Goal: Task Accomplishment & Management: Manage account settings

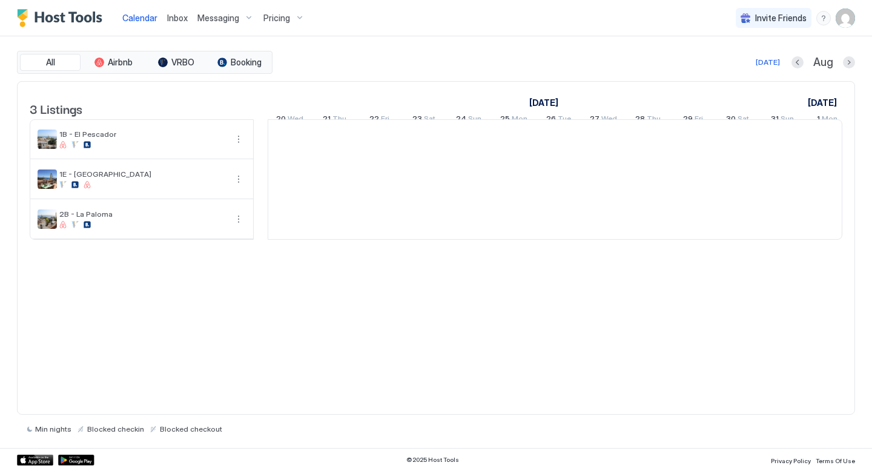
scroll to position [0, 673]
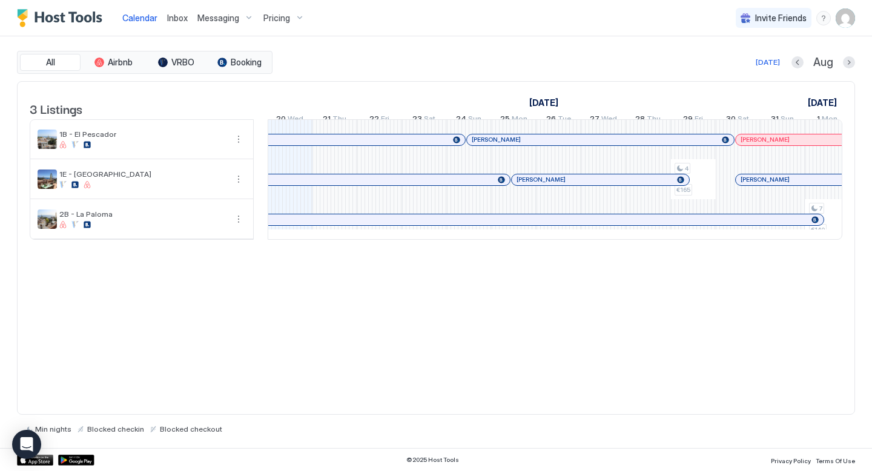
click at [569, 55] on div "[DATE] Aug" at bounding box center [565, 62] width 580 height 15
click at [550, 56] on div "[DATE] Aug" at bounding box center [565, 62] width 580 height 15
click at [281, 16] on span "Pricing" at bounding box center [276, 18] width 27 height 11
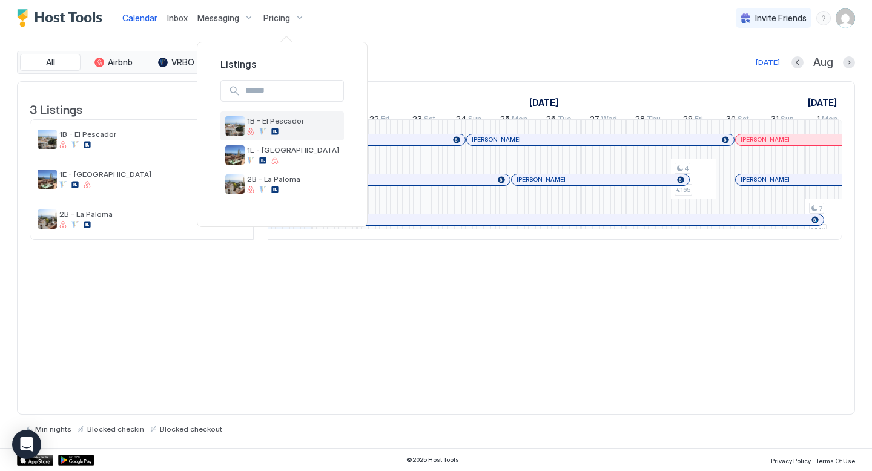
click at [269, 121] on span "1B - El Pescador" at bounding box center [293, 120] width 92 height 9
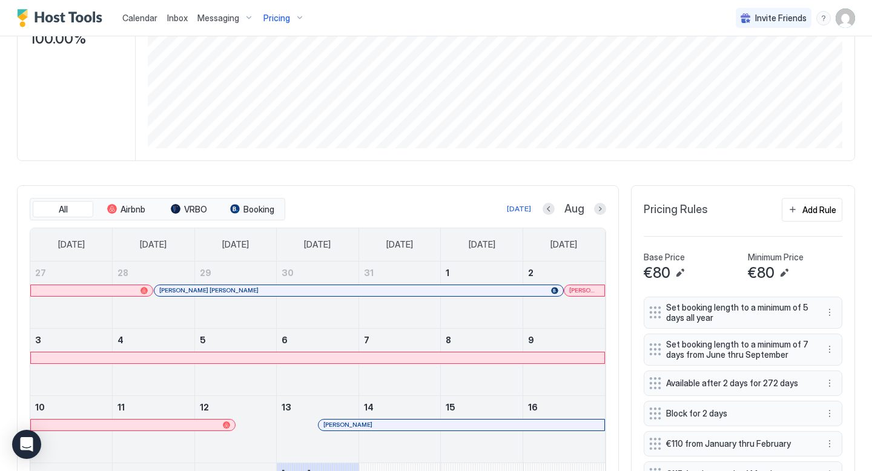
scroll to position [222, 0]
click at [818, 208] on div "Add Rule" at bounding box center [819, 208] width 34 height 13
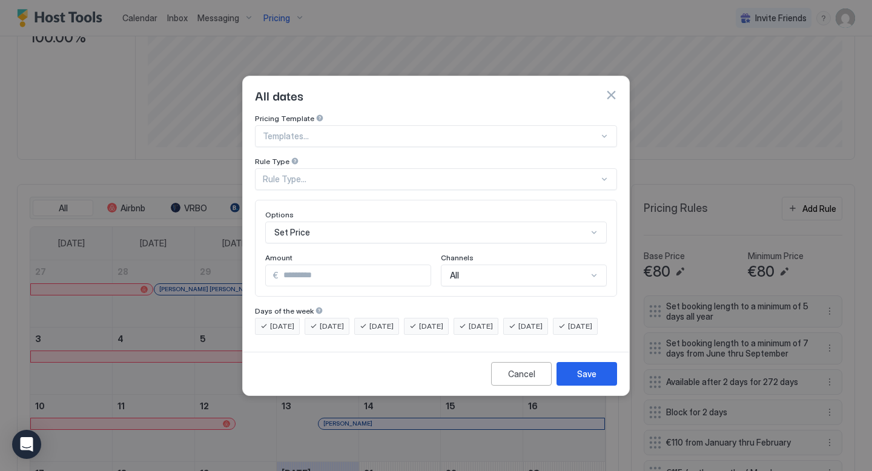
click at [480, 174] on div "Rule Type..." at bounding box center [431, 179] width 336 height 11
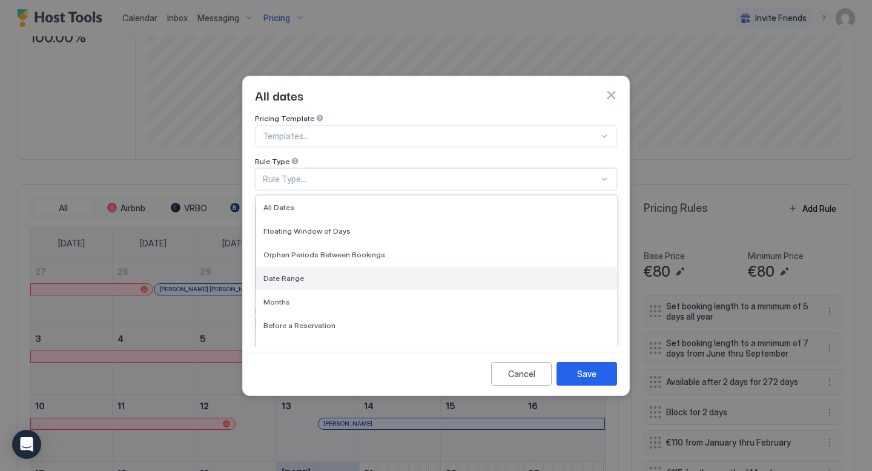
click at [308, 266] on div "Date Range" at bounding box center [436, 278] width 361 height 24
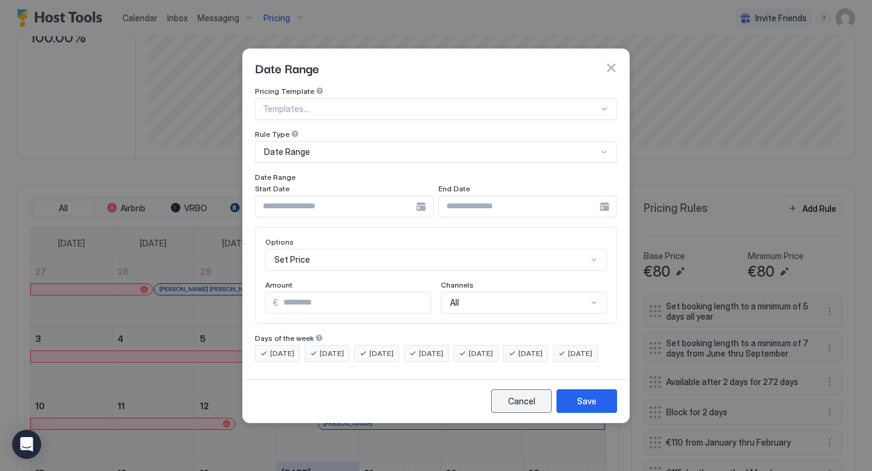
click at [515, 407] on div "Cancel" at bounding box center [521, 401] width 27 height 13
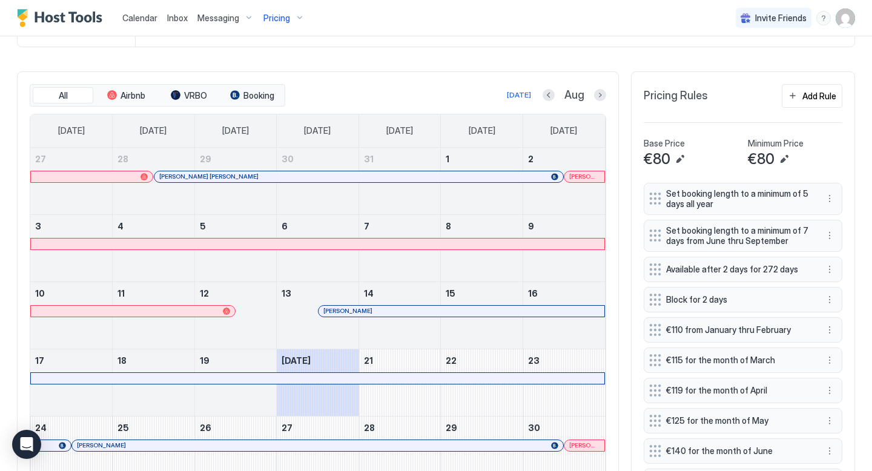
scroll to position [339, 0]
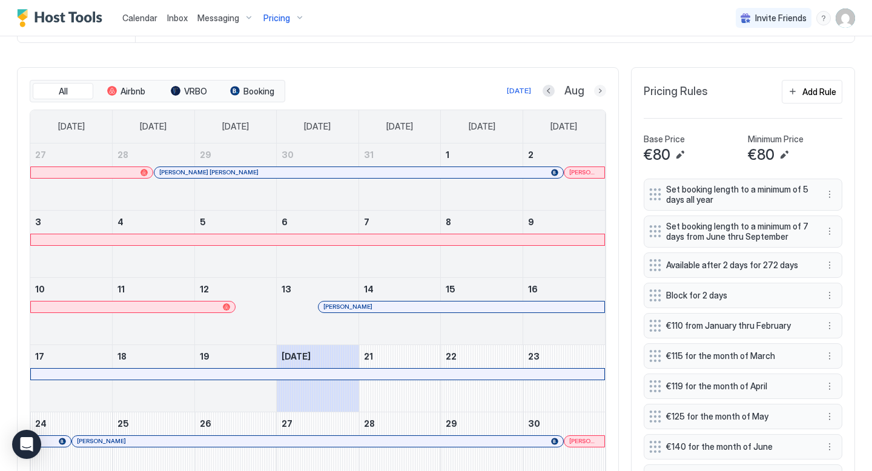
click at [603, 87] on button "Next month" at bounding box center [600, 91] width 12 height 12
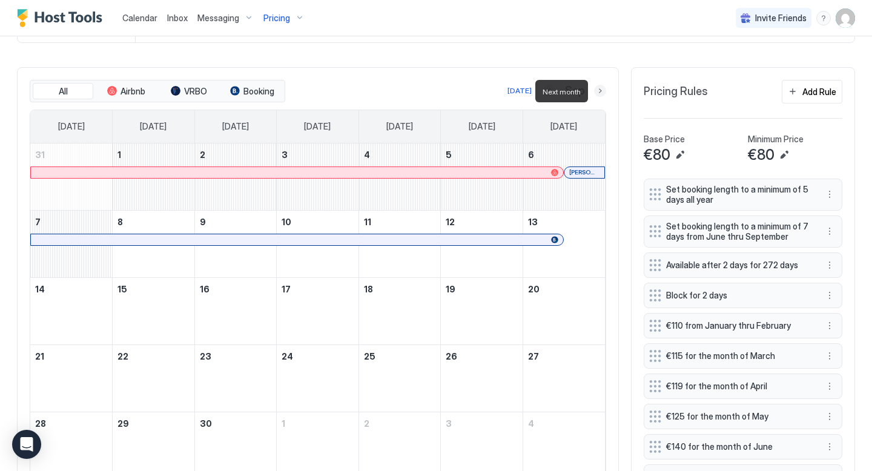
click at [603, 87] on button "Next month" at bounding box center [600, 91] width 12 height 12
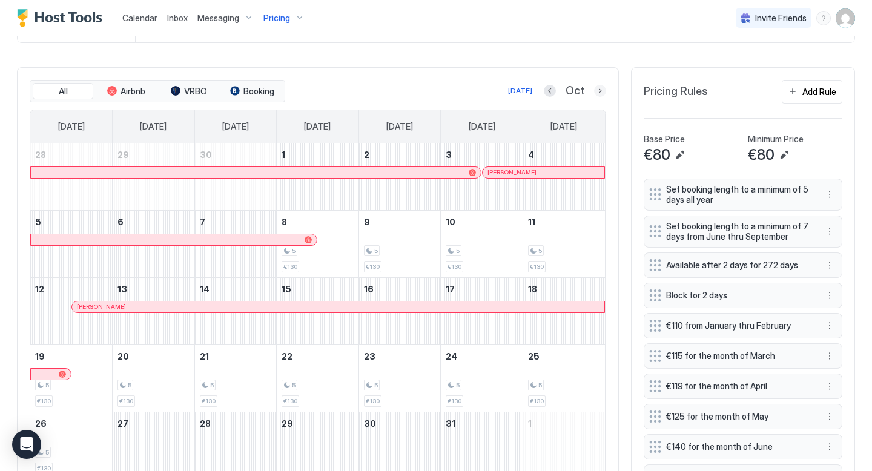
click at [601, 87] on button "Next month" at bounding box center [600, 91] width 12 height 12
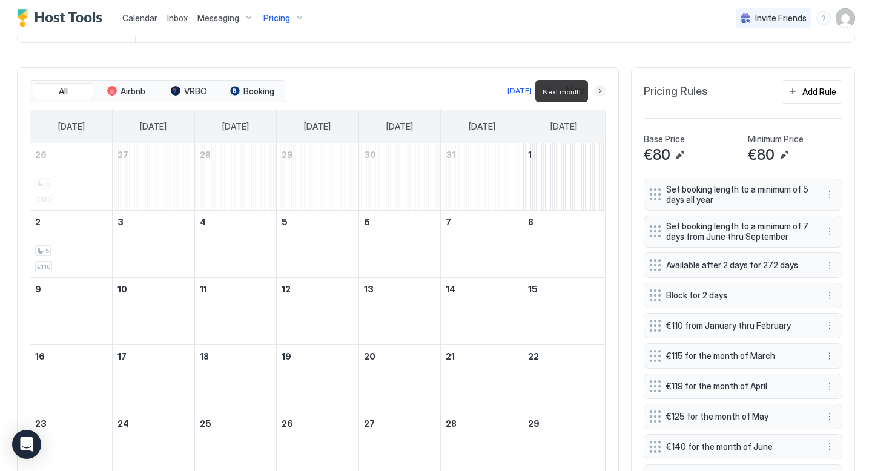
click at [601, 87] on button "Next month" at bounding box center [600, 91] width 12 height 12
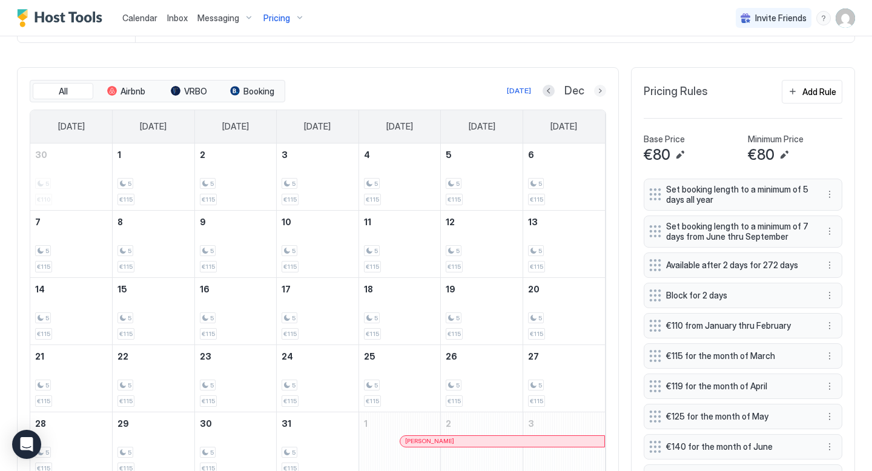
click at [601, 92] on button "Next month" at bounding box center [600, 91] width 12 height 12
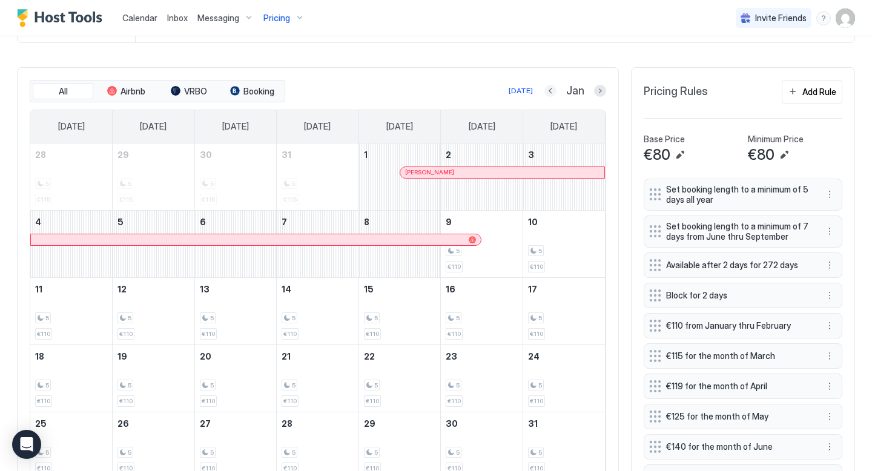
click at [553, 91] on button "Previous month" at bounding box center [550, 91] width 12 height 12
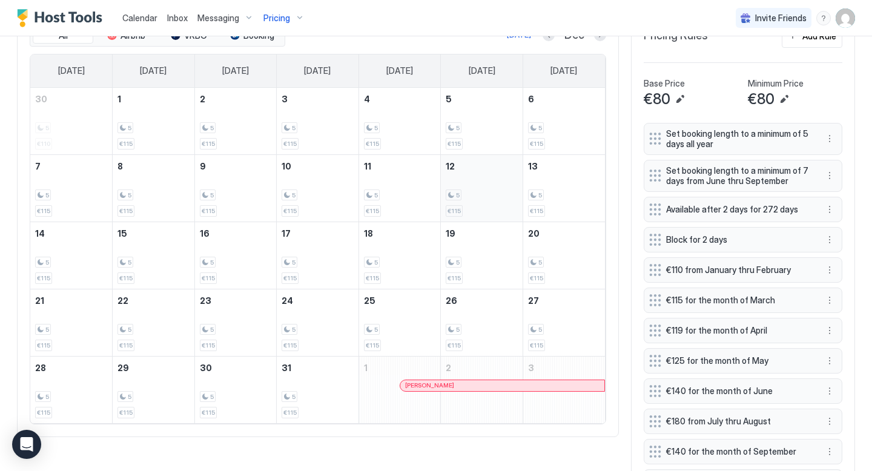
scroll to position [382, 0]
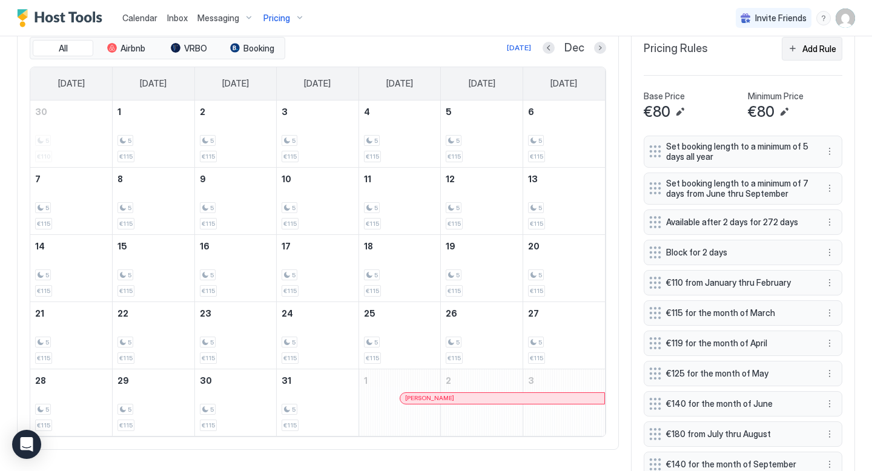
click at [799, 50] on button "Add Rule" at bounding box center [812, 49] width 61 height 24
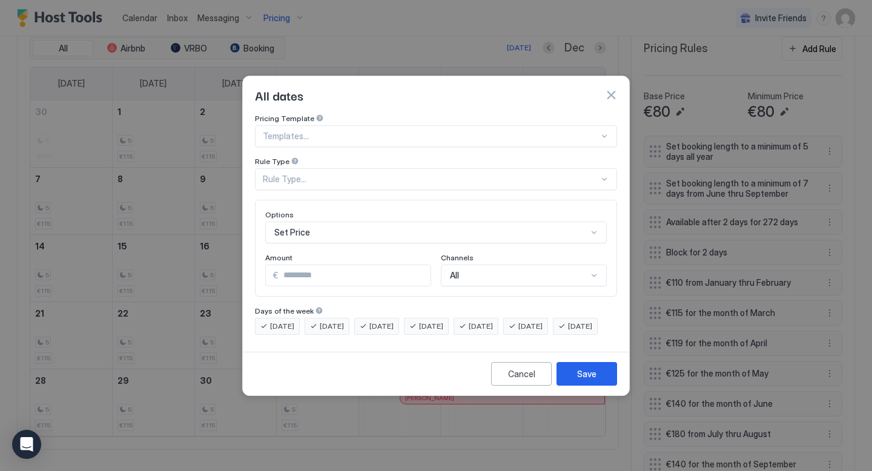
click at [438, 174] on div "Rule Type..." at bounding box center [431, 179] width 336 height 11
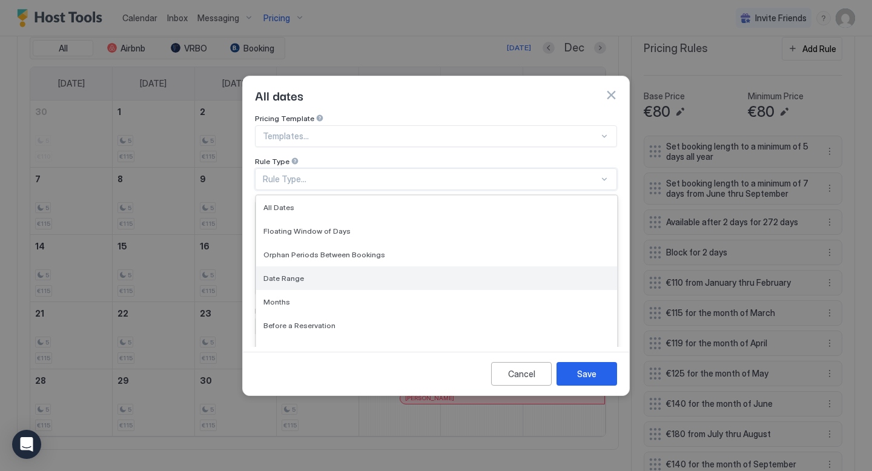
click at [318, 266] on div "Date Range" at bounding box center [436, 278] width 361 height 24
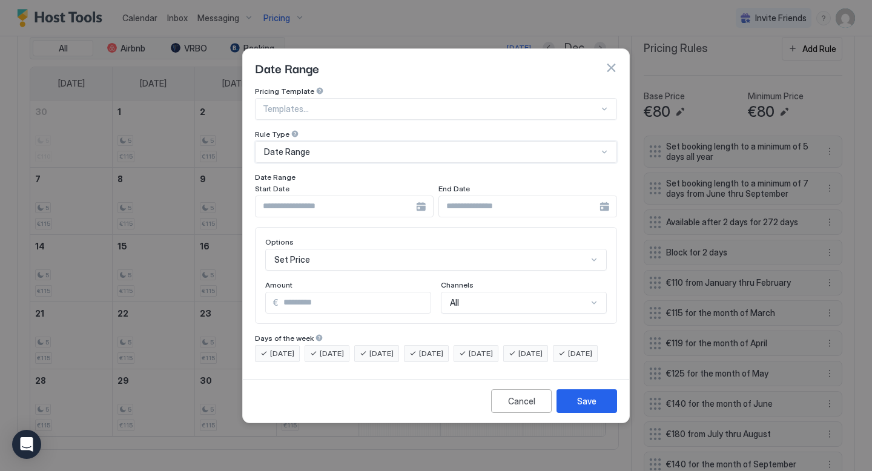
click at [418, 196] on div at bounding box center [344, 207] width 179 height 22
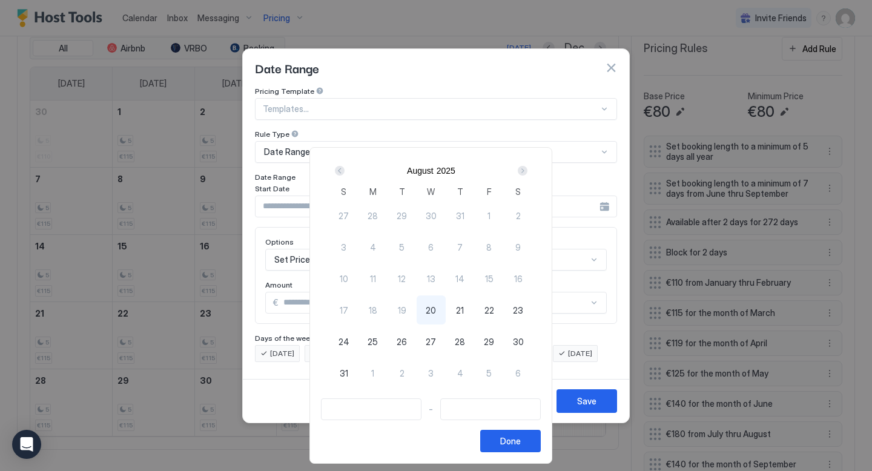
click at [527, 173] on div "Next" at bounding box center [523, 171] width 10 height 10
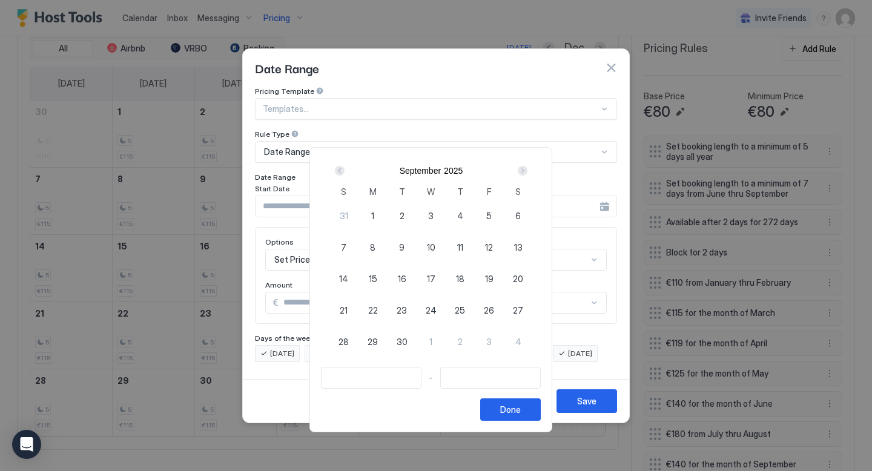
click at [527, 173] on div "Next" at bounding box center [523, 171] width 10 height 10
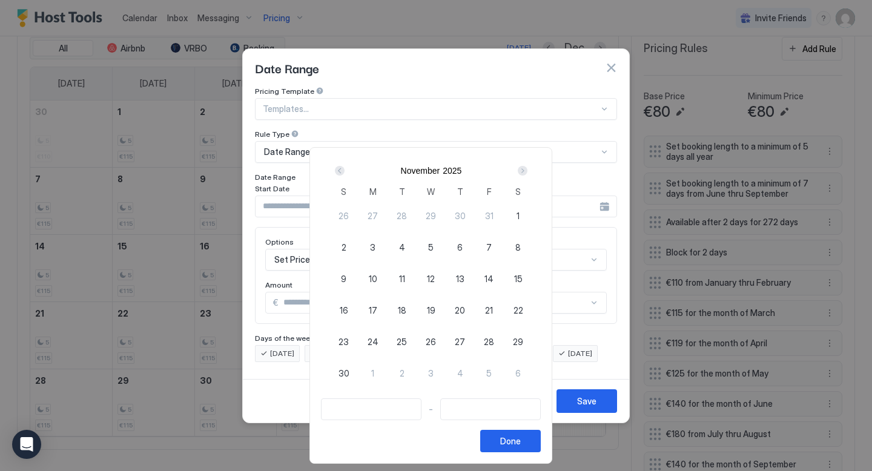
click at [527, 173] on div "Next" at bounding box center [523, 171] width 10 height 10
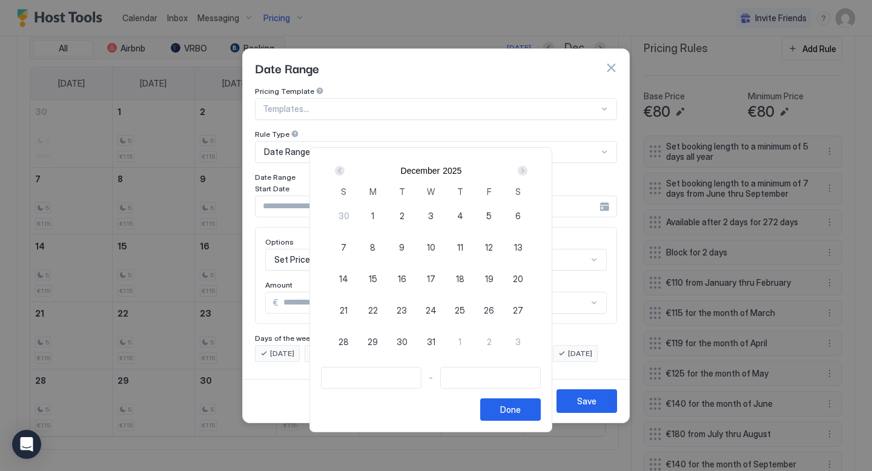
click at [527, 173] on div "Next" at bounding box center [523, 171] width 10 height 10
click at [344, 170] on div "Prev" at bounding box center [340, 171] width 10 height 10
click at [435, 340] on span "31" at bounding box center [431, 341] width 8 height 13
type input "**********"
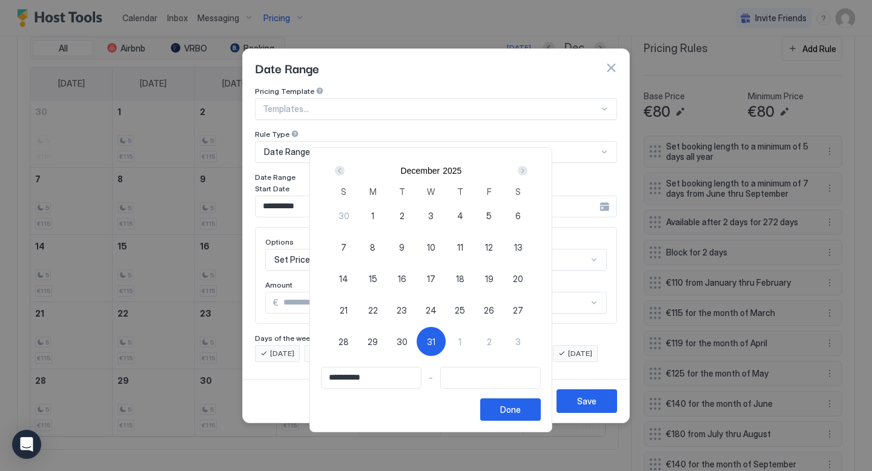
type input "**********"
click at [457, 341] on div "1" at bounding box center [460, 341] width 29 height 29
type input "**********"
click at [536, 409] on button "Done" at bounding box center [510, 409] width 61 height 22
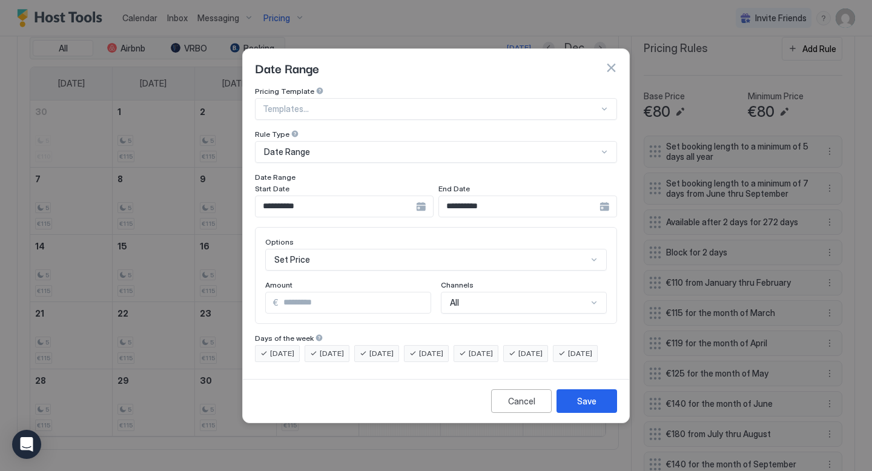
click at [441, 249] on div "Set Price" at bounding box center [435, 260] width 341 height 22
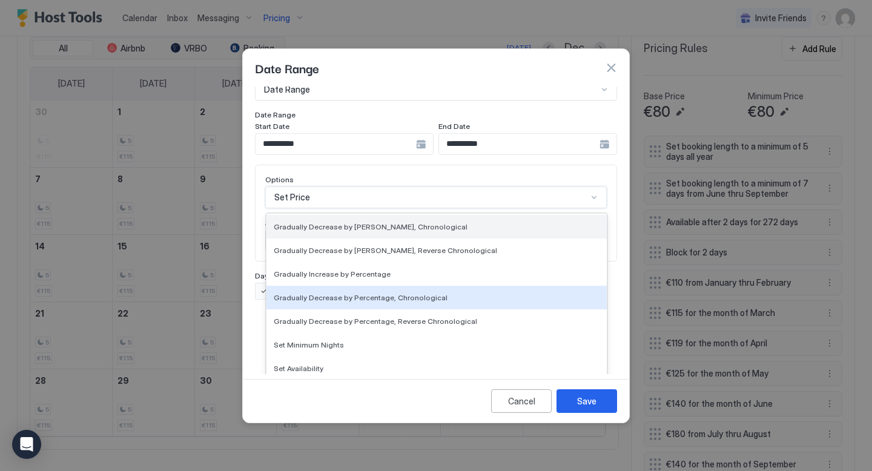
scroll to position [220, 0]
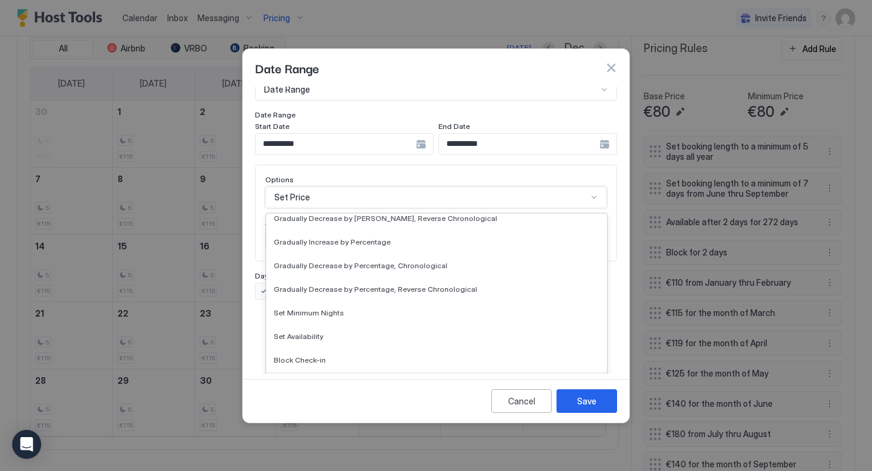
click at [319, 379] on span "Block Check-out" at bounding box center [303, 383] width 58 height 9
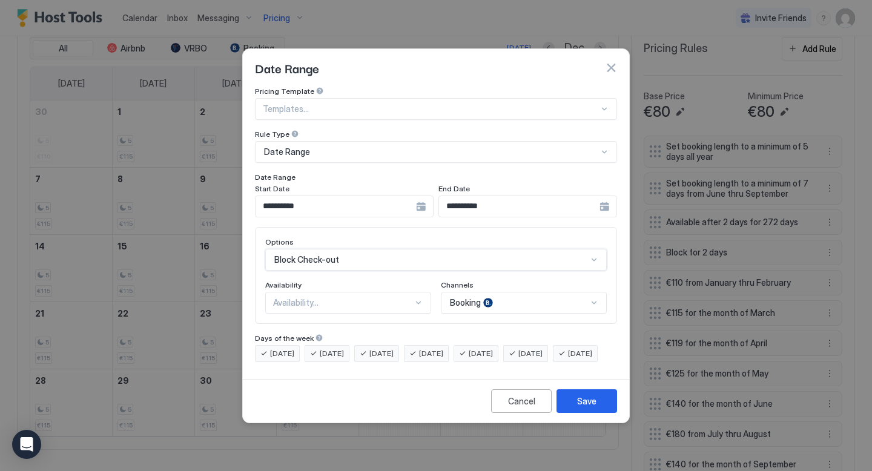
click at [420, 298] on div at bounding box center [419, 303] width 10 height 10
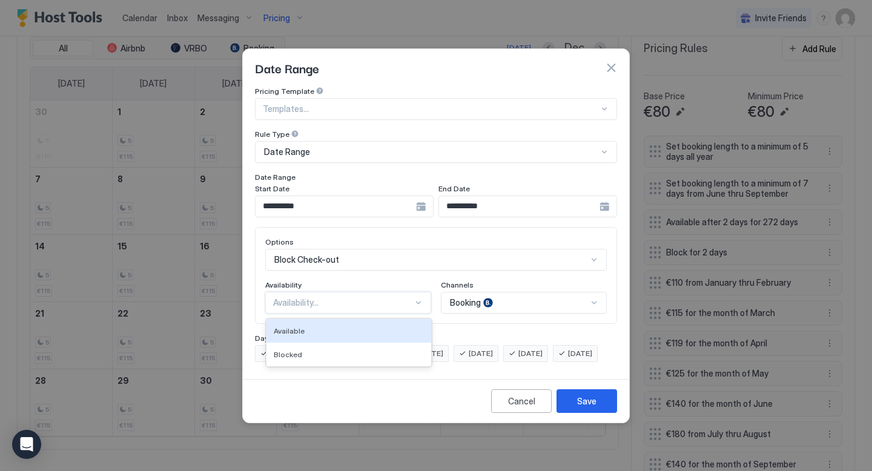
click at [420, 298] on div at bounding box center [419, 303] width 10 height 10
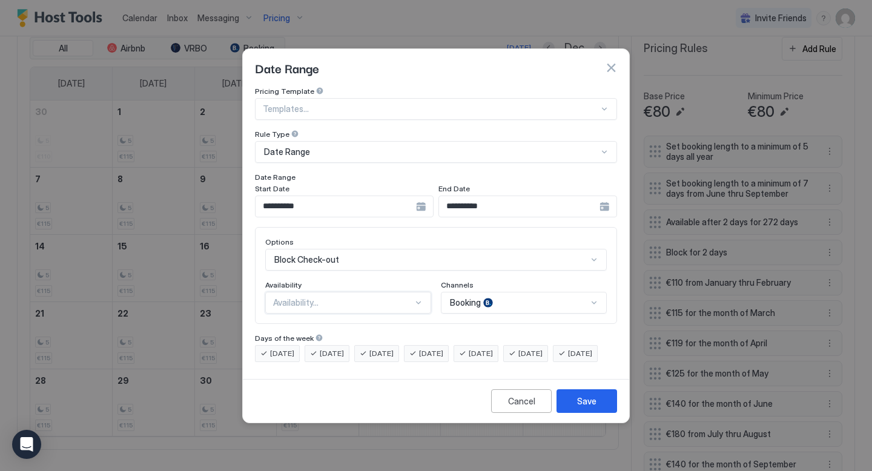
click at [591, 292] on div "Booking" at bounding box center [524, 303] width 166 height 22
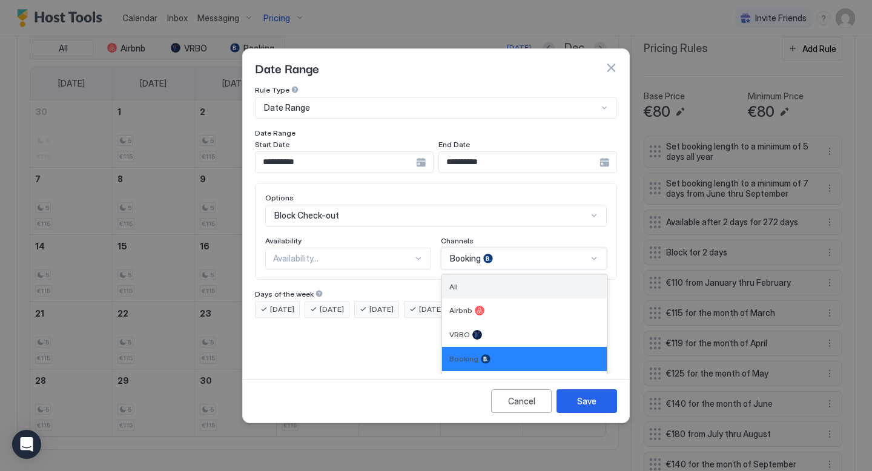
click at [576, 282] on div "All" at bounding box center [524, 286] width 150 height 9
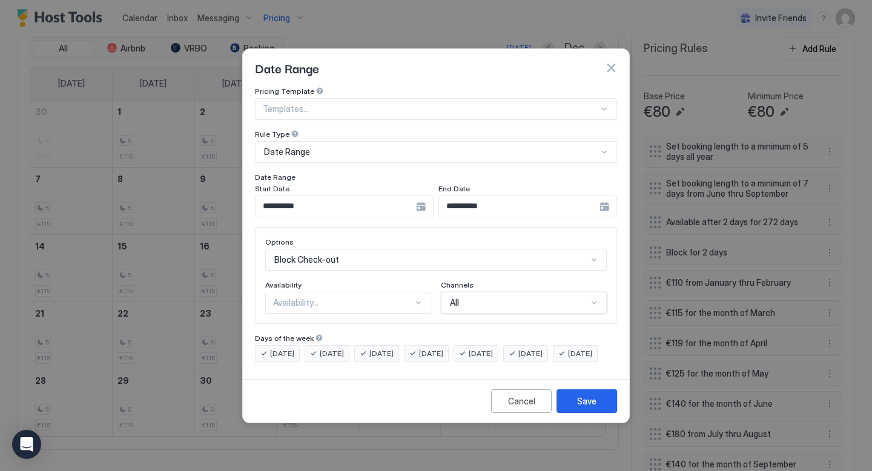
click at [423, 196] on div "**********" at bounding box center [344, 207] width 179 height 22
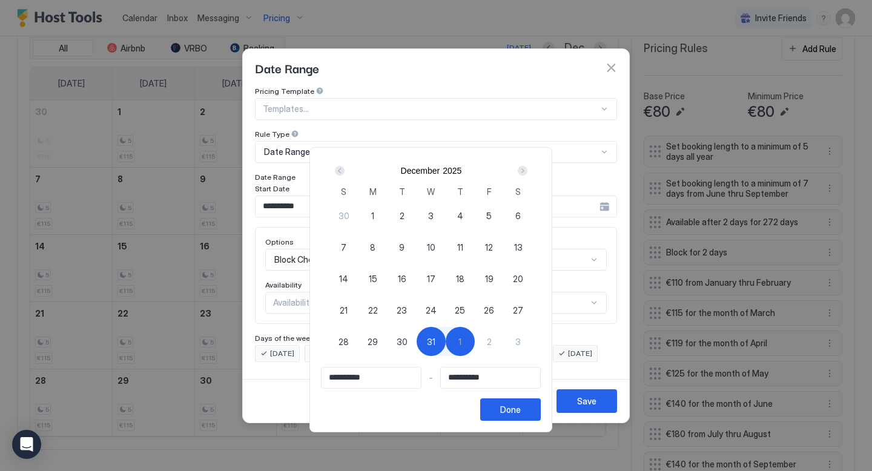
click at [461, 337] on div "1" at bounding box center [460, 341] width 29 height 29
type input "**********"
click at [496, 336] on div "2" at bounding box center [489, 341] width 29 height 29
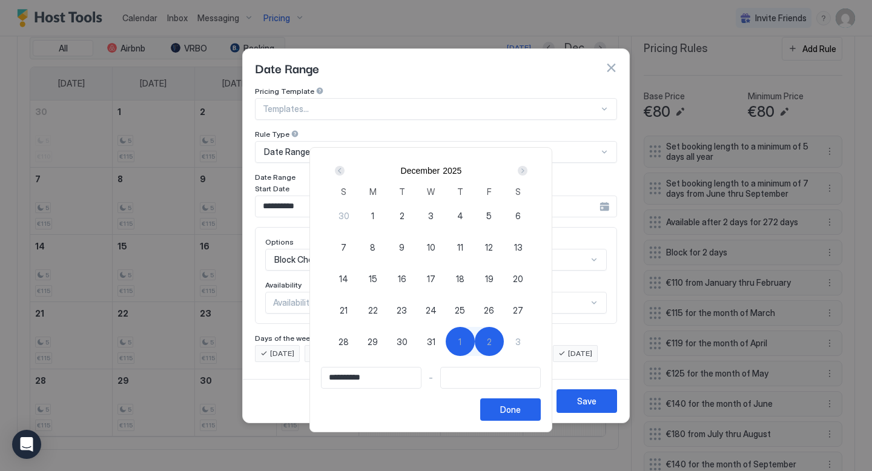
type input "**********"
click at [510, 404] on div "Done" at bounding box center [510, 409] width 21 height 13
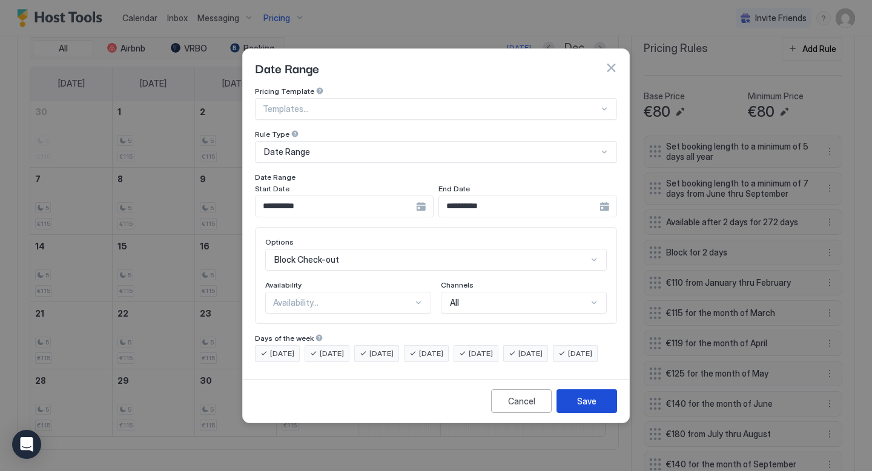
click at [592, 407] on div "Save" at bounding box center [586, 401] width 19 height 13
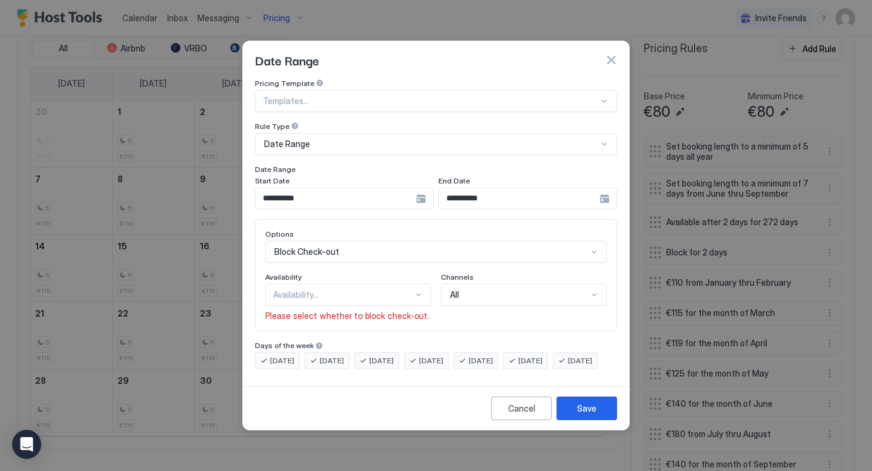
click at [418, 289] on div at bounding box center [418, 294] width 10 height 11
click at [332, 335] on div "Blocked" at bounding box center [348, 347] width 165 height 24
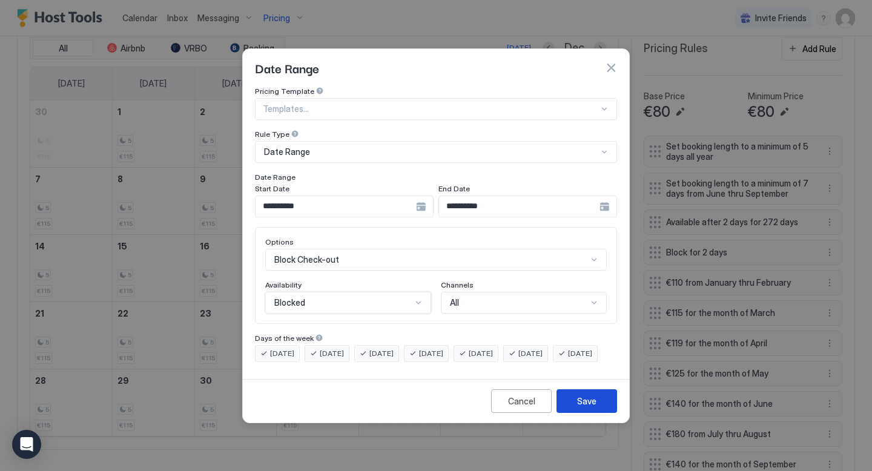
click at [587, 407] on div "Save" at bounding box center [586, 401] width 19 height 13
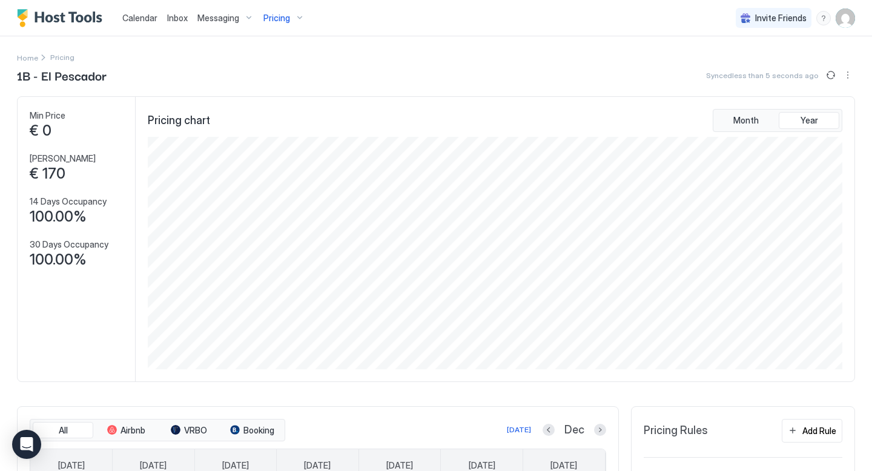
click at [427, 62] on div "Home Pricing" at bounding box center [436, 57] width 838 height 13
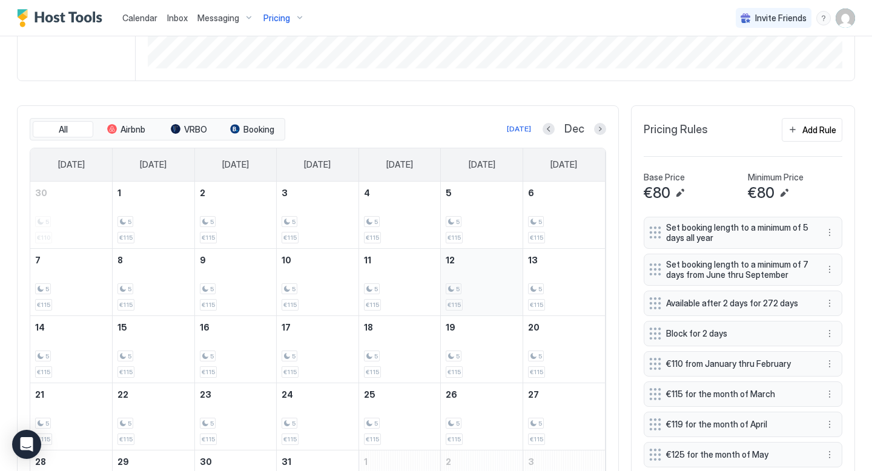
scroll to position [300, 0]
click at [798, 125] on button "Add Rule" at bounding box center [812, 131] width 61 height 24
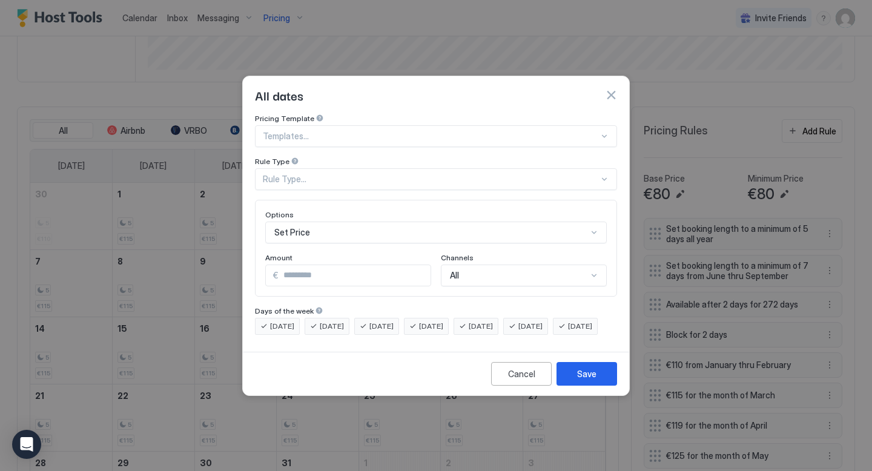
click at [389, 174] on div "Rule Type..." at bounding box center [431, 179] width 336 height 11
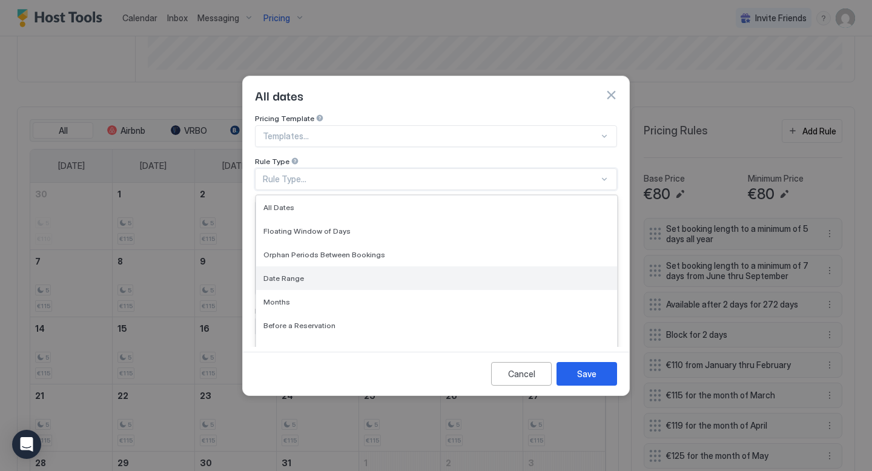
click at [448, 277] on div "Date Range" at bounding box center [436, 278] width 361 height 24
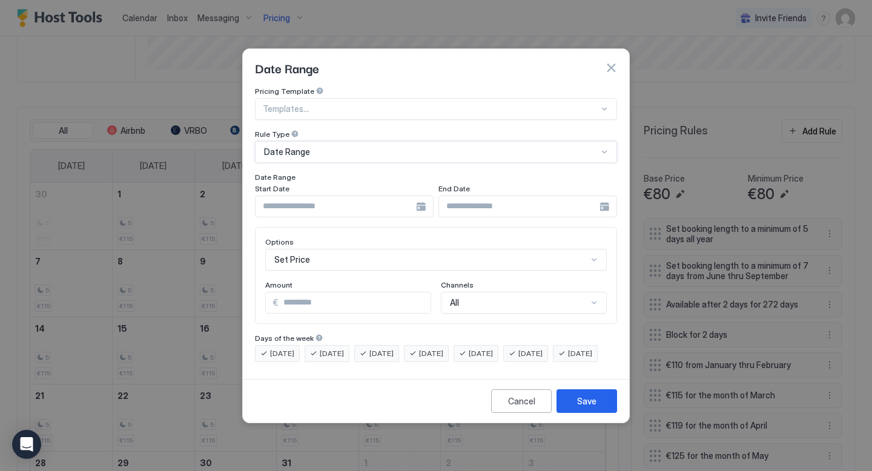
click at [410, 199] on input "Input Field" at bounding box center [335, 206] width 160 height 21
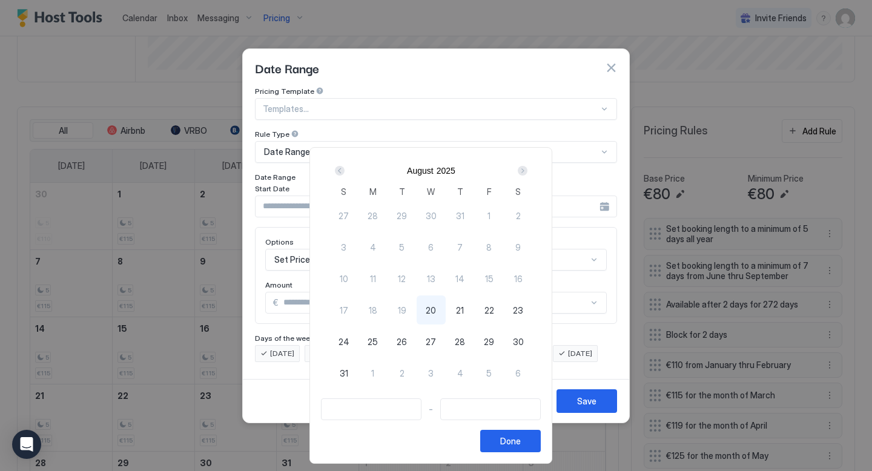
click at [523, 172] on div "Next" at bounding box center [523, 171] width 10 height 10
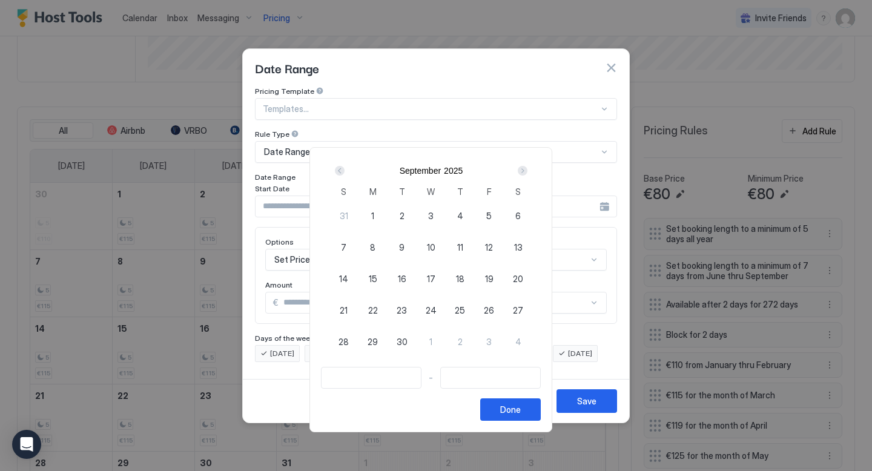
click at [523, 172] on div "Next" at bounding box center [523, 171] width 10 height 10
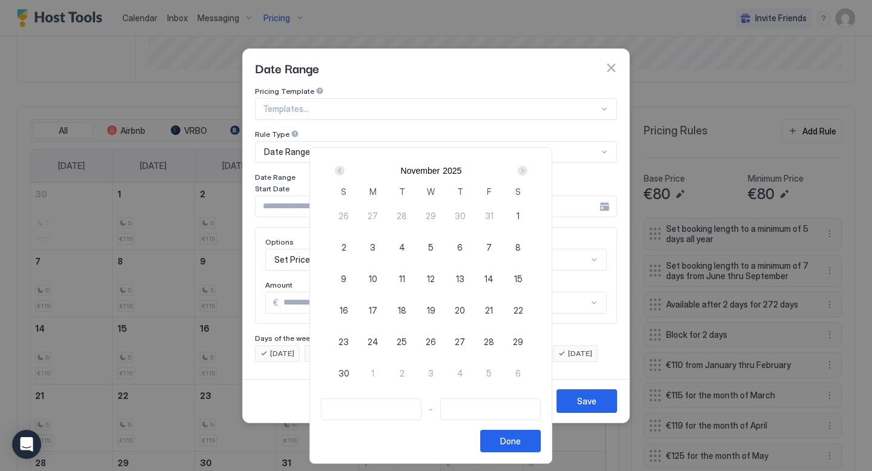
click at [523, 172] on div "Next" at bounding box center [523, 171] width 10 height 10
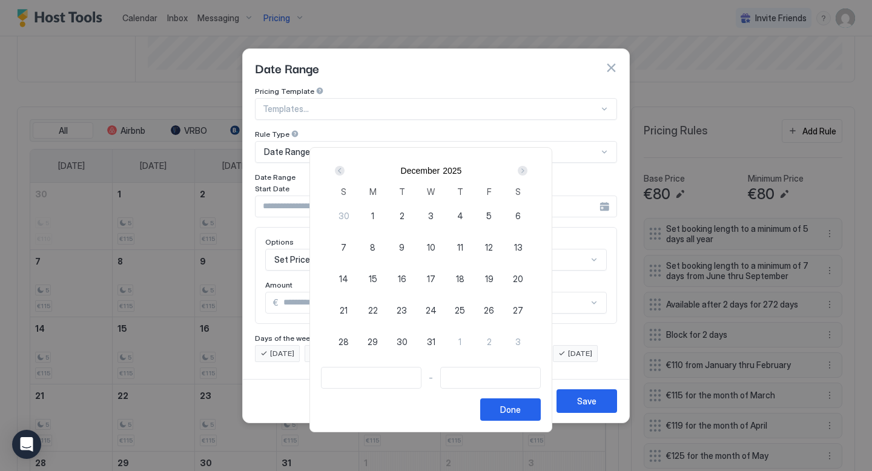
click at [465, 310] on span "25" at bounding box center [460, 310] width 10 height 13
type input "**********"
click at [493, 312] on span "26" at bounding box center [489, 310] width 10 height 13
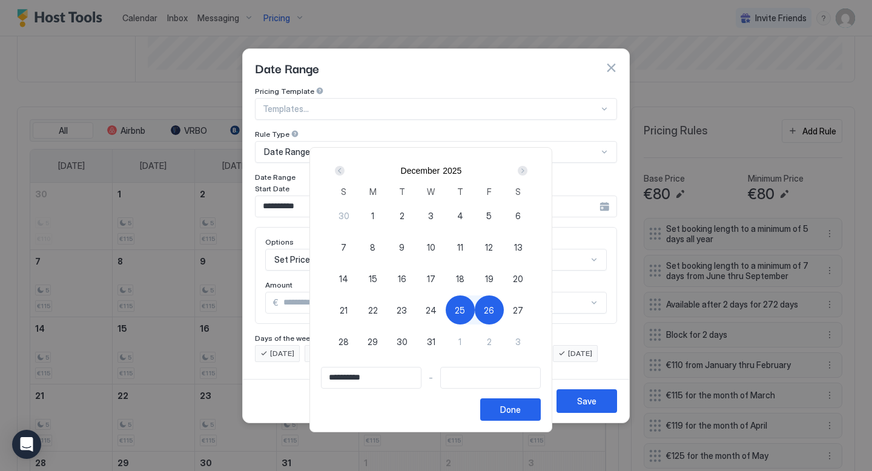
type input "**********"
click at [513, 407] on div "Done" at bounding box center [510, 409] width 21 height 13
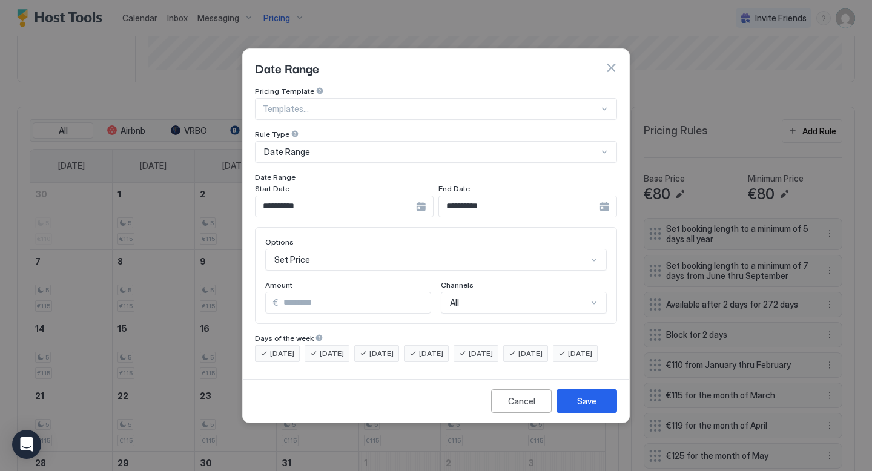
click at [391, 249] on div "Set Price" at bounding box center [435, 260] width 341 height 22
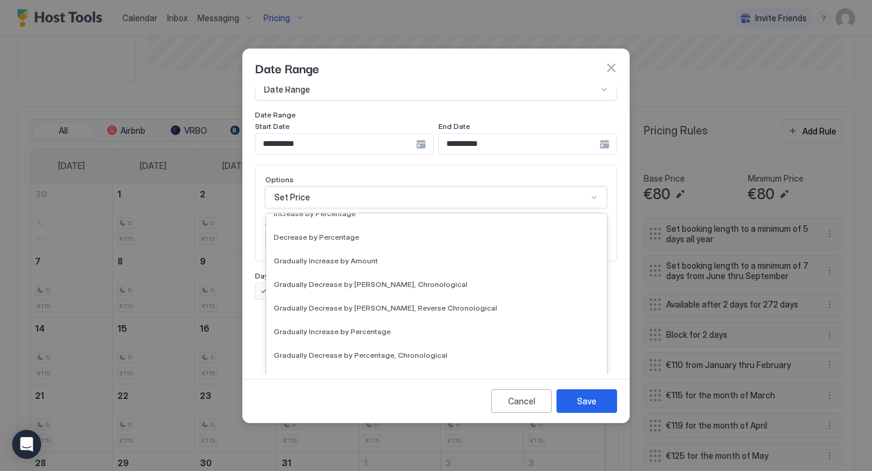
scroll to position [220, 0]
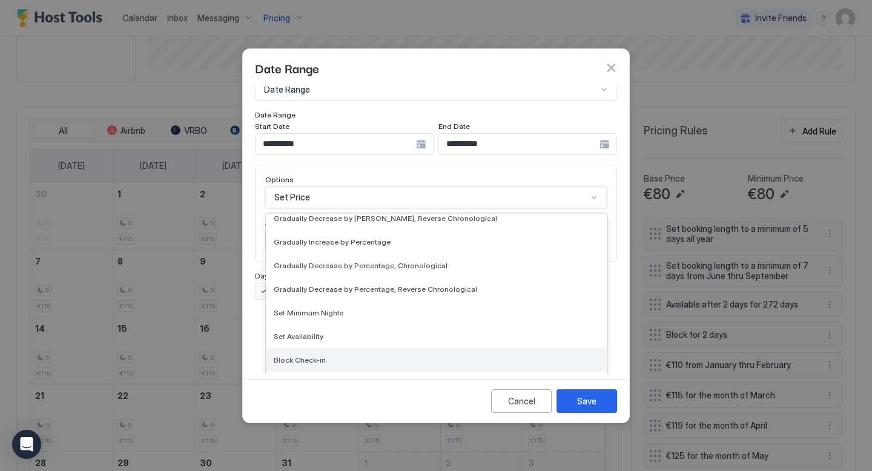
click at [338, 355] on div "Block Check-in" at bounding box center [437, 359] width 326 height 9
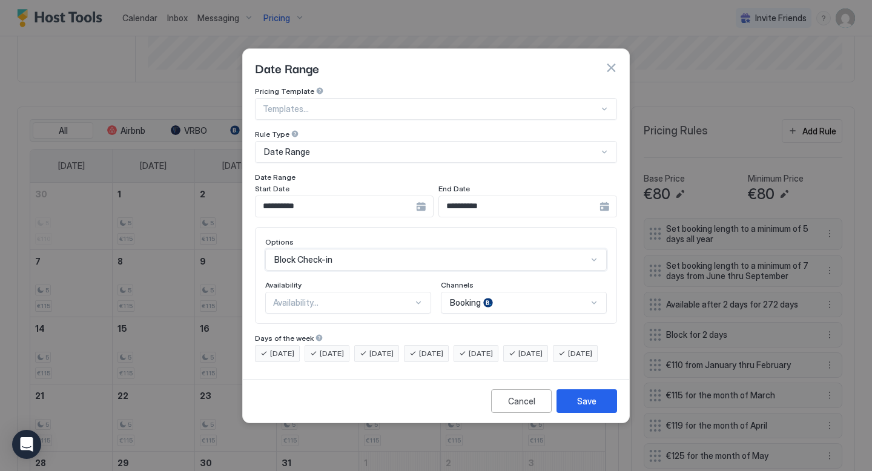
click at [415, 298] on div at bounding box center [419, 303] width 10 height 10
click at [347, 350] on div "Blocked" at bounding box center [349, 354] width 150 height 9
click at [585, 294] on div "Booking" at bounding box center [524, 303] width 166 height 22
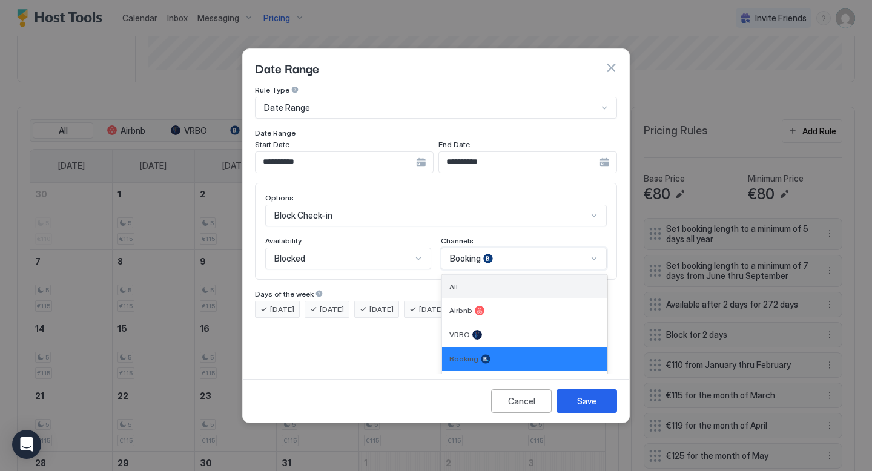
click at [546, 282] on div "All" at bounding box center [524, 287] width 165 height 24
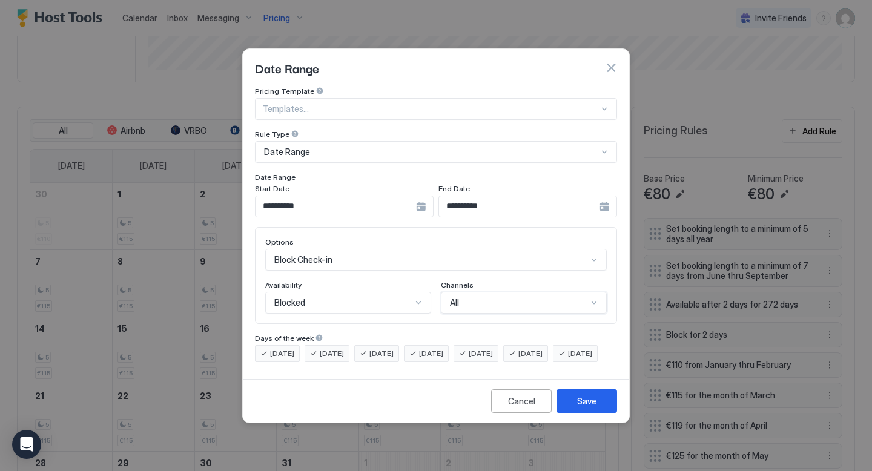
scroll to position [0, 0]
click at [585, 407] on div "Save" at bounding box center [586, 401] width 19 height 13
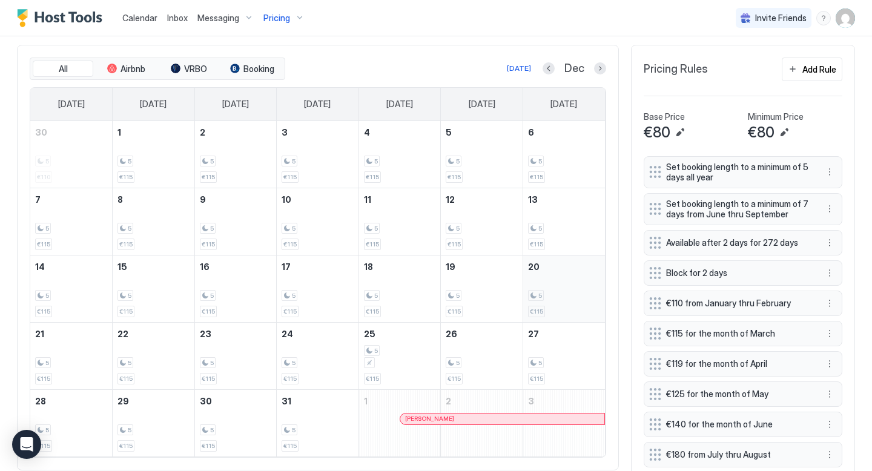
scroll to position [358, 0]
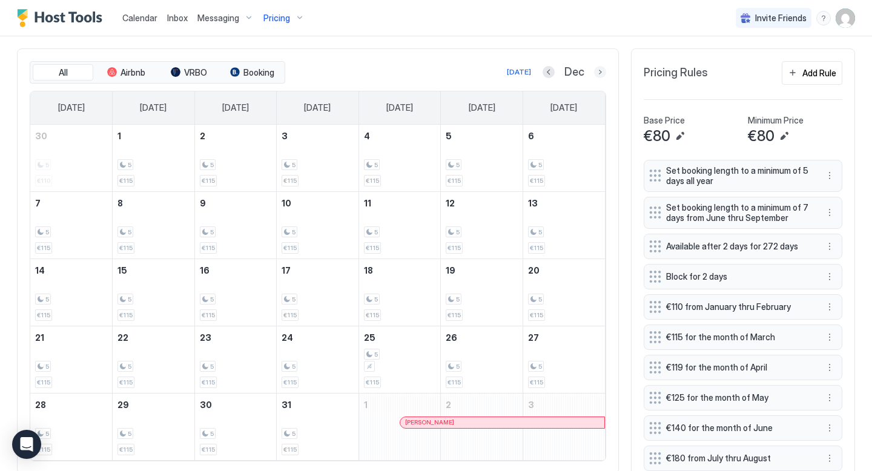
click at [603, 67] on button "Next month" at bounding box center [600, 72] width 12 height 12
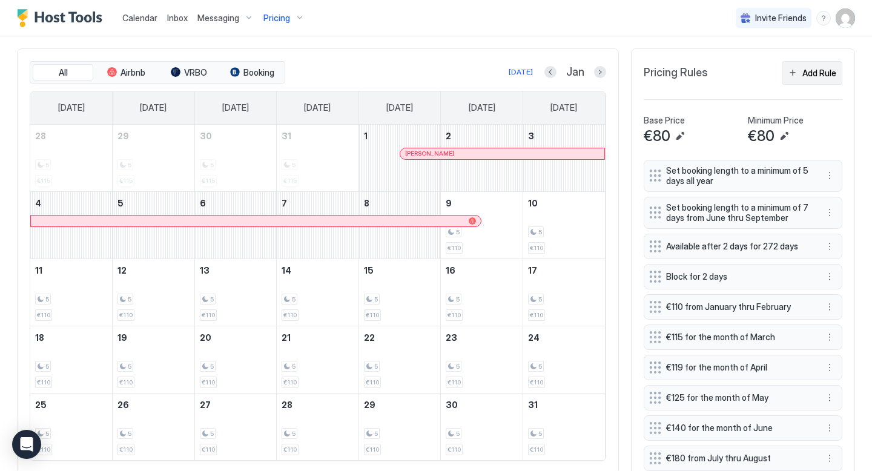
click at [806, 76] on div "Add Rule" at bounding box center [819, 73] width 34 height 13
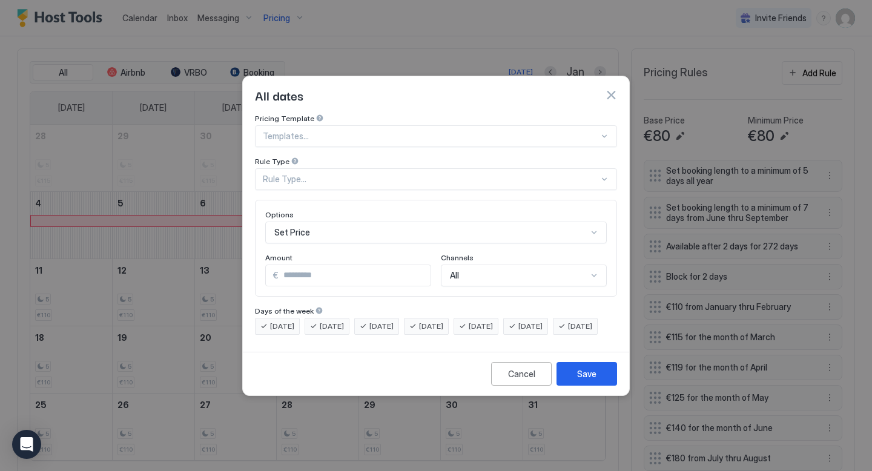
click at [473, 174] on div "Rule Type..." at bounding box center [431, 179] width 336 height 11
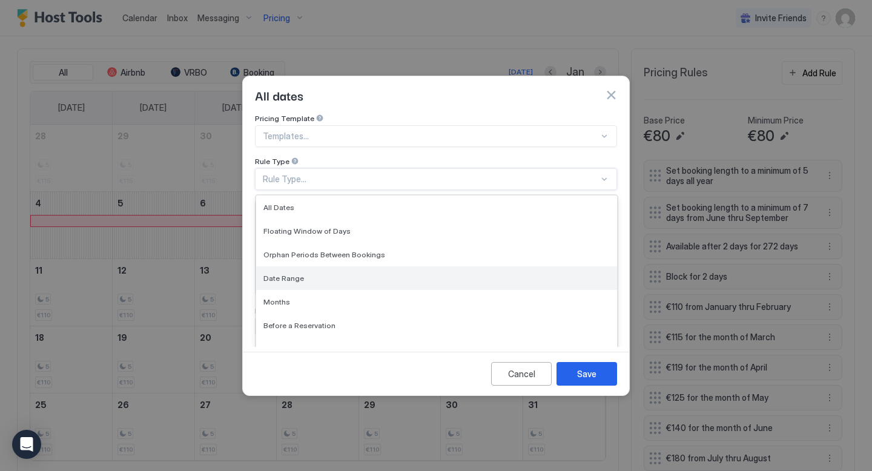
click at [308, 274] on div "Date Range" at bounding box center [436, 278] width 346 height 9
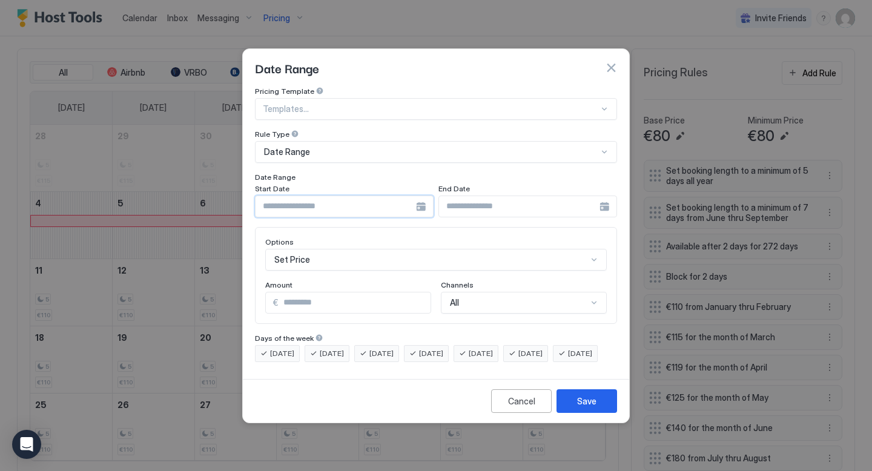
click at [415, 197] on input "Input Field" at bounding box center [335, 206] width 160 height 21
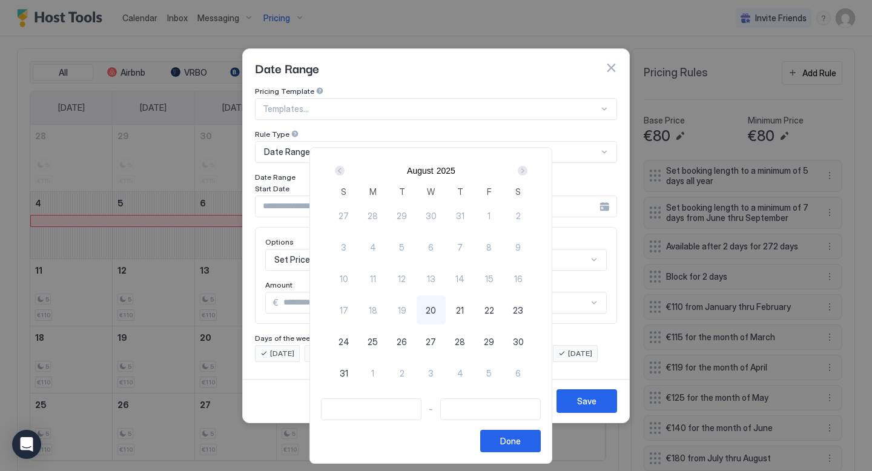
click at [526, 170] on div "Next" at bounding box center [523, 171] width 10 height 10
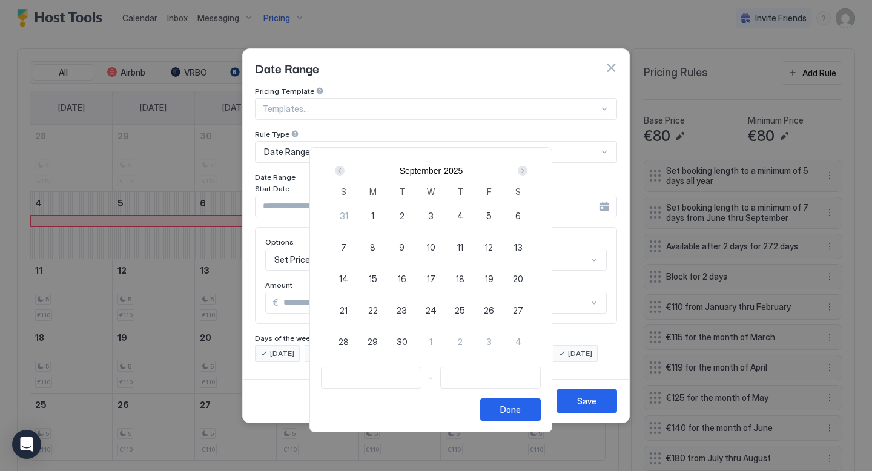
click at [526, 170] on div "Next" at bounding box center [523, 171] width 10 height 10
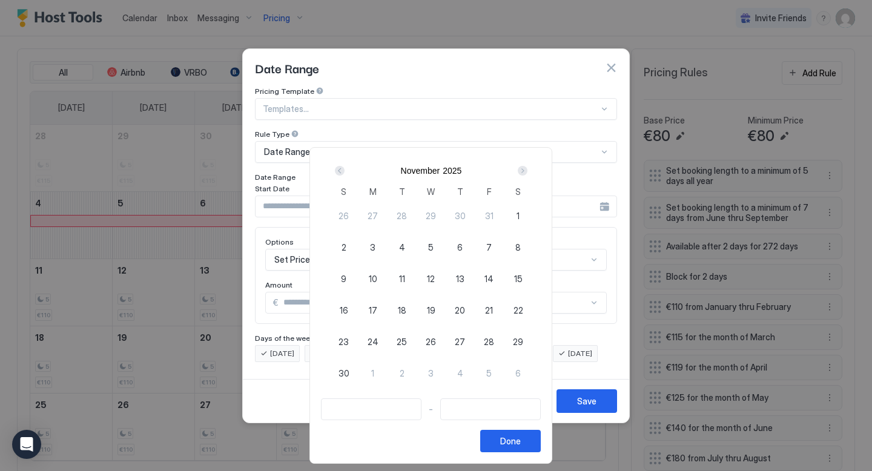
click at [526, 170] on div "Next" at bounding box center [523, 171] width 10 height 10
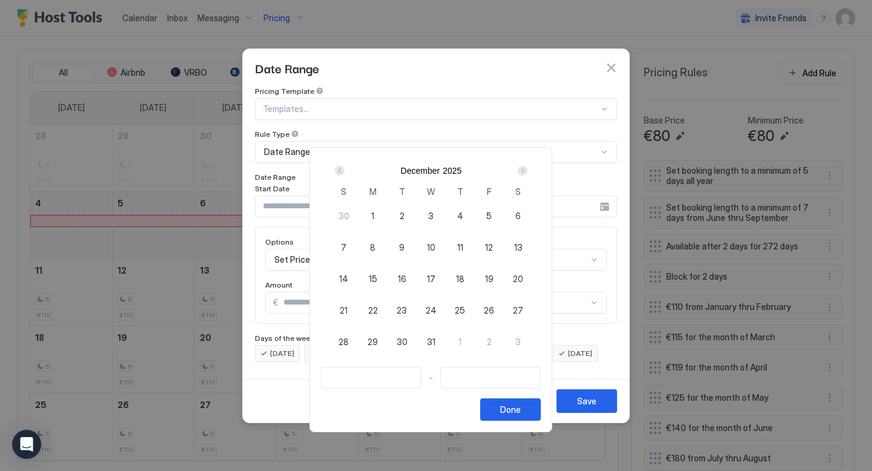
click at [526, 170] on div "Next" at bounding box center [523, 171] width 10 height 10
click at [403, 251] on div "6" at bounding box center [401, 246] width 29 height 29
type input "**********"
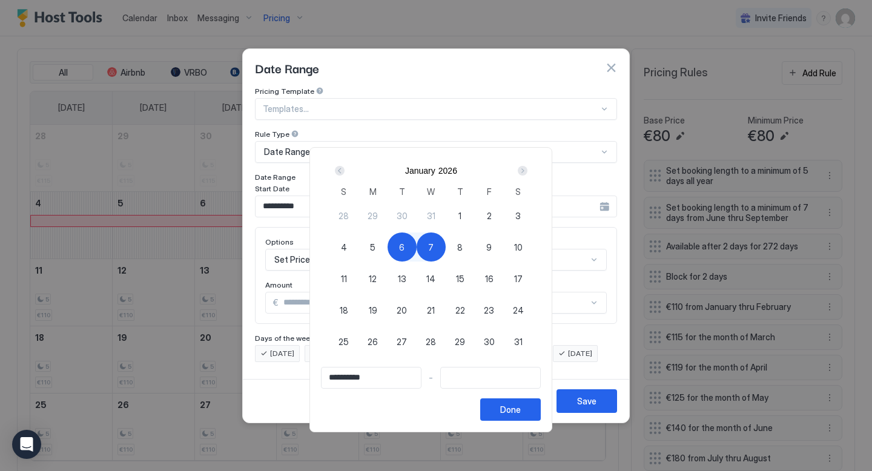
click at [426, 250] on div "7" at bounding box center [431, 246] width 29 height 29
type input "**********"
click at [519, 410] on div "Done" at bounding box center [510, 409] width 21 height 13
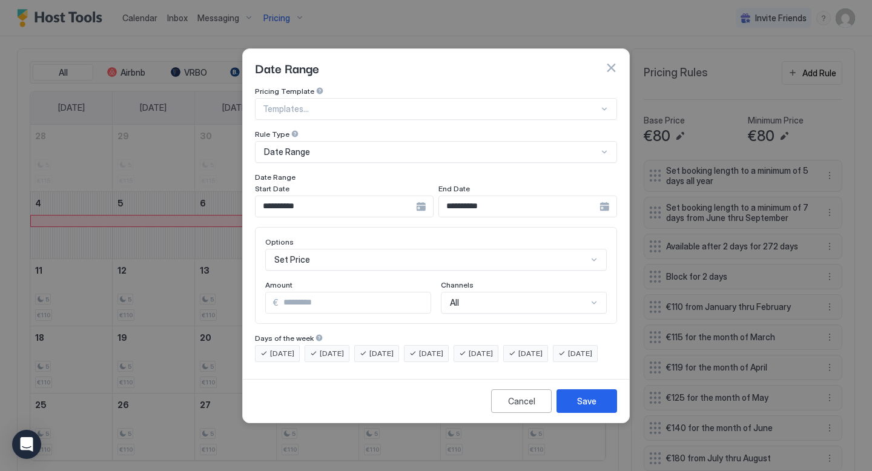
click at [354, 249] on div "Set Price" at bounding box center [435, 260] width 341 height 22
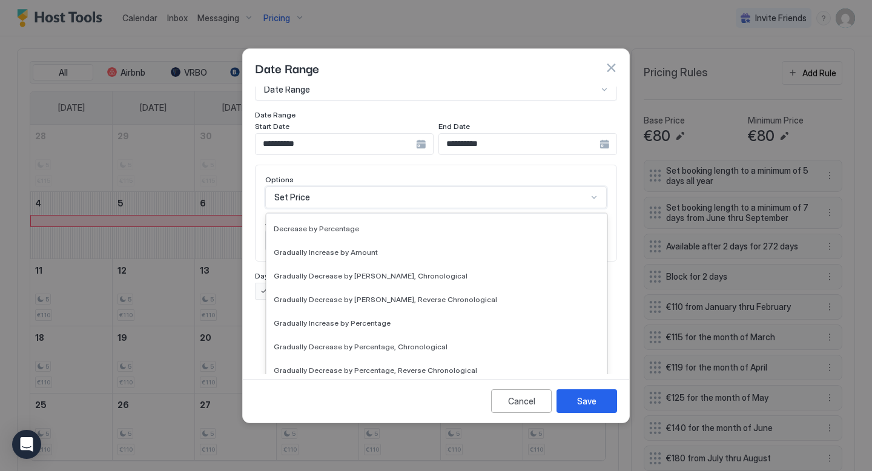
scroll to position [220, 0]
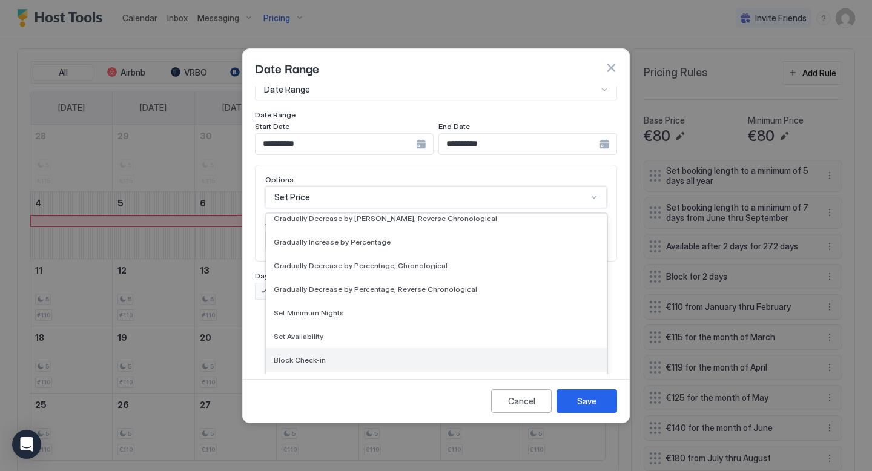
click at [318, 355] on span "Block Check-in" at bounding box center [300, 359] width 52 height 9
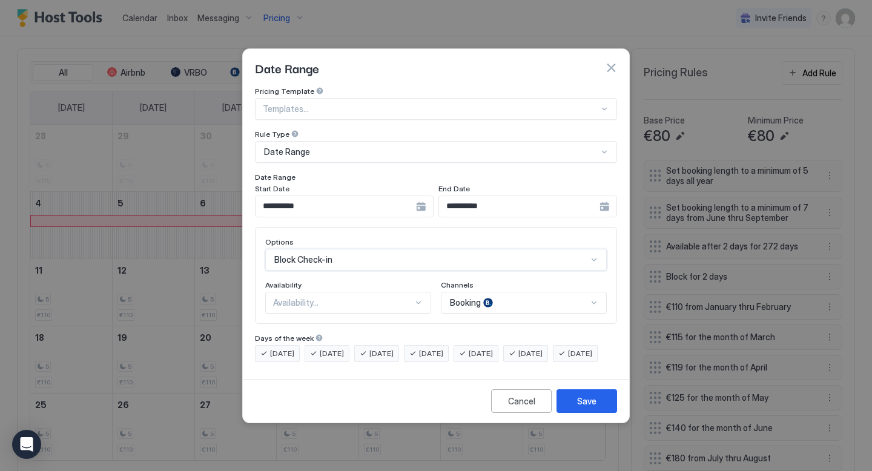
click at [374, 297] on div "Availability..." at bounding box center [343, 302] width 140 height 11
click at [344, 350] on div "Blocked" at bounding box center [349, 354] width 150 height 9
click at [516, 292] on div "Booking" at bounding box center [524, 303] width 166 height 22
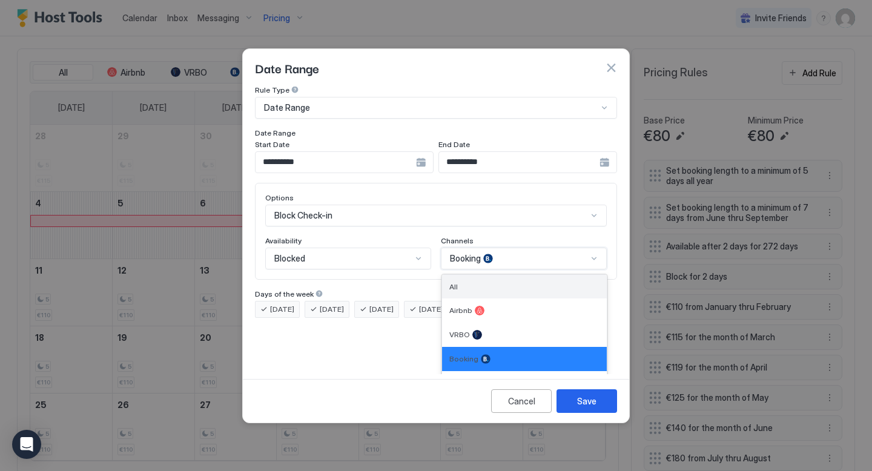
click at [506, 283] on div "All" at bounding box center [524, 287] width 165 height 24
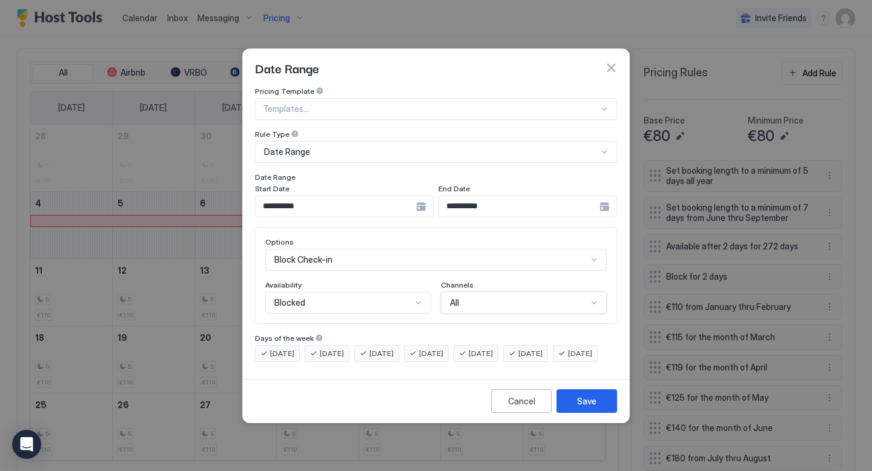
scroll to position [0, 0]
click at [578, 407] on div "Save" at bounding box center [586, 401] width 19 height 13
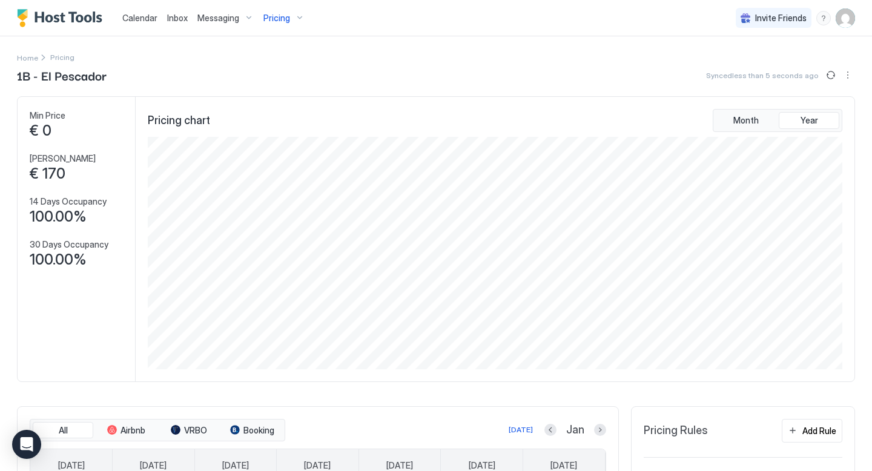
click at [234, 18] on span "Messaging" at bounding box center [218, 18] width 42 height 11
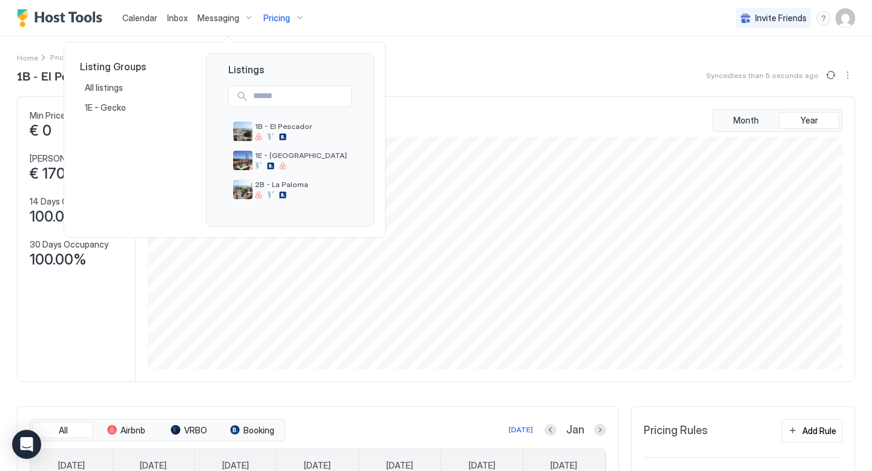
click at [282, 16] on div at bounding box center [436, 235] width 872 height 471
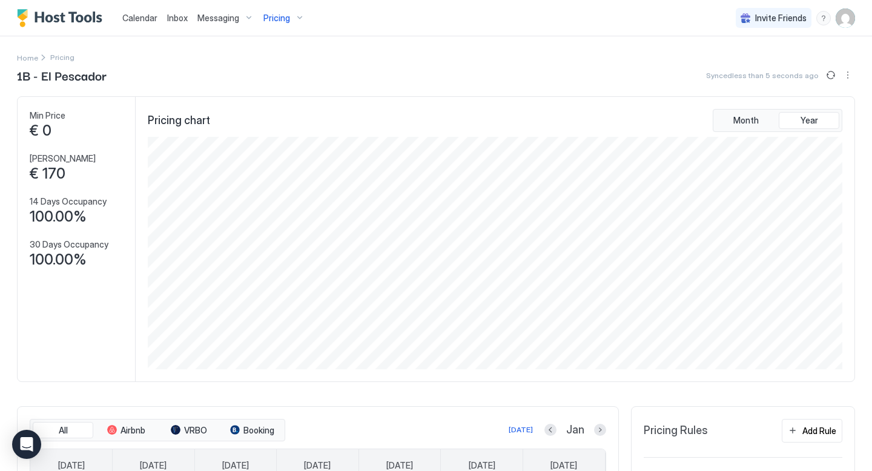
click at [282, 16] on span "Pricing" at bounding box center [276, 18] width 27 height 11
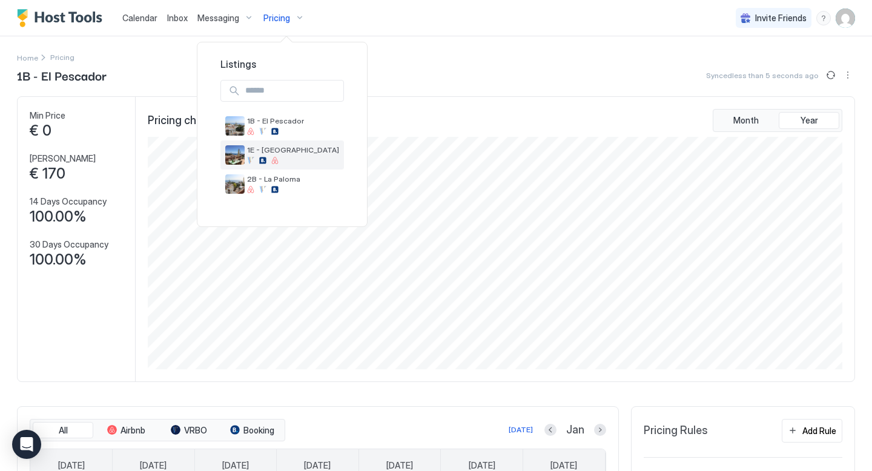
click at [262, 151] on span "1E - [GEOGRAPHIC_DATA]" at bounding box center [293, 149] width 92 height 9
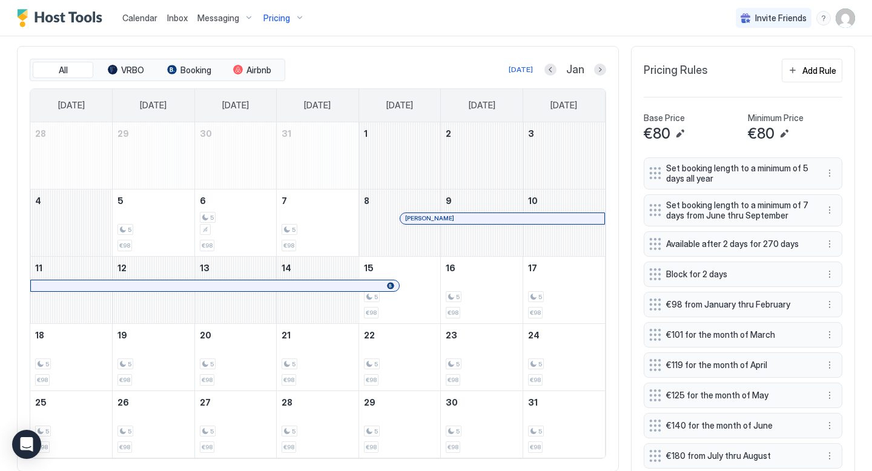
scroll to position [358, 0]
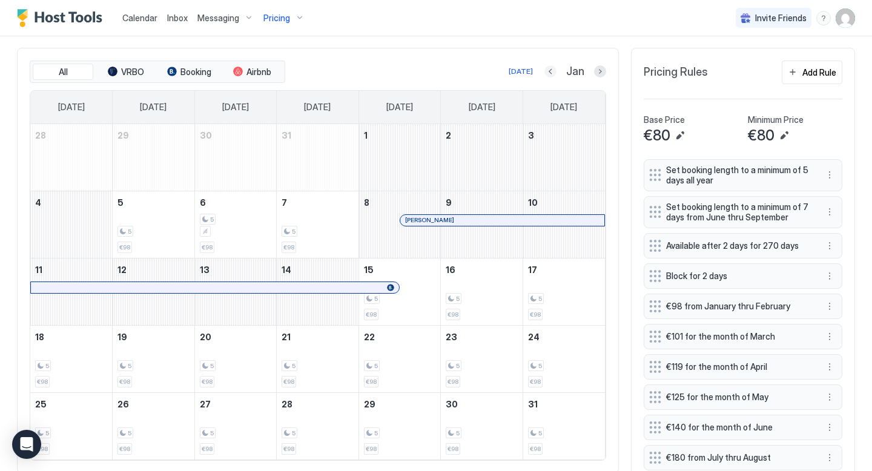
click at [547, 72] on button "Previous month" at bounding box center [550, 71] width 12 height 12
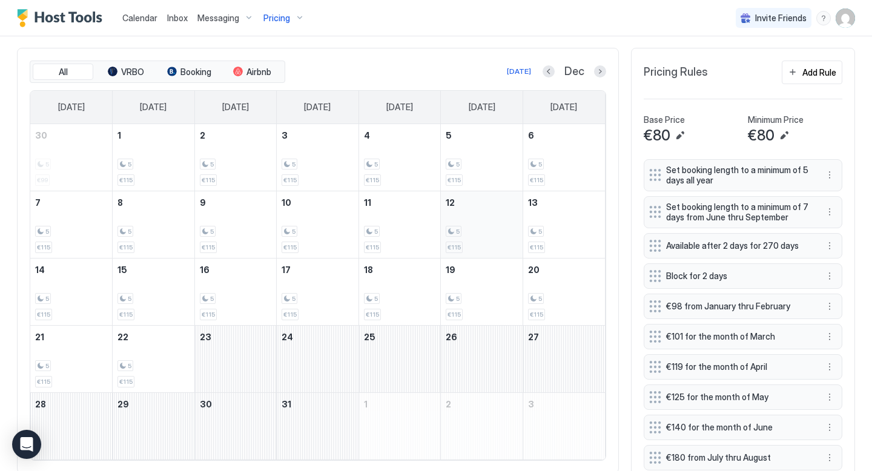
scroll to position [357, 0]
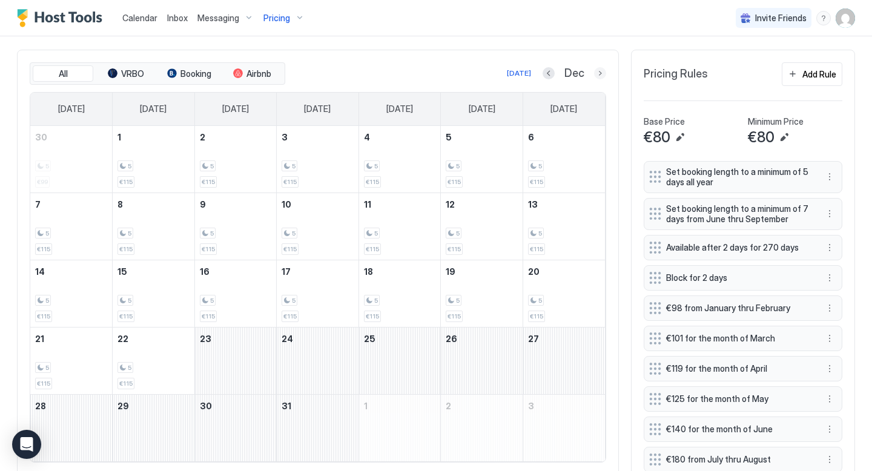
click at [599, 76] on button "Next month" at bounding box center [600, 73] width 12 height 12
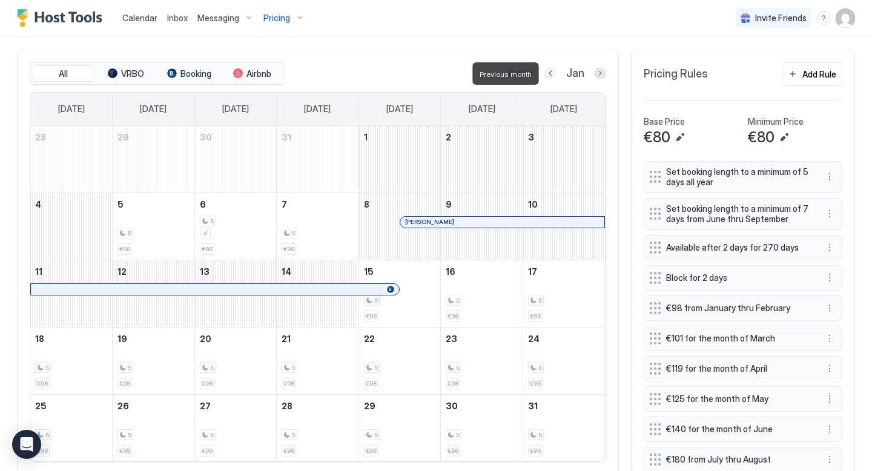
click at [550, 74] on button "Previous month" at bounding box center [550, 73] width 12 height 12
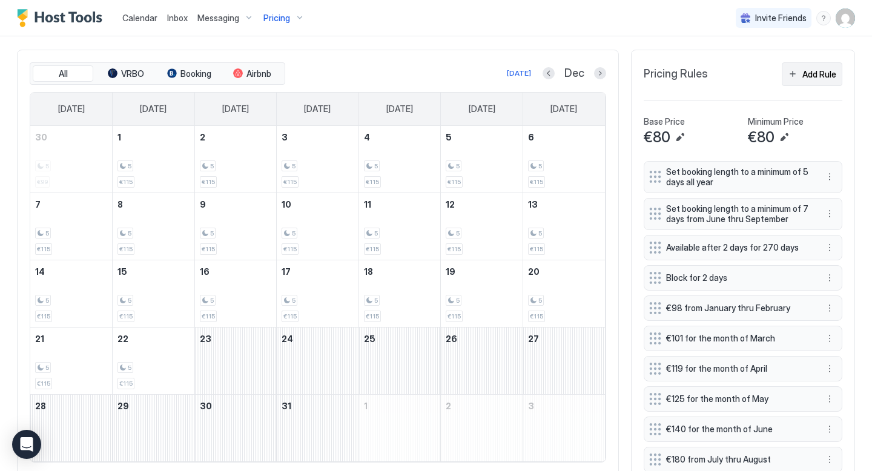
click at [798, 74] on button "Add Rule" at bounding box center [812, 74] width 61 height 24
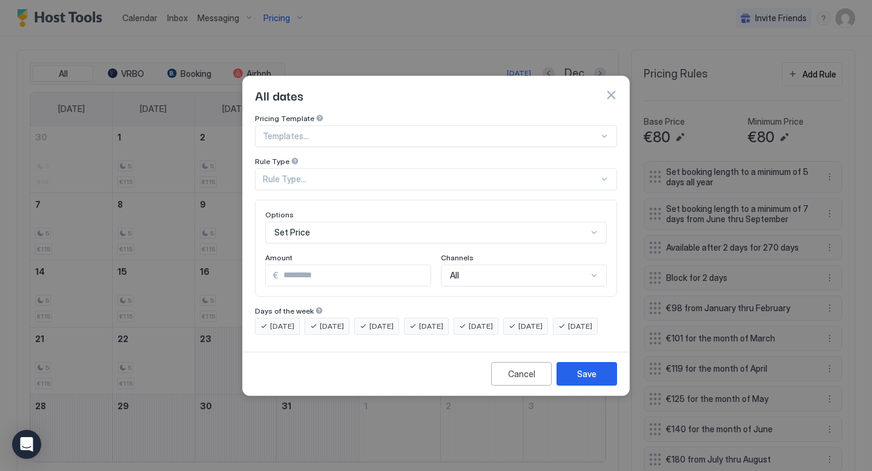
click at [367, 174] on div "Rule Type..." at bounding box center [431, 179] width 336 height 11
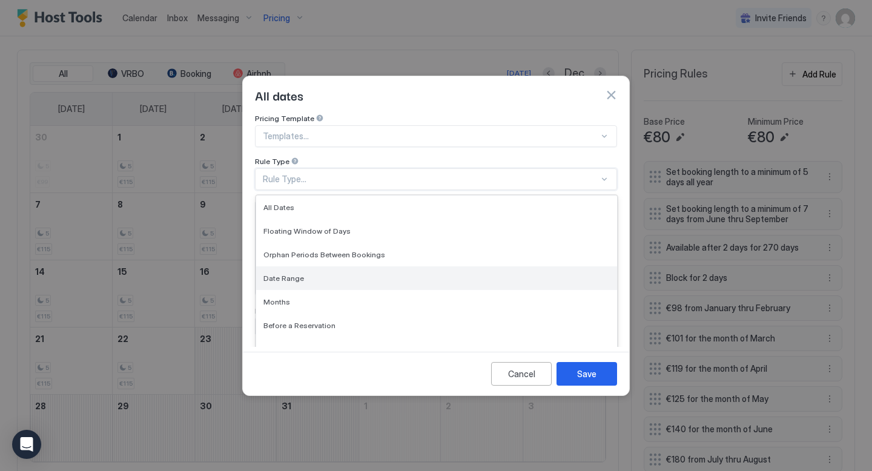
click at [306, 266] on div "Date Range" at bounding box center [436, 278] width 361 height 24
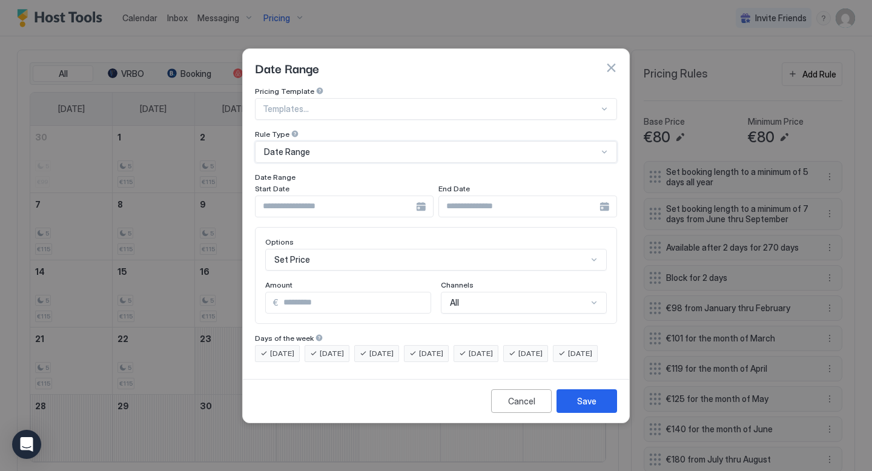
click at [420, 202] on div at bounding box center [344, 207] width 179 height 22
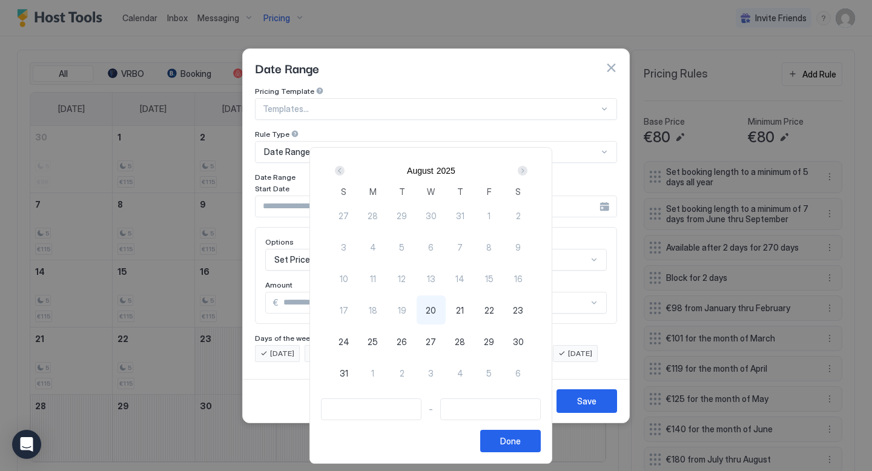
click at [525, 169] on div "Next" at bounding box center [523, 171] width 10 height 10
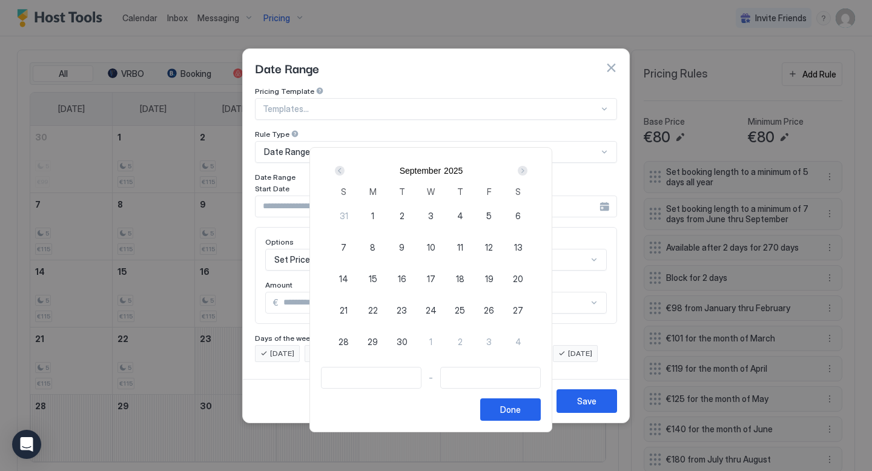
click at [525, 169] on div "Next" at bounding box center [523, 171] width 10 height 10
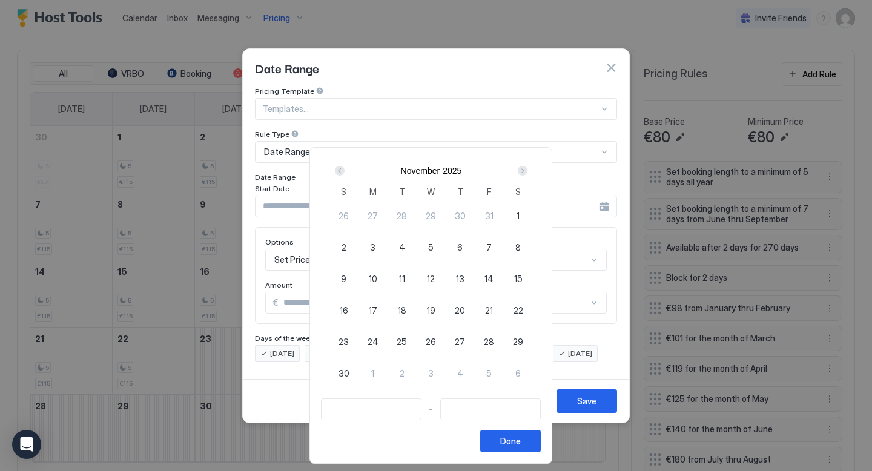
click at [525, 169] on div "Next" at bounding box center [523, 171] width 10 height 10
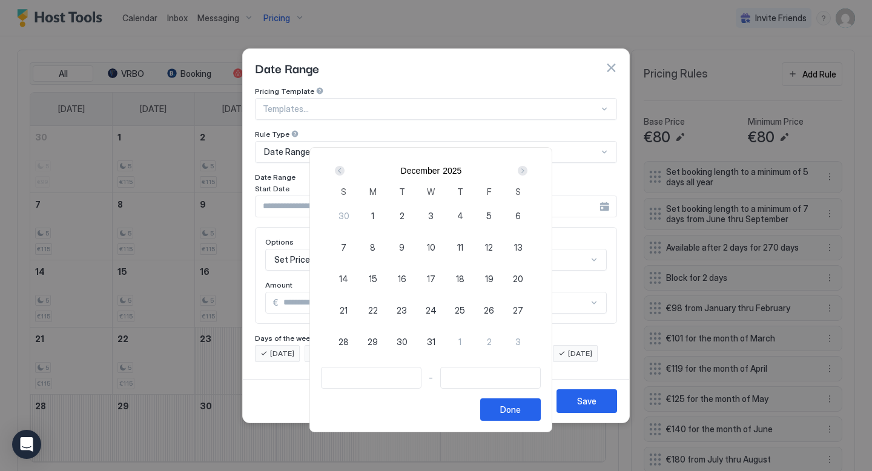
click at [462, 306] on span "25" at bounding box center [460, 310] width 10 height 13
type input "**********"
click at [489, 312] on span "26" at bounding box center [489, 310] width 10 height 13
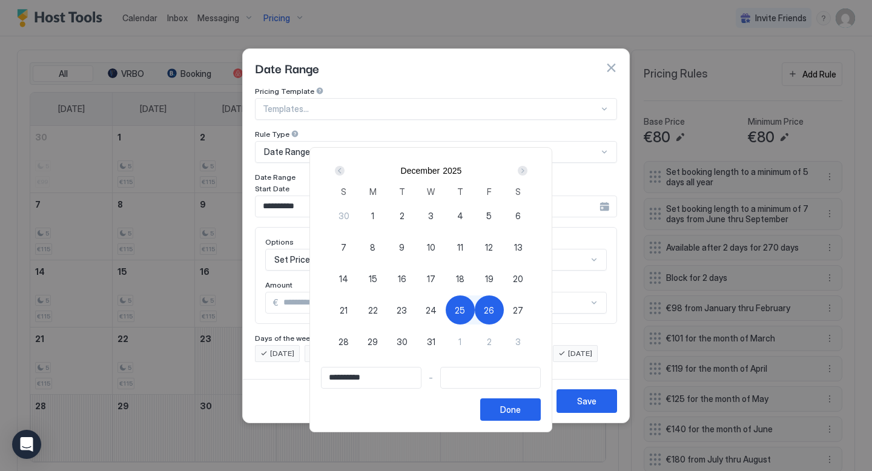
type input "**********"
click at [507, 407] on button "Done" at bounding box center [510, 409] width 61 height 22
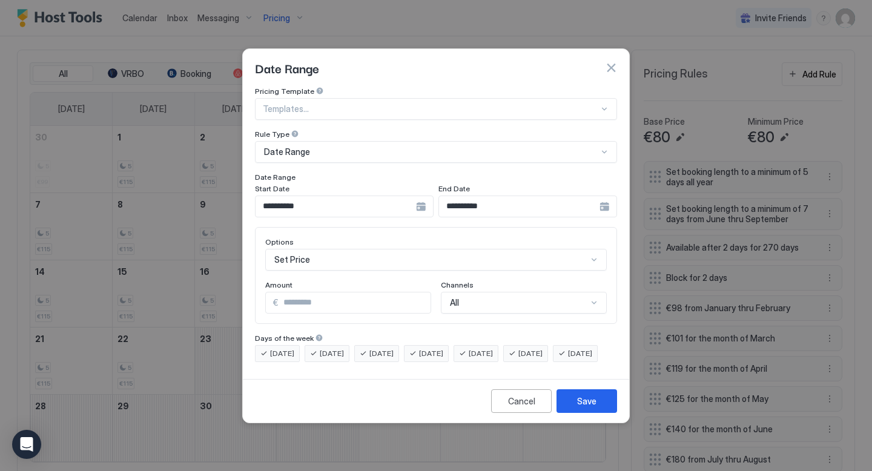
click at [373, 251] on div "Set Price" at bounding box center [435, 260] width 341 height 22
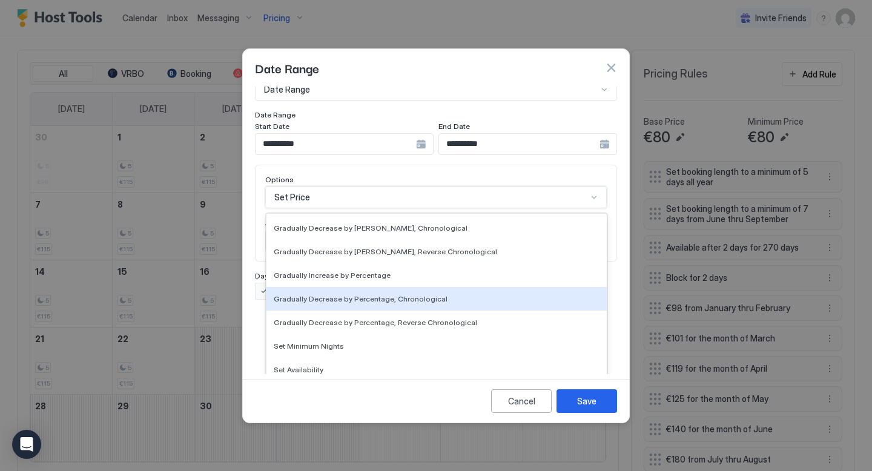
scroll to position [220, 0]
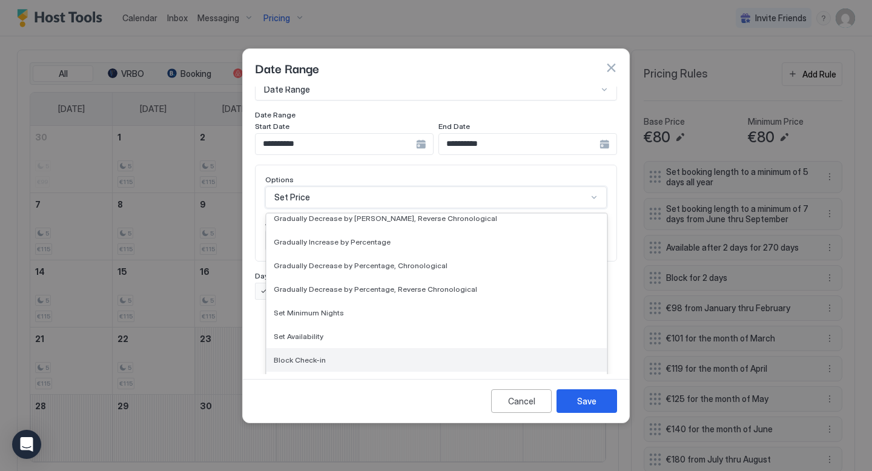
click at [322, 348] on div "Block Check-in" at bounding box center [436, 360] width 340 height 24
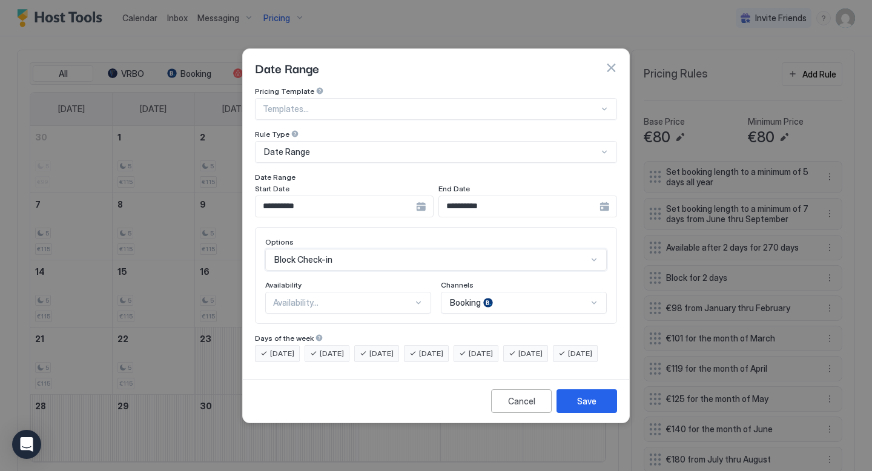
scroll to position [0, 0]
click at [375, 297] on div "Availability..." at bounding box center [343, 302] width 140 height 11
click at [348, 350] on div "Blocked" at bounding box center [349, 354] width 150 height 9
click at [480, 297] on div "Booking" at bounding box center [524, 303] width 166 height 22
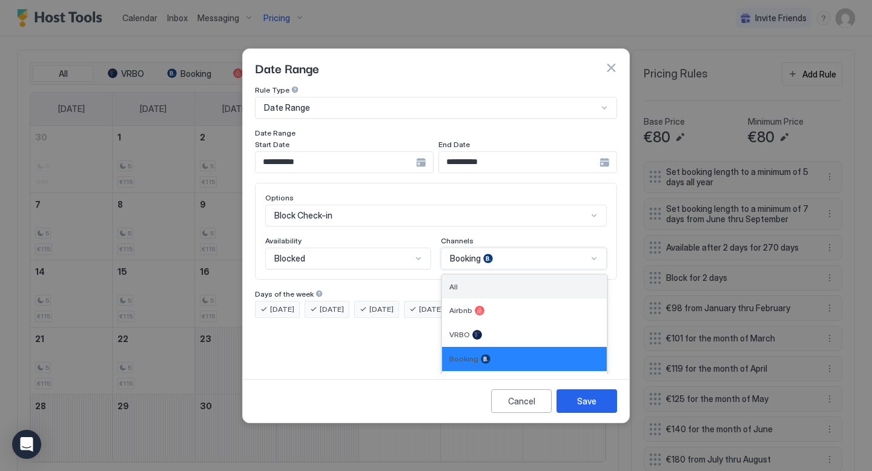
click at [480, 282] on div "All" at bounding box center [524, 286] width 150 height 9
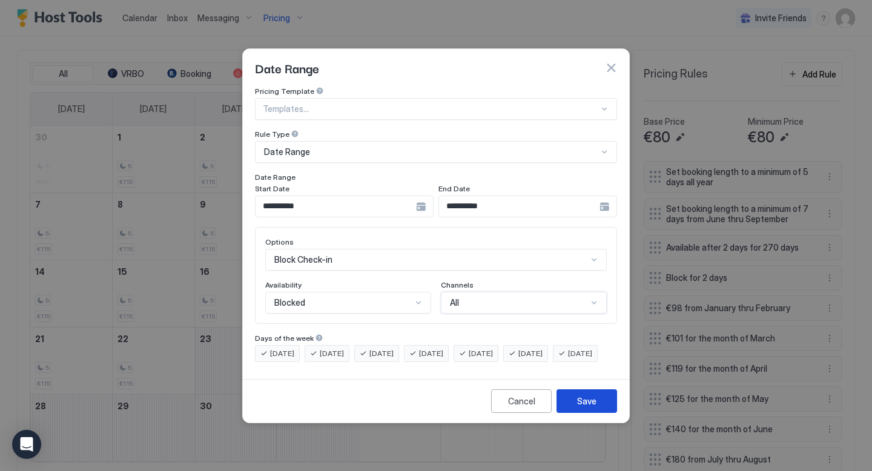
click at [582, 407] on div "Save" at bounding box center [586, 401] width 19 height 13
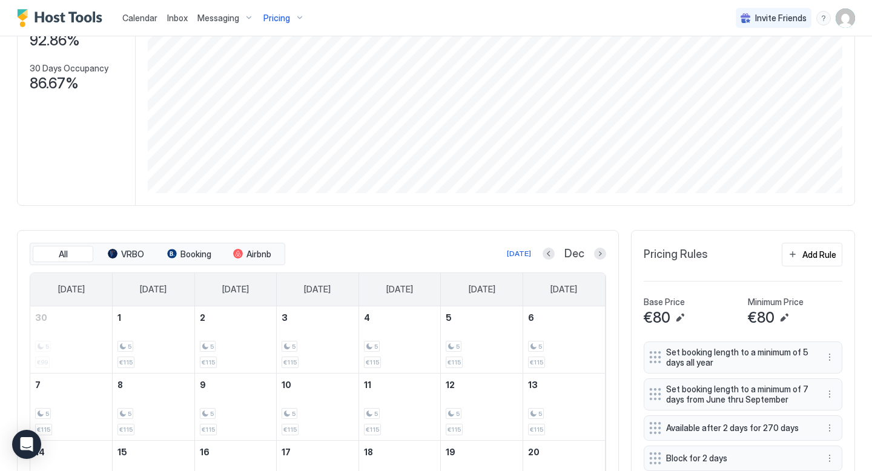
scroll to position [172, 0]
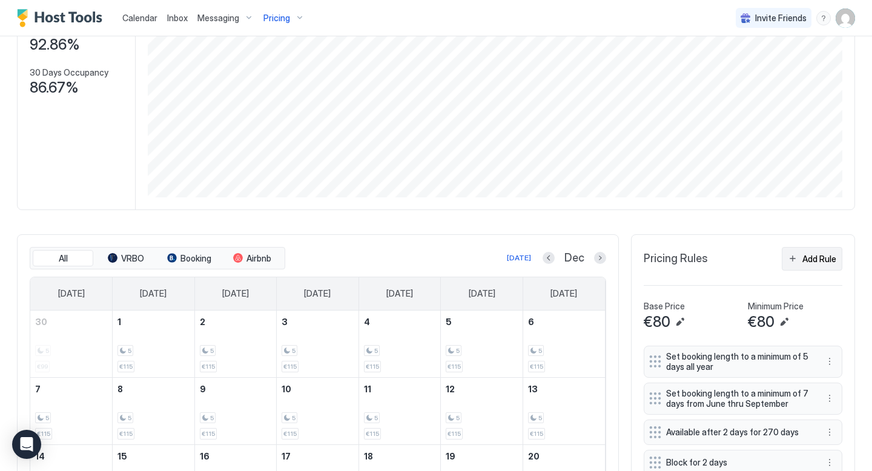
click at [805, 257] on div "Add Rule" at bounding box center [819, 258] width 34 height 13
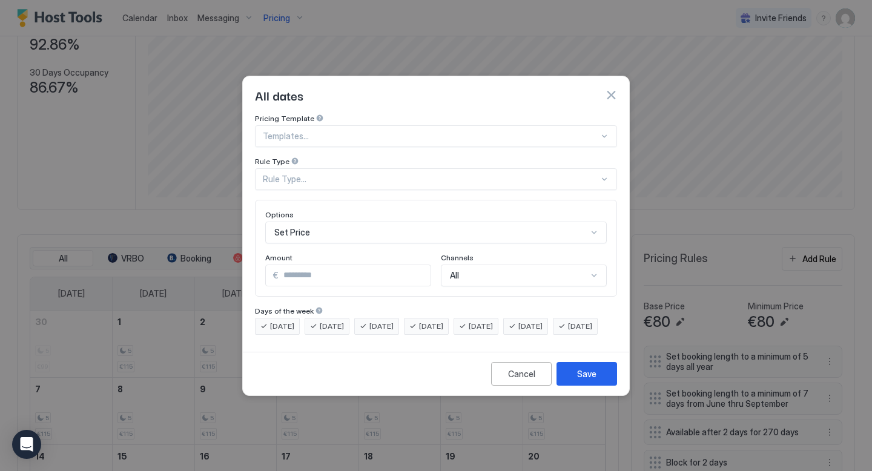
click at [392, 176] on div "Rule Type..." at bounding box center [436, 179] width 362 height 22
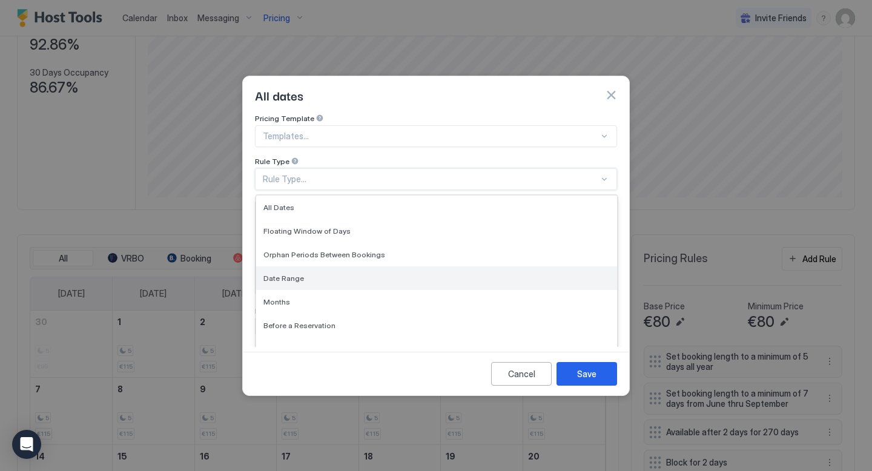
click at [323, 266] on div "Date Range" at bounding box center [436, 278] width 361 height 24
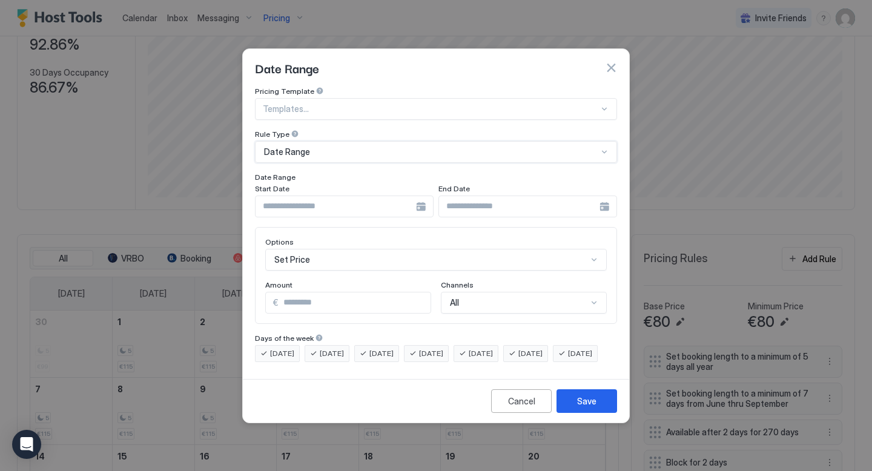
click at [415, 196] on input "Input Field" at bounding box center [335, 206] width 160 height 21
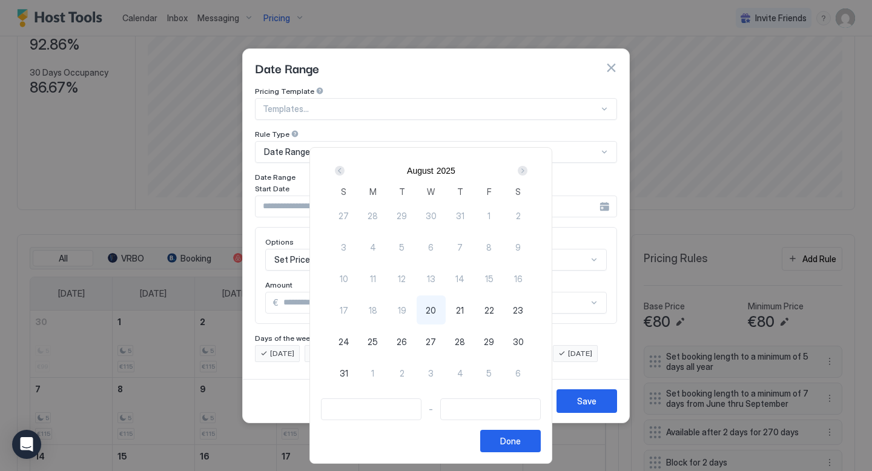
click at [527, 173] on div "Next" at bounding box center [523, 171] width 10 height 10
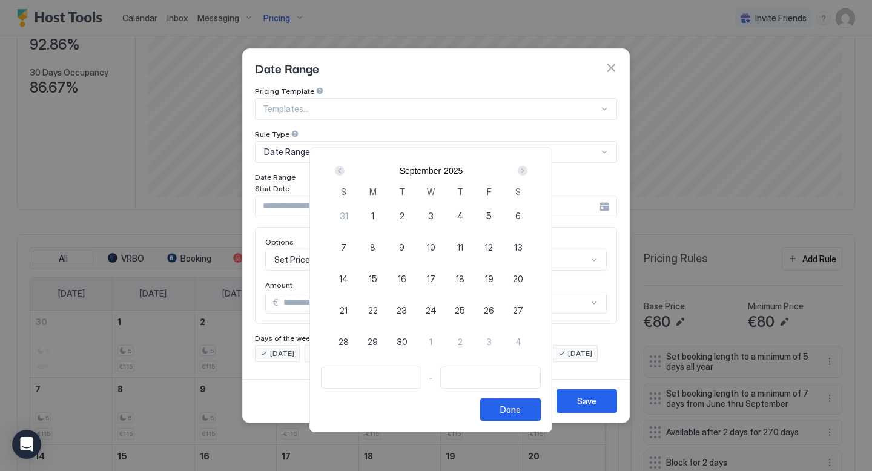
click at [527, 173] on div "Next" at bounding box center [523, 171] width 10 height 10
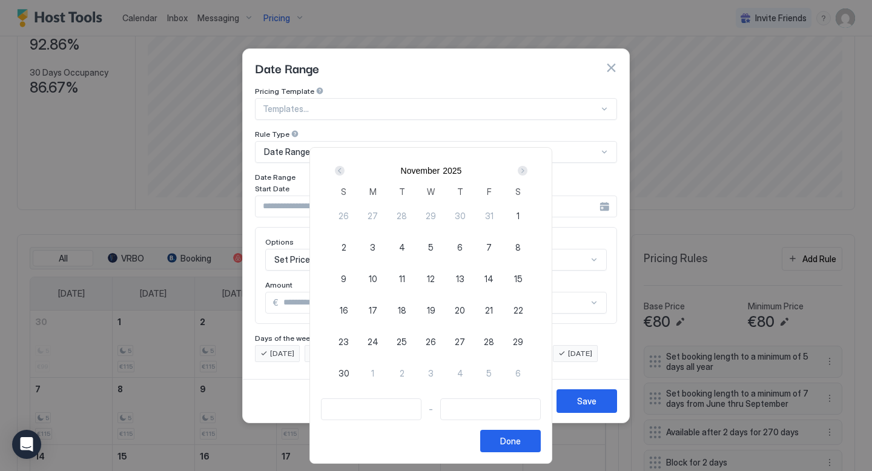
click at [527, 173] on div "Next" at bounding box center [523, 171] width 10 height 10
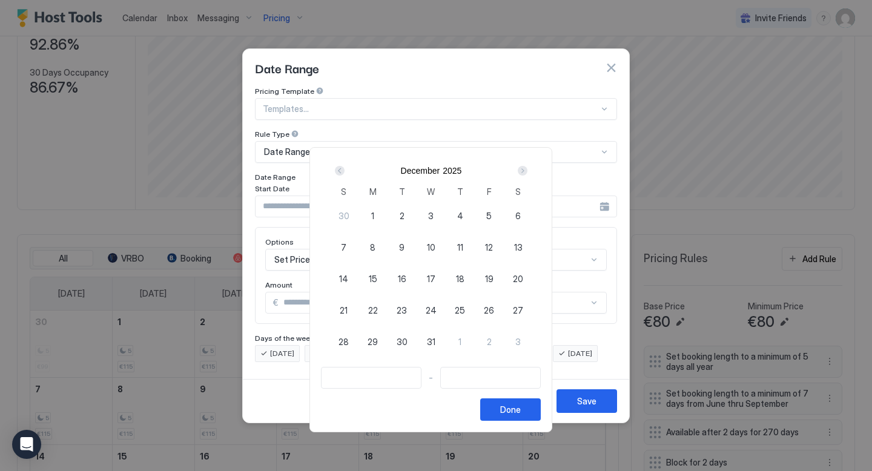
click at [527, 173] on div "Next" at bounding box center [523, 171] width 10 height 10
click at [461, 213] on span "1" at bounding box center [459, 215] width 3 height 13
type input "**********"
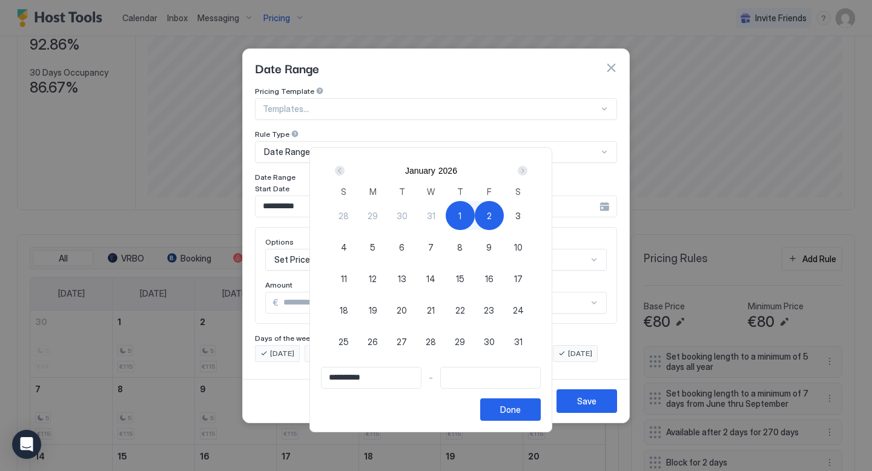
click at [492, 214] on span "2" at bounding box center [489, 215] width 5 height 13
type input "**********"
click at [504, 406] on button "Done" at bounding box center [510, 409] width 61 height 22
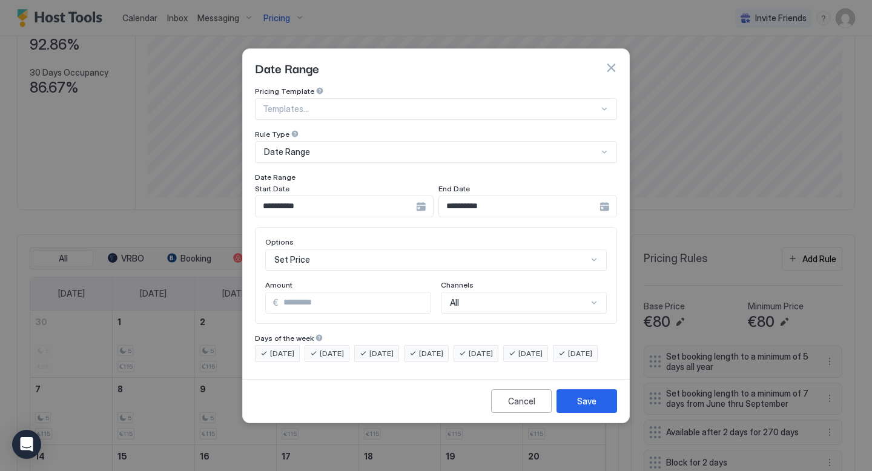
click at [401, 250] on div "Set Price" at bounding box center [435, 260] width 341 height 22
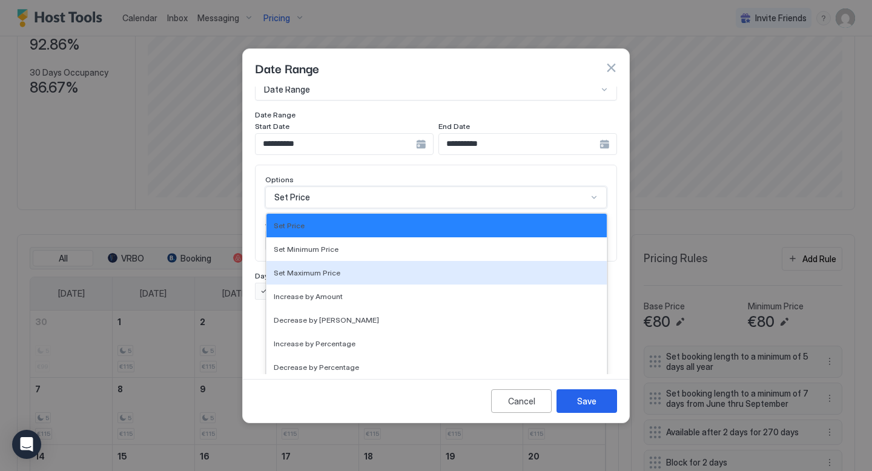
scroll to position [220, 0]
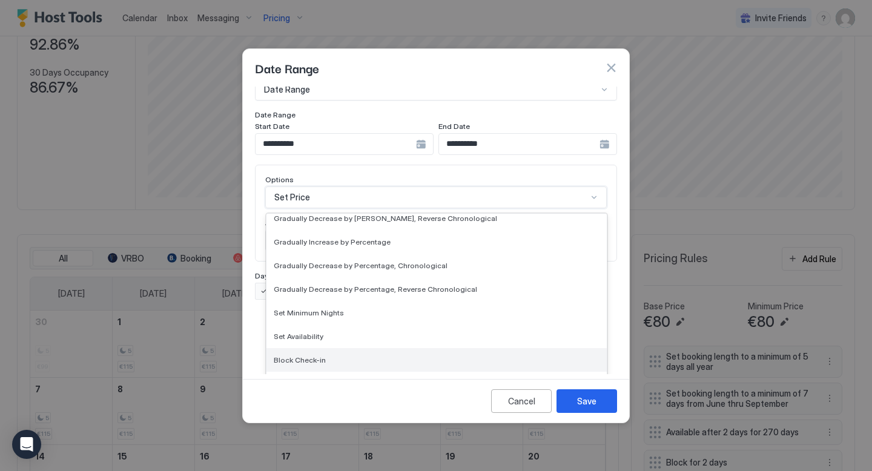
click at [340, 348] on div "Block Check-in" at bounding box center [436, 360] width 340 height 24
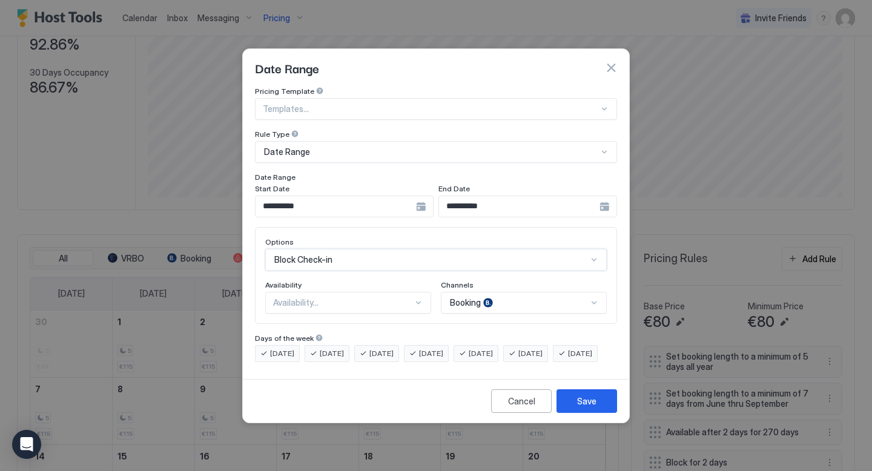
scroll to position [0, 0]
click at [357, 297] on div "Availability..." at bounding box center [343, 302] width 140 height 11
click at [337, 343] on div "Blocked" at bounding box center [348, 355] width 165 height 24
click at [495, 292] on div "Booking" at bounding box center [524, 303] width 166 height 22
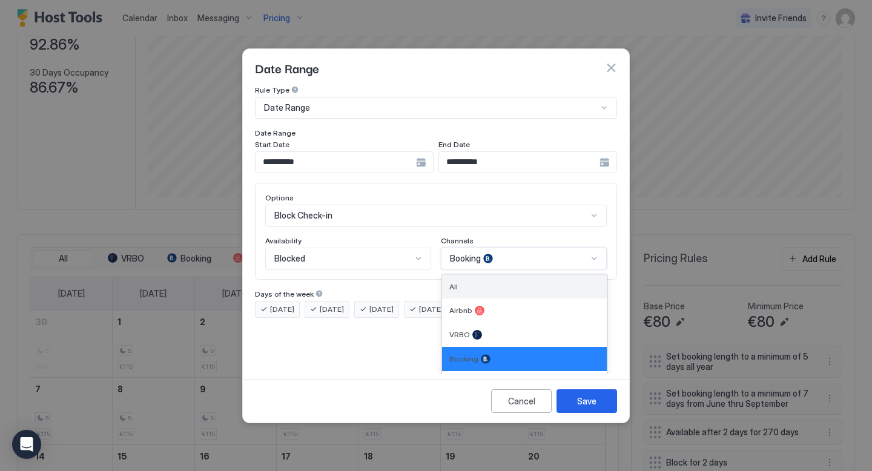
click at [499, 282] on div "All" at bounding box center [524, 286] width 150 height 9
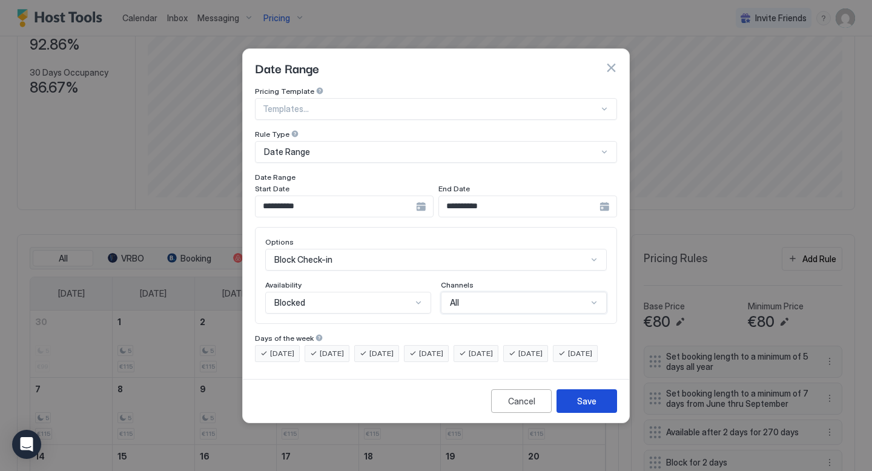
click at [577, 407] on div "Save" at bounding box center [586, 401] width 19 height 13
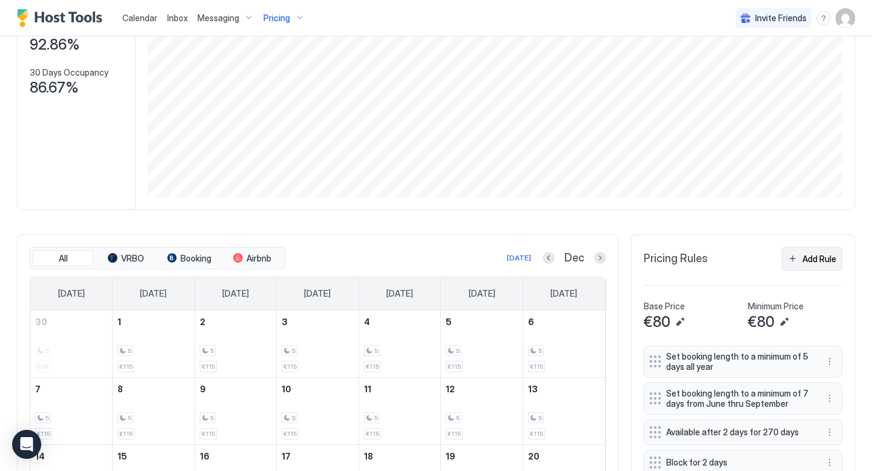
click at [803, 259] on div "Add Rule" at bounding box center [819, 258] width 34 height 13
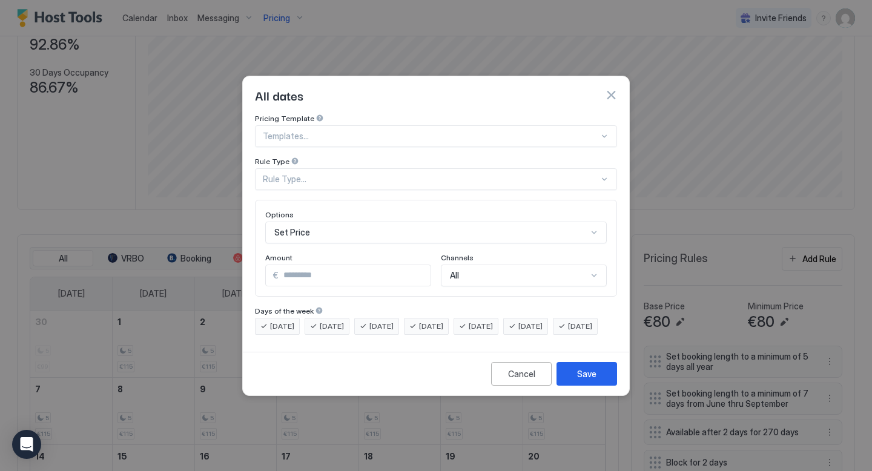
click at [404, 174] on div "Rule Type..." at bounding box center [431, 179] width 336 height 11
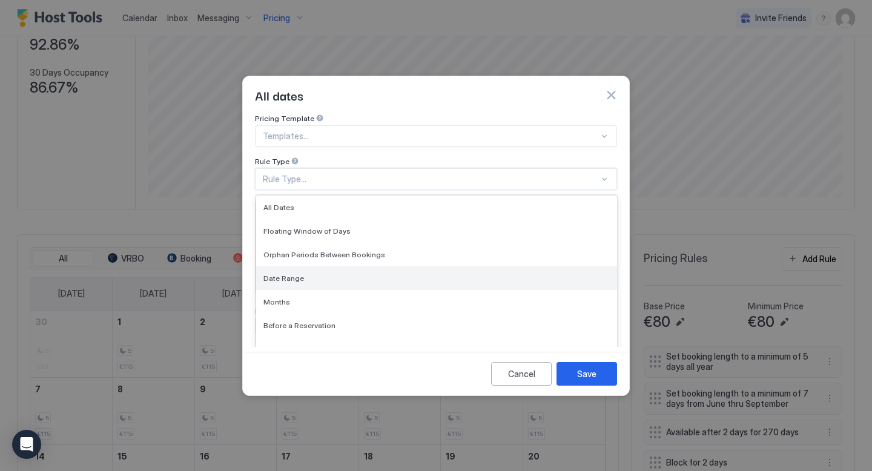
click at [292, 274] on span "Date Range" at bounding box center [283, 278] width 41 height 9
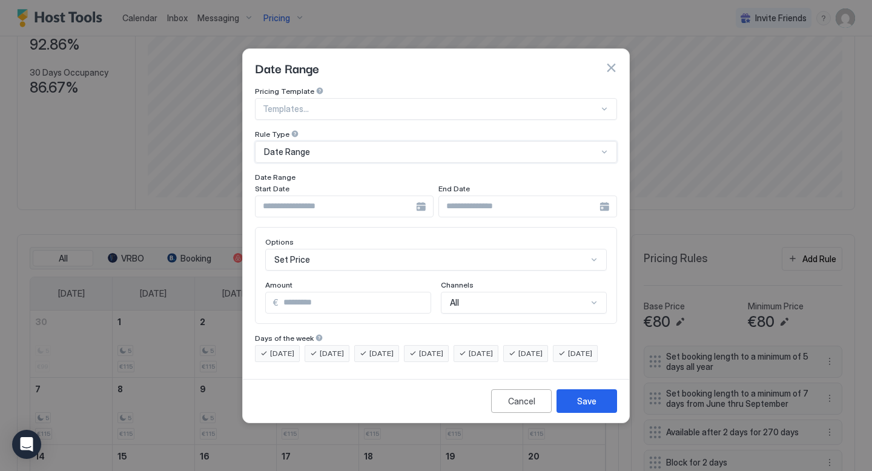
click at [412, 196] on input "Input Field" at bounding box center [335, 206] width 160 height 21
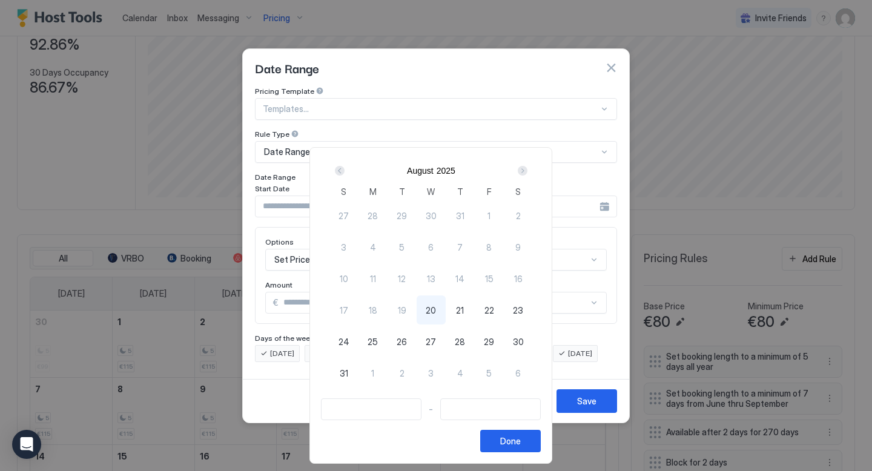
click at [523, 170] on div "Next" at bounding box center [523, 171] width 10 height 10
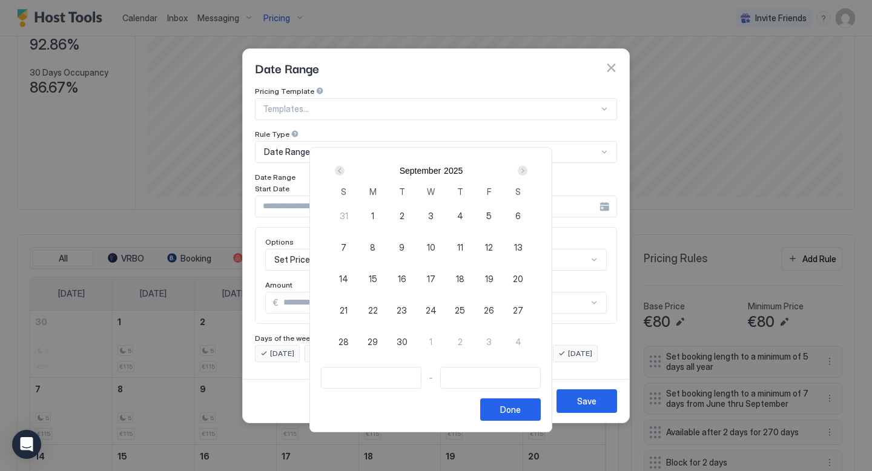
click at [523, 170] on div "Next" at bounding box center [523, 171] width 10 height 10
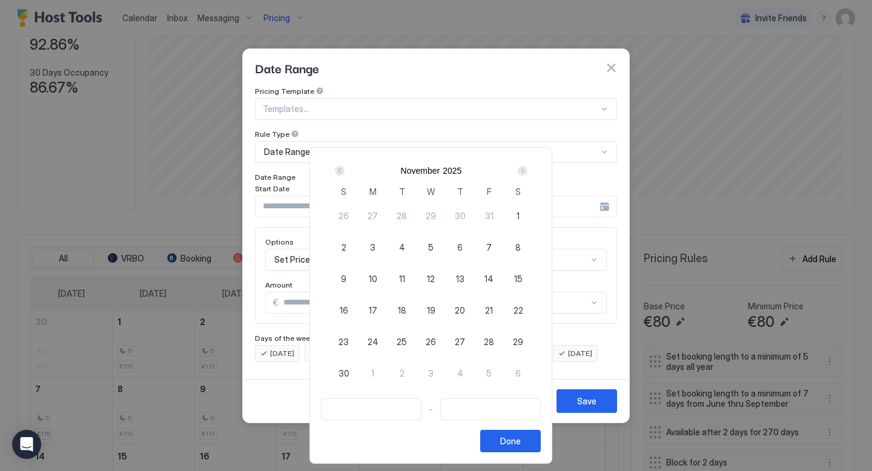
click at [523, 170] on div "Next" at bounding box center [523, 171] width 10 height 10
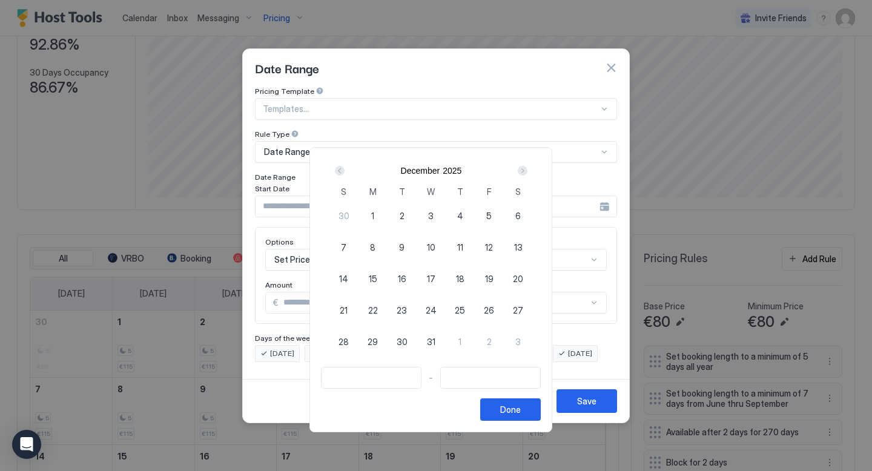
click at [523, 170] on div "Next" at bounding box center [523, 171] width 10 height 10
click at [404, 248] on span "6" at bounding box center [401, 247] width 5 height 13
type input "**********"
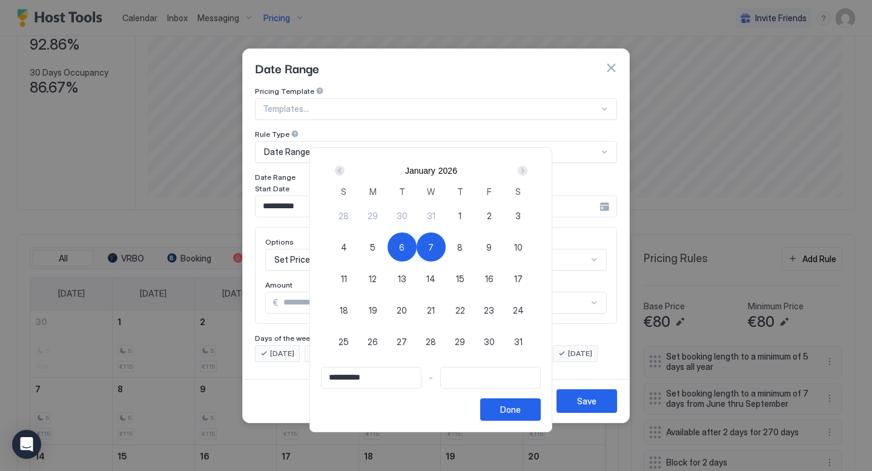
click at [430, 251] on div "7" at bounding box center [431, 246] width 29 height 29
type input "**********"
click at [521, 409] on div "Done" at bounding box center [510, 409] width 21 height 13
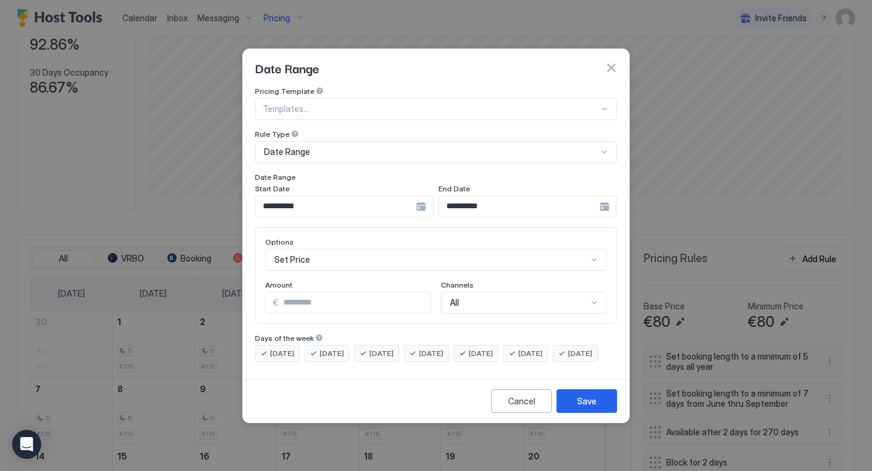
click at [418, 251] on div "Set Price" at bounding box center [435, 260] width 341 height 22
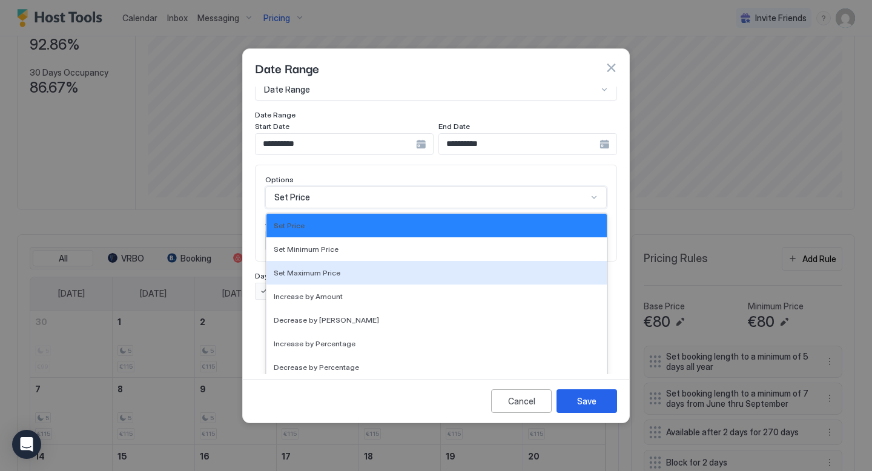
scroll to position [220, 0]
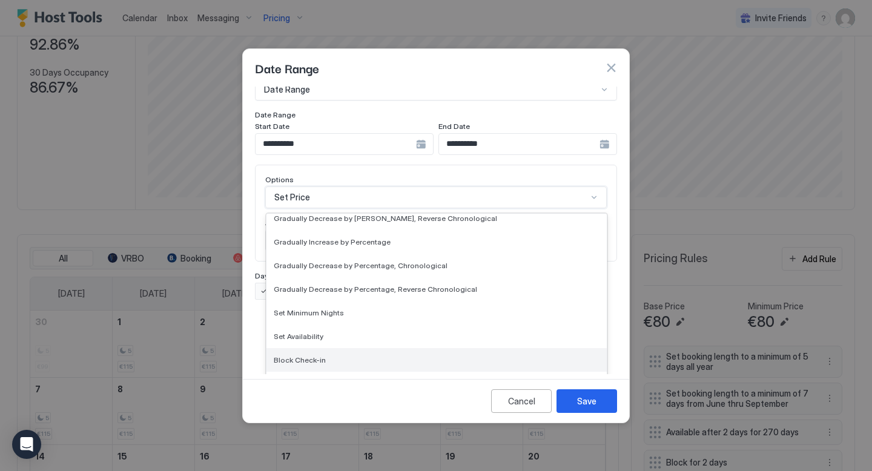
click at [375, 348] on div "Block Check-in" at bounding box center [436, 360] width 340 height 24
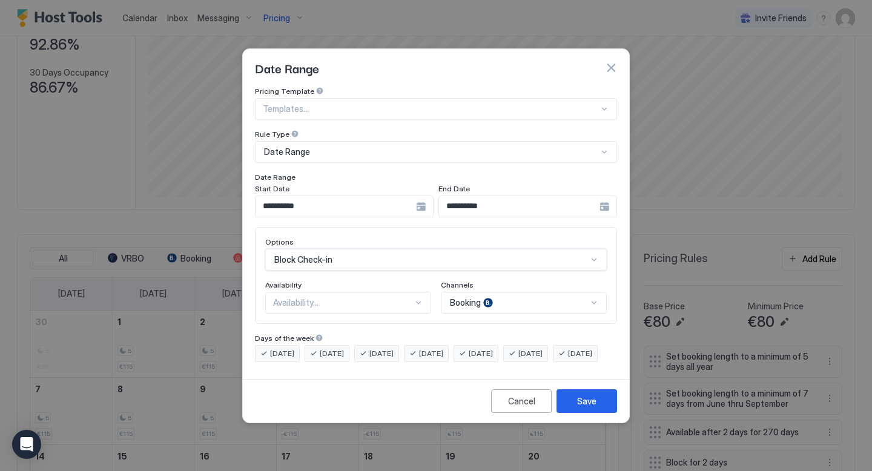
scroll to position [0, 0]
click at [412, 297] on div "Availability..." at bounding box center [343, 302] width 140 height 11
click at [372, 350] on div "Blocked" at bounding box center [349, 354] width 150 height 9
click at [478, 297] on div "Booking" at bounding box center [524, 303] width 166 height 22
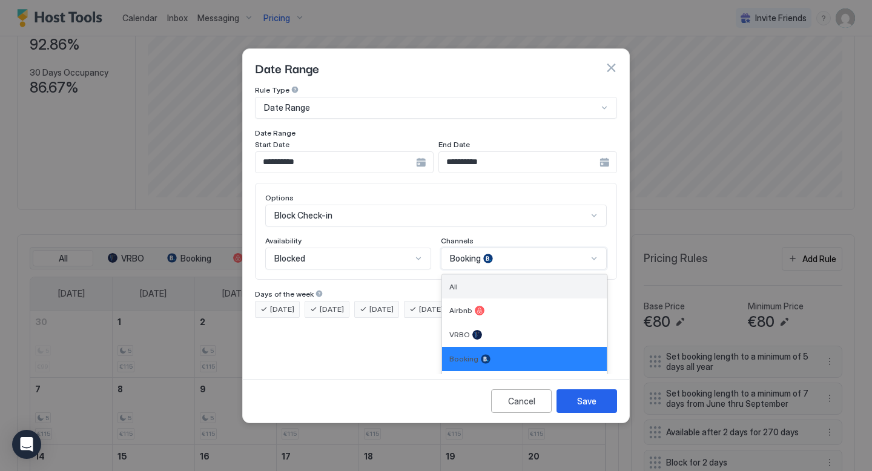
click at [499, 282] on div "All" at bounding box center [524, 286] width 150 height 9
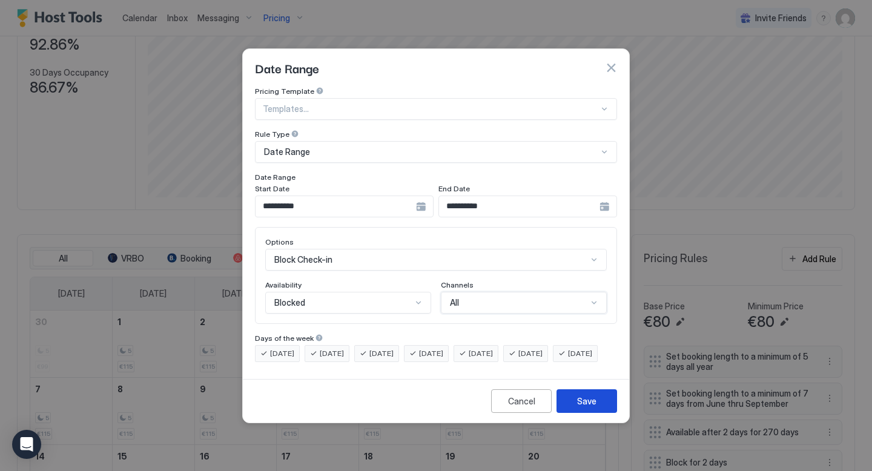
click at [587, 407] on div "Save" at bounding box center [586, 401] width 19 height 13
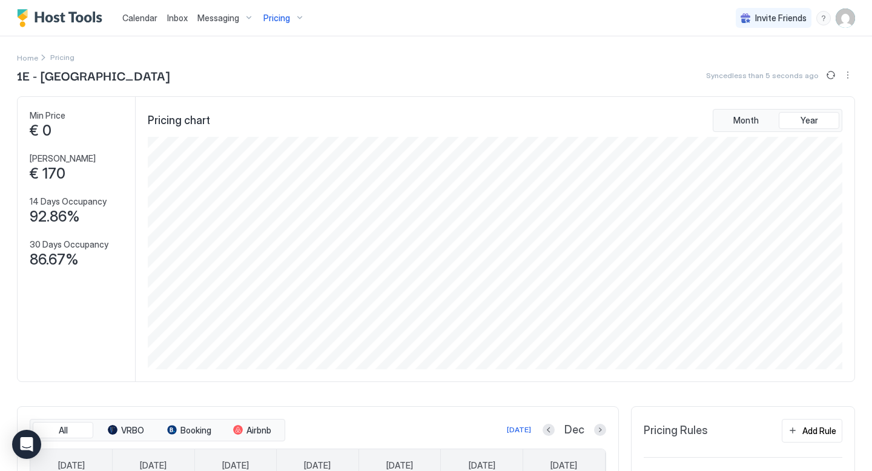
click at [280, 17] on span "Pricing" at bounding box center [276, 18] width 27 height 11
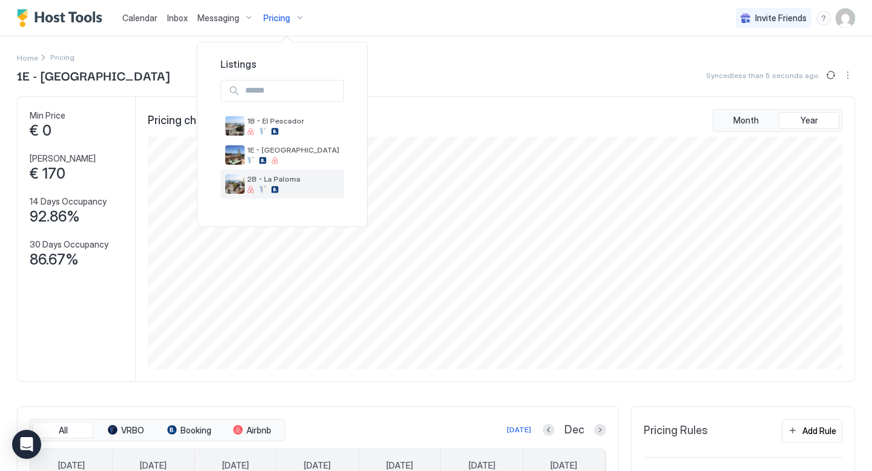
click at [257, 177] on span "2B - La Paloma" at bounding box center [293, 178] width 92 height 9
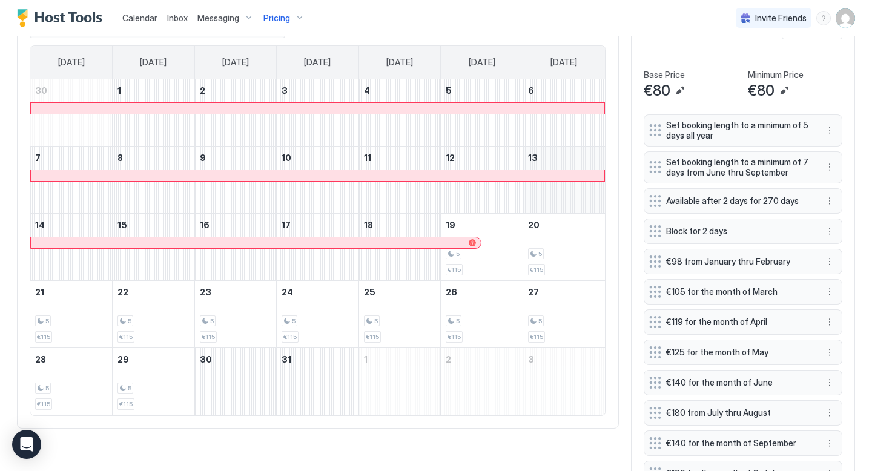
scroll to position [346, 0]
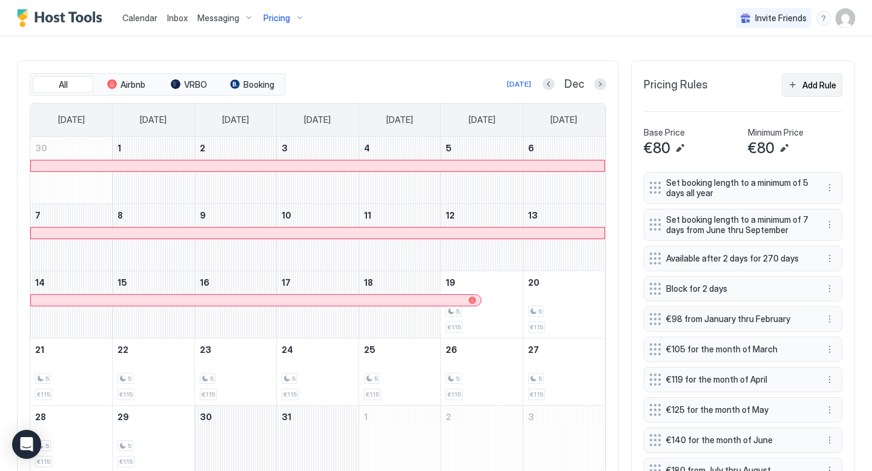
click at [801, 83] on button "Add Rule" at bounding box center [812, 85] width 61 height 24
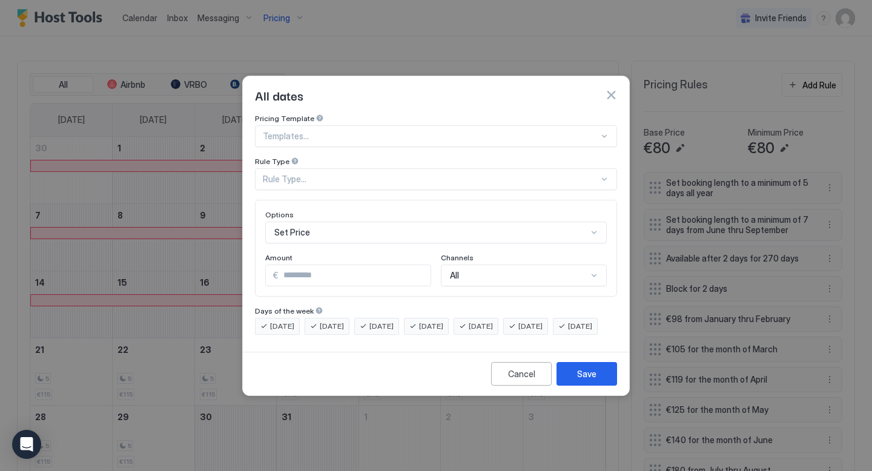
click at [390, 174] on div "Rule Type..." at bounding box center [431, 179] width 336 height 11
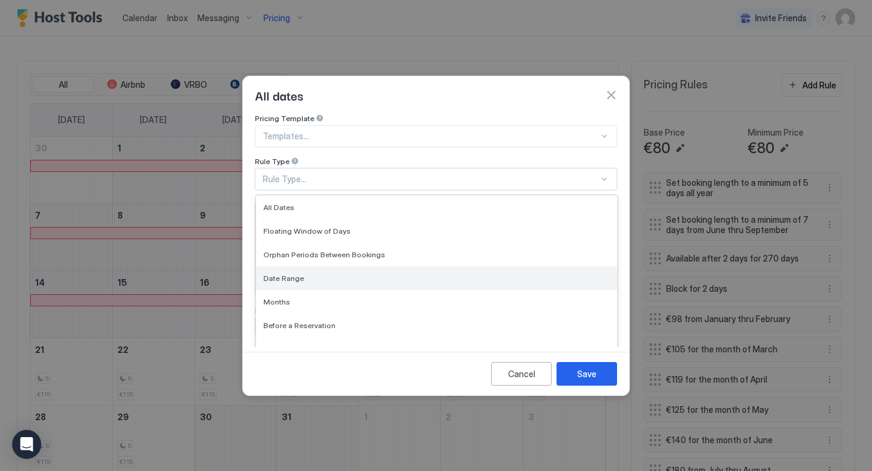
click at [300, 274] on span "Date Range" at bounding box center [283, 278] width 41 height 9
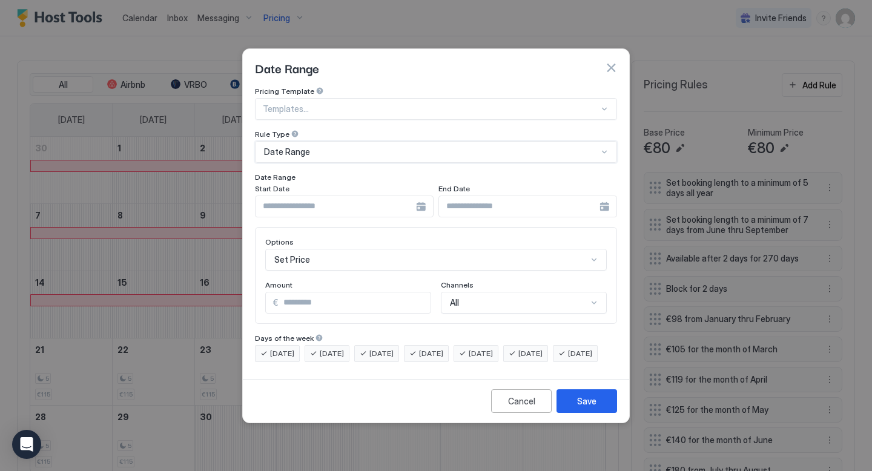
click at [414, 196] on input "Input Field" at bounding box center [335, 206] width 160 height 21
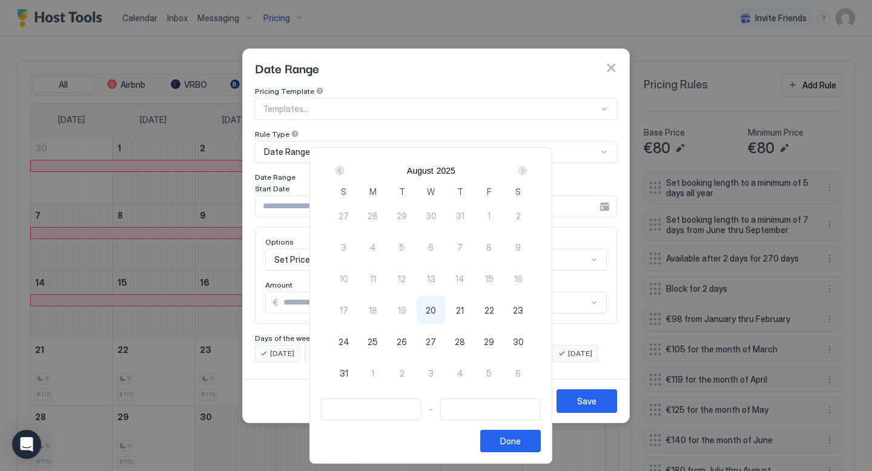
click at [526, 171] on div "Next" at bounding box center [523, 171] width 10 height 10
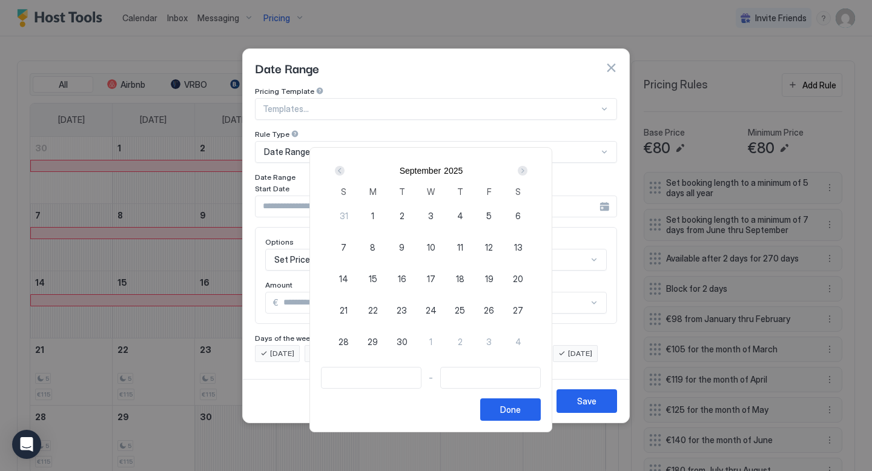
click at [526, 171] on div "Next" at bounding box center [523, 171] width 10 height 10
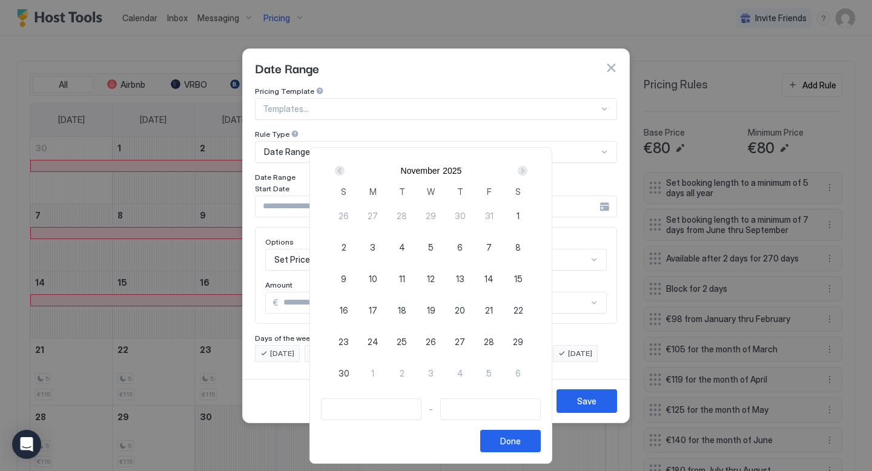
click at [526, 171] on div "Next" at bounding box center [523, 171] width 10 height 10
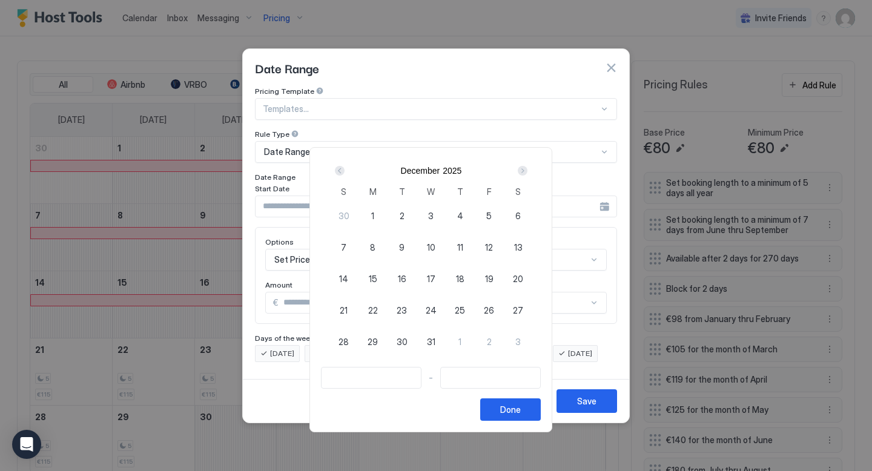
click at [461, 311] on span "25" at bounding box center [460, 310] width 10 height 13
type input "**********"
click at [493, 309] on span "26" at bounding box center [489, 310] width 10 height 13
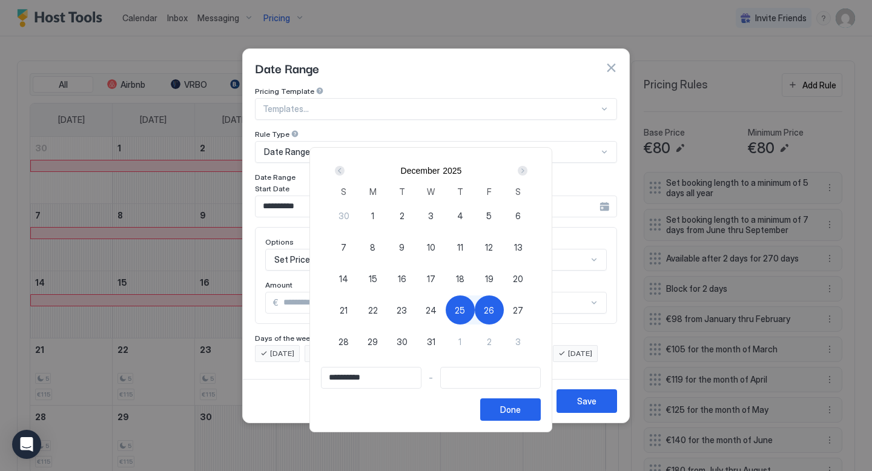
type input "**********"
click at [511, 410] on div "Done" at bounding box center [510, 409] width 21 height 13
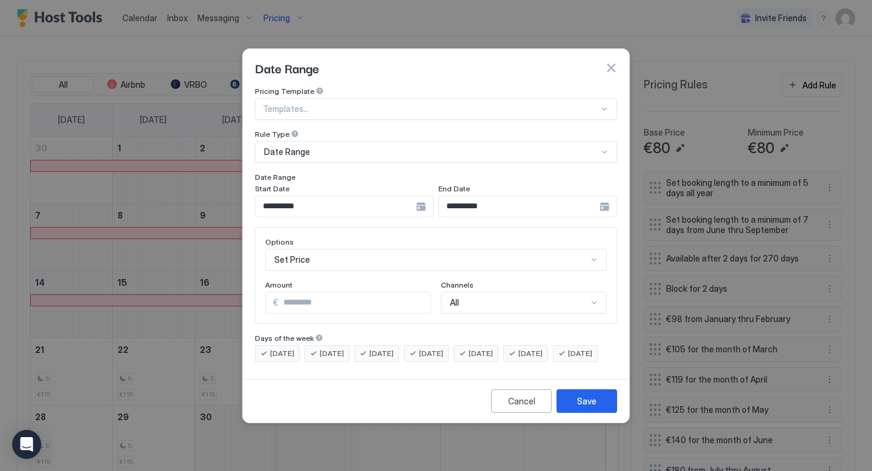
click at [382, 251] on div "Set Price" at bounding box center [435, 260] width 341 height 22
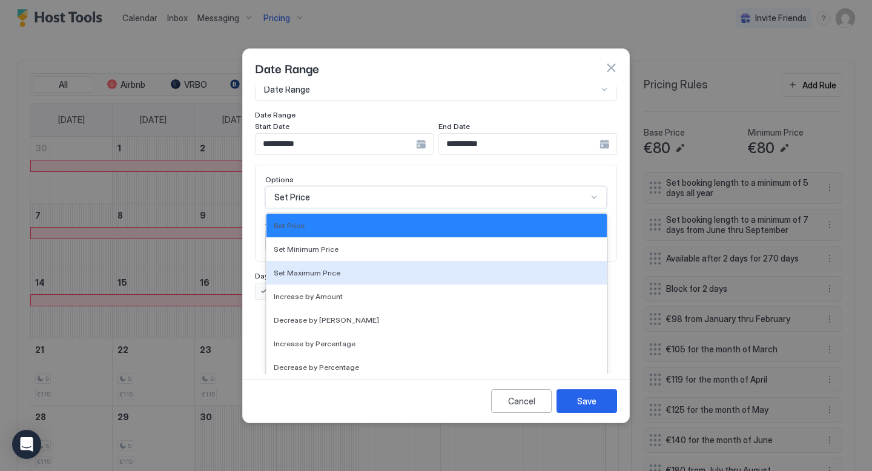
scroll to position [220, 0]
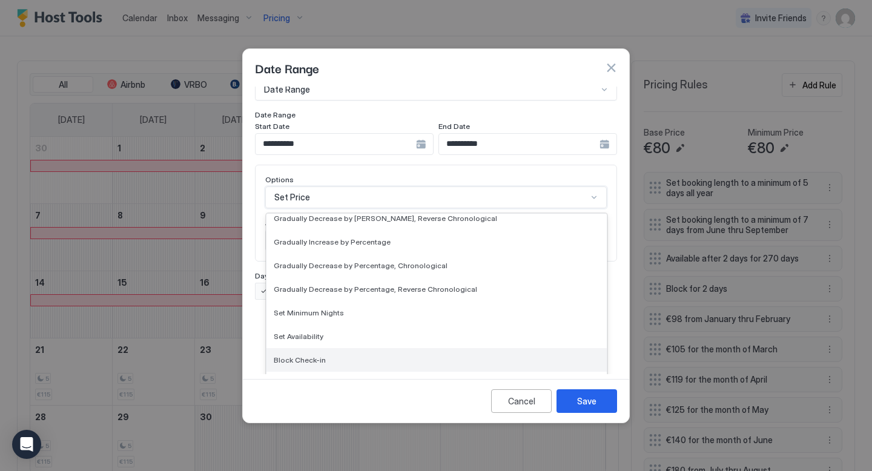
click at [330, 348] on div "Block Check-in" at bounding box center [436, 360] width 340 height 24
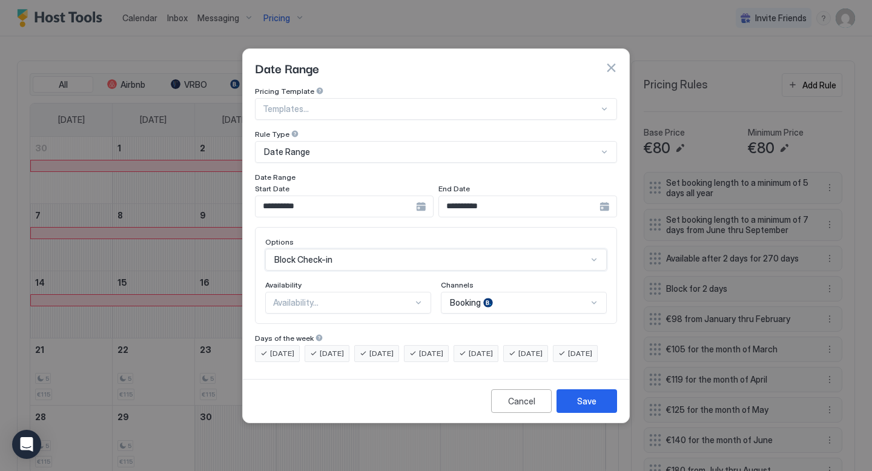
scroll to position [0, 0]
click at [415, 298] on div at bounding box center [419, 303] width 10 height 10
click at [333, 350] on div "Blocked" at bounding box center [349, 354] width 150 height 9
click at [472, 292] on div "Booking" at bounding box center [524, 303] width 166 height 22
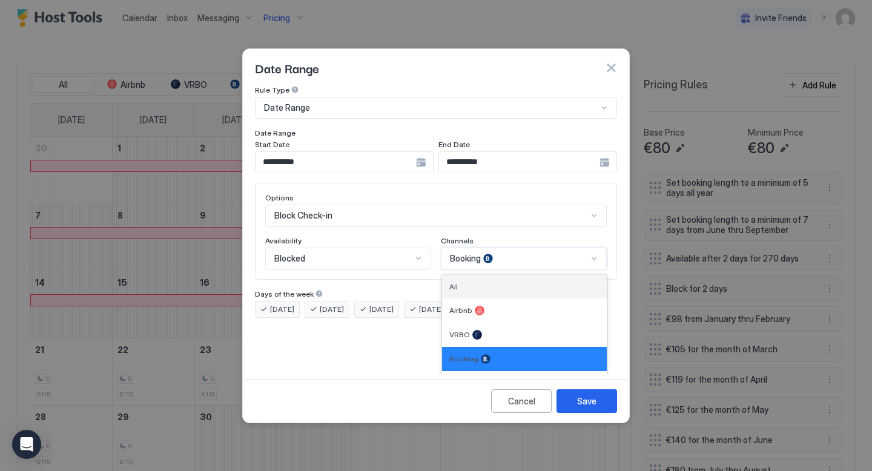
click at [481, 280] on div "All" at bounding box center [524, 287] width 165 height 24
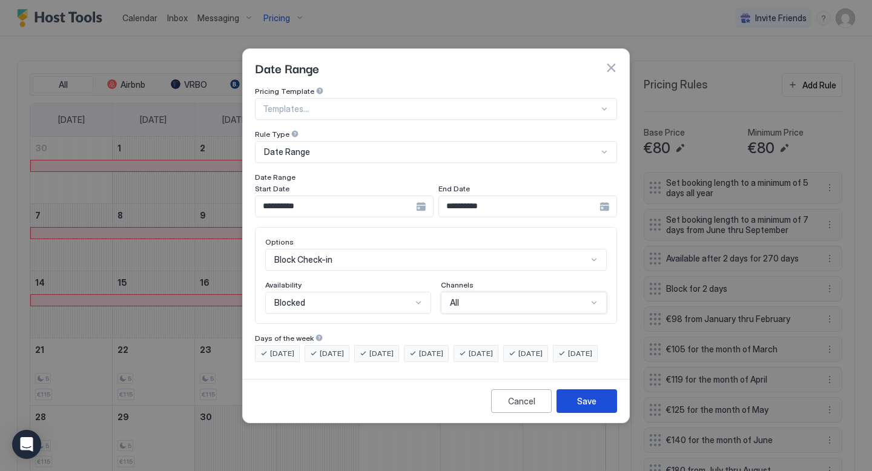
click at [581, 407] on div "Save" at bounding box center [586, 401] width 19 height 13
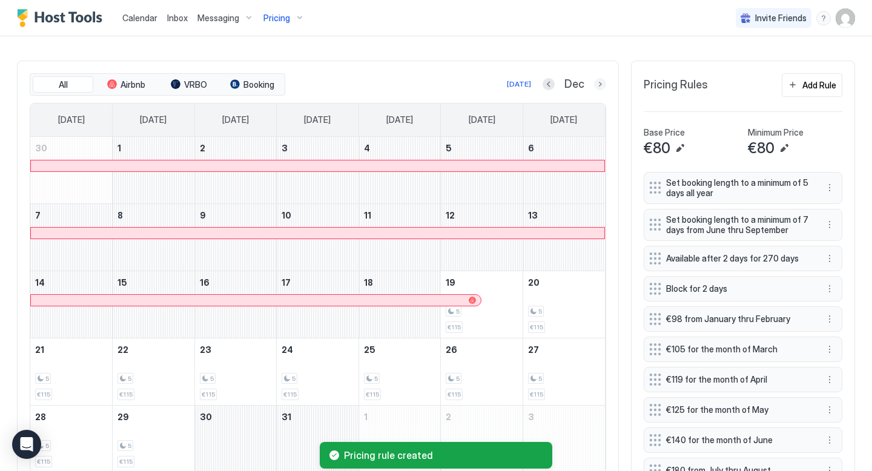
click at [596, 85] on button "Next month" at bounding box center [600, 84] width 12 height 12
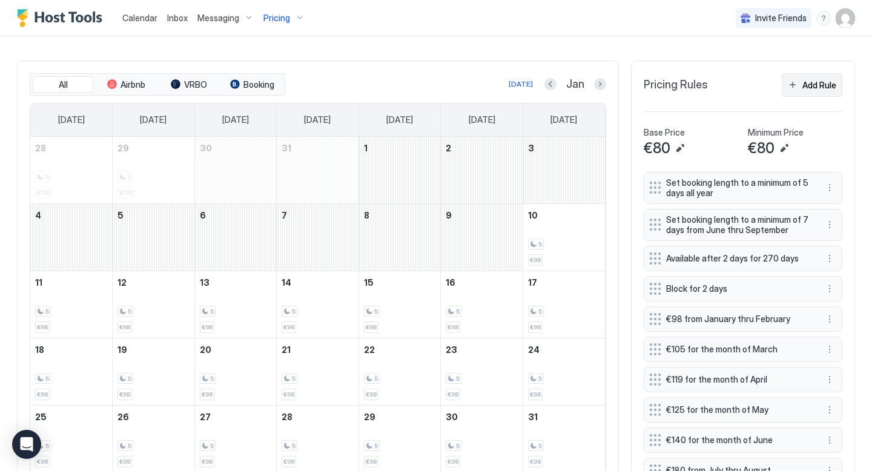
click at [808, 86] on div "Add Rule" at bounding box center [819, 85] width 34 height 13
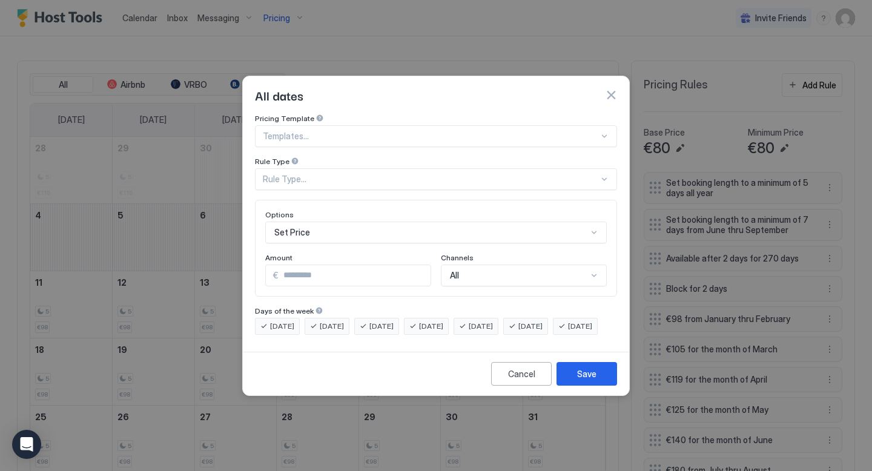
click at [538, 174] on div "Rule Type..." at bounding box center [431, 179] width 336 height 11
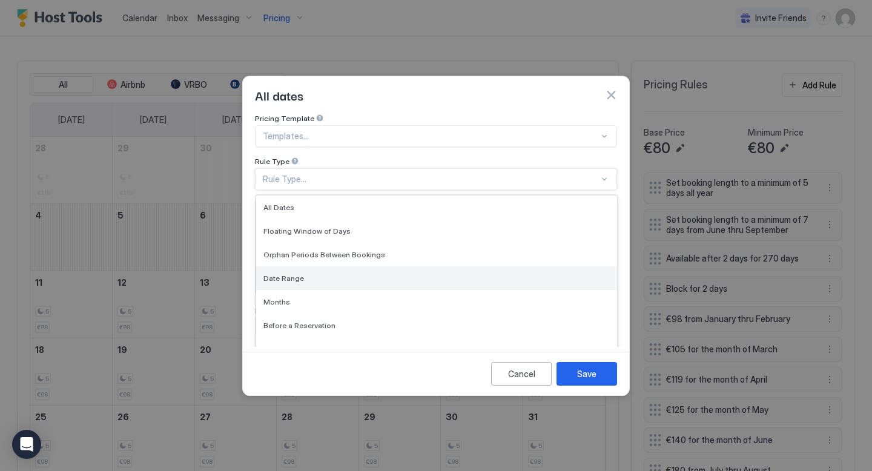
click at [328, 274] on div "Date Range" at bounding box center [436, 278] width 346 height 9
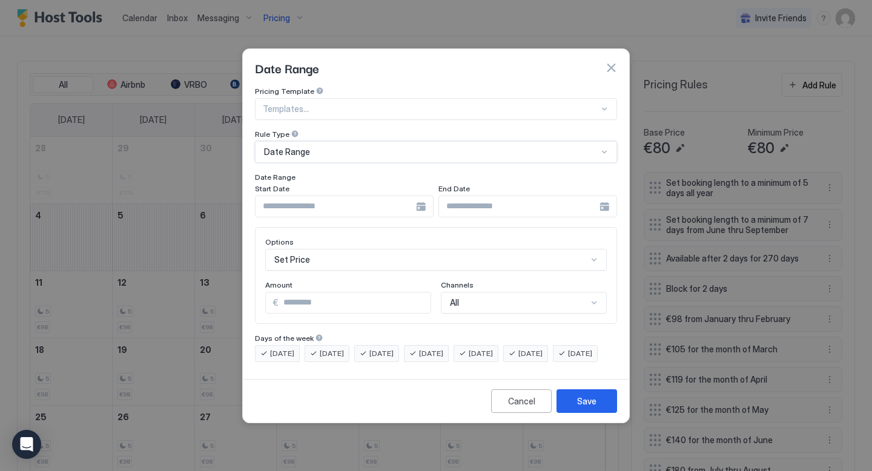
click at [420, 196] on div at bounding box center [344, 207] width 179 height 22
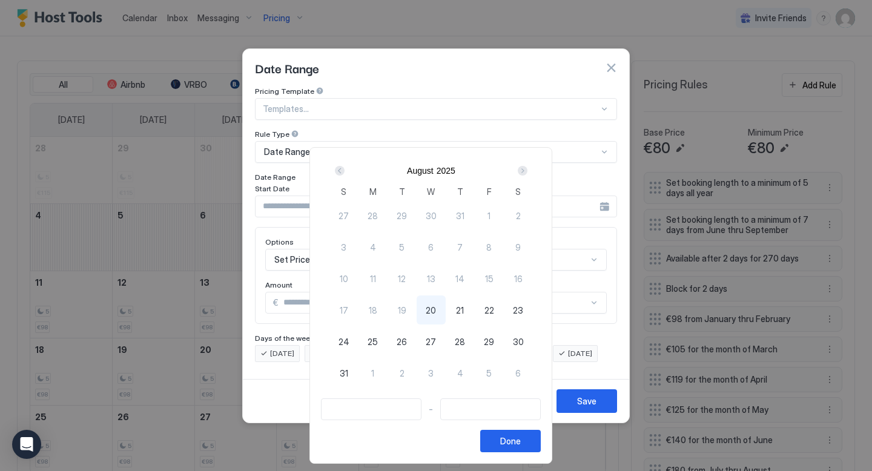
click at [527, 173] on div "Next" at bounding box center [523, 171] width 10 height 10
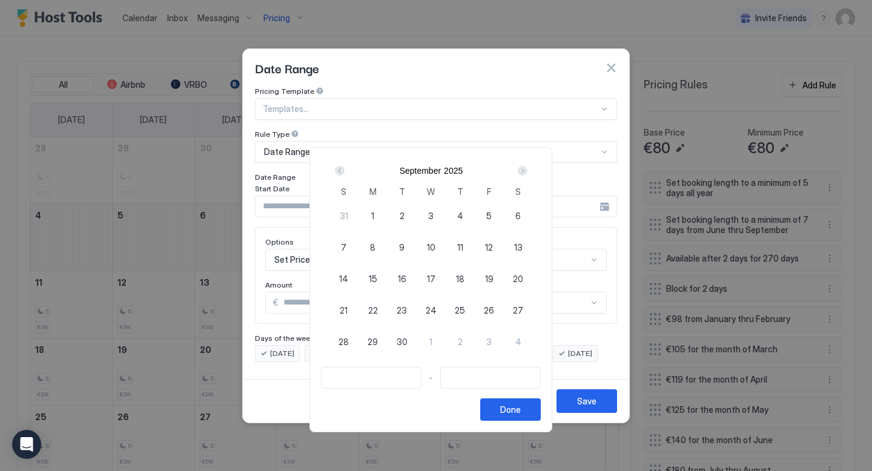
click at [527, 173] on div "Next" at bounding box center [523, 171] width 10 height 10
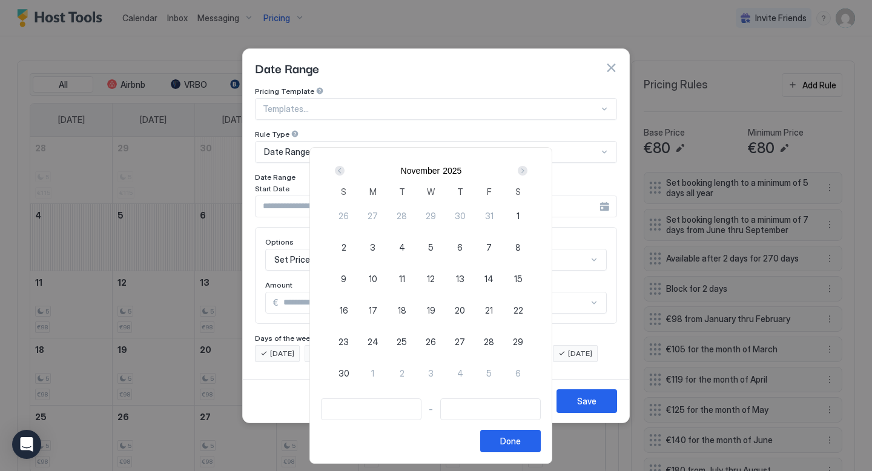
click at [527, 173] on div "Next" at bounding box center [523, 171] width 10 height 10
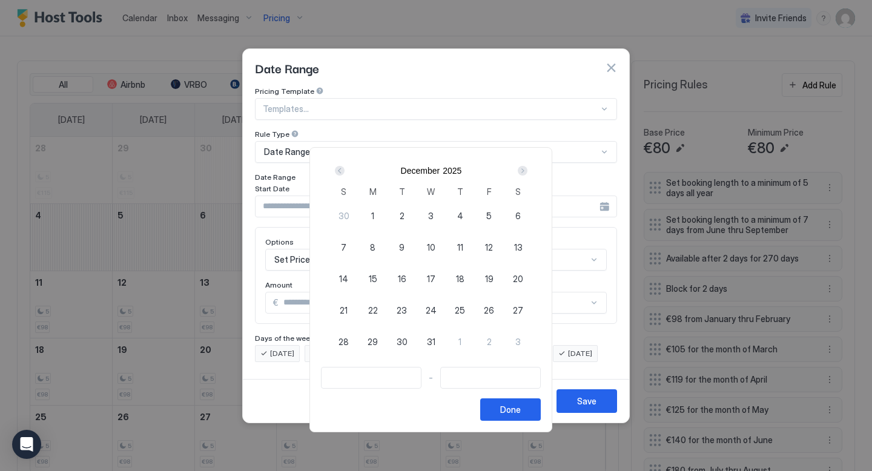
click at [526, 170] on div "Next" at bounding box center [523, 171] width 10 height 10
click at [461, 214] on span "1" at bounding box center [459, 215] width 3 height 13
type input "**********"
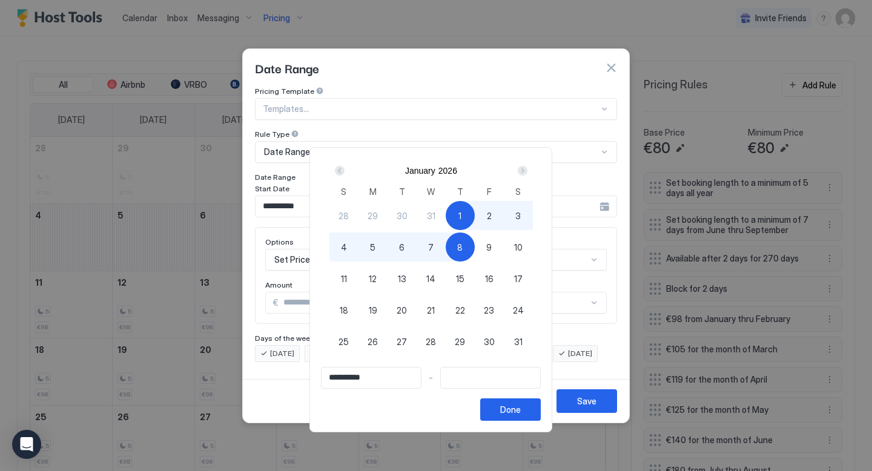
type input "**********"
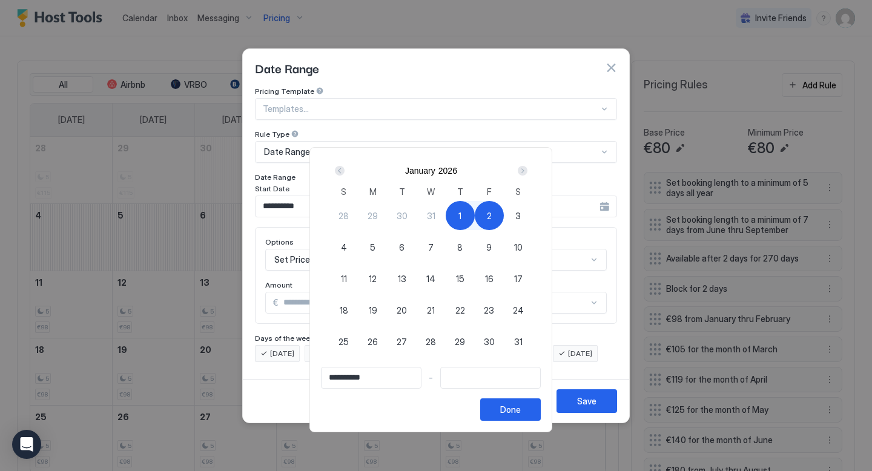
click at [487, 217] on div "2" at bounding box center [489, 215] width 29 height 29
type input "**********"
click at [514, 410] on div "Done" at bounding box center [510, 409] width 21 height 13
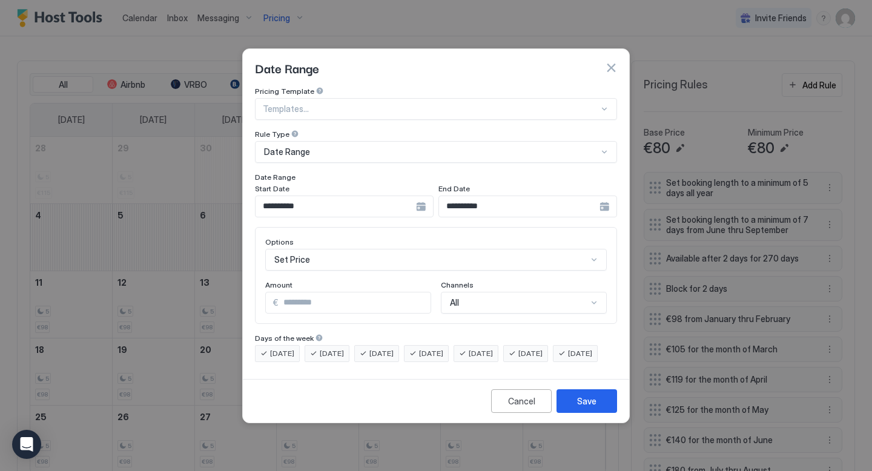
click at [406, 249] on div "Set Price" at bounding box center [435, 260] width 341 height 22
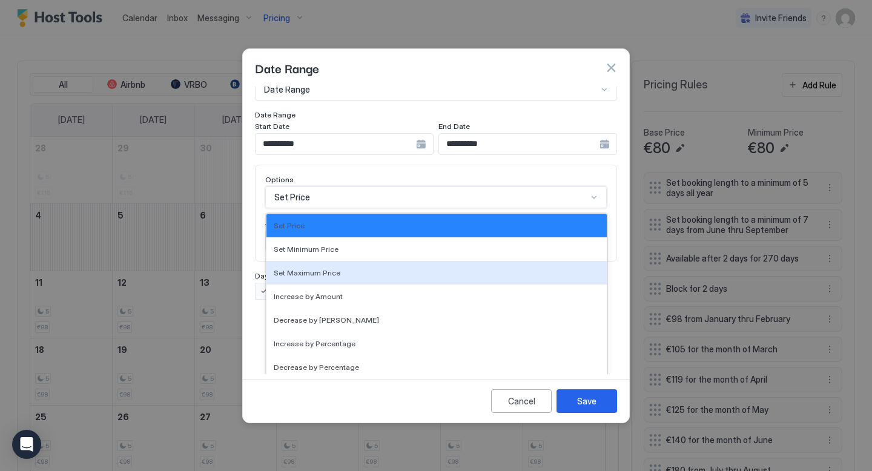
scroll to position [220, 0]
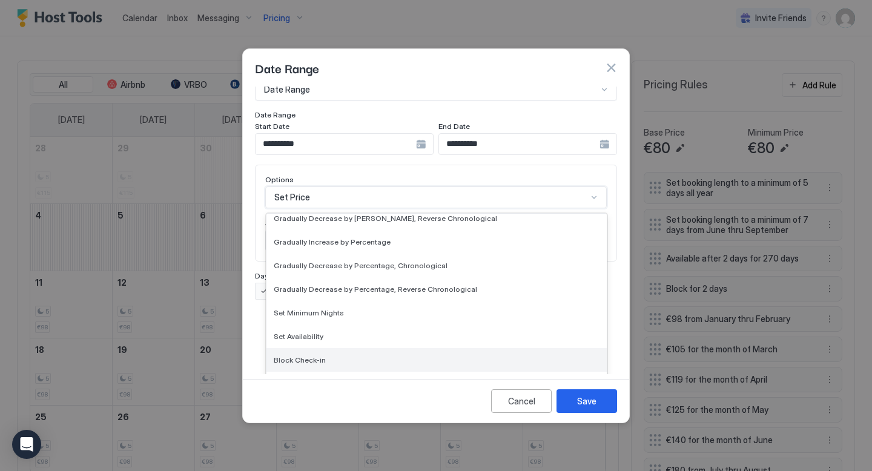
click at [357, 348] on div "Block Check-in" at bounding box center [436, 360] width 340 height 24
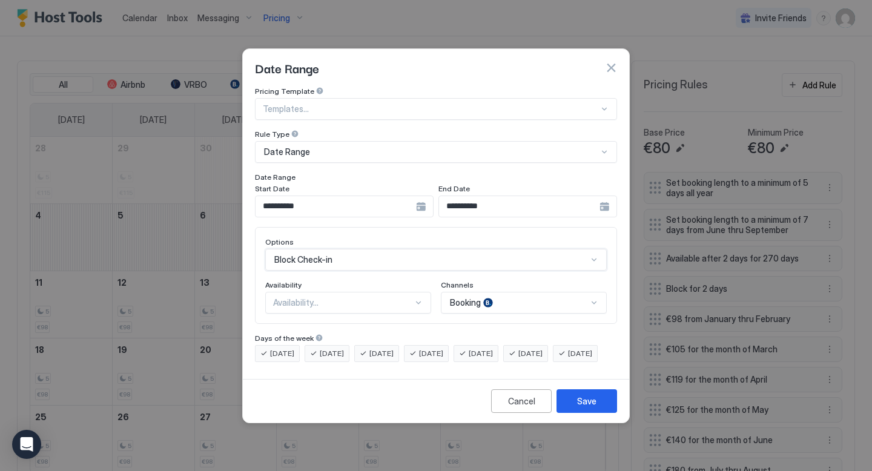
click at [393, 297] on div "Availability..." at bounding box center [343, 302] width 140 height 11
click at [342, 350] on div "Blocked" at bounding box center [349, 354] width 150 height 9
click at [481, 294] on div "Booking" at bounding box center [524, 303] width 166 height 22
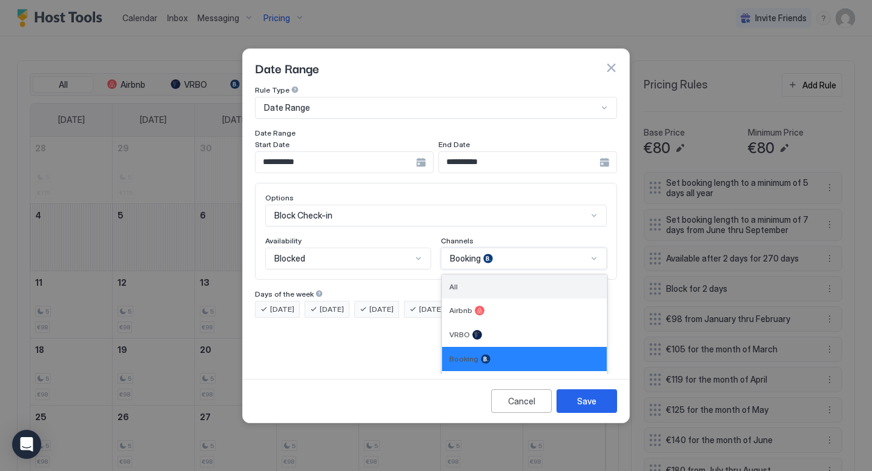
click at [490, 284] on div "All" at bounding box center [524, 287] width 165 height 24
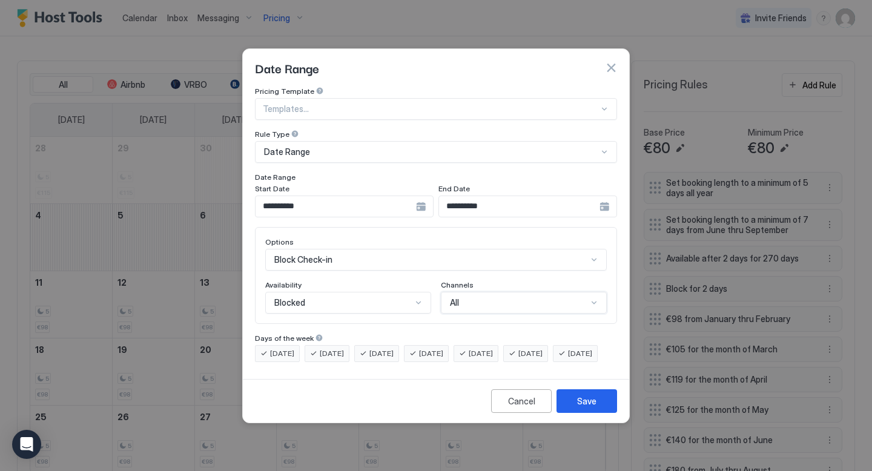
scroll to position [0, 0]
click at [573, 408] on button "Save" at bounding box center [586, 401] width 61 height 24
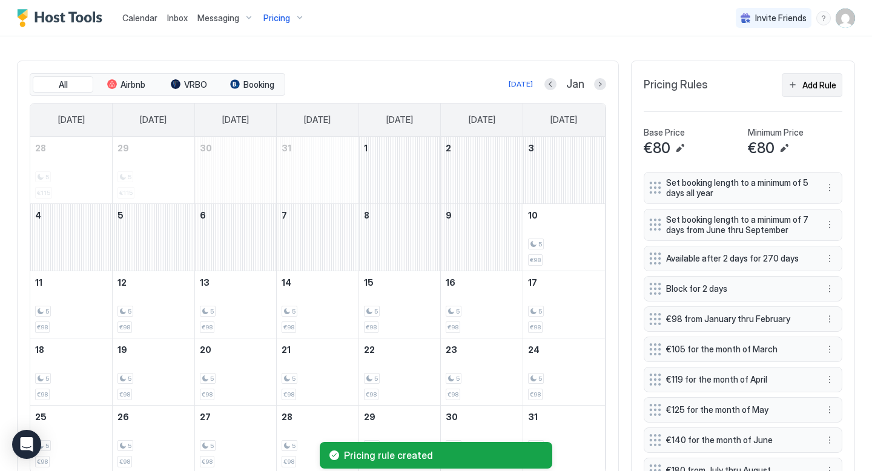
click at [806, 87] on div "Add Rule" at bounding box center [819, 85] width 34 height 13
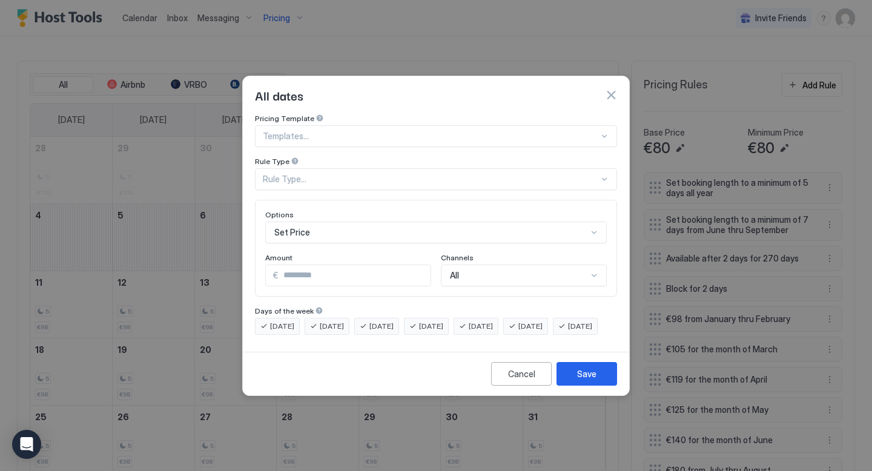
click at [384, 174] on div "Rule Type..." at bounding box center [431, 179] width 336 height 11
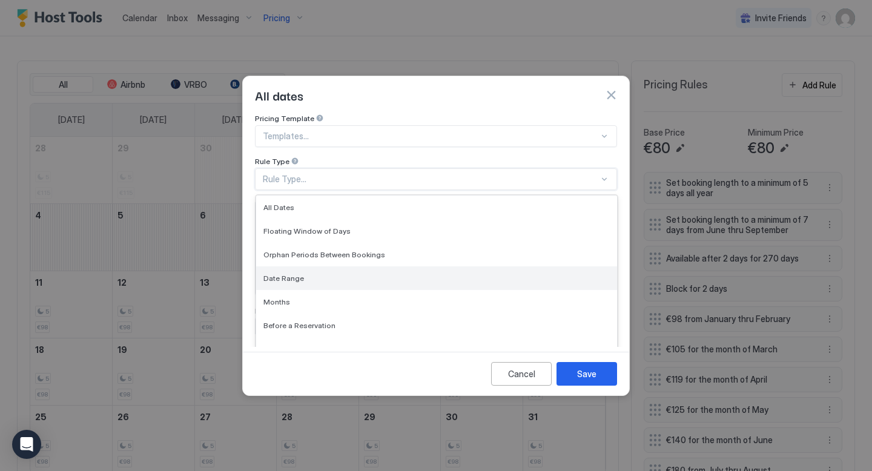
click at [313, 274] on div "Date Range" at bounding box center [436, 278] width 346 height 9
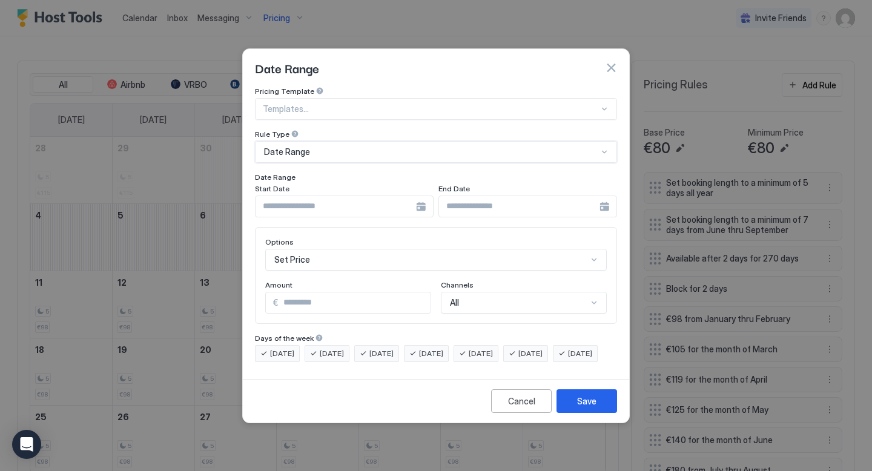
click at [417, 196] on div at bounding box center [344, 207] width 179 height 22
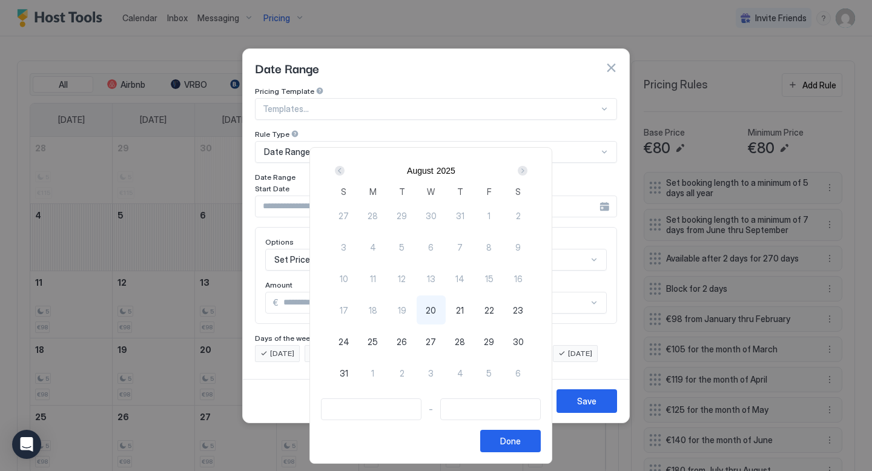
click at [525, 173] on div "Next" at bounding box center [523, 171] width 10 height 10
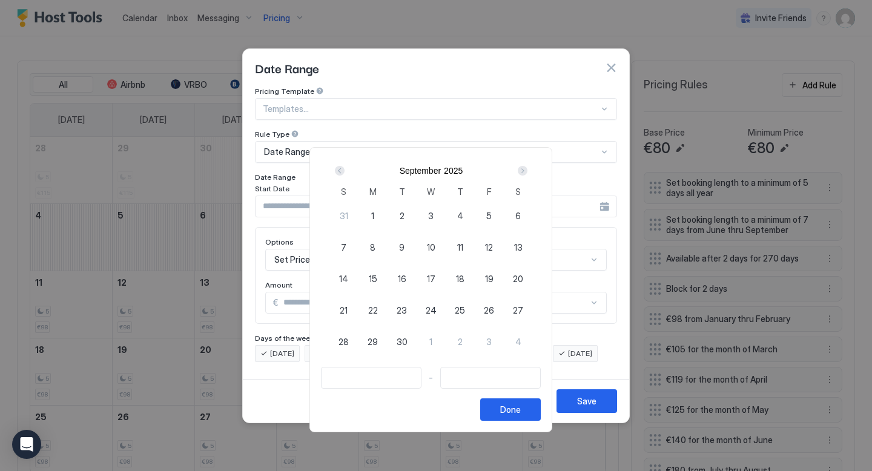
click at [525, 173] on div "Next" at bounding box center [523, 171] width 10 height 10
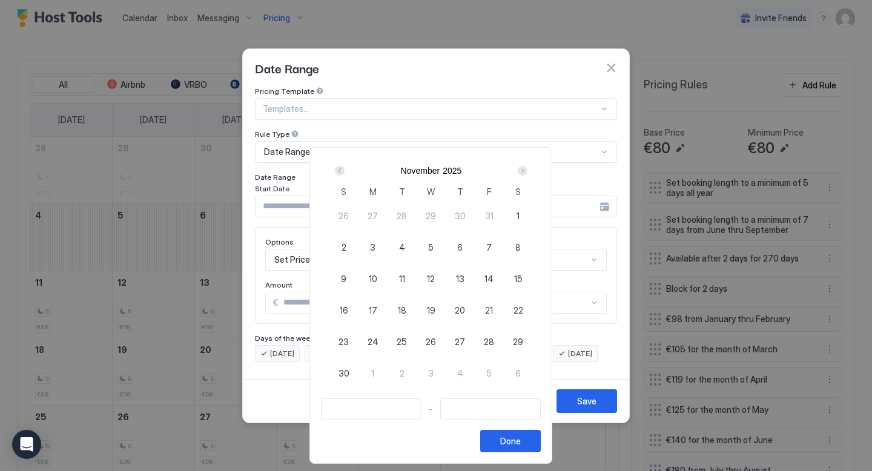
click at [525, 173] on div "Next" at bounding box center [523, 171] width 10 height 10
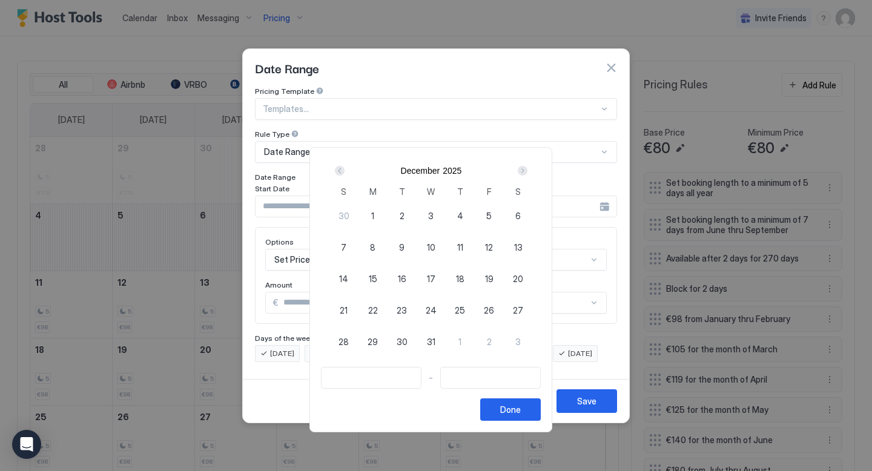
click at [525, 173] on div "Next" at bounding box center [523, 171] width 10 height 10
click at [404, 248] on span "6" at bounding box center [401, 247] width 5 height 13
type input "**********"
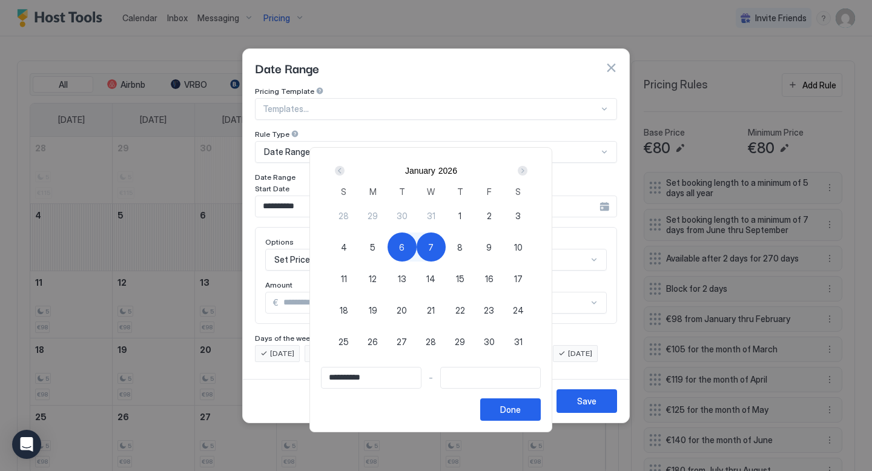
click at [434, 251] on span "7" at bounding box center [430, 247] width 5 height 13
type input "**********"
click at [520, 410] on div "Done" at bounding box center [510, 409] width 21 height 13
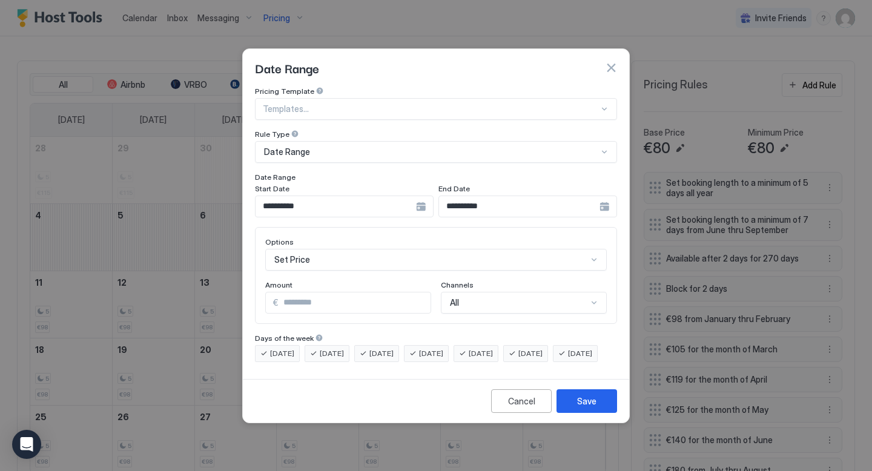
click at [502, 249] on div "Set Price" at bounding box center [435, 260] width 341 height 22
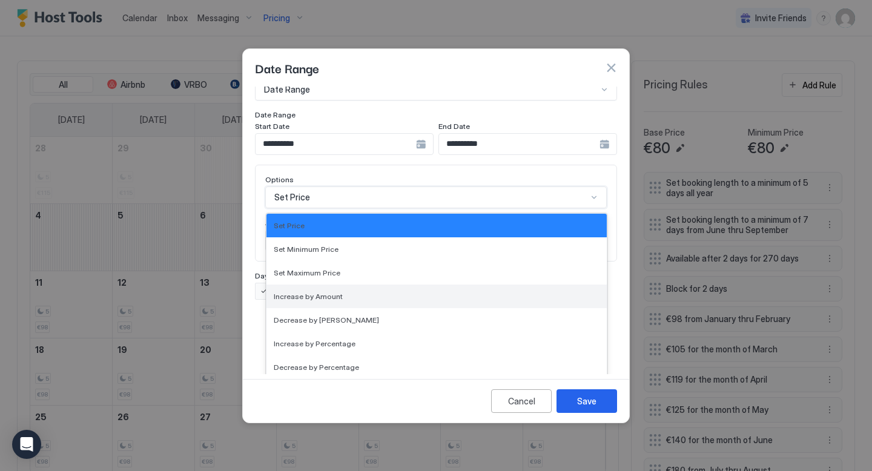
scroll to position [220, 0]
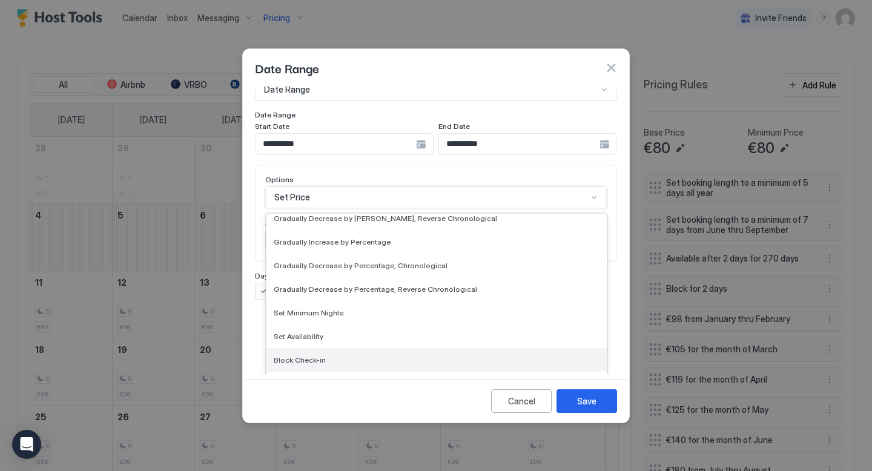
click at [369, 348] on div "Block Check-in" at bounding box center [436, 360] width 340 height 24
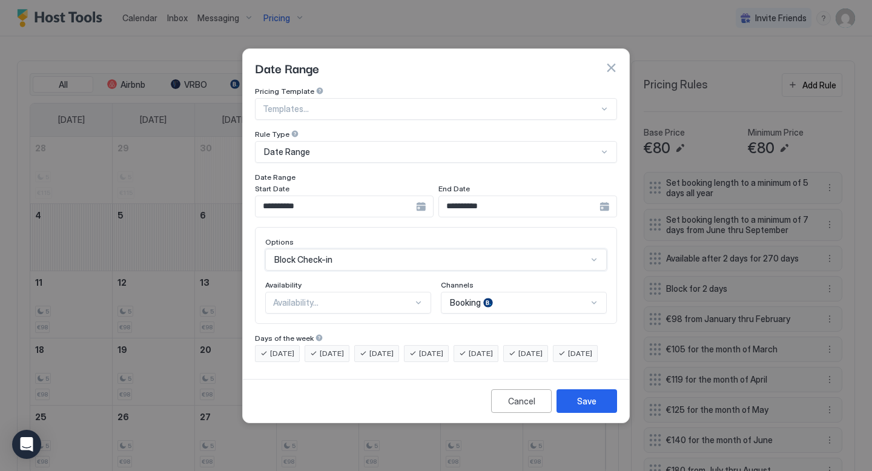
click at [400, 297] on div "Availability..." at bounding box center [343, 302] width 140 height 11
click at [356, 350] on div "Blocked" at bounding box center [349, 354] width 150 height 9
click at [467, 292] on div "Booking" at bounding box center [524, 303] width 166 height 22
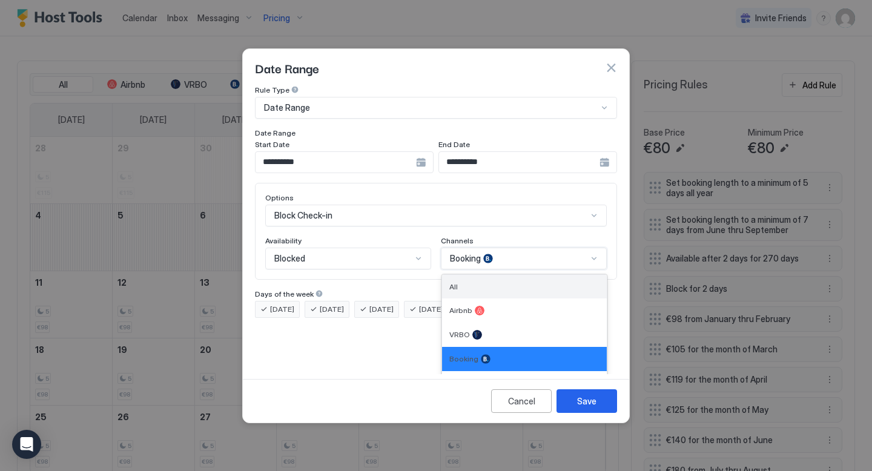
click at [475, 280] on div "All" at bounding box center [524, 287] width 165 height 24
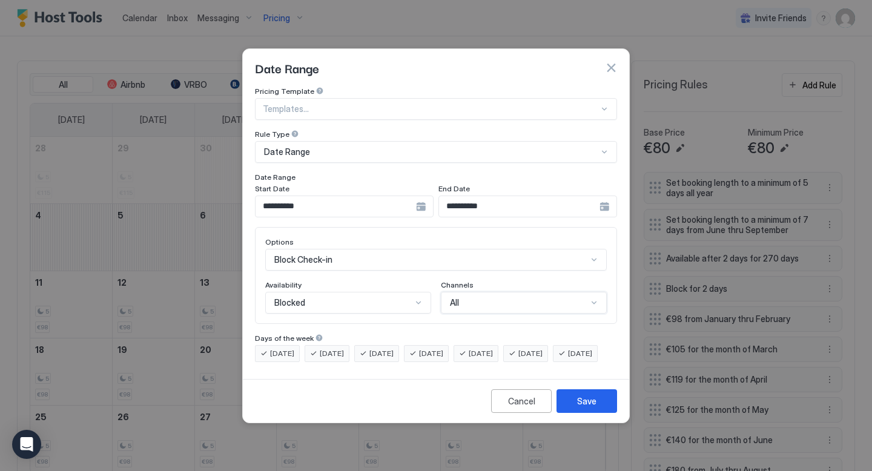
scroll to position [0, 0]
click at [581, 407] on div "Save" at bounding box center [586, 401] width 19 height 13
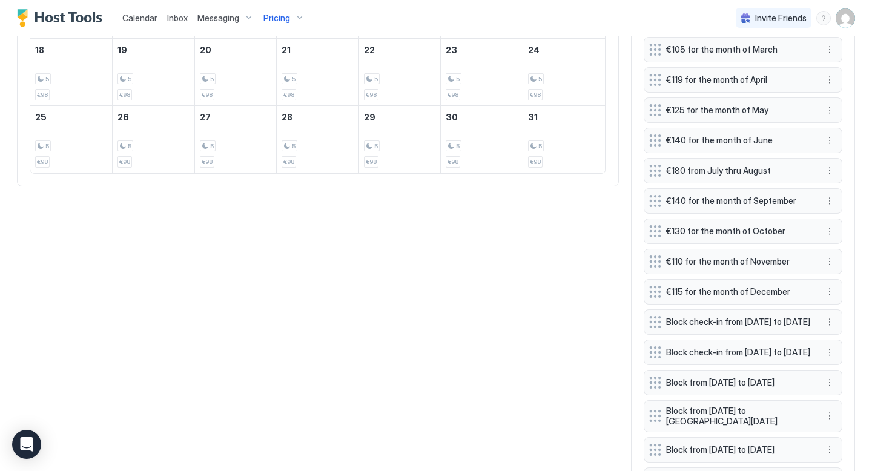
scroll to position [1111, 0]
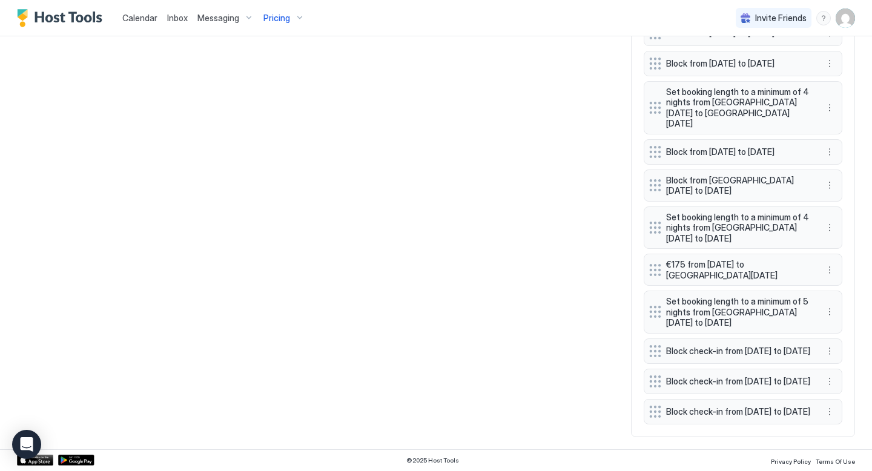
click at [379, 29] on div "Calendar Inbox Messaging Pricing Invite Friends [PERSON_NAME]" at bounding box center [436, 18] width 872 height 36
click at [151, 16] on span "Calendar" at bounding box center [139, 18] width 35 height 10
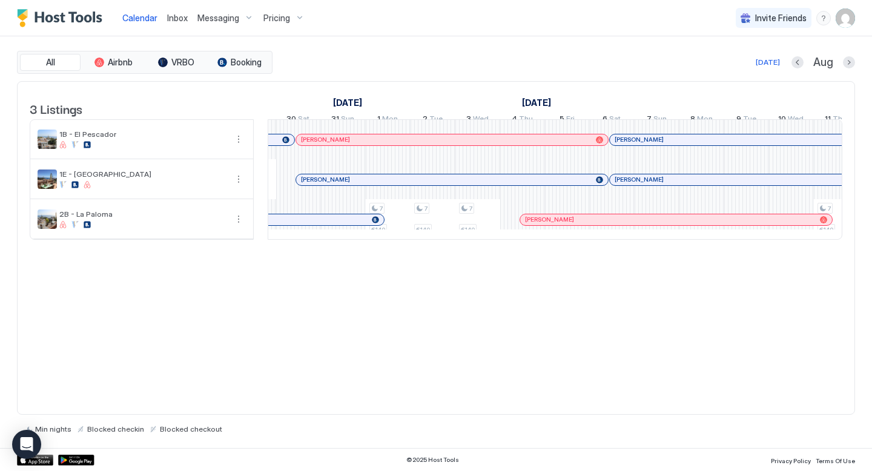
scroll to position [0, 1115]
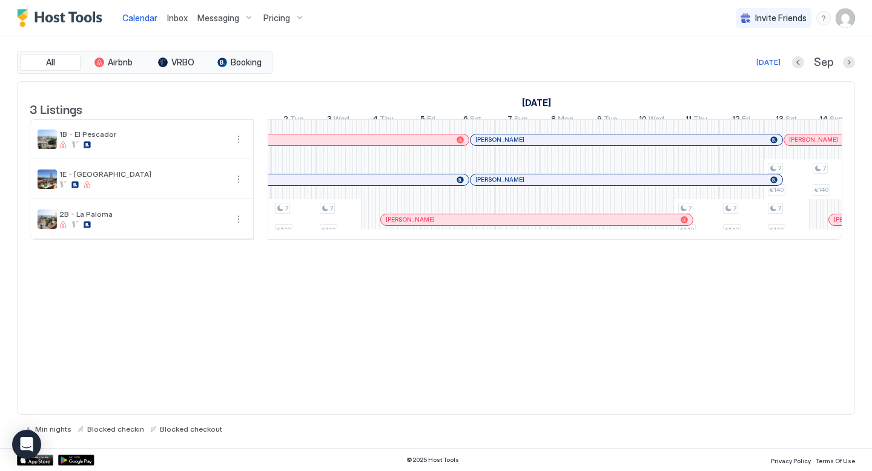
click at [496, 145] on div at bounding box center [497, 140] width 10 height 10
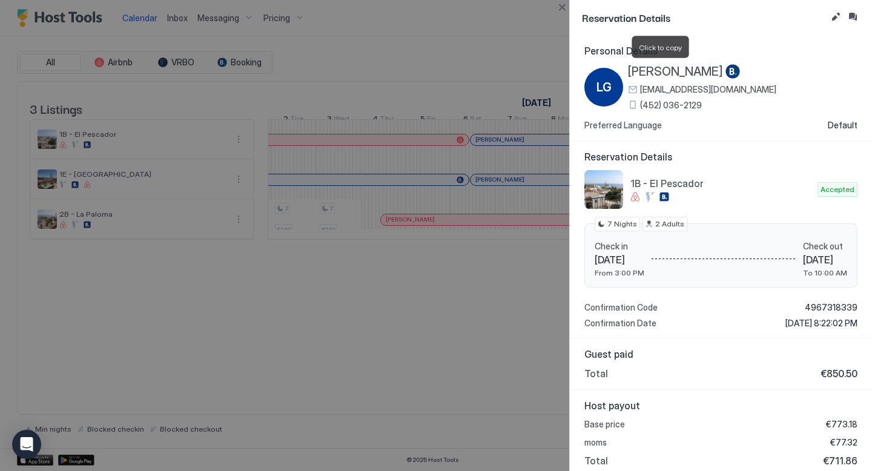
click at [668, 71] on span "[PERSON_NAME]" at bounding box center [675, 71] width 95 height 15
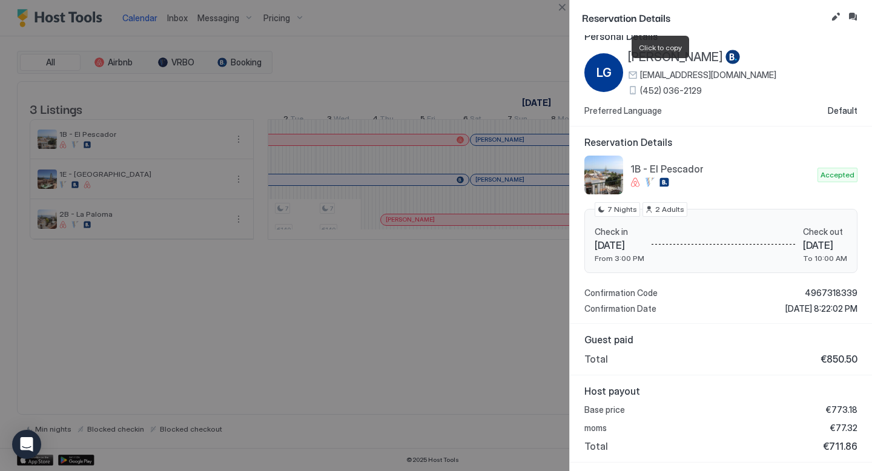
scroll to position [0, 0]
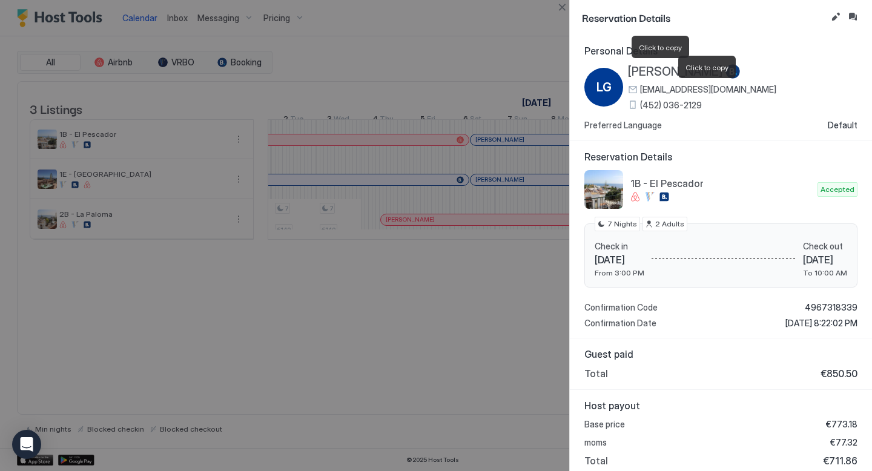
click at [686, 90] on span "lgilsa.485285@guest.booking.com" at bounding box center [708, 89] width 136 height 11
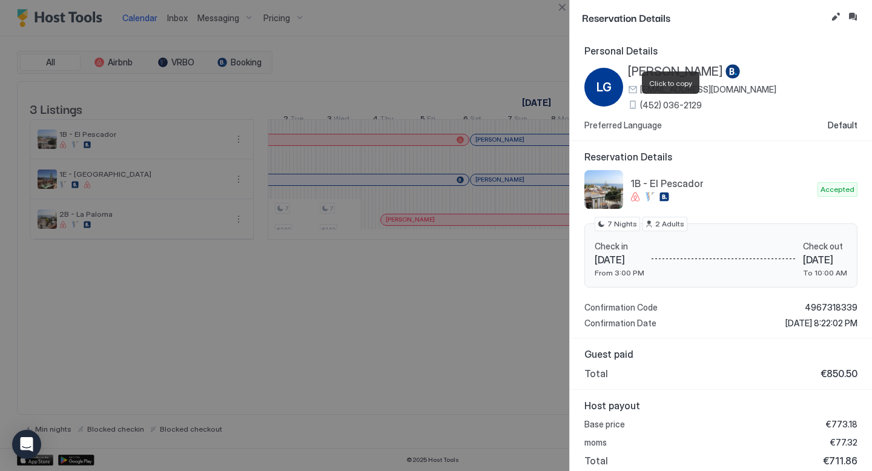
click at [658, 108] on span "(452) 036-2129" at bounding box center [671, 105] width 62 height 11
click at [482, 74] on div at bounding box center [436, 235] width 872 height 471
click at [469, 23] on div at bounding box center [436, 235] width 872 height 471
click at [769, 41] on div "Personal Details LG Lene Gilsaa lgilsa.485285@guest.booking.com (452) 036-2129 …" at bounding box center [721, 88] width 302 height 106
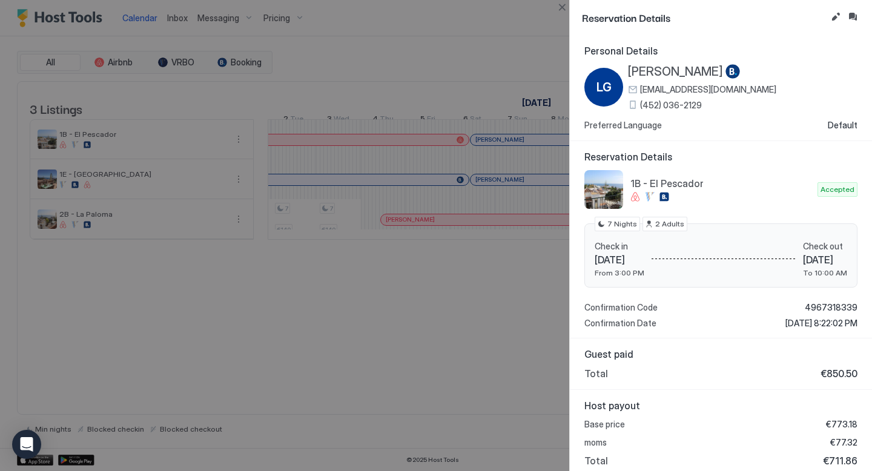
click at [533, 27] on div at bounding box center [436, 235] width 872 height 471
click at [369, 343] on div at bounding box center [436, 235] width 872 height 471
click at [392, 258] on div at bounding box center [436, 235] width 872 height 471
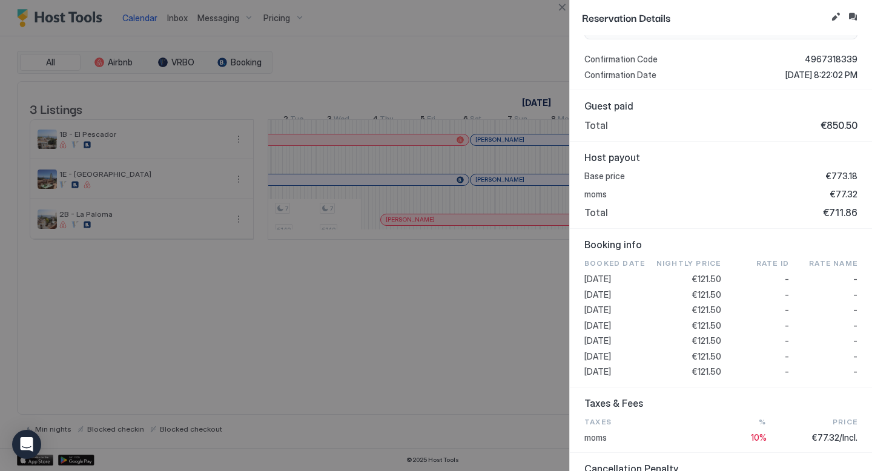
scroll to position [418, 0]
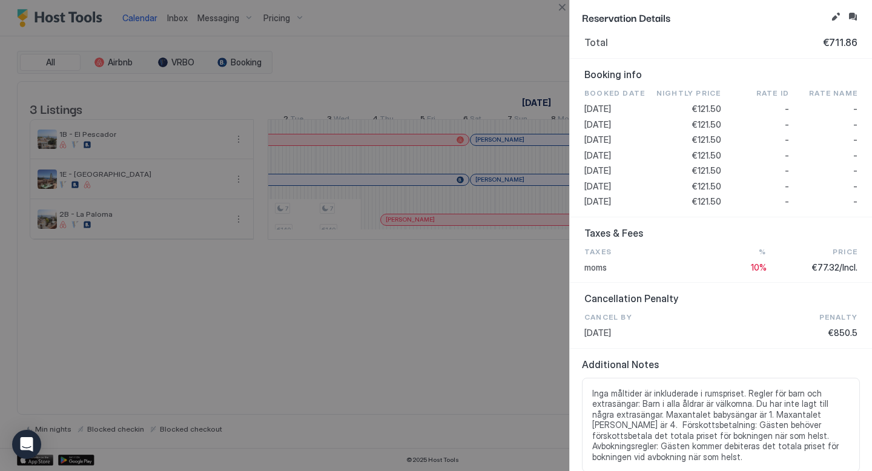
click at [507, 328] on div at bounding box center [436, 235] width 872 height 471
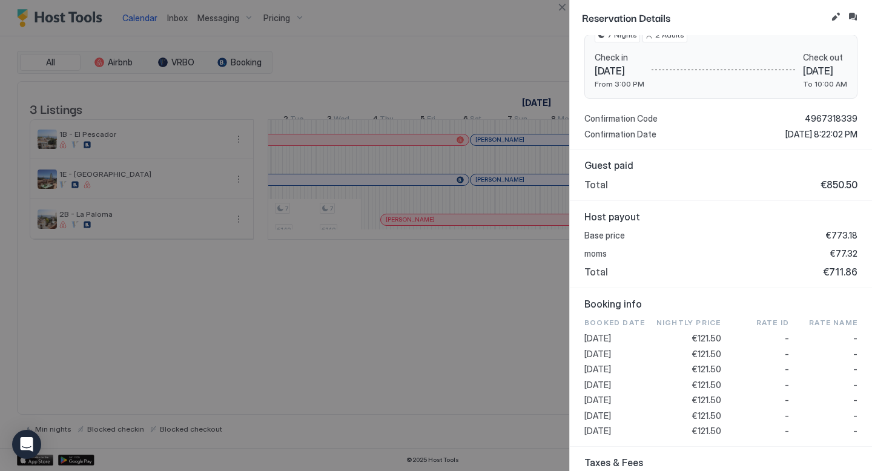
scroll to position [0, 0]
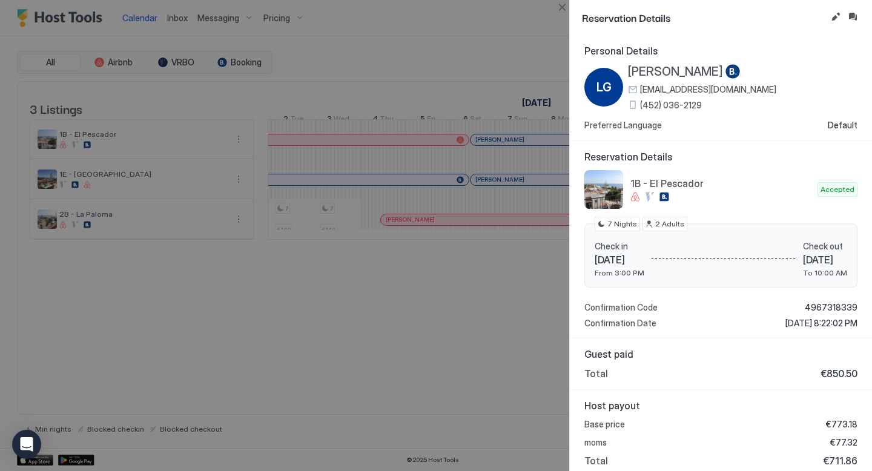
click at [658, 19] on span "Reservation Details" at bounding box center [704, 17] width 244 height 15
click at [483, 19] on div at bounding box center [436, 235] width 872 height 471
click at [492, 94] on div at bounding box center [436, 235] width 872 height 471
click at [525, 39] on div at bounding box center [436, 235] width 872 height 471
click at [442, 78] on div at bounding box center [436, 235] width 872 height 471
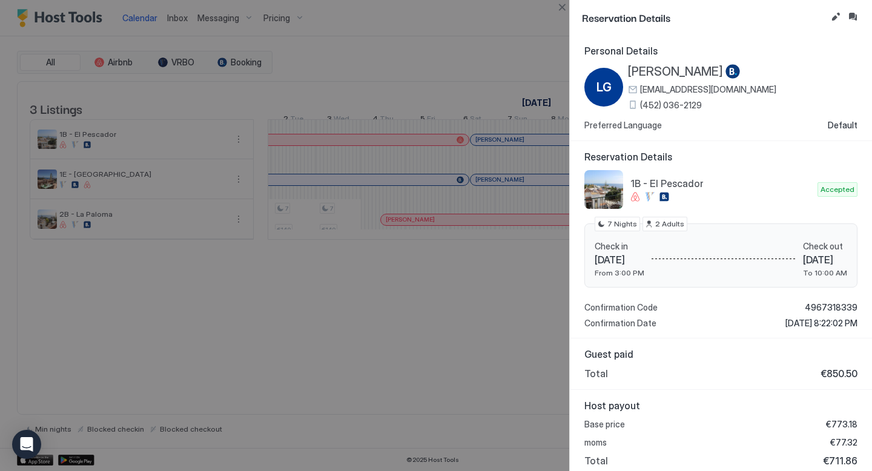
click at [677, 136] on div "Personal Details LG Lene Gilsaa lgilsa.485285@guest.booking.com (452) 036-2129 …" at bounding box center [721, 88] width 302 height 106
click at [607, 84] on span "LG" at bounding box center [603, 87] width 15 height 18
click at [492, 35] on div at bounding box center [436, 235] width 872 height 471
click at [837, 17] on button "Edit reservation" at bounding box center [835, 17] width 15 height 15
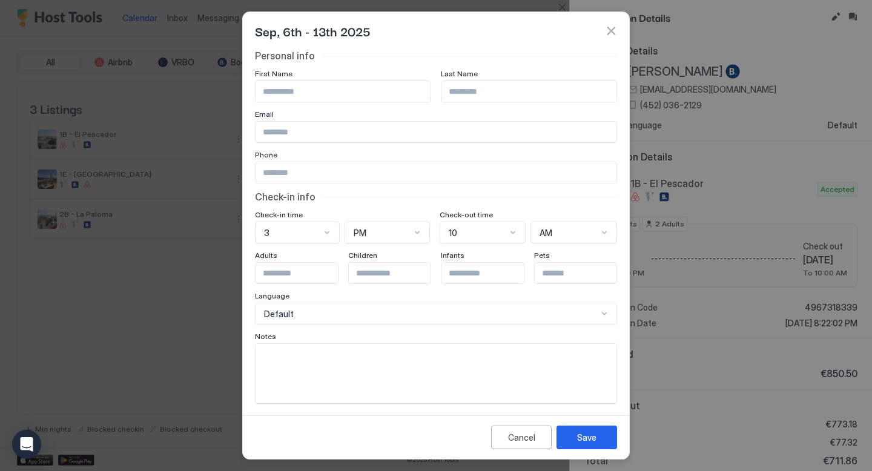
click at [608, 31] on button "button" at bounding box center [611, 31] width 12 height 12
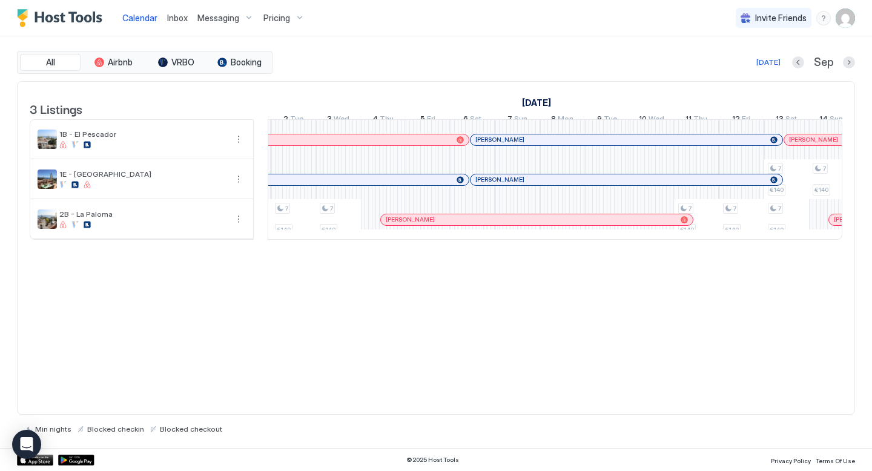
click at [560, 53] on div "All Airbnb VRBO Booking [DATE] Sep" at bounding box center [436, 62] width 838 height 23
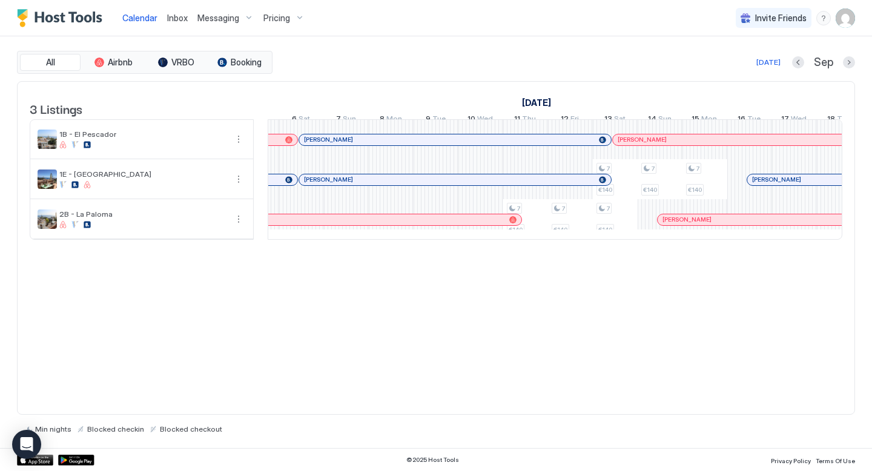
scroll to position [0, 1480]
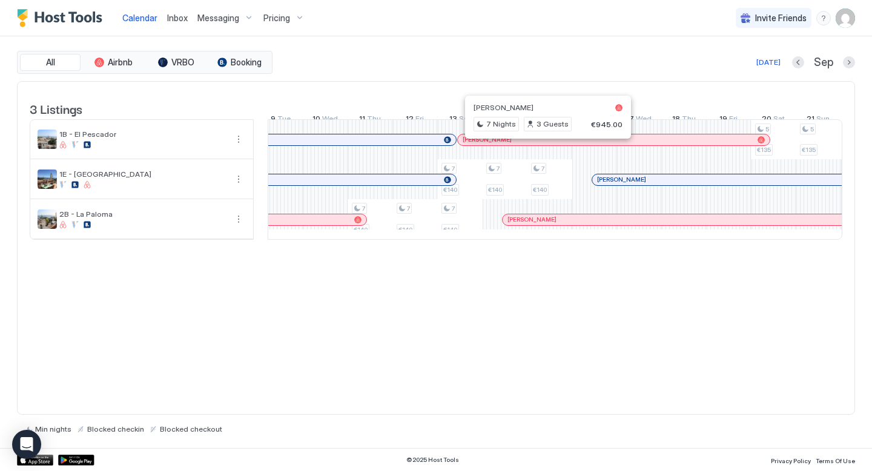
click at [542, 145] on div at bounding box center [543, 140] width 10 height 10
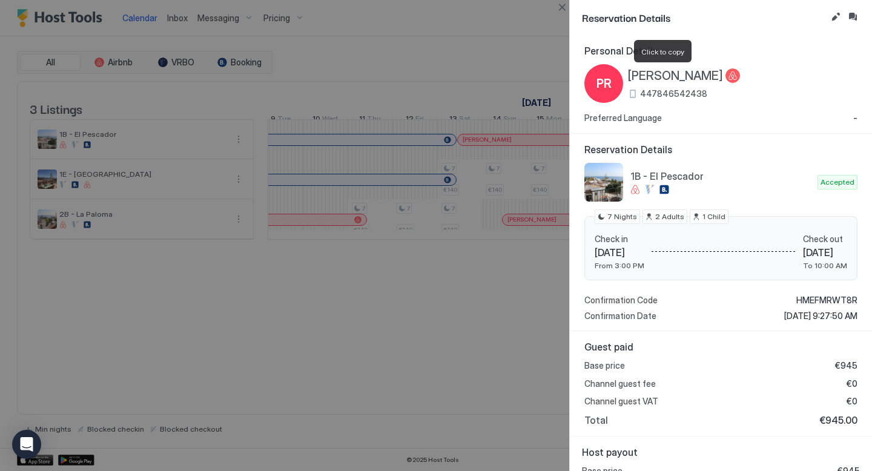
click at [654, 77] on span "[PERSON_NAME]" at bounding box center [675, 75] width 95 height 15
click at [671, 95] on span "447846542438" at bounding box center [673, 93] width 67 height 11
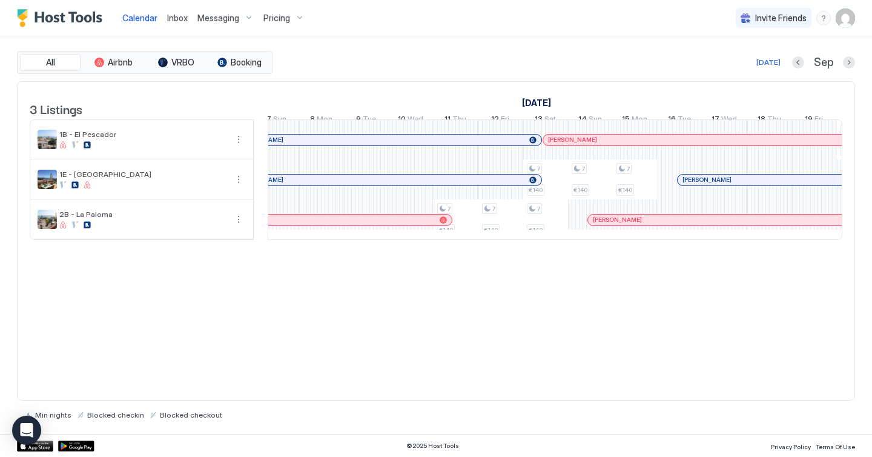
click at [563, 145] on div "[PERSON_NAME]" at bounding box center [699, 139] width 312 height 11
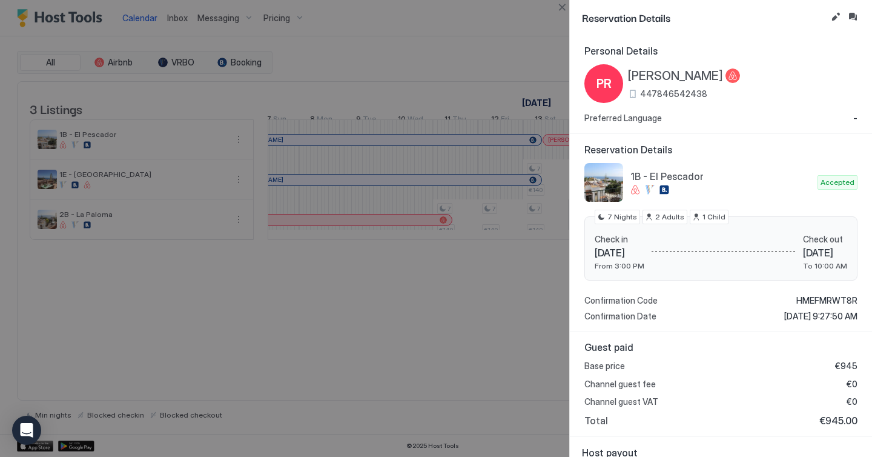
click at [556, 60] on div at bounding box center [436, 228] width 872 height 457
click at [750, 127] on div "Personal Details PR [PERSON_NAME] 447846542438 Preferred Language -" at bounding box center [721, 84] width 302 height 99
click at [834, 22] on button "Edit reservation" at bounding box center [835, 17] width 15 height 15
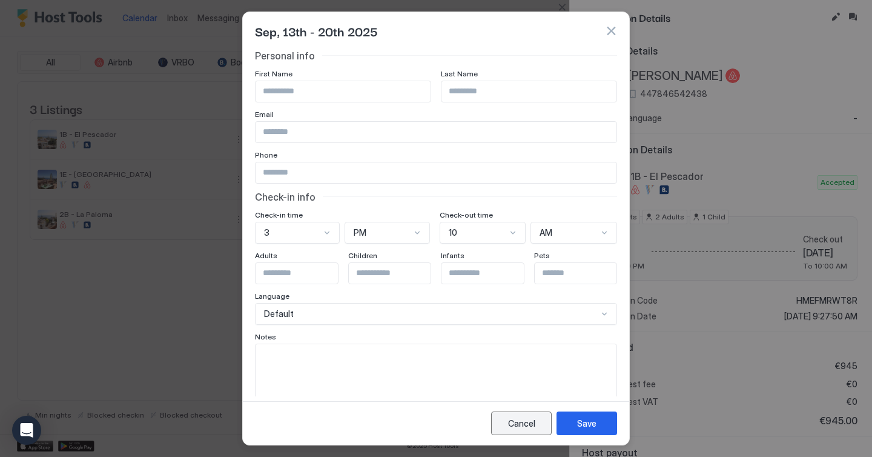
click at [522, 430] on button "Cancel" at bounding box center [521, 423] width 61 height 24
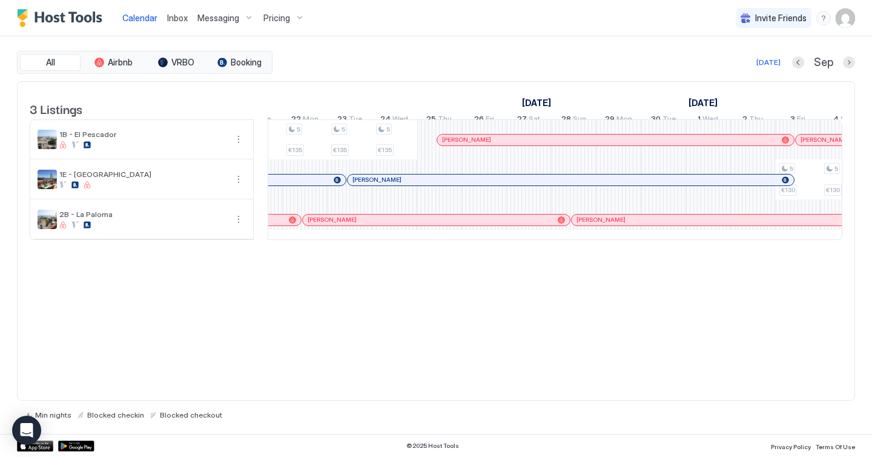
click at [460, 143] on span "[PERSON_NAME]" at bounding box center [466, 140] width 49 height 8
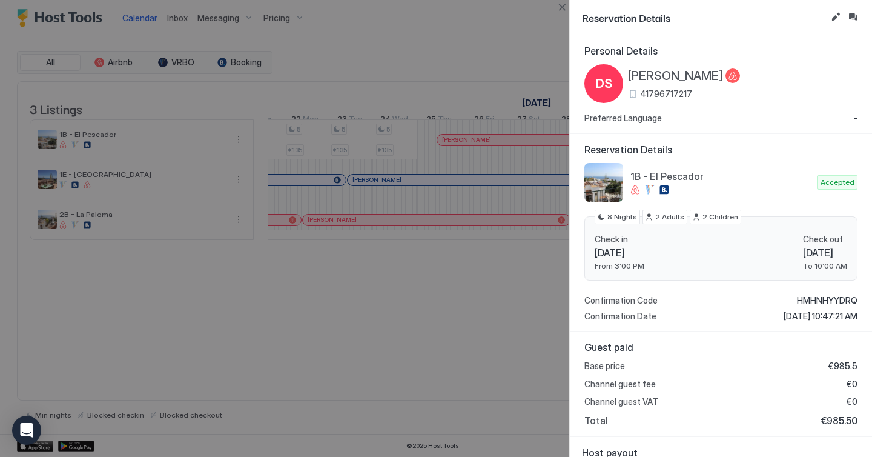
click at [650, 74] on span "[PERSON_NAME]" at bounding box center [675, 75] width 95 height 15
click at [665, 92] on span "41796717217" at bounding box center [666, 93] width 52 height 11
click at [842, 18] on button "Edit reservation" at bounding box center [835, 17] width 15 height 15
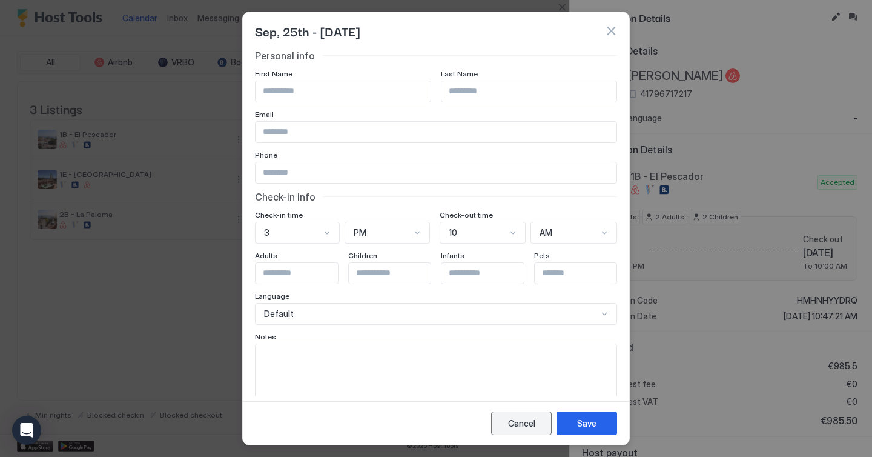
click at [526, 423] on div "Cancel" at bounding box center [521, 423] width 27 height 13
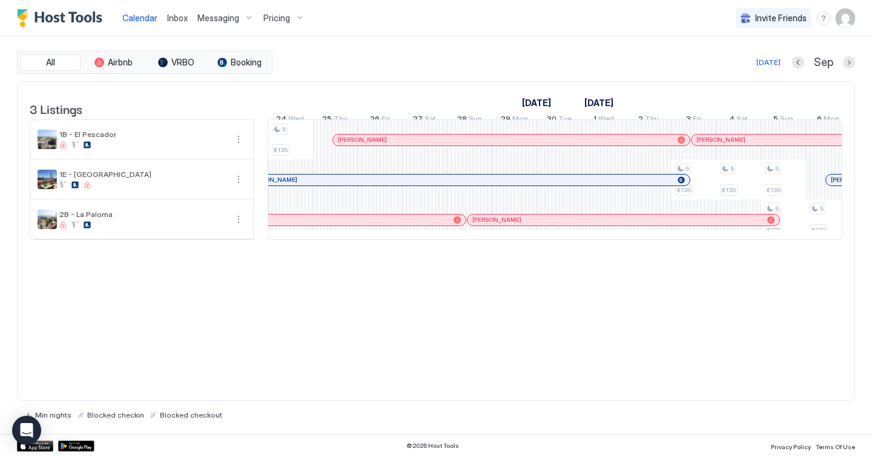
scroll to position [0, 1347]
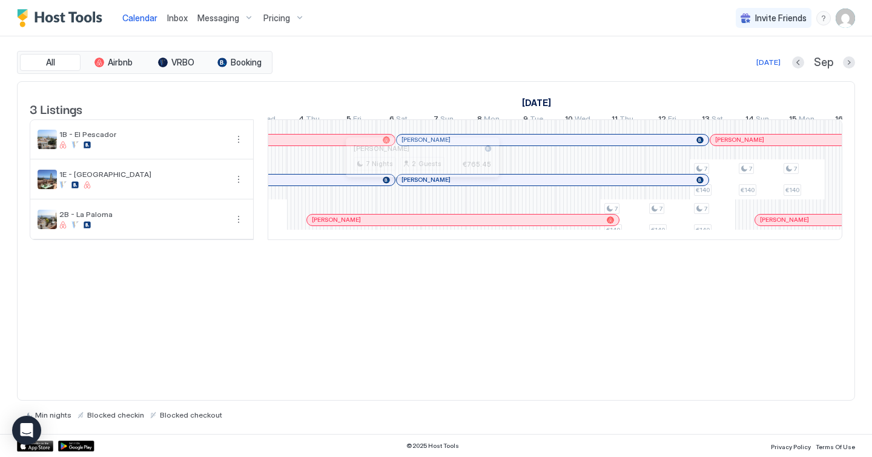
click at [417, 185] on div at bounding box center [417, 180] width 10 height 10
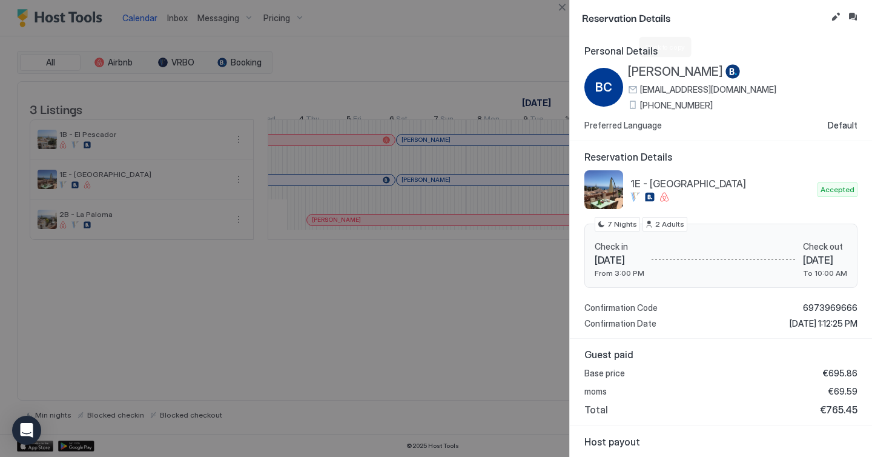
click at [648, 70] on span "[PERSON_NAME]" at bounding box center [675, 71] width 95 height 15
click at [688, 106] on span "[PHONE_NUMBER]" at bounding box center [676, 105] width 73 height 11
click at [742, 91] on span "[EMAIL_ADDRESS][DOMAIN_NAME]" at bounding box center [708, 89] width 136 height 11
click at [830, 16] on button "Edit reservation" at bounding box center [835, 17] width 15 height 15
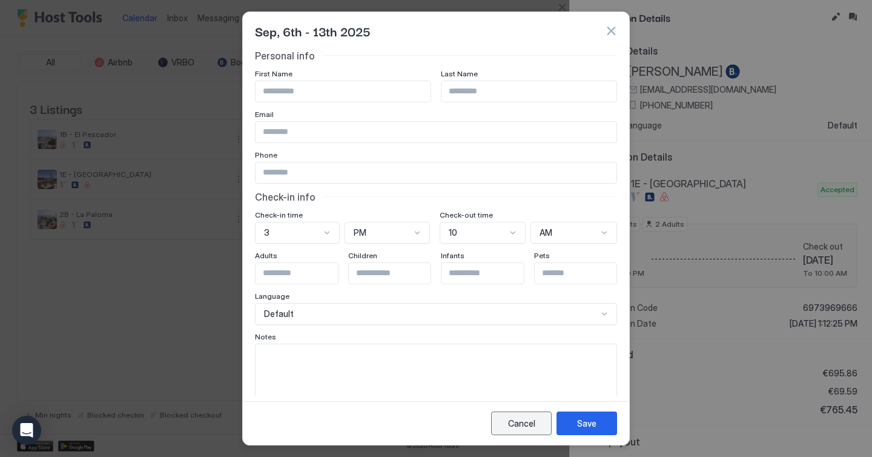
click at [526, 417] on div "Cancel" at bounding box center [521, 423] width 27 height 13
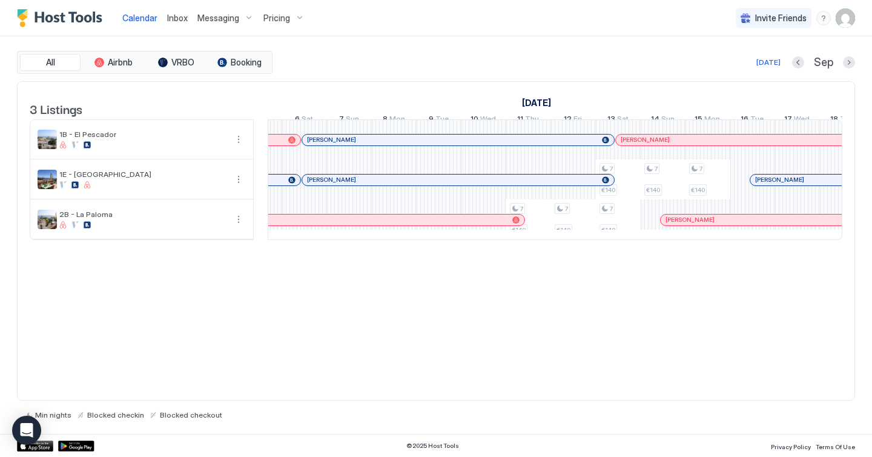
scroll to position [0, 1441]
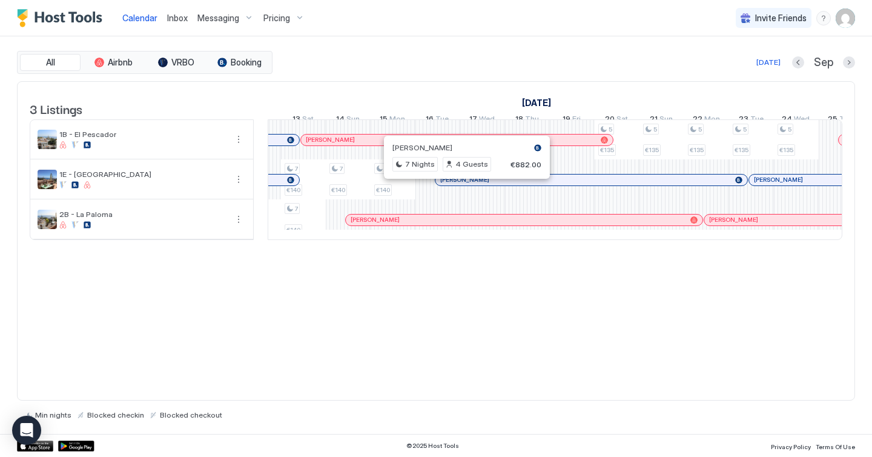
click at [458, 185] on div at bounding box center [458, 180] width 10 height 10
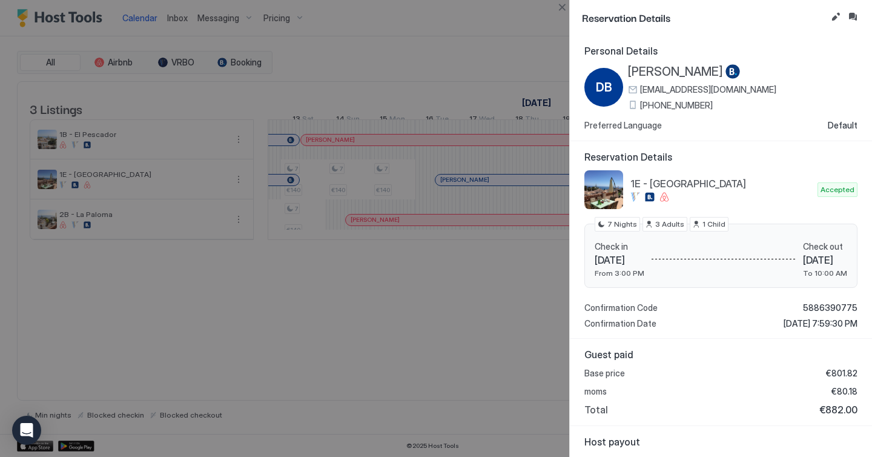
click at [644, 70] on span "[PERSON_NAME]" at bounding box center [675, 71] width 95 height 15
click at [657, 104] on span "[PHONE_NUMBER]" at bounding box center [676, 105] width 73 height 11
click at [719, 87] on span "[EMAIL_ADDRESS][DOMAIN_NAME]" at bounding box center [708, 89] width 136 height 11
click at [439, 67] on div at bounding box center [436, 228] width 872 height 457
click at [830, 18] on button "Edit reservation" at bounding box center [835, 17] width 15 height 15
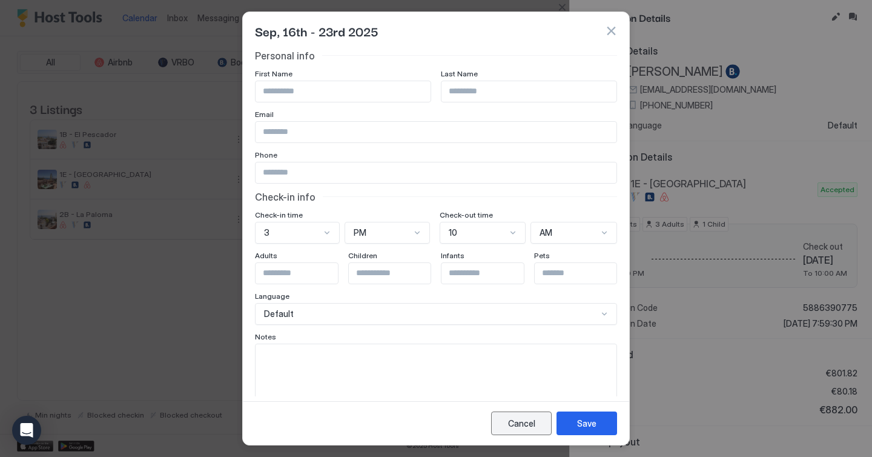
click at [504, 426] on button "Cancel" at bounding box center [521, 423] width 61 height 24
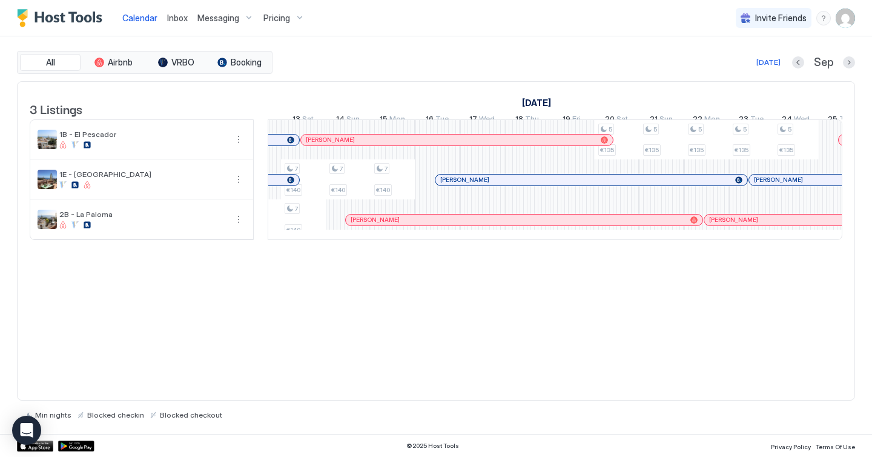
click at [365, 51] on div "All Airbnb VRBO Booking [DATE] Sep" at bounding box center [436, 62] width 838 height 23
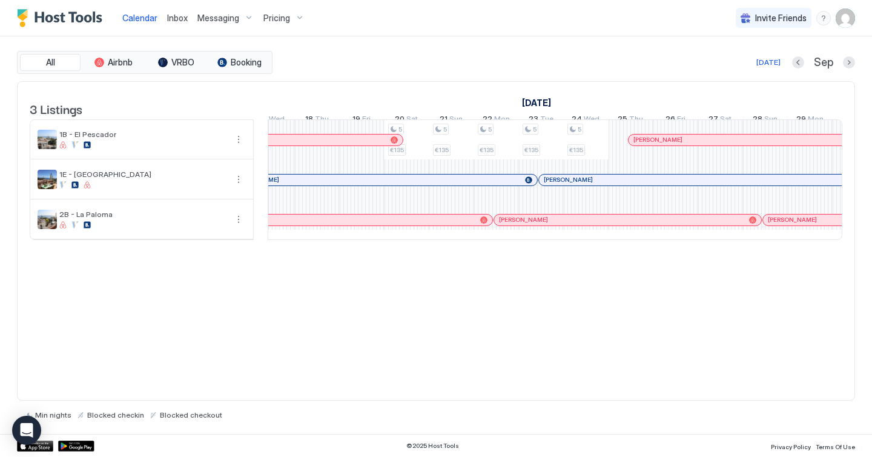
scroll to position [0, 1119]
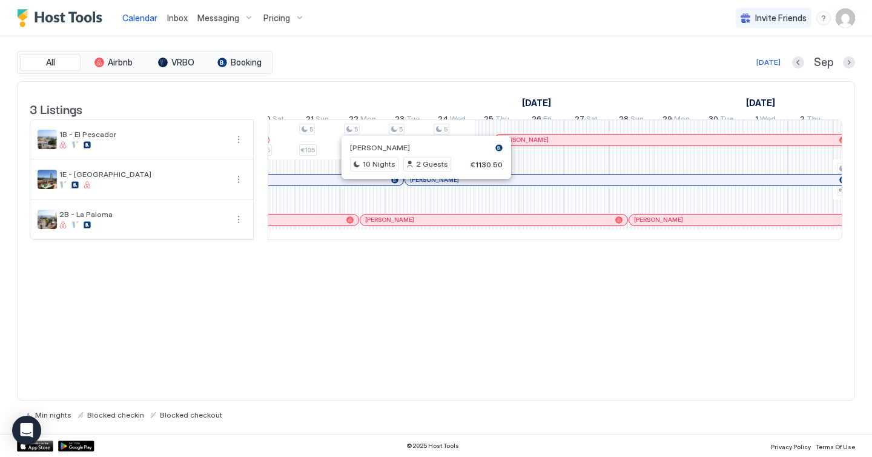
click at [422, 185] on div at bounding box center [422, 180] width 10 height 10
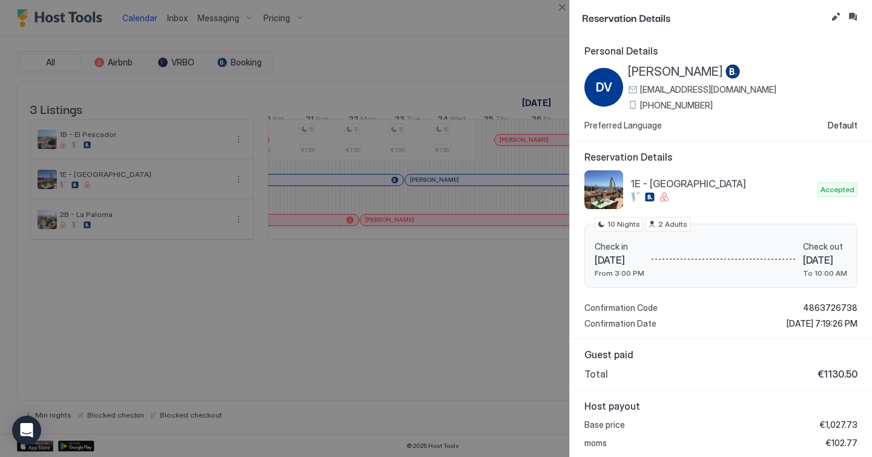
click at [670, 70] on span "[PERSON_NAME]" at bounding box center [675, 71] width 95 height 15
click at [652, 102] on span "[PHONE_NUMBER]" at bounding box center [676, 105] width 73 height 11
click at [690, 91] on span "[EMAIL_ADDRESS][DOMAIN_NAME]" at bounding box center [708, 89] width 136 height 11
click at [832, 16] on button "Edit reservation" at bounding box center [835, 17] width 15 height 15
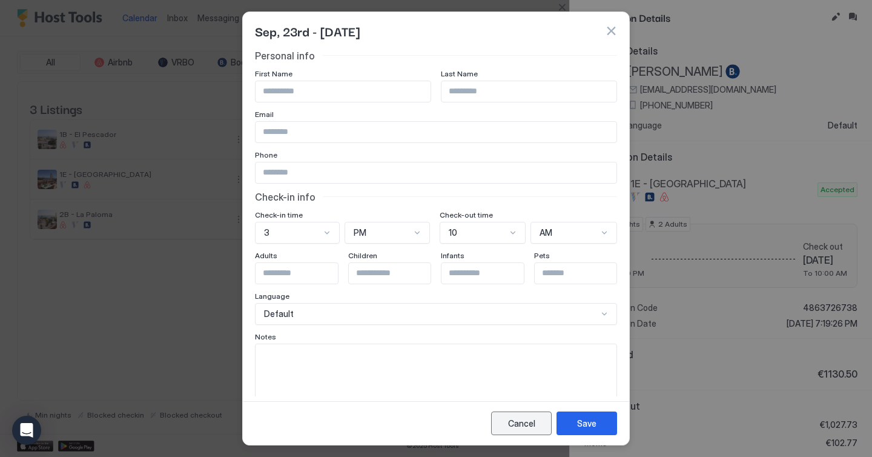
click at [525, 426] on div "Cancel" at bounding box center [521, 423] width 27 height 13
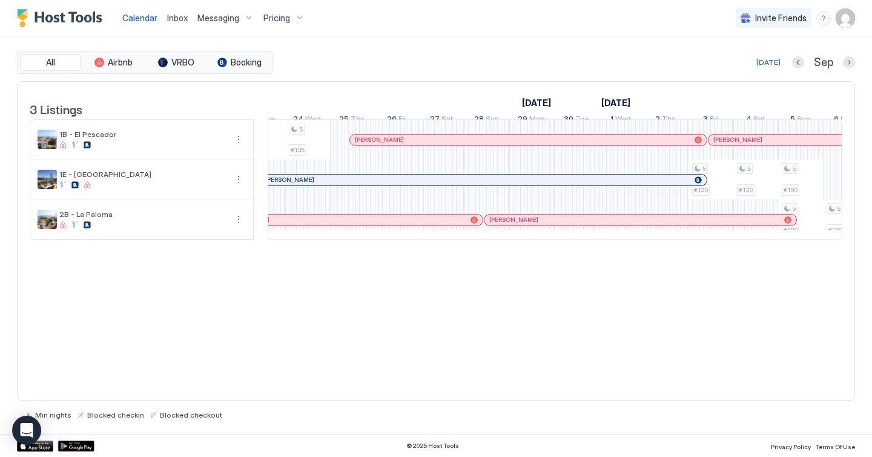
scroll to position [0, 1373]
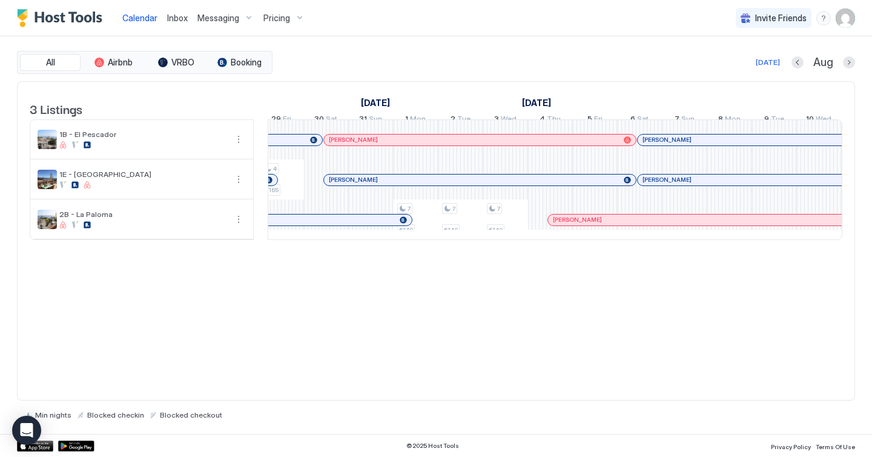
click at [569, 225] on div at bounding box center [569, 220] width 10 height 10
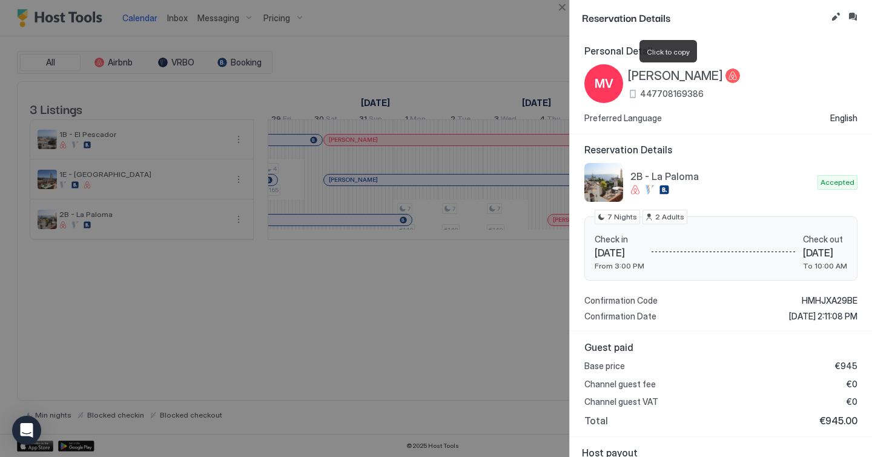
click at [659, 75] on span "[PERSON_NAME]" at bounding box center [675, 75] width 95 height 15
click at [670, 94] on span "447708169386" at bounding box center [672, 93] width 64 height 11
click at [836, 18] on button "Edit reservation" at bounding box center [835, 17] width 15 height 15
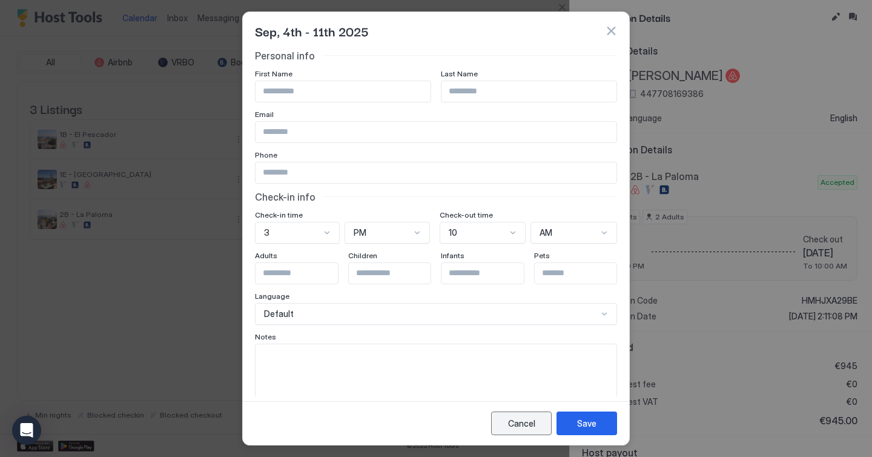
click at [514, 424] on div "Cancel" at bounding box center [521, 423] width 27 height 13
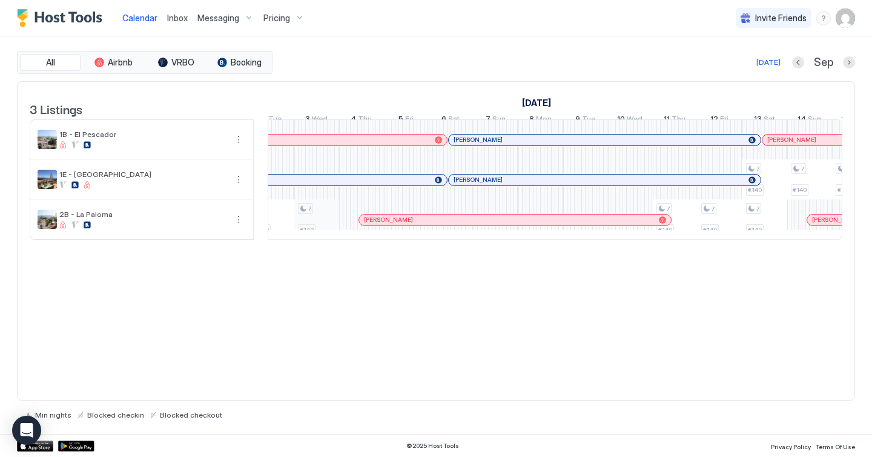
scroll to position [0, 1296]
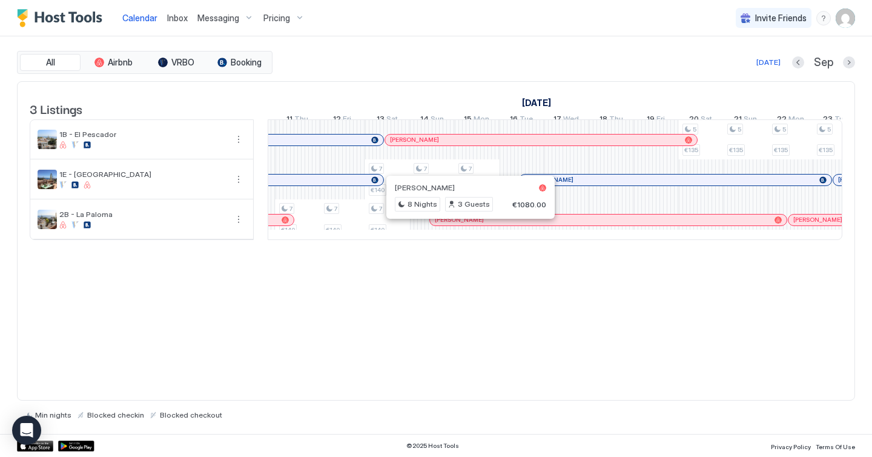
click at [444, 225] on div at bounding box center [445, 220] width 10 height 10
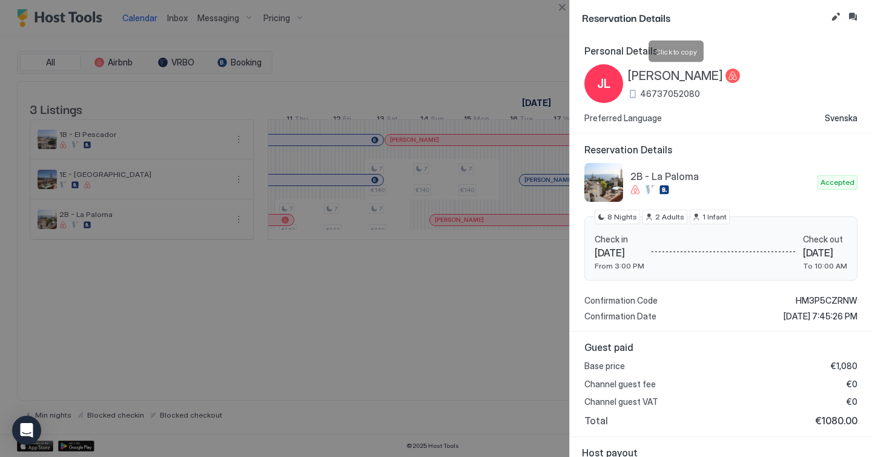
click at [667, 77] on span "[PERSON_NAME]" at bounding box center [675, 75] width 95 height 15
click at [678, 93] on span "46737052080" at bounding box center [670, 93] width 60 height 11
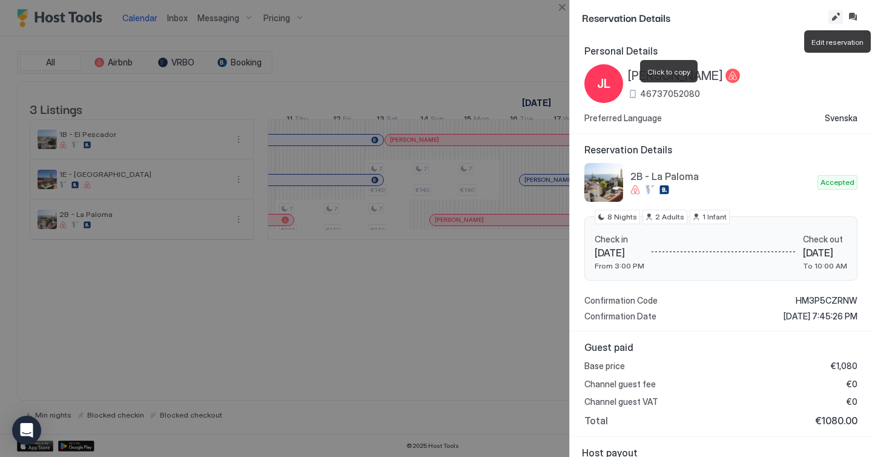
click at [831, 18] on button "Edit reservation" at bounding box center [835, 17] width 15 height 15
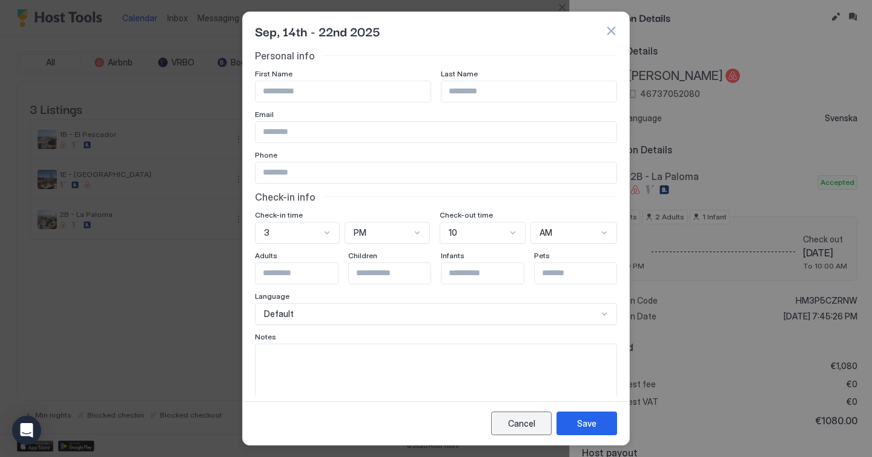
click at [513, 426] on div "Cancel" at bounding box center [521, 423] width 27 height 13
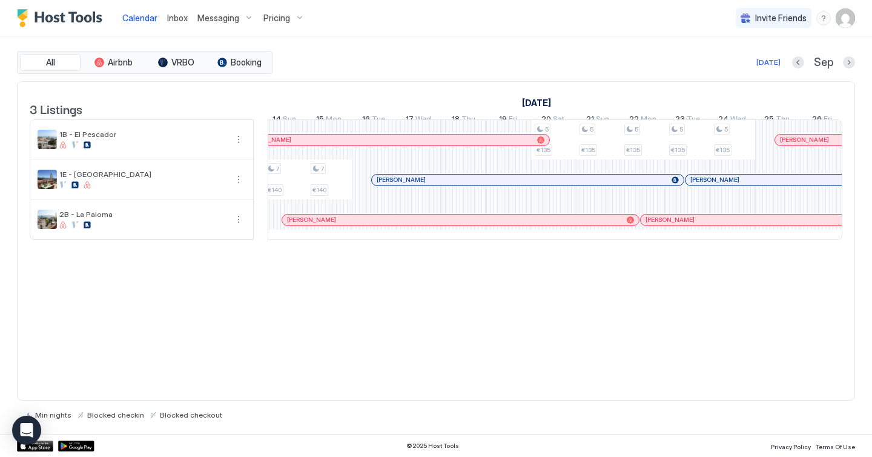
scroll to position [0, 1002]
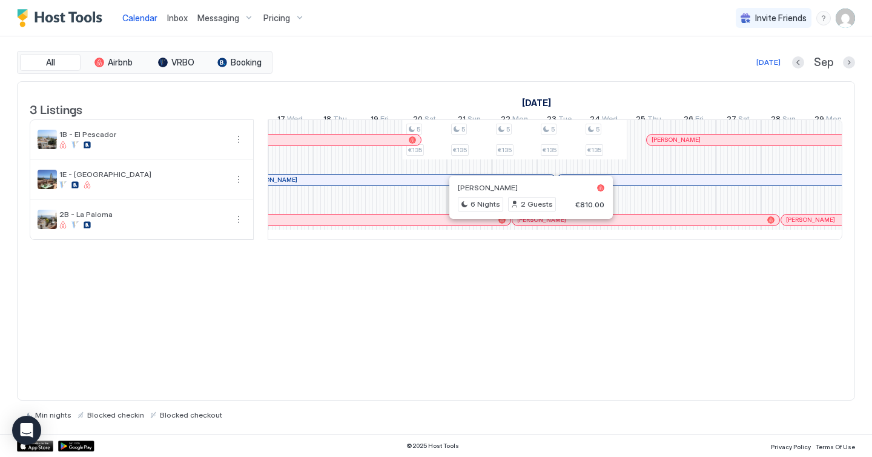
click at [527, 225] on div at bounding box center [527, 220] width 10 height 10
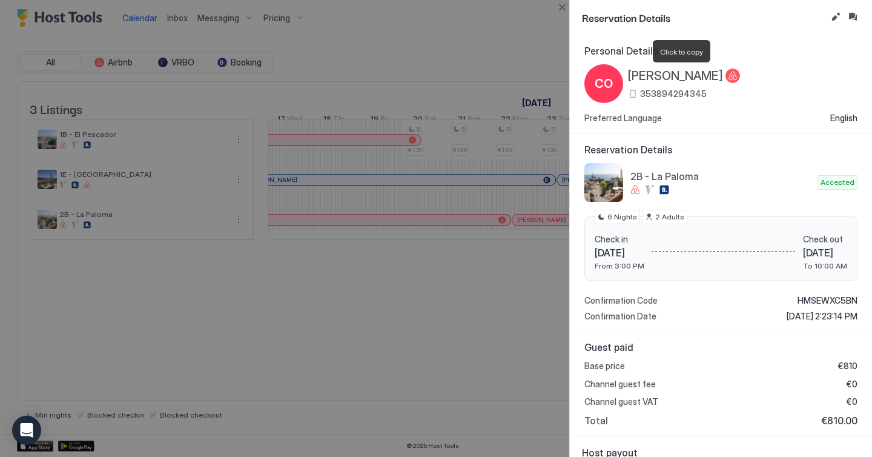
click at [650, 71] on span "[PERSON_NAME]" at bounding box center [675, 75] width 95 height 15
click at [675, 95] on span "353894294345" at bounding box center [673, 93] width 67 height 11
click at [837, 17] on button "Edit reservation" at bounding box center [835, 17] width 15 height 15
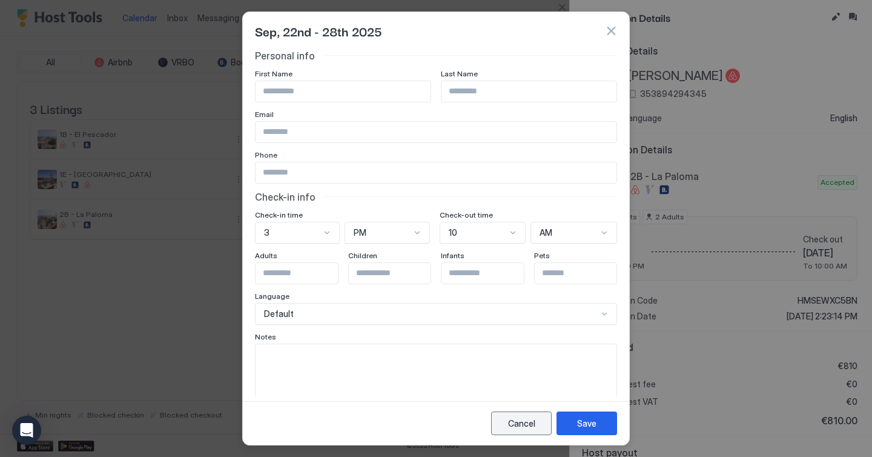
click at [522, 427] on div "Cancel" at bounding box center [521, 423] width 27 height 13
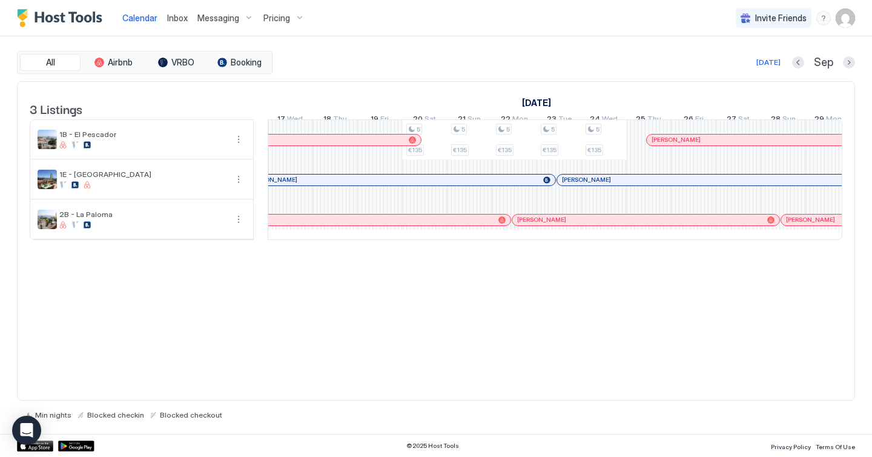
click at [495, 38] on div "All Airbnb VRBO Booking [DATE] [DATE] Listings [DATE] [DATE] [DATE] 25 Mon 26 T…" at bounding box center [436, 234] width 838 height 397
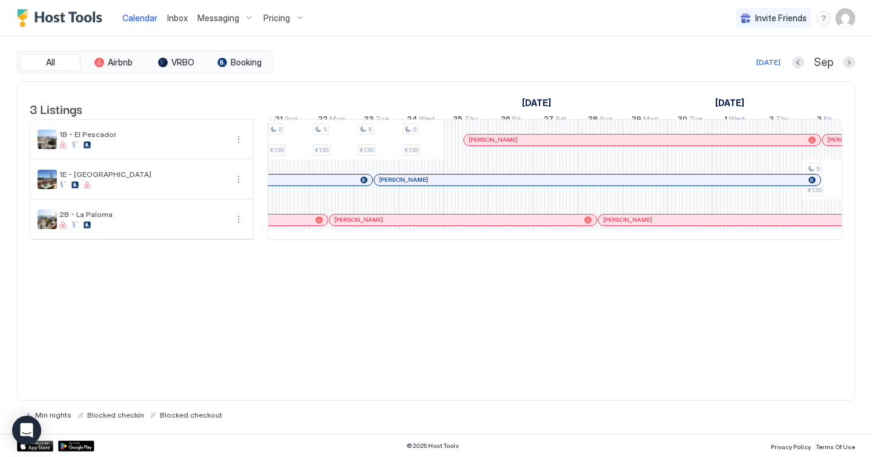
scroll to position [0, 1245]
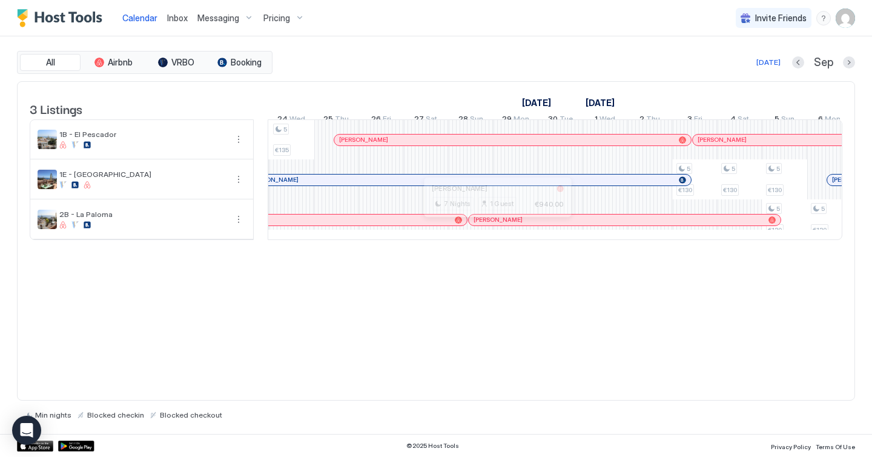
click at [493, 225] on div at bounding box center [494, 220] width 10 height 10
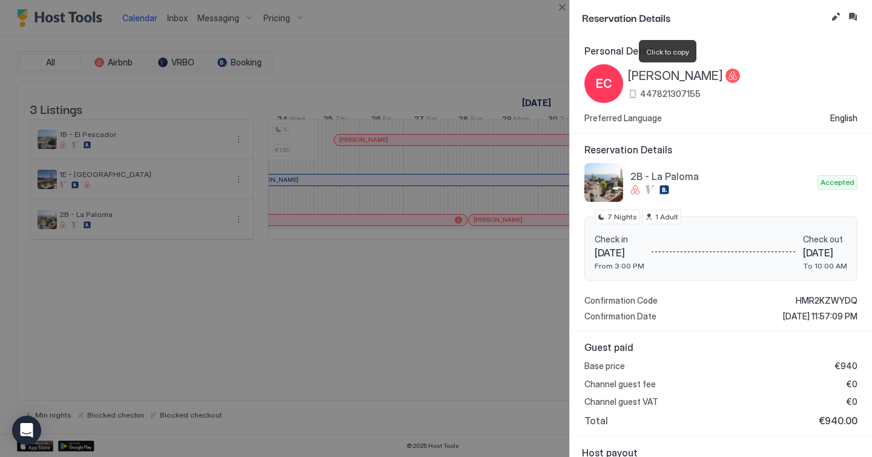
click at [642, 73] on span "[PERSON_NAME]" at bounding box center [675, 75] width 95 height 15
click at [663, 93] on span "447821307155" at bounding box center [670, 93] width 61 height 11
click at [832, 17] on button "Edit reservation" at bounding box center [835, 17] width 15 height 15
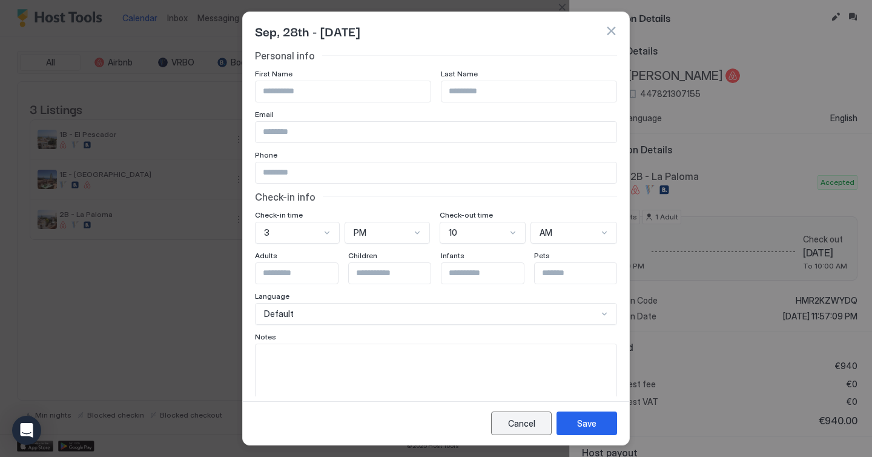
click at [506, 415] on button "Cancel" at bounding box center [521, 423] width 61 height 24
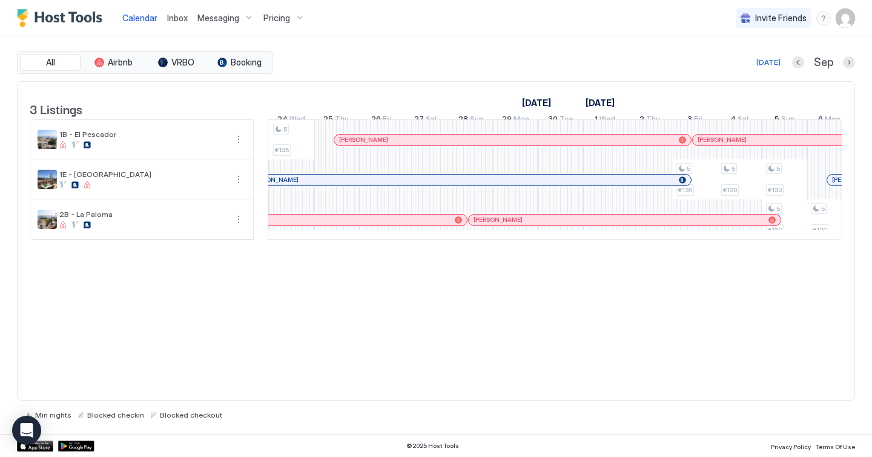
click at [406, 56] on div "[DATE] Sep" at bounding box center [565, 62] width 580 height 15
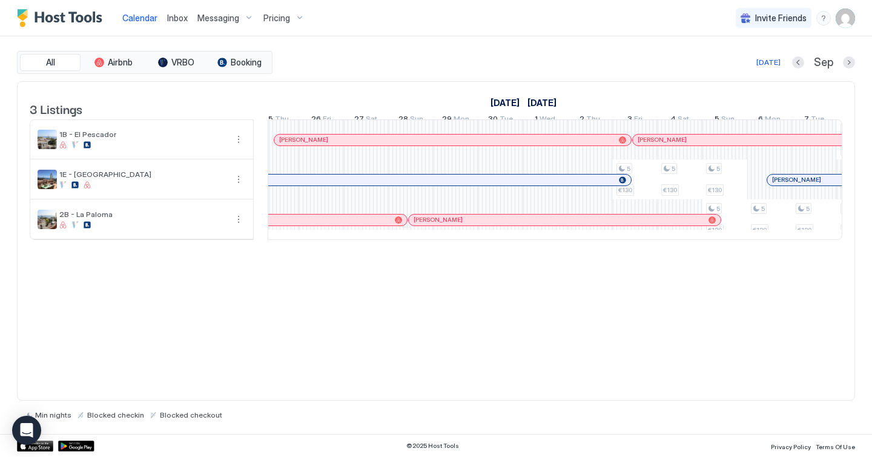
scroll to position [0, 1407]
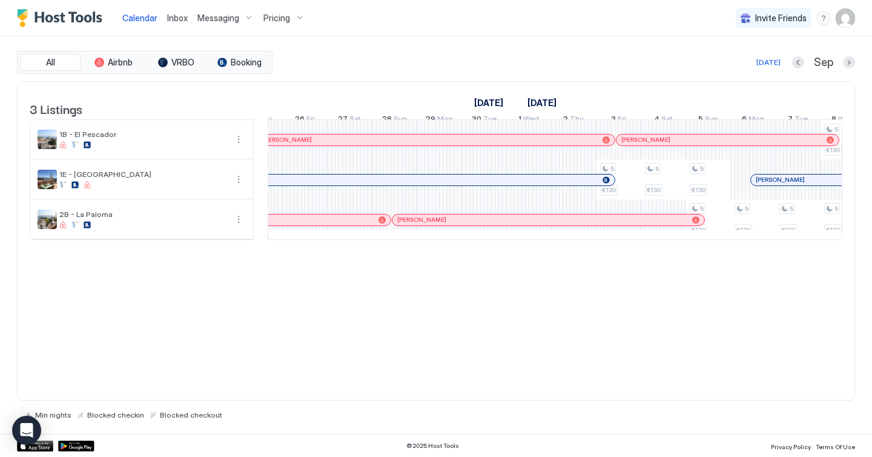
click at [450, 46] on div "All Airbnb VRBO Booking [DATE] [DATE] Listings [DATE] [DATE] [DATE] 25 Mon 26 T…" at bounding box center [436, 234] width 838 height 397
click at [452, 50] on div "All Airbnb VRBO Booking [DATE] [DATE] Listings [DATE] [DATE] [DATE] 25 Mon 26 T…" at bounding box center [436, 234] width 838 height 397
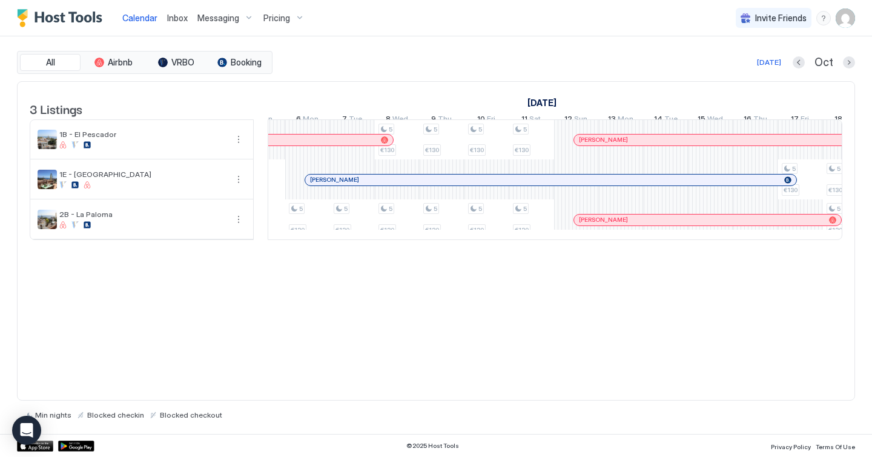
scroll to position [0, 975]
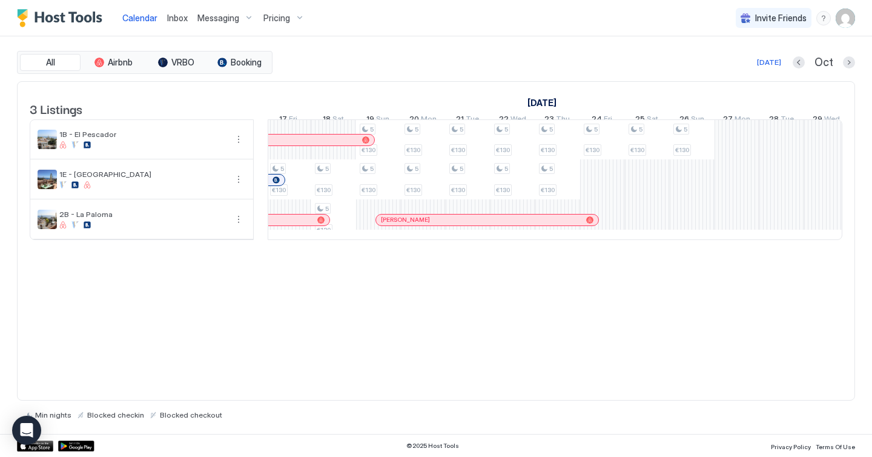
click at [514, 61] on div "[DATE] Oct" at bounding box center [565, 62] width 580 height 15
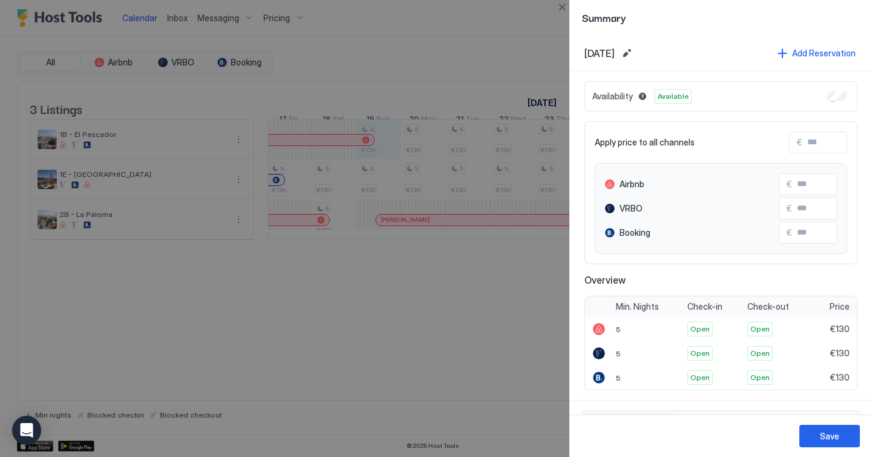
click at [469, 55] on div at bounding box center [436, 228] width 872 height 457
click at [825, 147] on input "Input Field" at bounding box center [850, 142] width 97 height 21
type input "*"
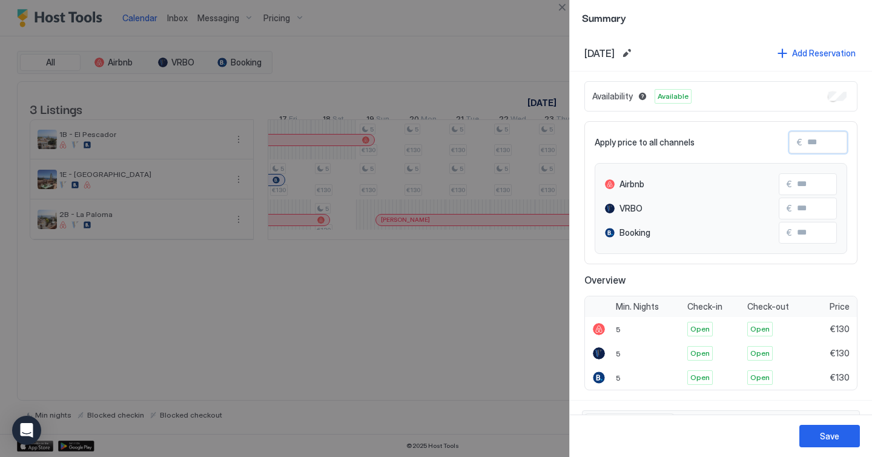
type input "*"
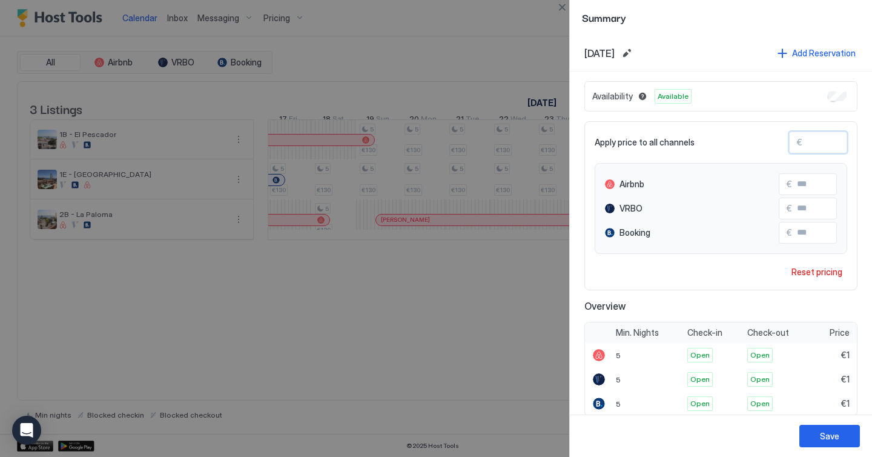
type input "**"
type input "***"
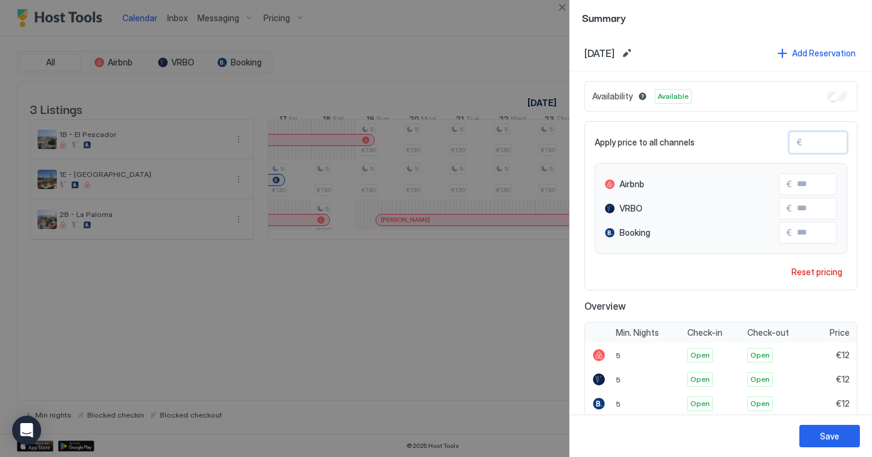
type input "***"
click at [634, 54] on button "Edit date range" at bounding box center [626, 53] width 15 height 15
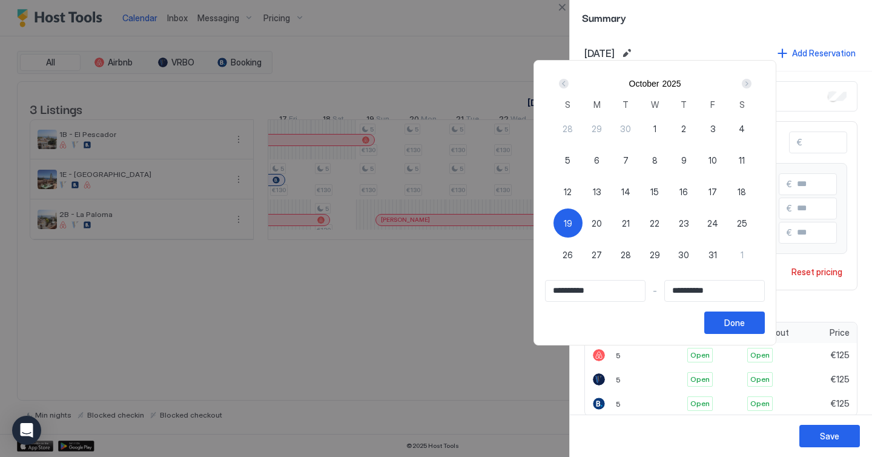
click at [463, 121] on div at bounding box center [436, 228] width 872 height 457
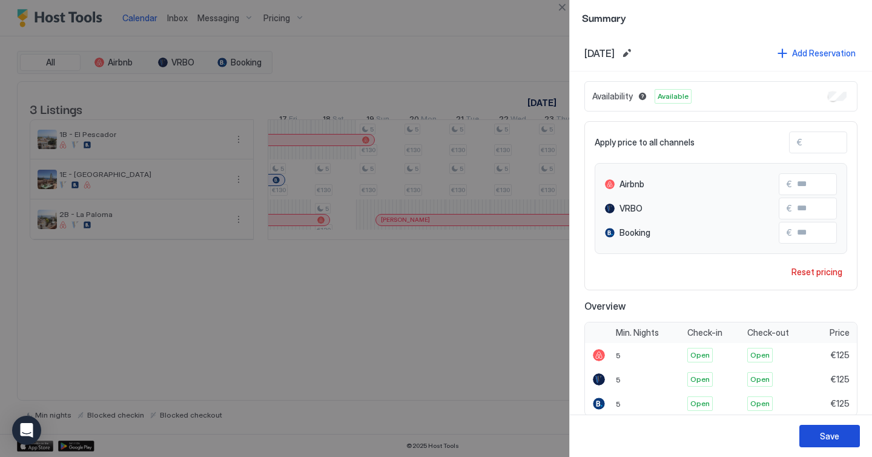
click at [828, 444] on button "Save" at bounding box center [829, 435] width 61 height 22
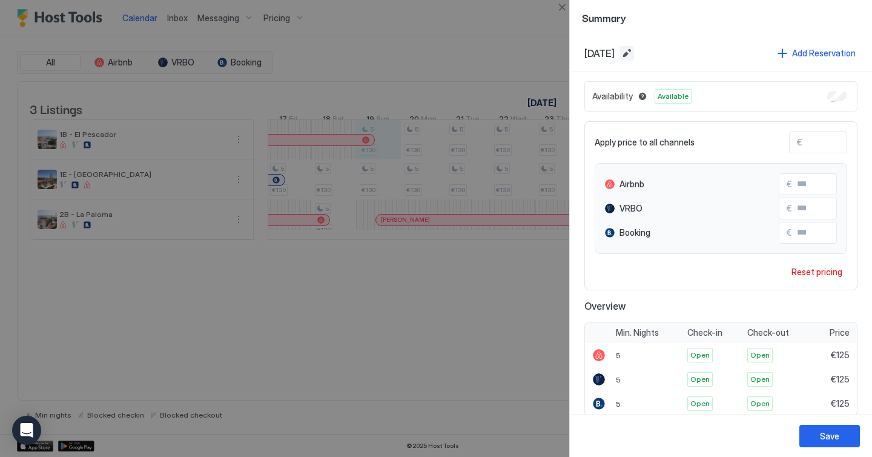
click at [634, 54] on button "Edit date range" at bounding box center [626, 53] width 15 height 15
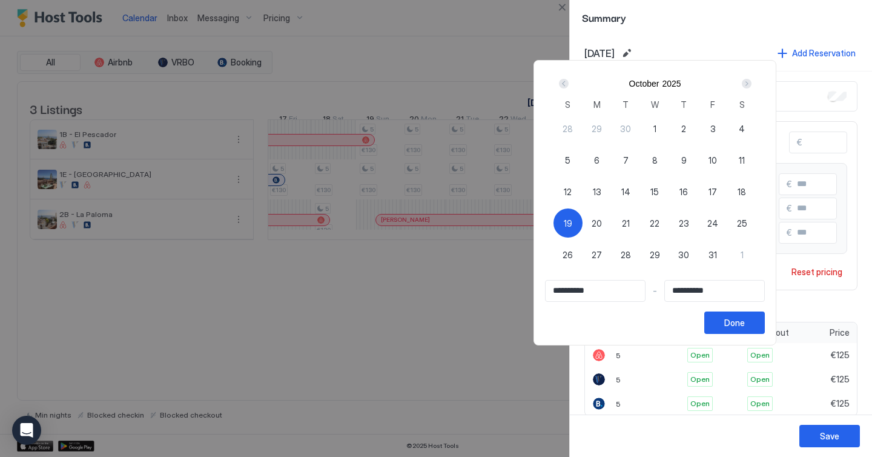
click at [576, 213] on div "19" at bounding box center [567, 222] width 29 height 29
type input "**********"
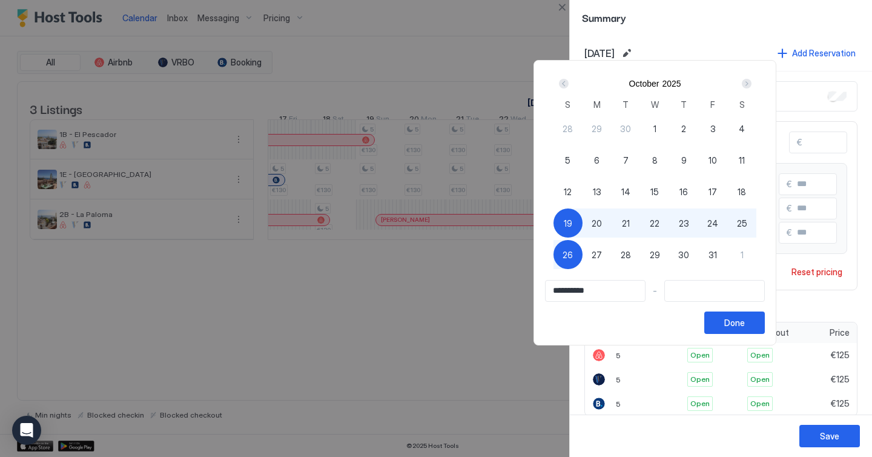
click at [573, 256] on span "26" at bounding box center [567, 254] width 10 height 13
type input "**********"
click at [728, 321] on button "Done" at bounding box center [734, 322] width 61 height 22
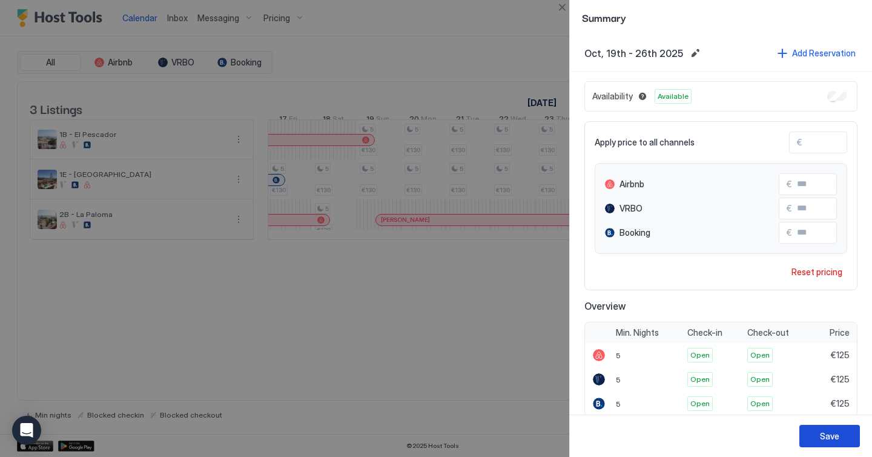
click at [826, 438] on div "Save" at bounding box center [829, 435] width 19 height 13
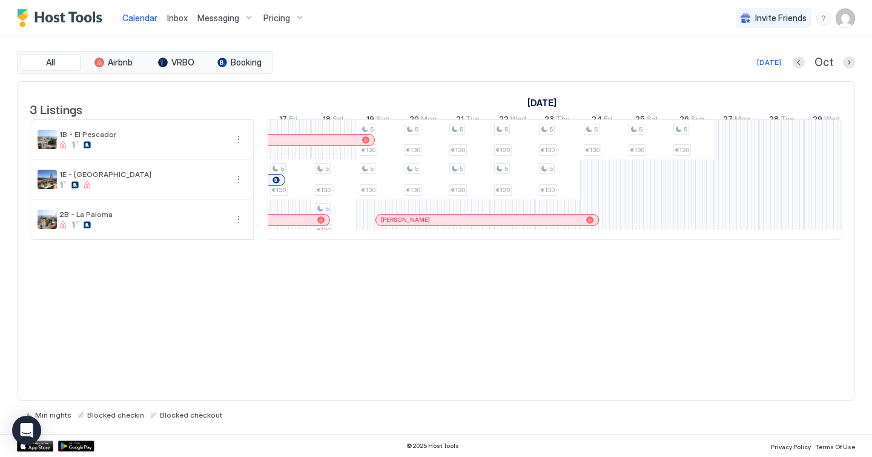
click at [283, 24] on div "Pricing" at bounding box center [284, 18] width 51 height 21
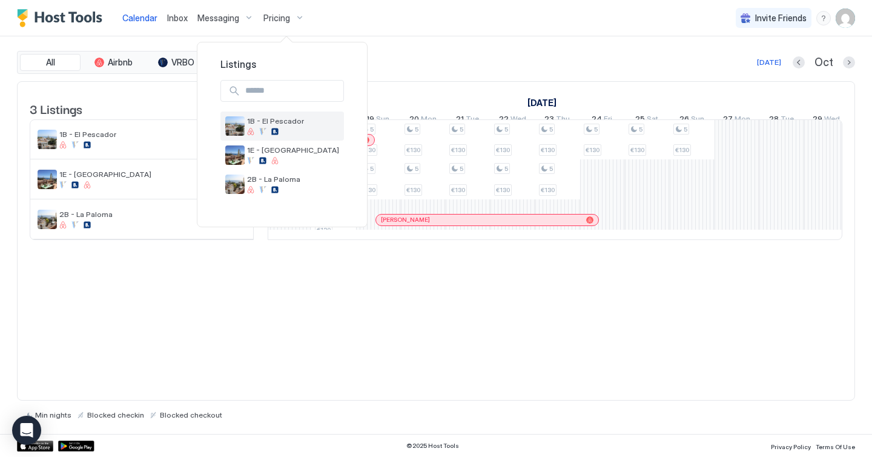
click at [260, 134] on div at bounding box center [262, 131] width 7 height 7
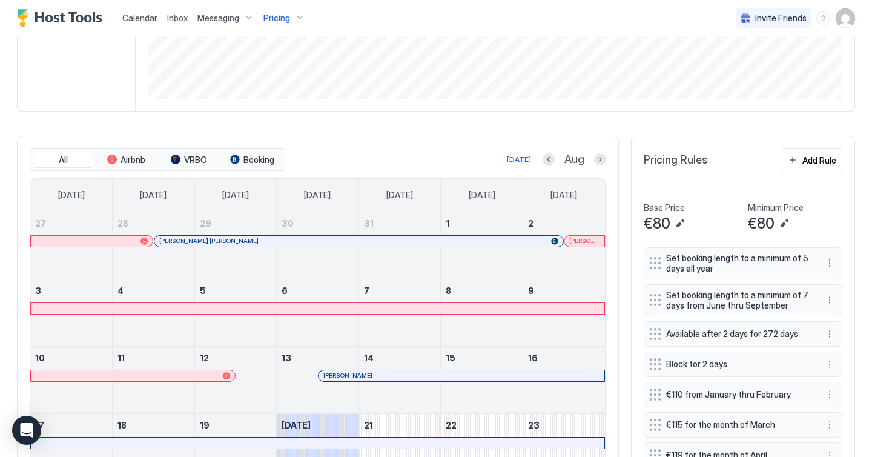
scroll to position [279, 0]
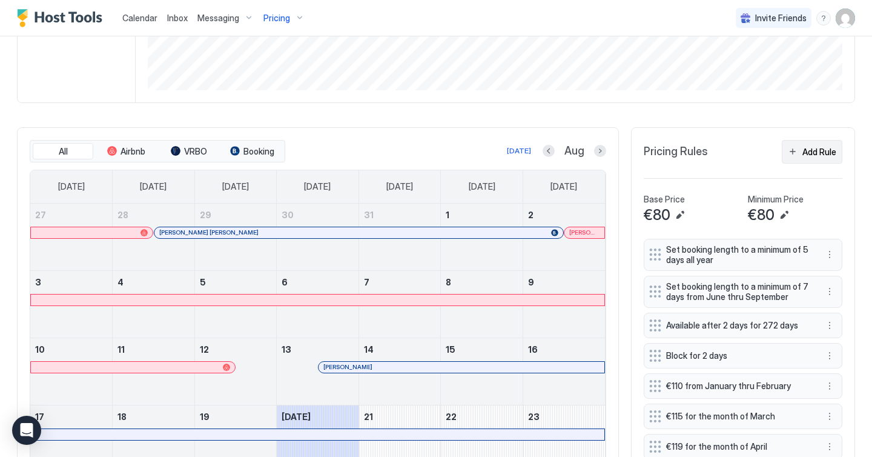
click at [806, 152] on div "Add Rule" at bounding box center [819, 151] width 34 height 13
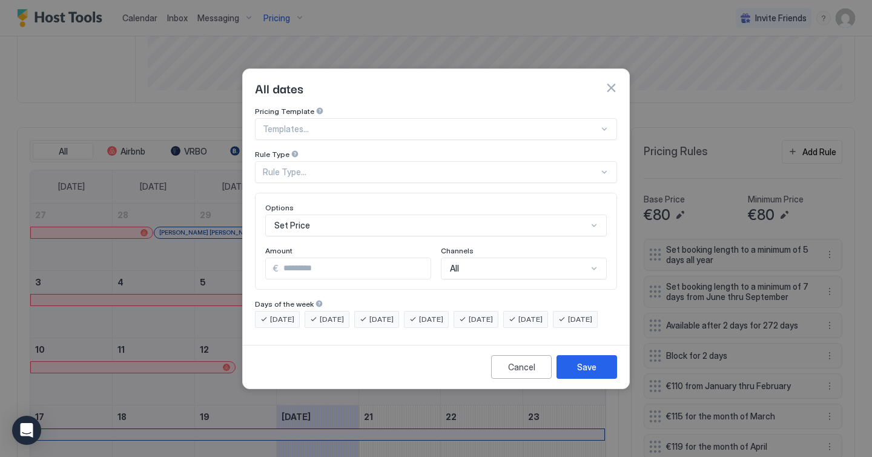
click at [384, 166] on div "Rule Type..." at bounding box center [431, 171] width 336 height 11
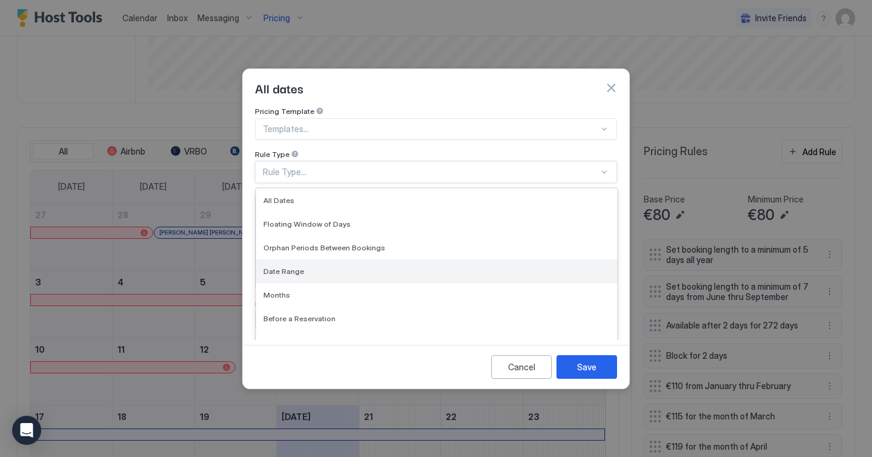
click at [309, 266] on div "Date Range" at bounding box center [436, 270] width 346 height 9
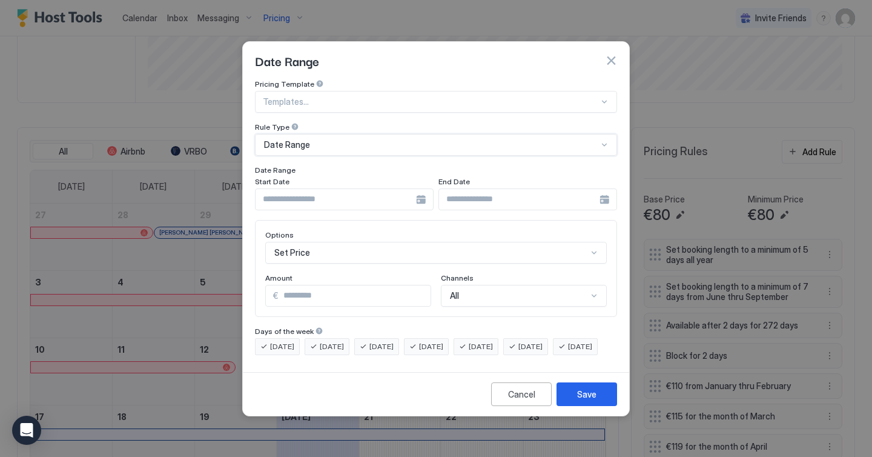
click at [355, 189] on input "Input Field" at bounding box center [335, 199] width 160 height 21
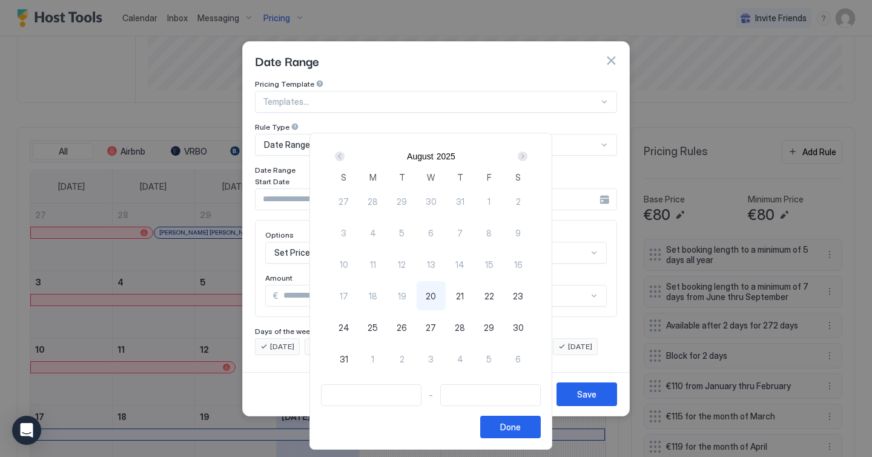
click at [524, 155] on div "Next" at bounding box center [523, 156] width 10 height 10
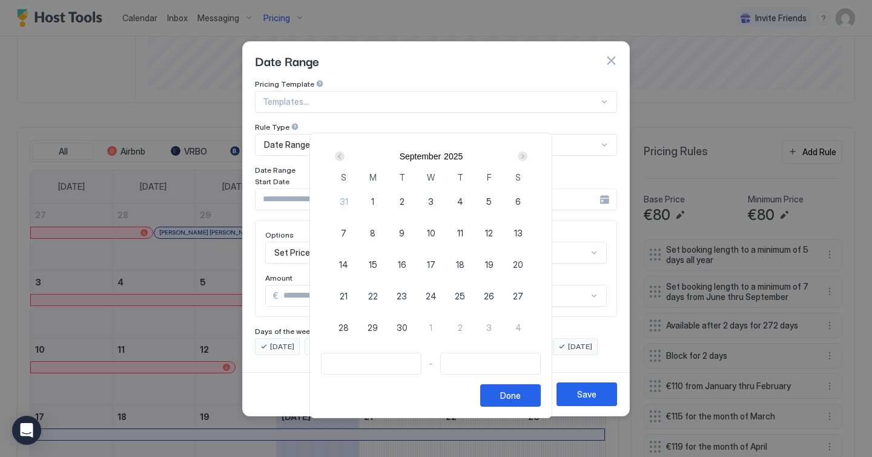
click at [524, 155] on div "Next" at bounding box center [523, 156] width 10 height 10
click at [521, 393] on div "Done" at bounding box center [510, 395] width 21 height 13
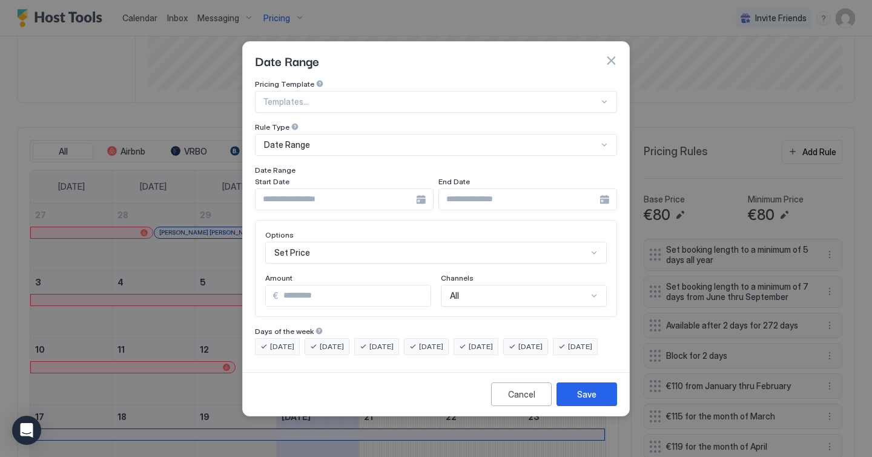
click at [612, 54] on button "button" at bounding box center [611, 60] width 12 height 12
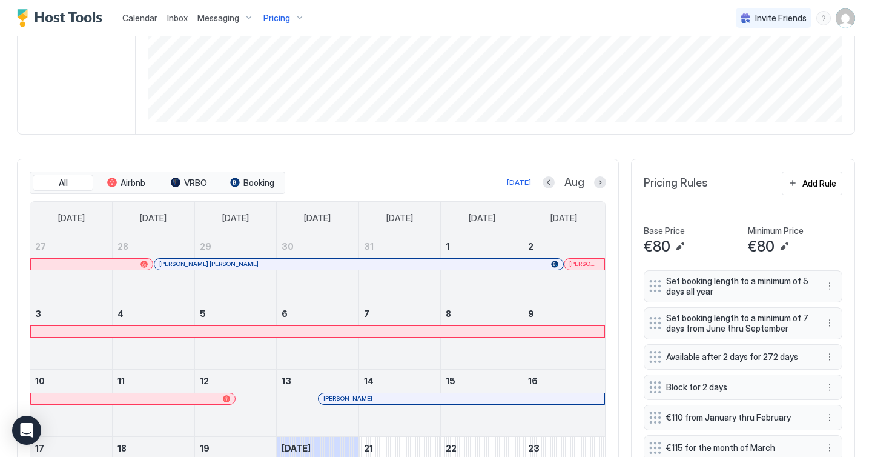
scroll to position [261, 0]
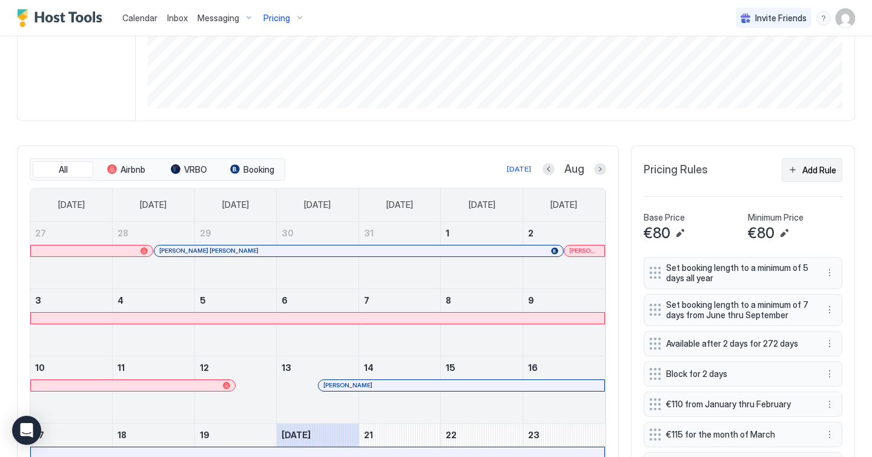
click at [824, 172] on div "Add Rule" at bounding box center [819, 169] width 34 height 13
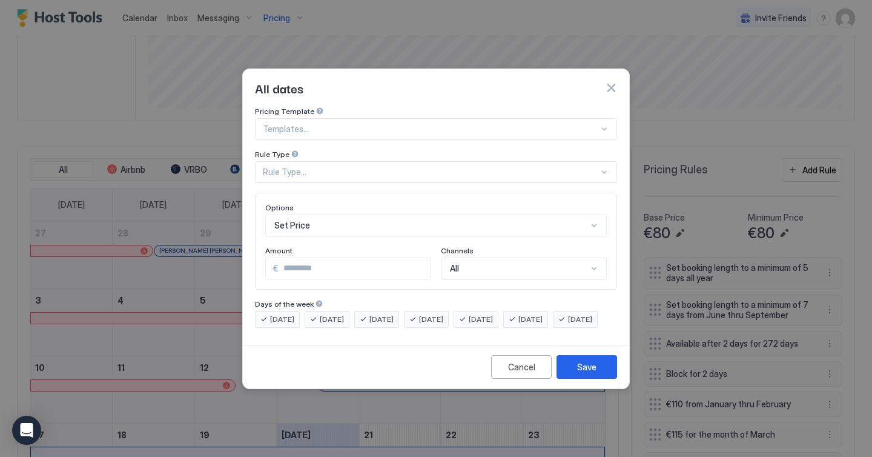
click at [364, 166] on div "Rule Type..." at bounding box center [431, 171] width 336 height 11
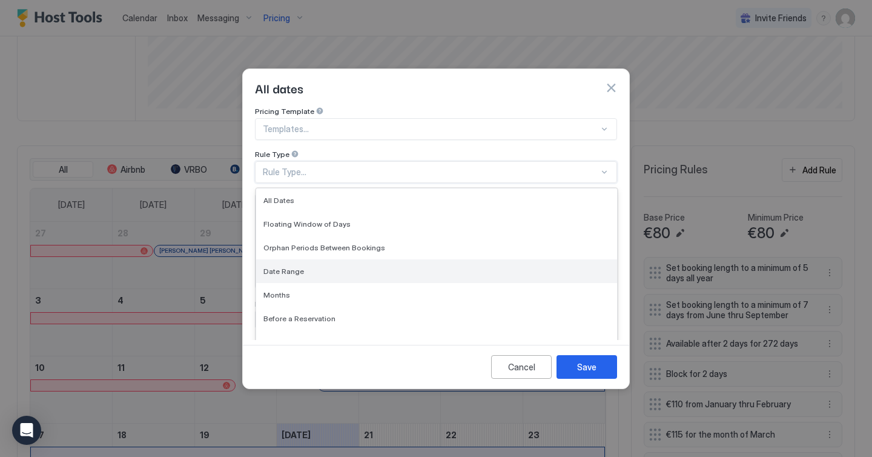
click at [302, 266] on div "Date Range" at bounding box center [436, 270] width 346 height 9
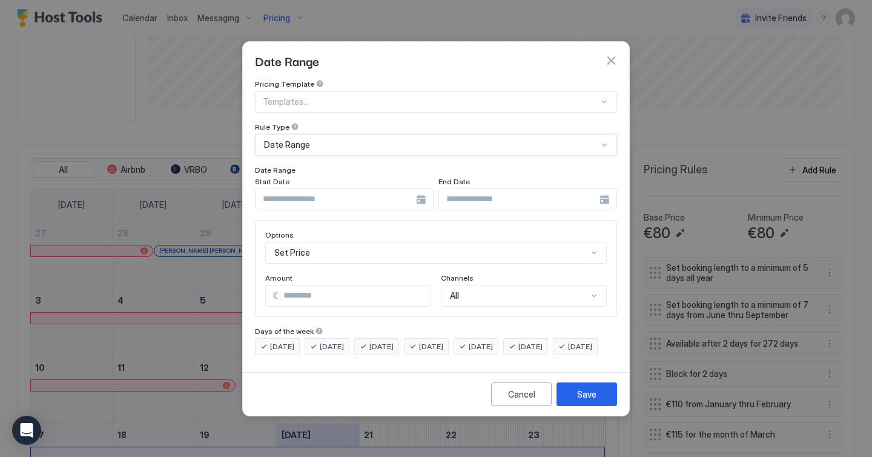
click at [370, 189] on input "Input Field" at bounding box center [335, 199] width 160 height 21
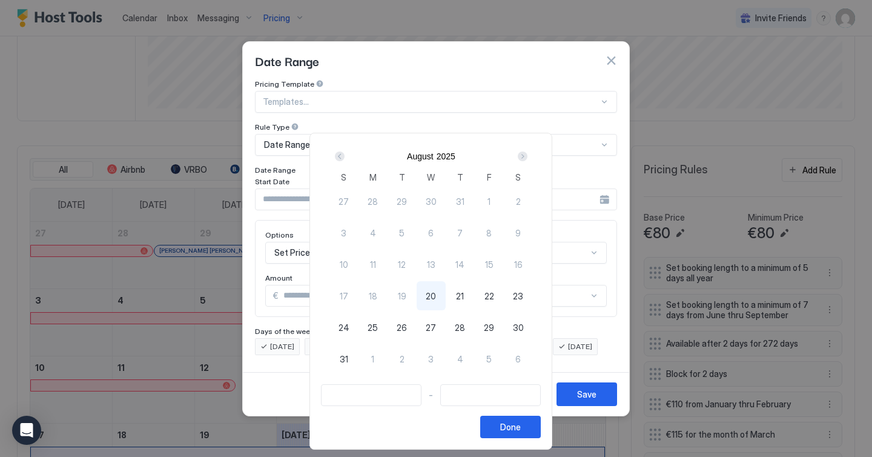
click at [524, 159] on div "Next" at bounding box center [523, 156] width 10 height 10
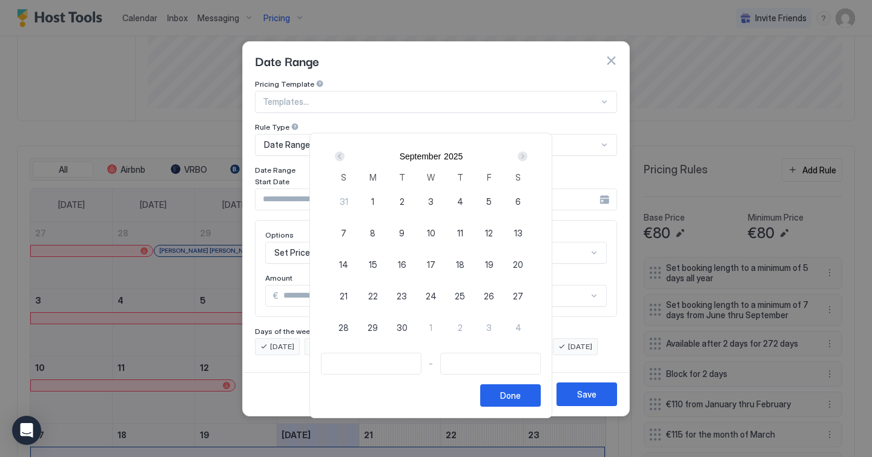
click at [524, 159] on div "Next" at bounding box center [523, 156] width 10 height 10
click at [346, 297] on span "19" at bounding box center [344, 295] width 8 height 13
type input "**********"
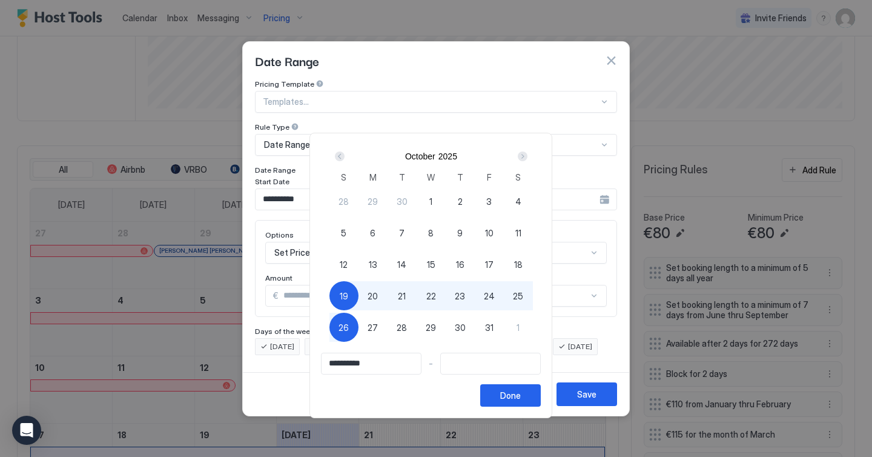
click at [346, 327] on span "26" at bounding box center [343, 327] width 10 height 13
type input "**********"
click at [514, 394] on div "Done" at bounding box center [510, 395] width 21 height 13
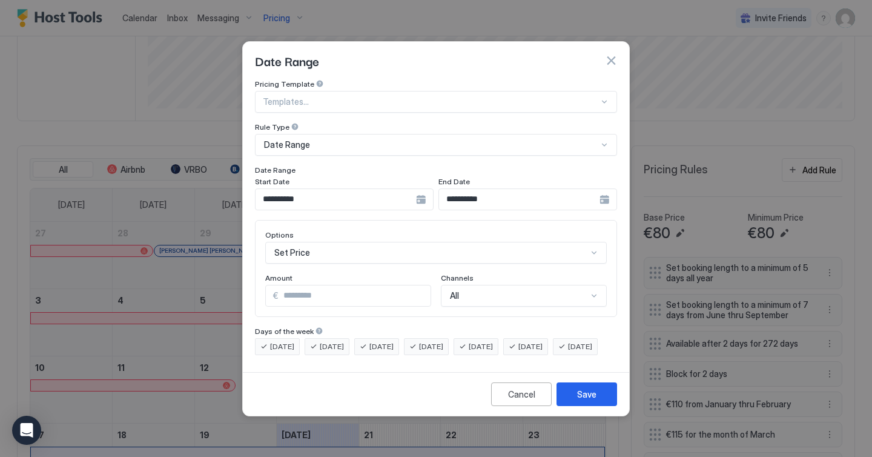
click at [377, 242] on div "Set Price" at bounding box center [435, 253] width 341 height 22
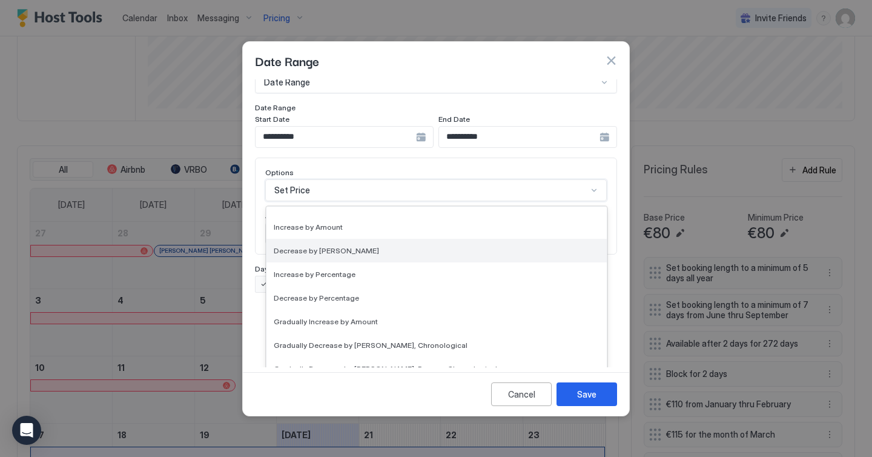
scroll to position [0, 0]
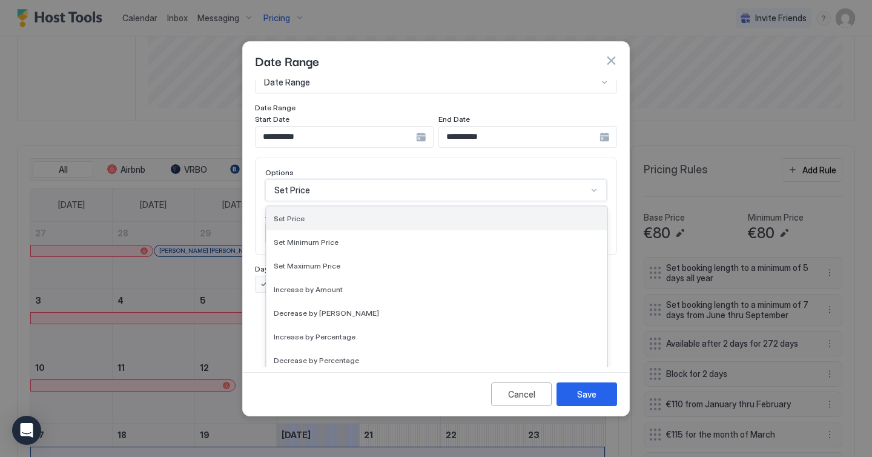
click at [351, 214] on div "Set Price" at bounding box center [437, 218] width 326 height 9
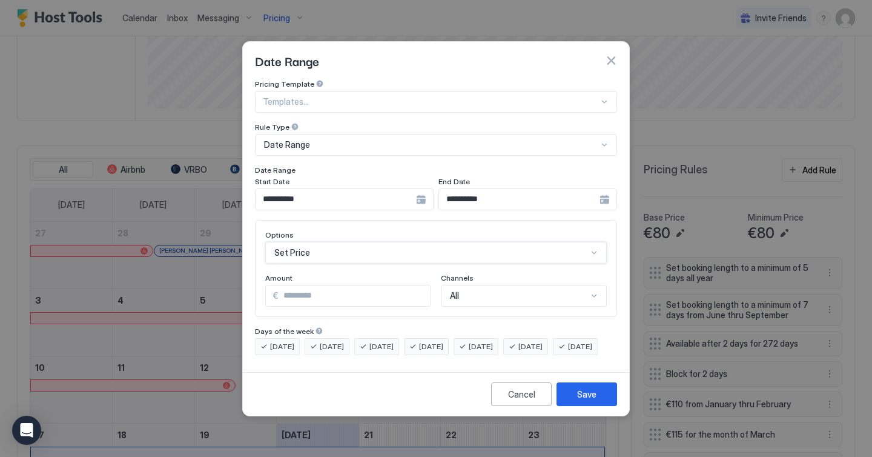
click at [334, 285] on input "*" at bounding box center [355, 295] width 152 height 21
type input "*"
type input "***"
click at [493, 258] on div "Options Set Price Amount € *** Channels All" at bounding box center [435, 268] width 341 height 76
click at [569, 405] on button "Save" at bounding box center [586, 394] width 61 height 24
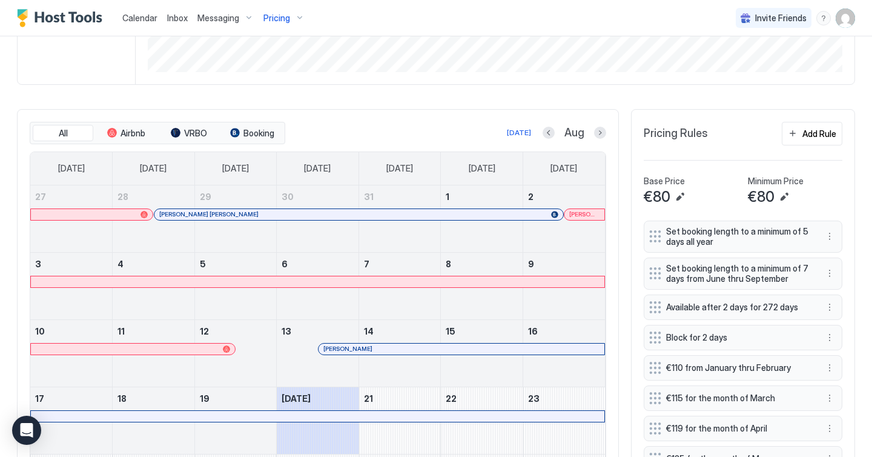
scroll to position [298, 0]
click at [601, 128] on button "Next month" at bounding box center [600, 132] width 12 height 12
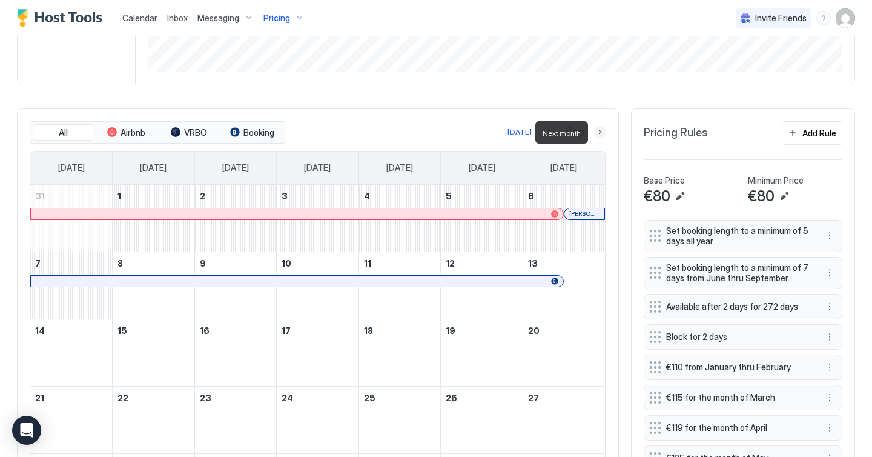
click at [601, 128] on button "Next month" at bounding box center [600, 132] width 12 height 12
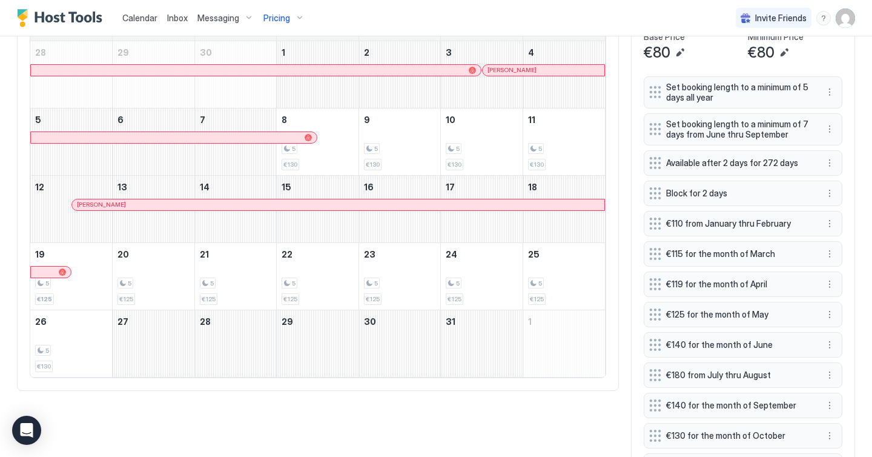
scroll to position [452, 0]
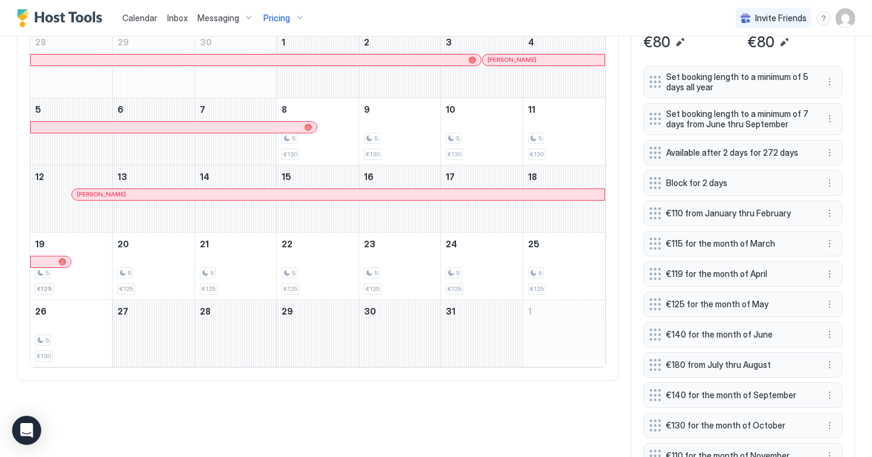
click at [421, 22] on div "Calendar Inbox Messaging Pricing Invite Friends [PERSON_NAME]" at bounding box center [436, 18] width 872 height 36
click at [136, 18] on span "Calendar" at bounding box center [139, 18] width 35 height 10
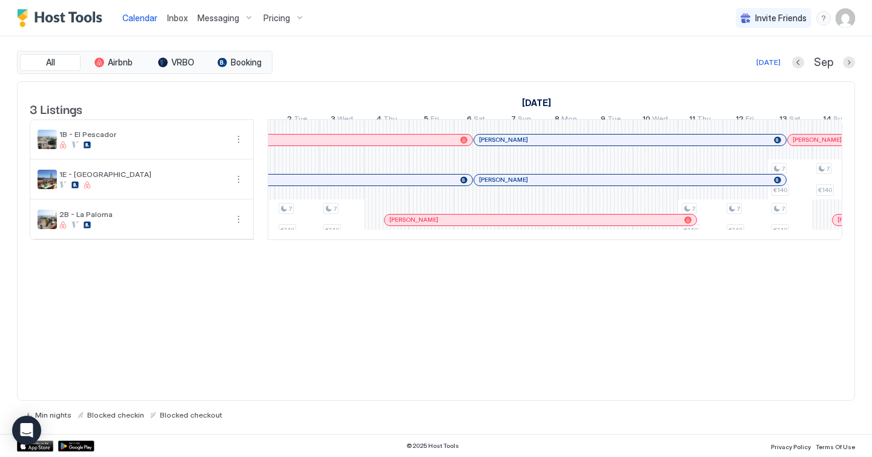
scroll to position [0, 1344]
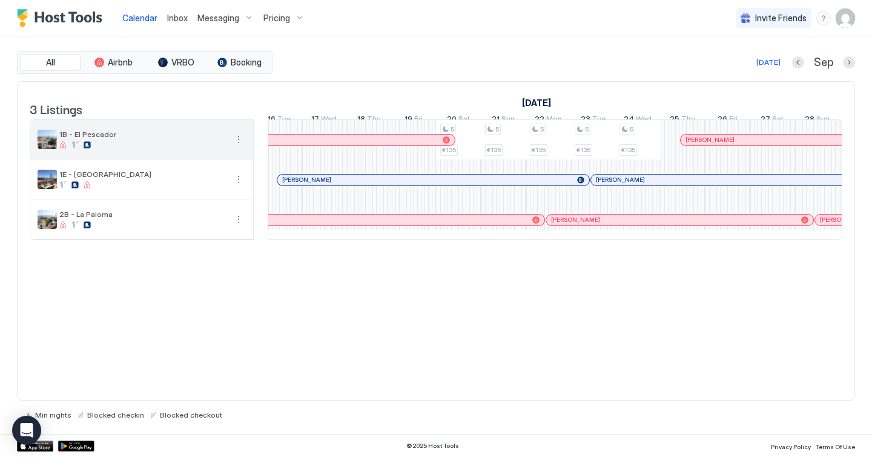
click at [83, 139] on span "1B - El Pescador" at bounding box center [142, 134] width 167 height 9
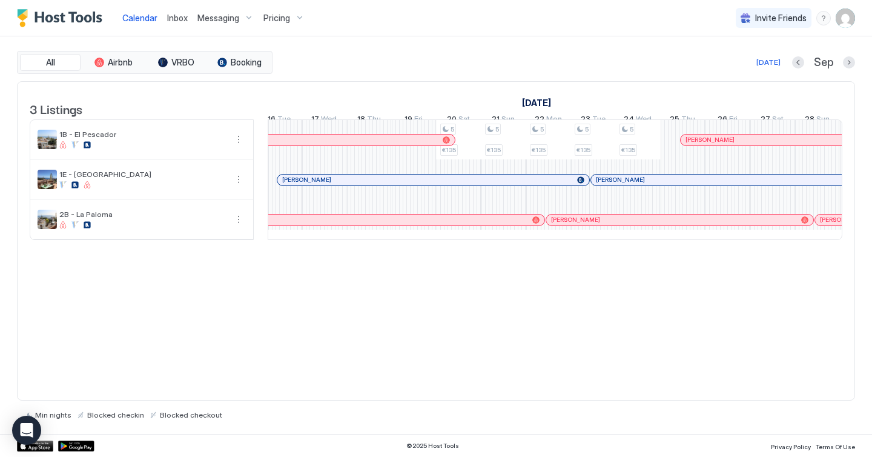
click at [279, 18] on span "Pricing" at bounding box center [276, 18] width 27 height 11
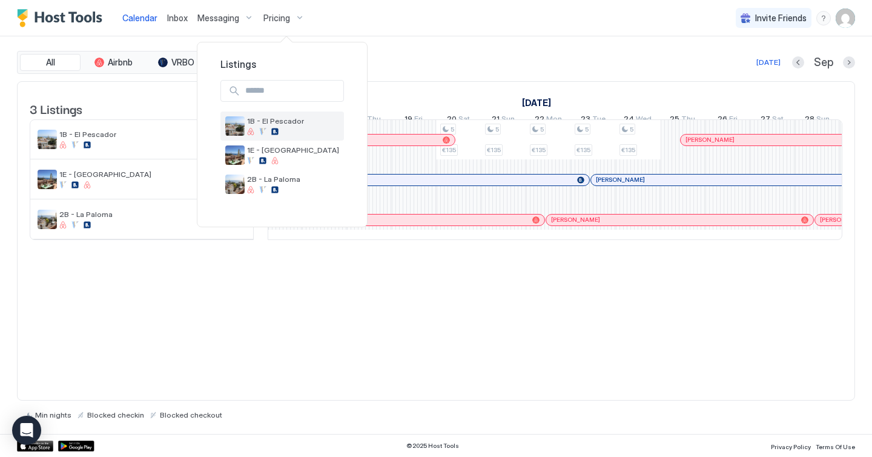
click at [269, 121] on span "1B - El Pescador" at bounding box center [293, 120] width 92 height 9
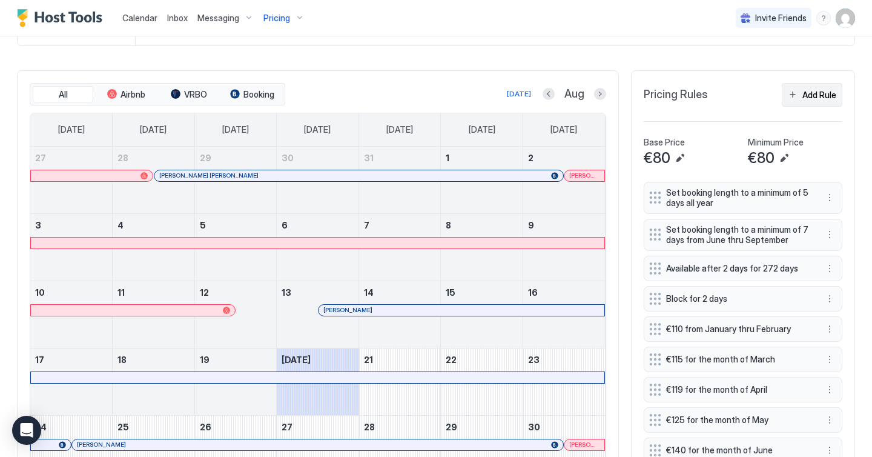
click at [799, 96] on button "Add Rule" at bounding box center [812, 95] width 61 height 24
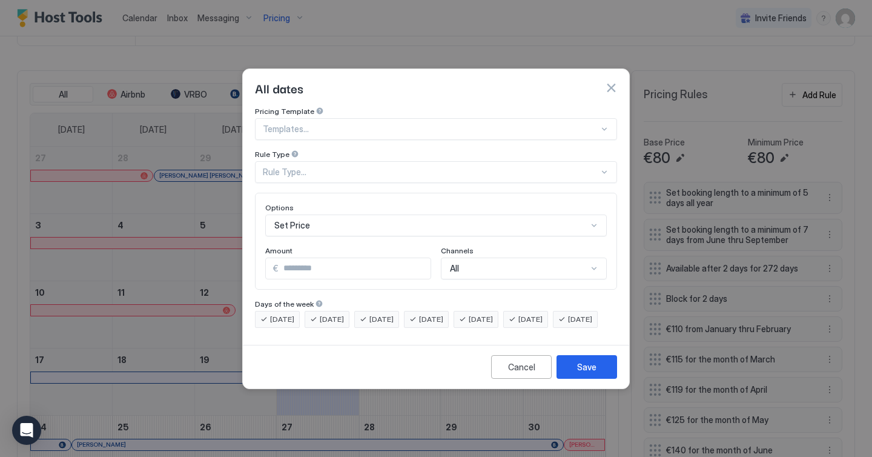
click at [389, 166] on div "Rule Type..." at bounding box center [431, 171] width 336 height 11
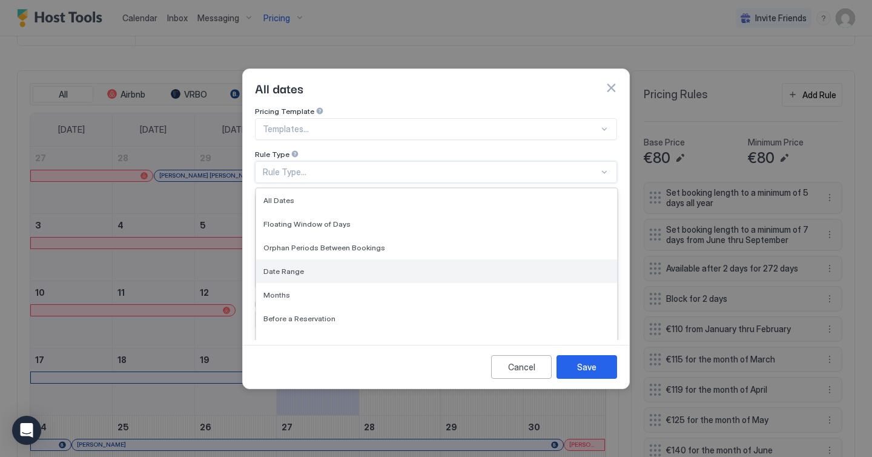
click at [309, 266] on div "Date Range" at bounding box center [436, 270] width 346 height 9
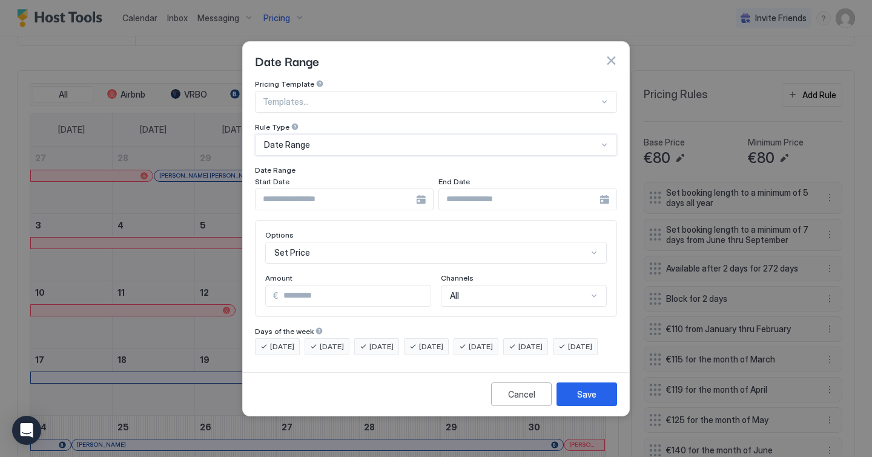
click at [340, 194] on input "Input Field" at bounding box center [335, 199] width 160 height 21
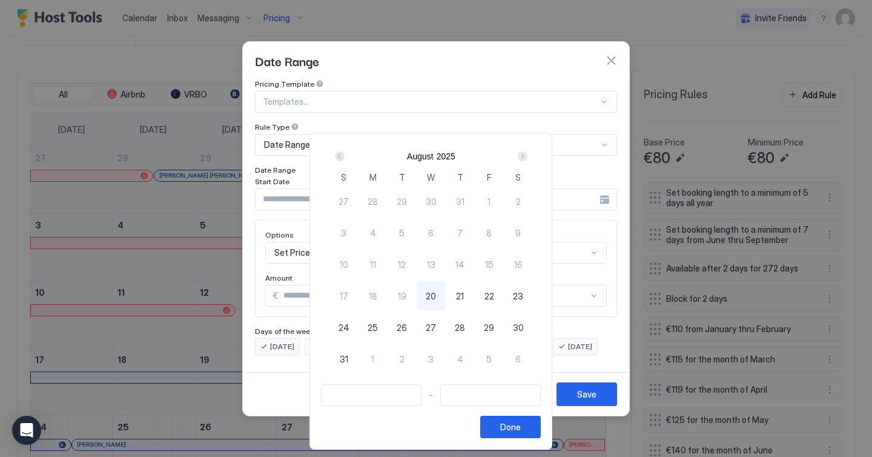
click at [530, 157] on div "Next" at bounding box center [522, 156] width 15 height 15
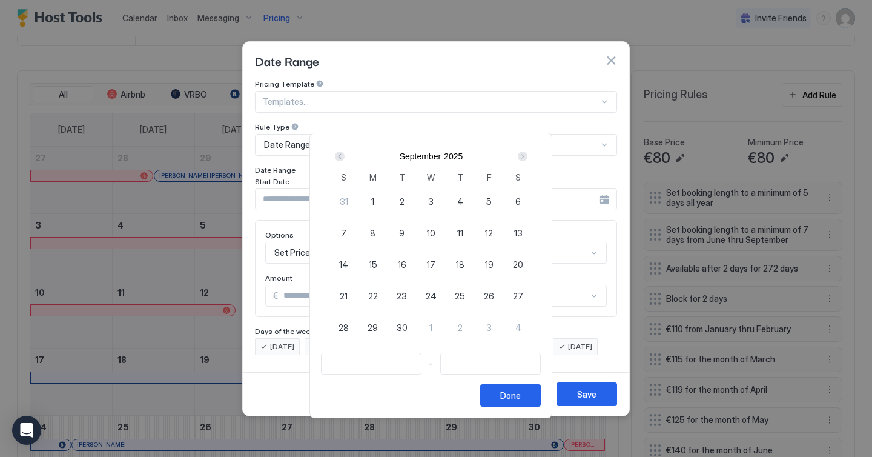
click at [519, 261] on span "20" at bounding box center [518, 264] width 10 height 13
type input "**********"
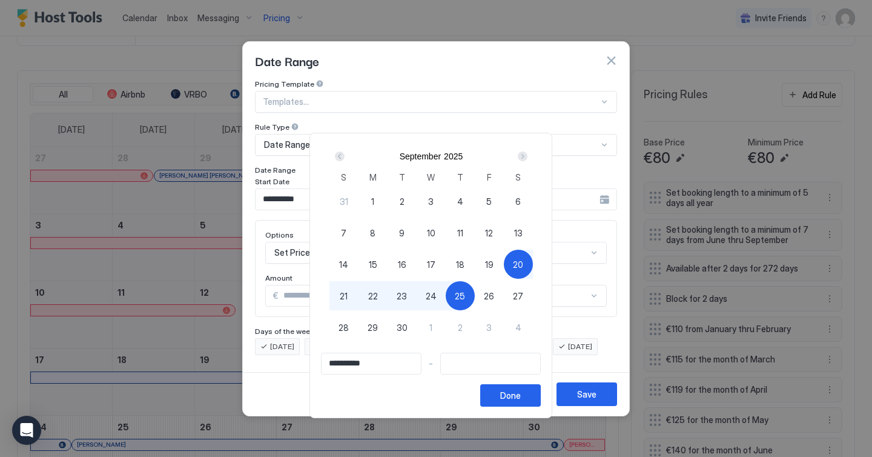
click at [460, 294] on span "25" at bounding box center [460, 295] width 10 height 13
type input "**********"
click at [512, 392] on div "Done" at bounding box center [510, 395] width 21 height 13
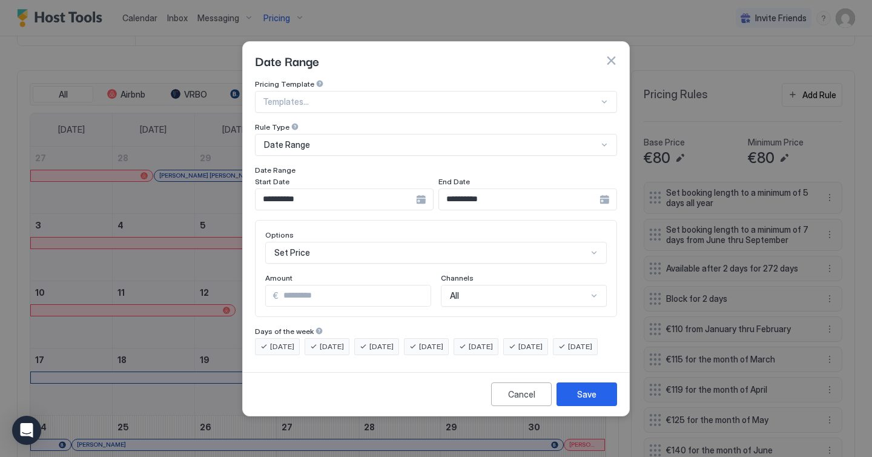
click at [415, 244] on div "Set Price" at bounding box center [435, 253] width 341 height 22
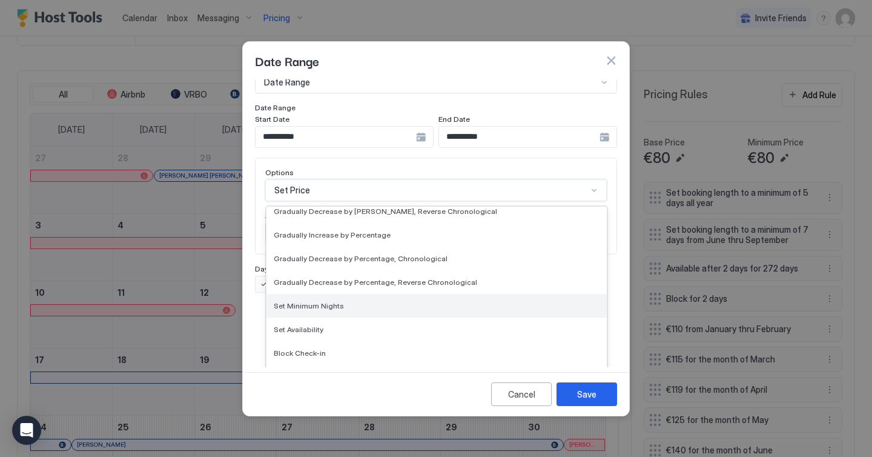
click at [389, 301] on div "Set Minimum Nights" at bounding box center [437, 305] width 326 height 9
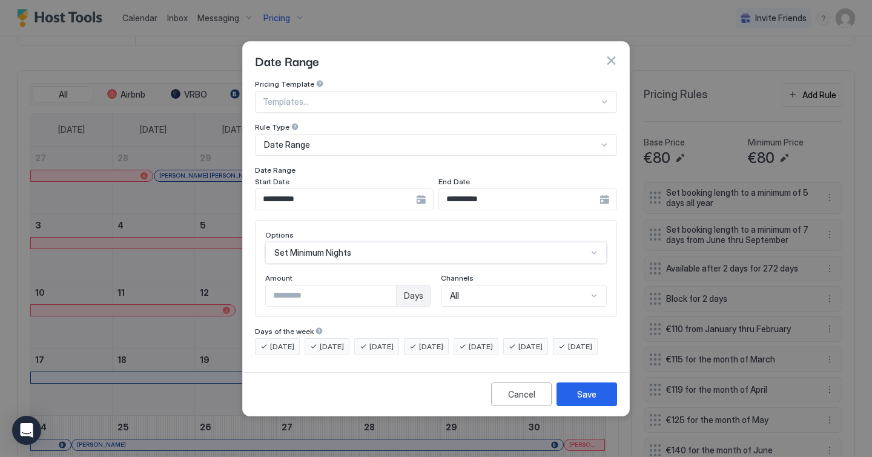
click at [333, 285] on input "*" at bounding box center [331, 295] width 130 height 21
type input "*"
click at [570, 403] on button "Save" at bounding box center [586, 394] width 61 height 24
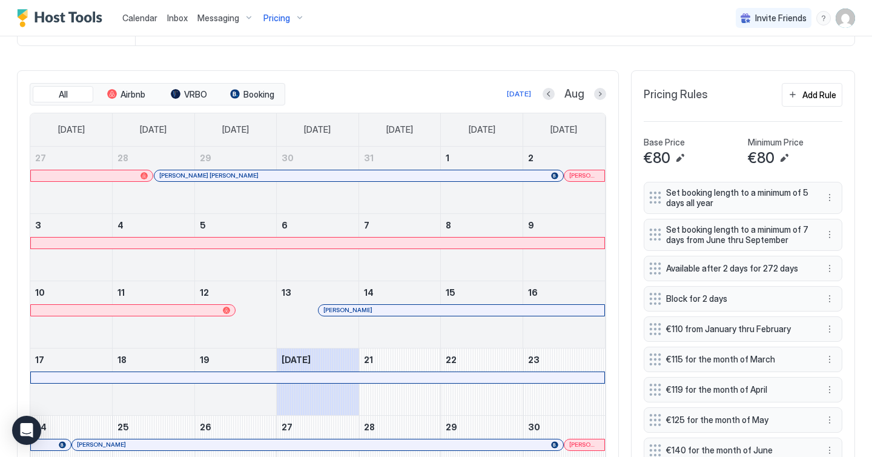
click at [429, 81] on div "All Airbnb VRBO Booking [DATE] Aug [DATE] [DATE] [DATE] [DATE] [DATE] [DATE] [D…" at bounding box center [318, 316] width 602 height 493
click at [445, 20] on div "Calendar Inbox Messaging Pricing Invite Friends [PERSON_NAME]" at bounding box center [436, 18] width 872 height 36
click at [427, 83] on div "All Airbnb VRBO Booking [DATE] Aug" at bounding box center [318, 94] width 576 height 23
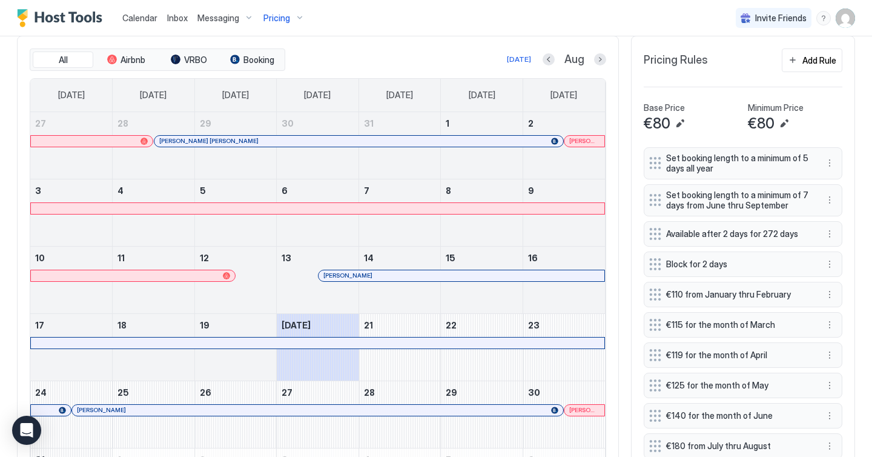
scroll to position [378, 0]
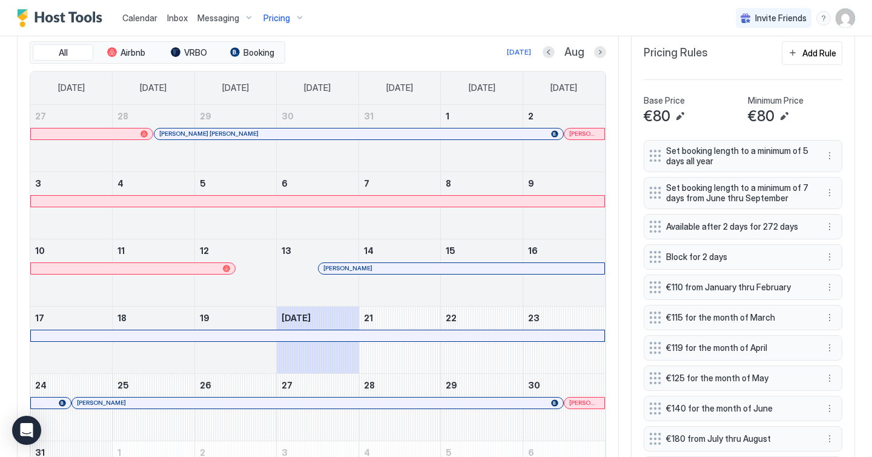
click at [449, 19] on div "Calendar Inbox Messaging Pricing Invite Friends [PERSON_NAME]" at bounding box center [436, 18] width 872 height 36
click at [446, 39] on div "All Airbnb VRBO Booking [DATE] Aug [DATE] [DATE] [DATE] [DATE] [DATE] [DATE] [D…" at bounding box center [318, 274] width 602 height 493
click at [420, 56] on div "[DATE] Aug" at bounding box center [447, 52] width 318 height 15
click at [407, 50] on div "[DATE] Aug" at bounding box center [447, 52] width 318 height 15
click at [400, 50] on div "[DATE] Aug" at bounding box center [447, 52] width 318 height 15
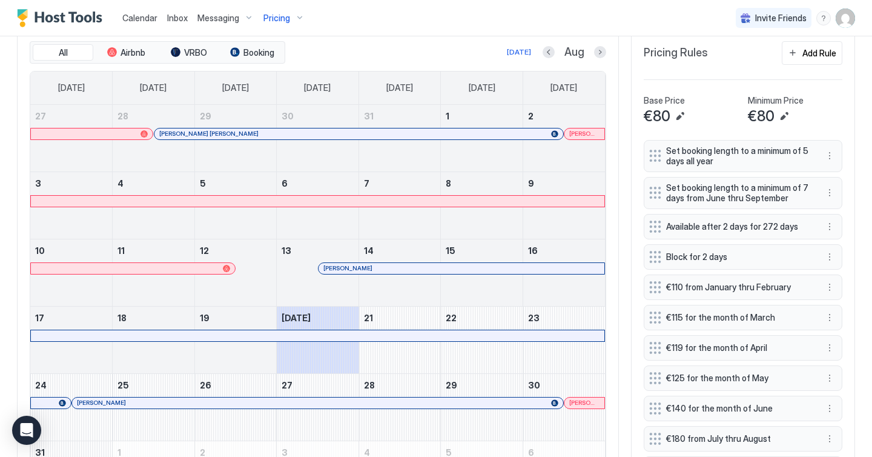
click at [400, 50] on div "[DATE] Aug" at bounding box center [447, 52] width 318 height 15
click at [429, 54] on div "[DATE] Aug" at bounding box center [447, 52] width 318 height 15
click at [409, 52] on div "[DATE] Aug" at bounding box center [447, 52] width 318 height 15
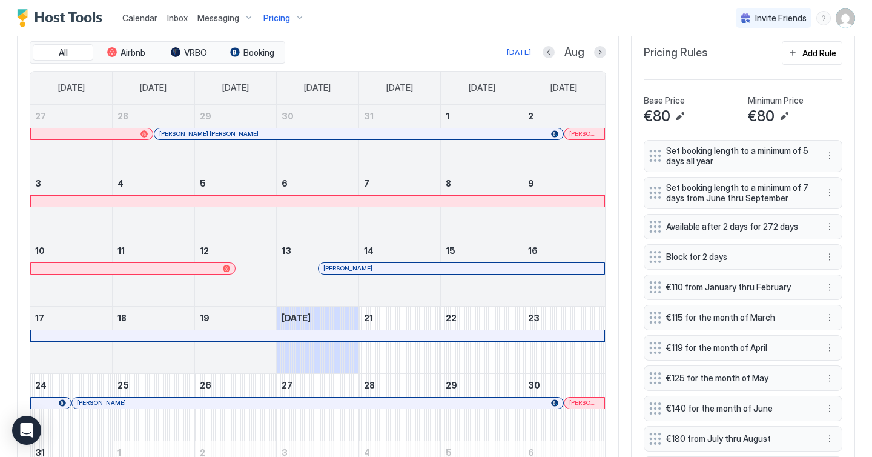
click at [397, 51] on div "[DATE] Aug" at bounding box center [447, 52] width 318 height 15
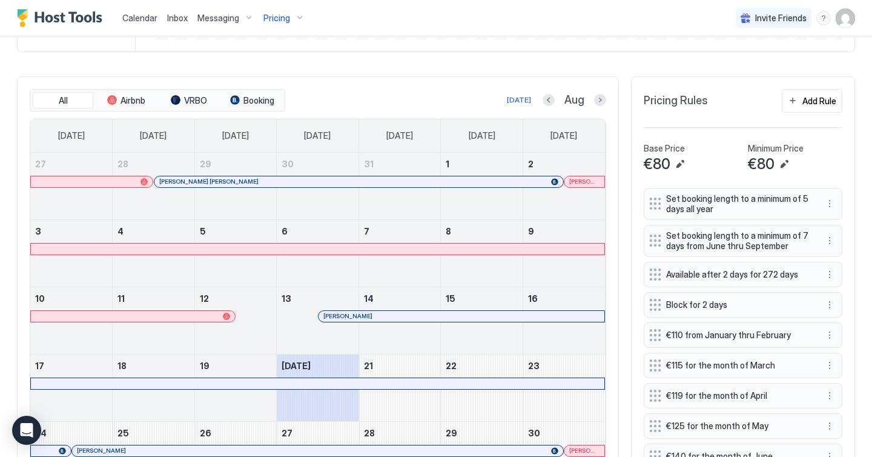
scroll to position [329, 0]
click at [599, 97] on button "Next month" at bounding box center [600, 101] width 12 height 12
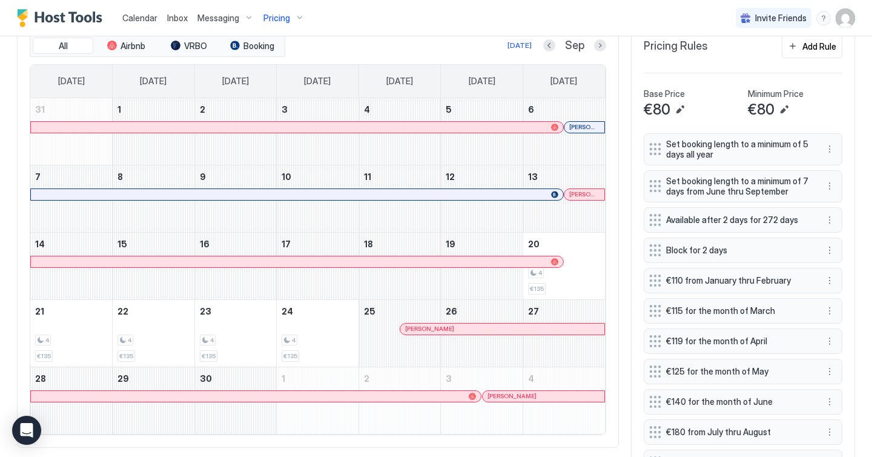
scroll to position [361, 0]
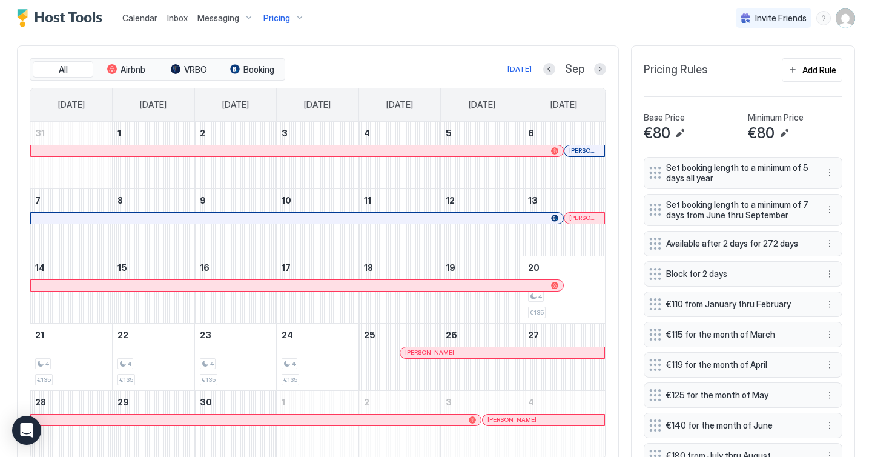
click at [140, 17] on span "Calendar" at bounding box center [139, 18] width 35 height 10
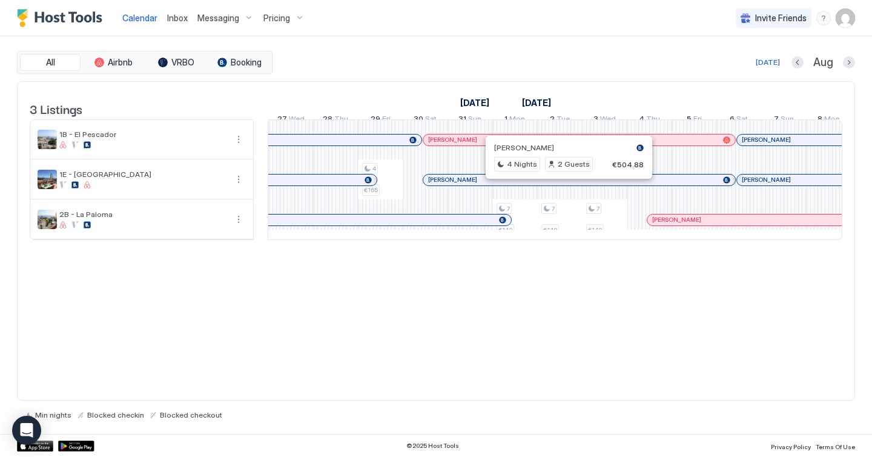
scroll to position [0, 1159]
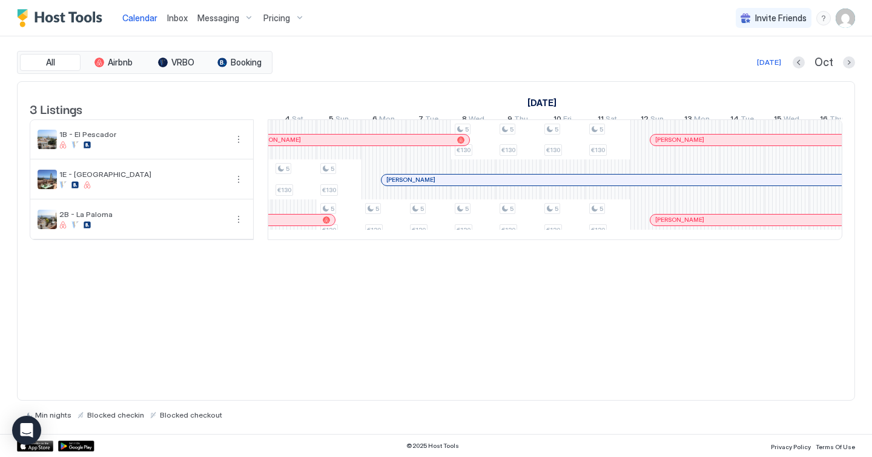
click at [503, 51] on div "All Airbnb VRBO Booking [DATE] Oct" at bounding box center [436, 62] width 838 height 23
click at [539, 30] on div "Calendar Inbox Messaging Pricing Invite Friends [PERSON_NAME]" at bounding box center [436, 18] width 872 height 36
click at [494, 61] on div "[DATE] Oct" at bounding box center [565, 62] width 580 height 15
click at [449, 62] on div "[DATE] Oct" at bounding box center [565, 62] width 580 height 15
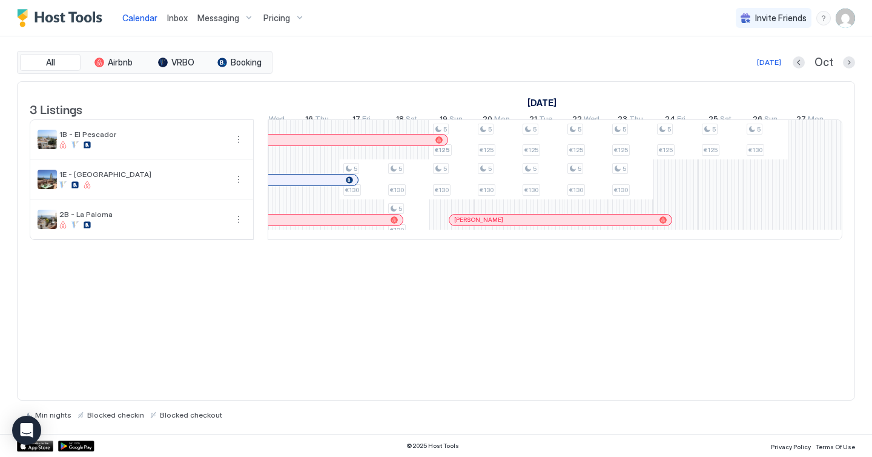
click at [433, 64] on div "[DATE] Oct" at bounding box center [565, 62] width 580 height 15
click at [520, 59] on div "[DATE] Oct" at bounding box center [565, 62] width 580 height 15
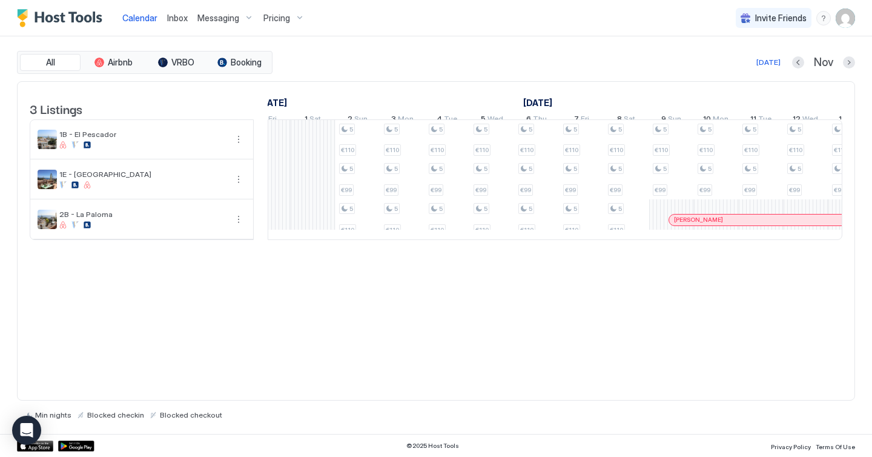
click at [287, 10] on div "Pricing" at bounding box center [284, 18] width 51 height 21
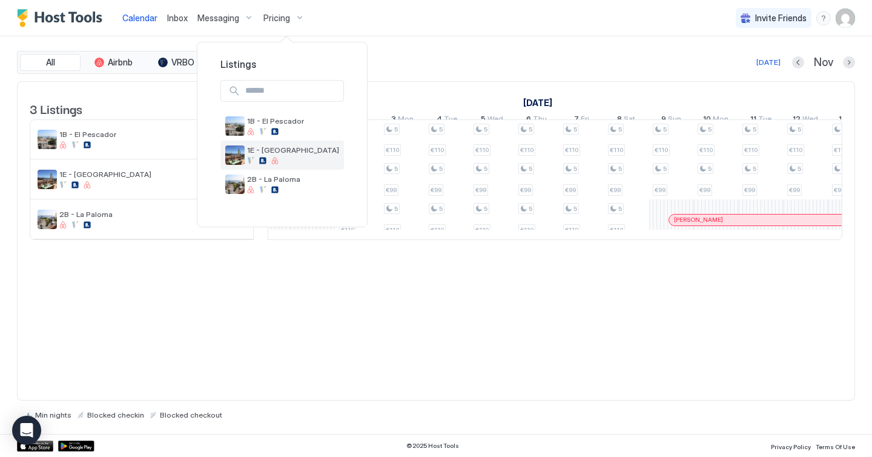
click at [263, 151] on span "1E - [GEOGRAPHIC_DATA]" at bounding box center [293, 149] width 92 height 9
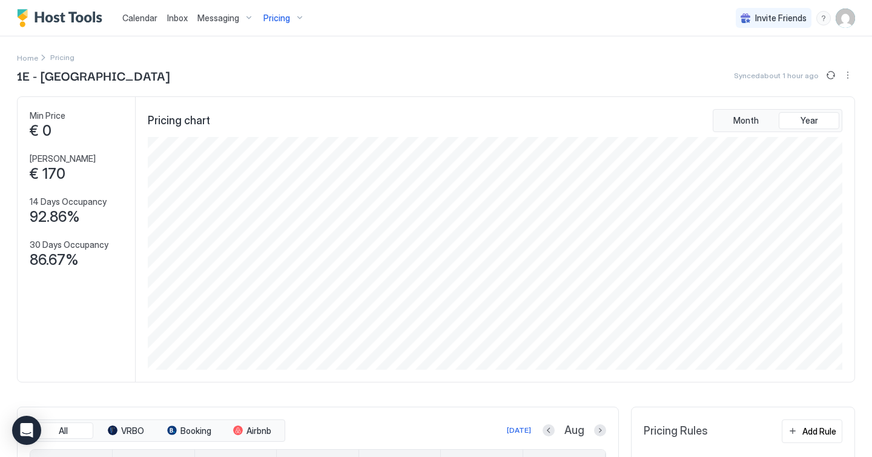
click at [283, 18] on span "Pricing" at bounding box center [276, 18] width 27 height 11
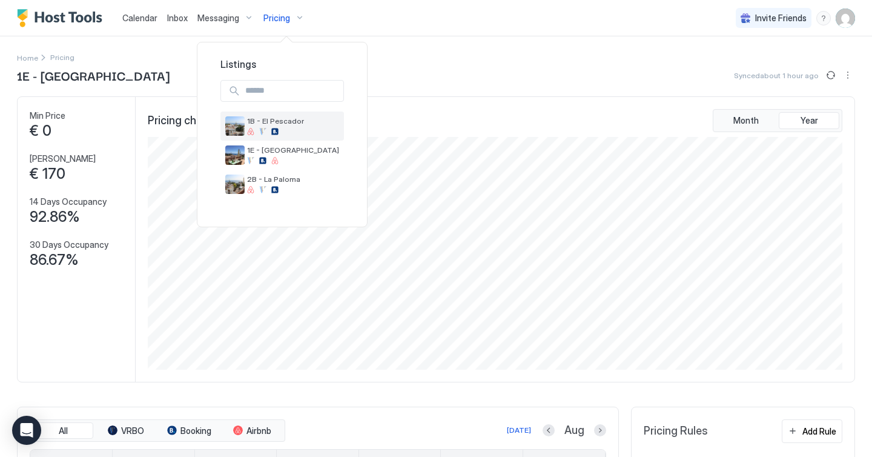
click at [279, 123] on span "1B - El Pescador" at bounding box center [293, 120] width 92 height 9
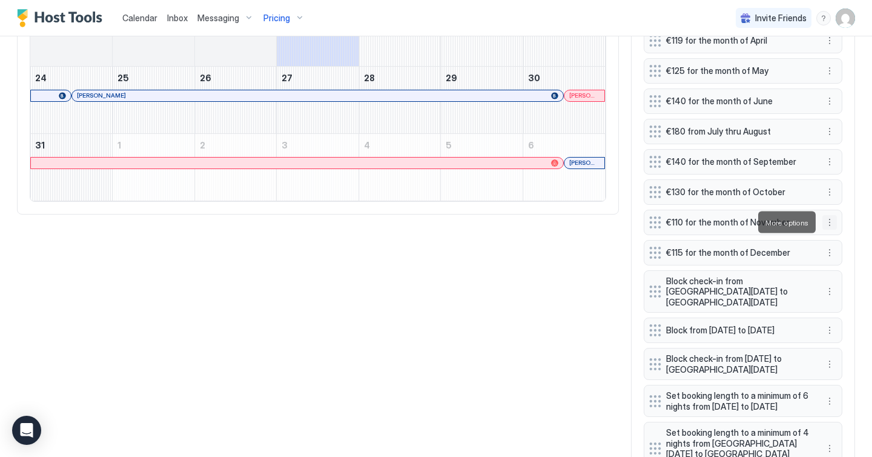
click at [829, 222] on button "More options" at bounding box center [829, 222] width 15 height 15
click at [843, 245] on div "Edit" at bounding box center [845, 238] width 45 height 19
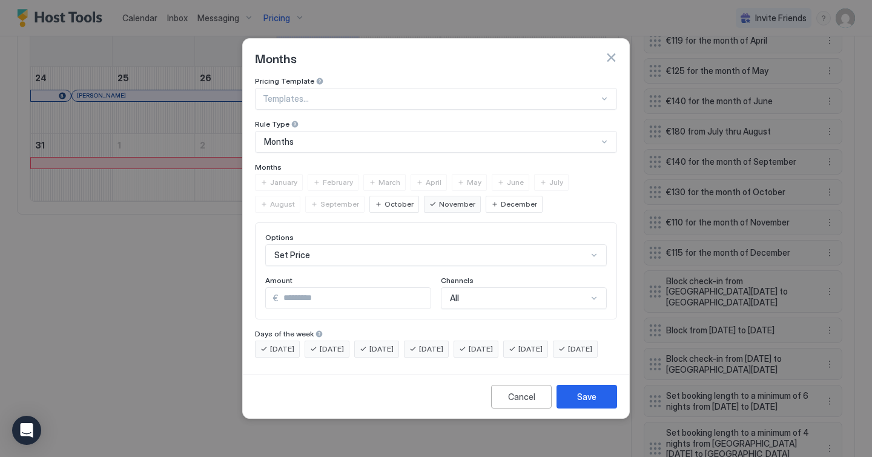
click at [352, 288] on input "***" at bounding box center [355, 298] width 152 height 21
type input "*"
type input "**"
click at [578, 403] on div "Save" at bounding box center [586, 396] width 19 height 13
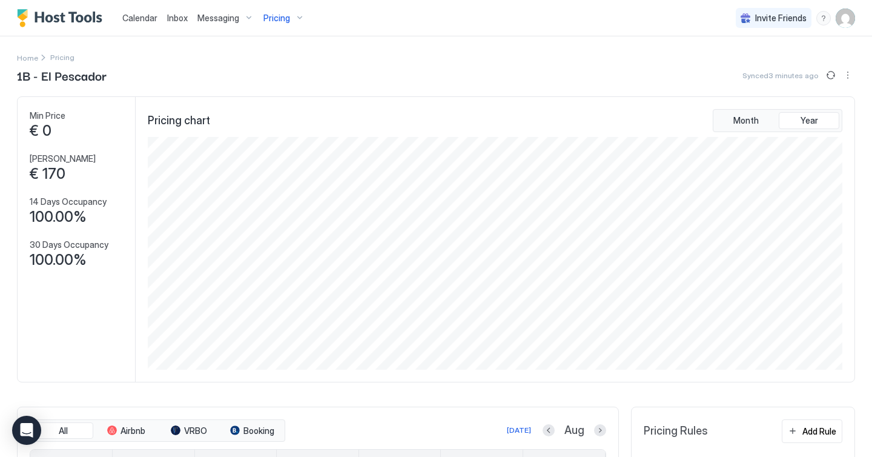
click at [287, 19] on span "Pricing" at bounding box center [276, 18] width 27 height 11
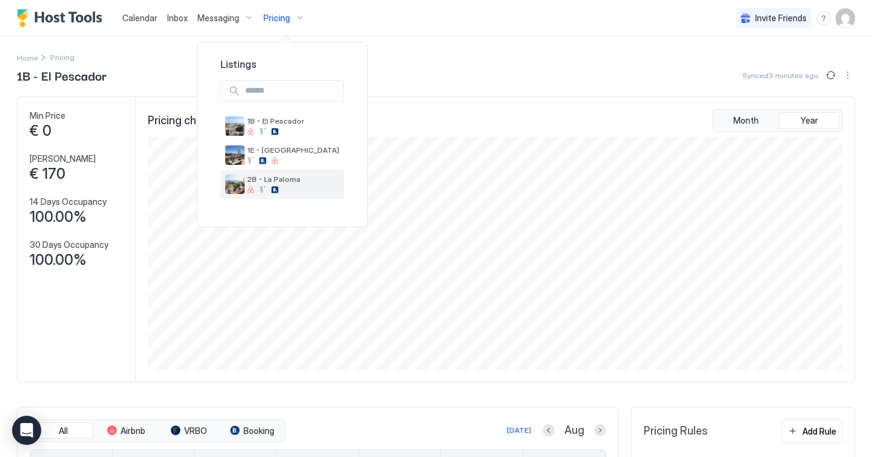
click at [267, 179] on span "2B - La Paloma" at bounding box center [293, 178] width 92 height 9
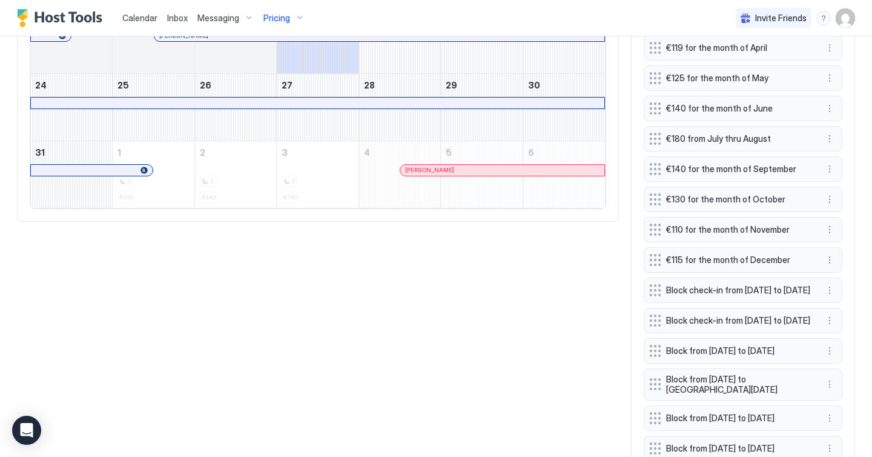
scroll to position [681, 0]
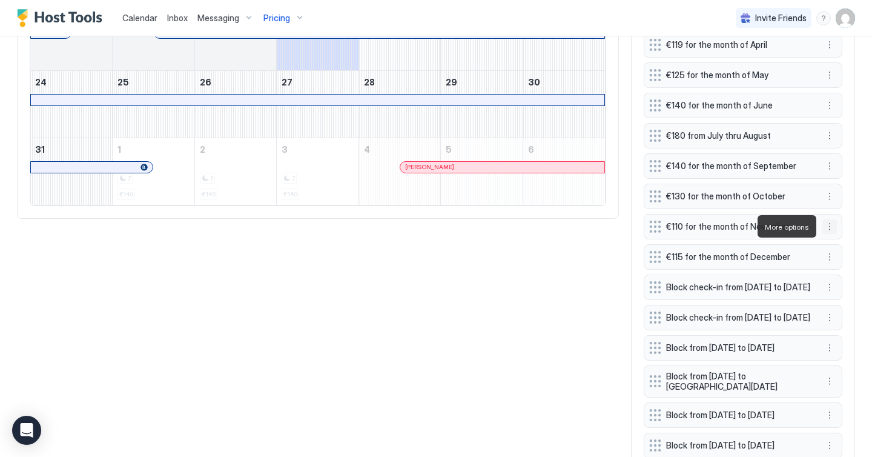
click at [828, 226] on button "More options" at bounding box center [829, 226] width 15 height 15
click at [840, 245] on div "Edit" at bounding box center [841, 243] width 27 height 9
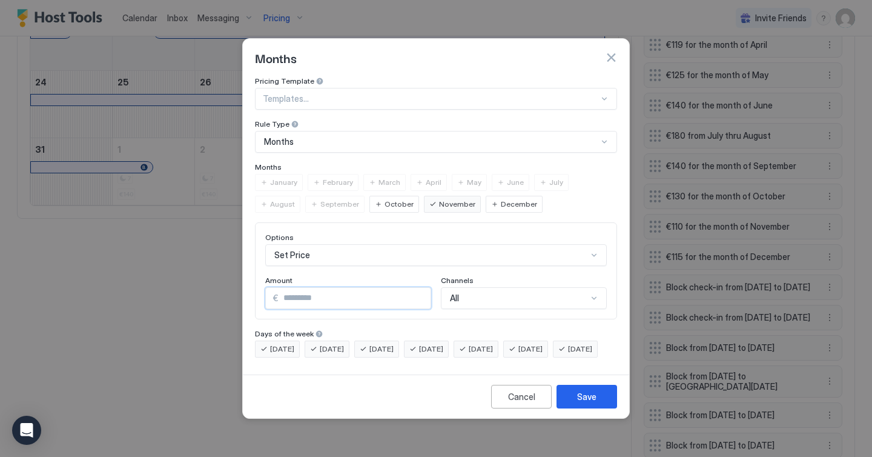
click at [322, 289] on input "***" at bounding box center [355, 298] width 152 height 21
type input "*"
type input "**"
click at [596, 403] on button "Save" at bounding box center [586, 396] width 61 height 24
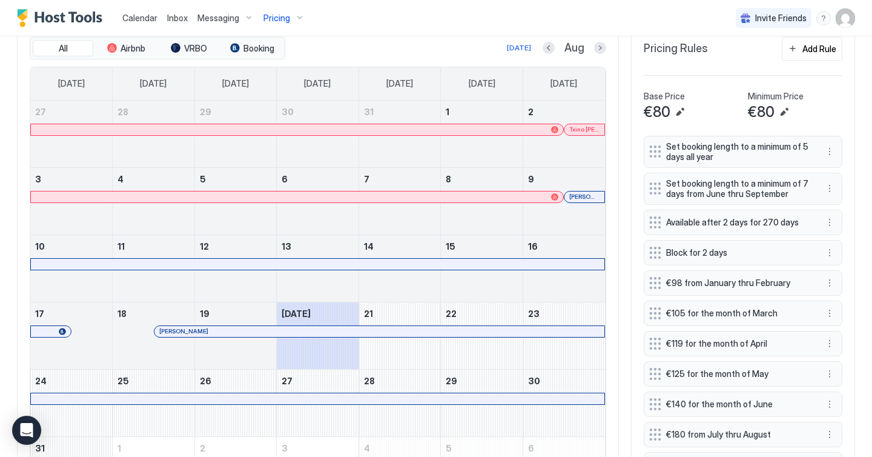
scroll to position [365, 0]
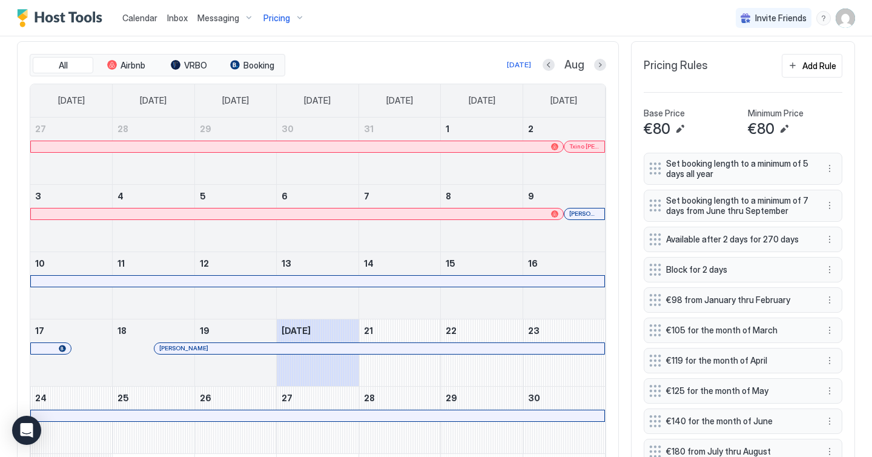
click at [134, 18] on span "Calendar" at bounding box center [139, 18] width 35 height 10
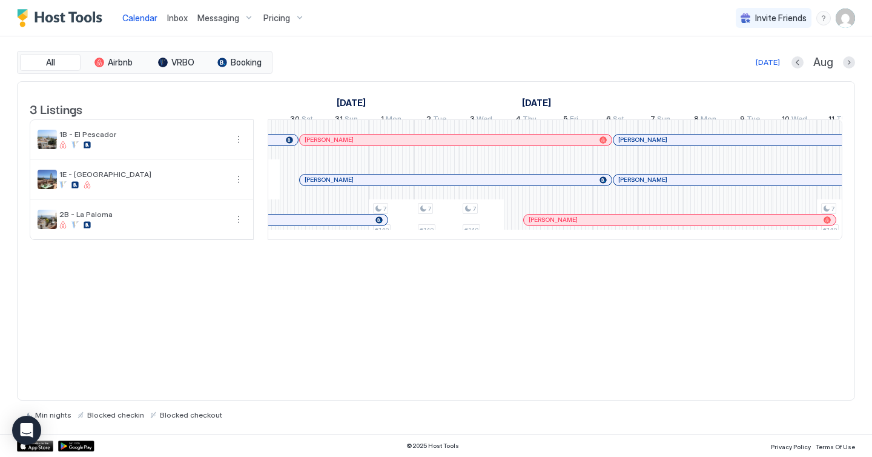
scroll to position [0, 1142]
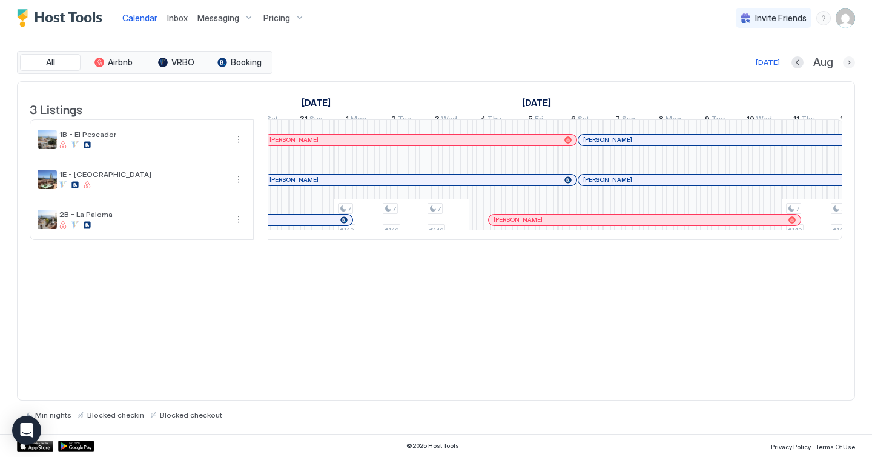
click at [849, 62] on button "Next month" at bounding box center [849, 62] width 12 height 12
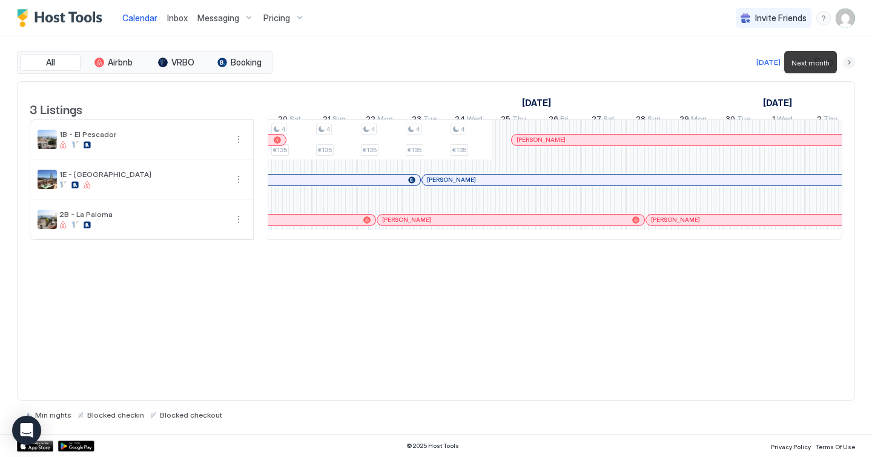
click at [849, 62] on button "Next month" at bounding box center [849, 62] width 12 height 12
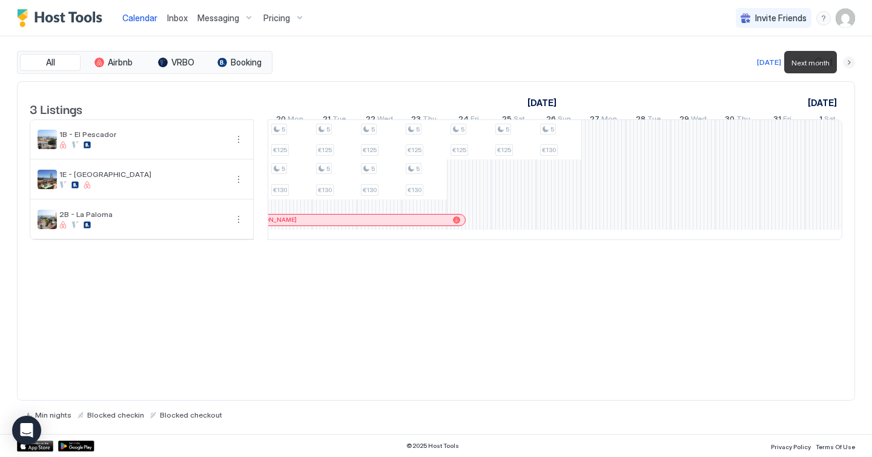
click at [849, 62] on button "Next month" at bounding box center [849, 62] width 12 height 12
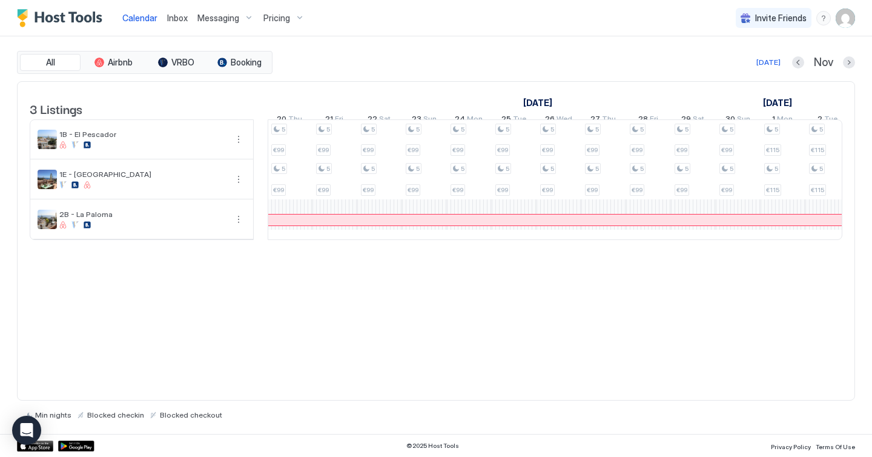
click at [843, 67] on div at bounding box center [849, 62] width 12 height 12
click at [488, 67] on div "[DATE] Nov" at bounding box center [565, 62] width 580 height 15
click at [284, 16] on span "Pricing" at bounding box center [276, 18] width 27 height 11
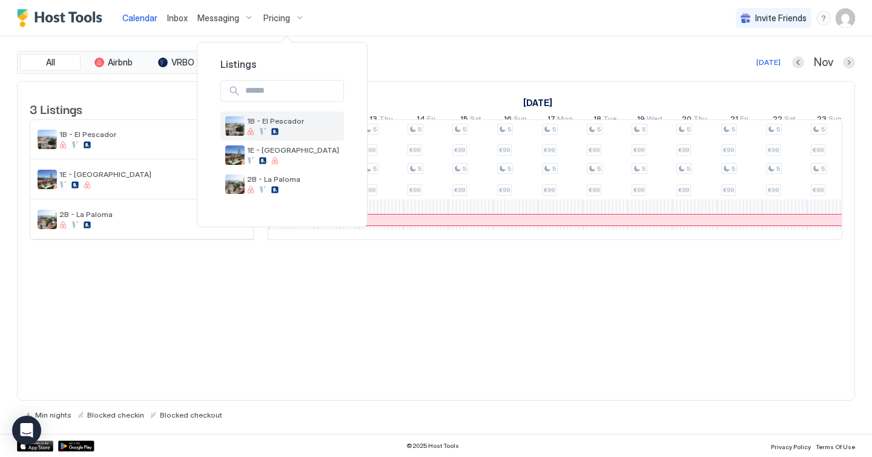
click at [262, 131] on div at bounding box center [262, 131] width 7 height 7
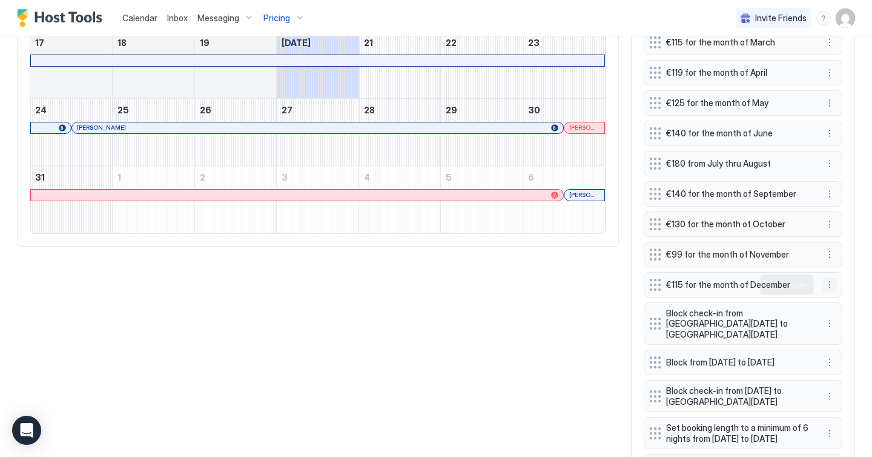
click at [828, 284] on button "More options" at bounding box center [829, 284] width 15 height 15
click at [837, 303] on div "Edit" at bounding box center [841, 301] width 27 height 9
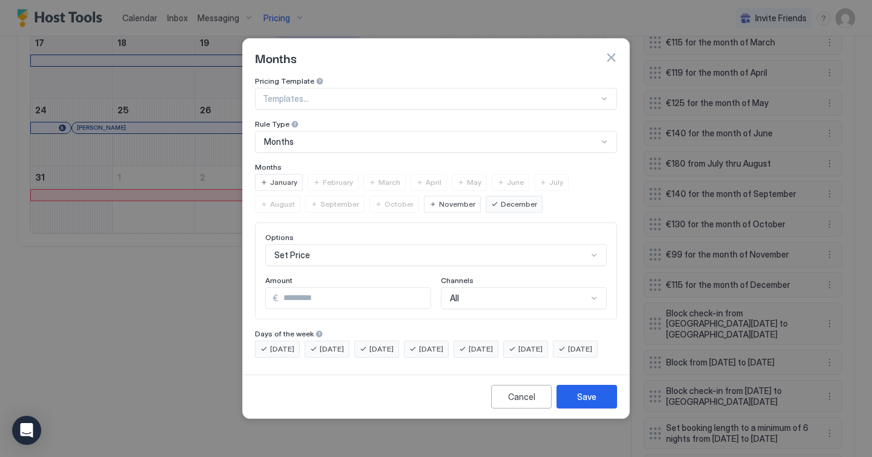
click at [335, 289] on input "***" at bounding box center [355, 298] width 152 height 21
type input "*"
type input "**"
click at [576, 408] on button "Save" at bounding box center [586, 396] width 61 height 24
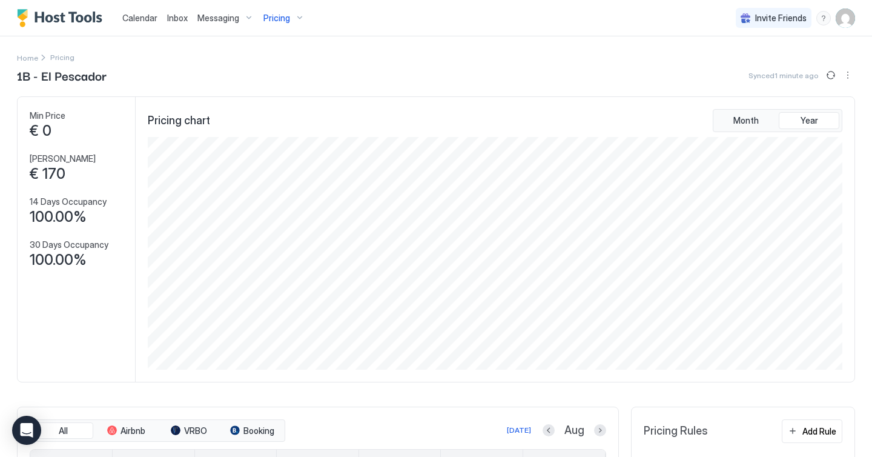
click at [276, 18] on span "Pricing" at bounding box center [276, 18] width 27 height 11
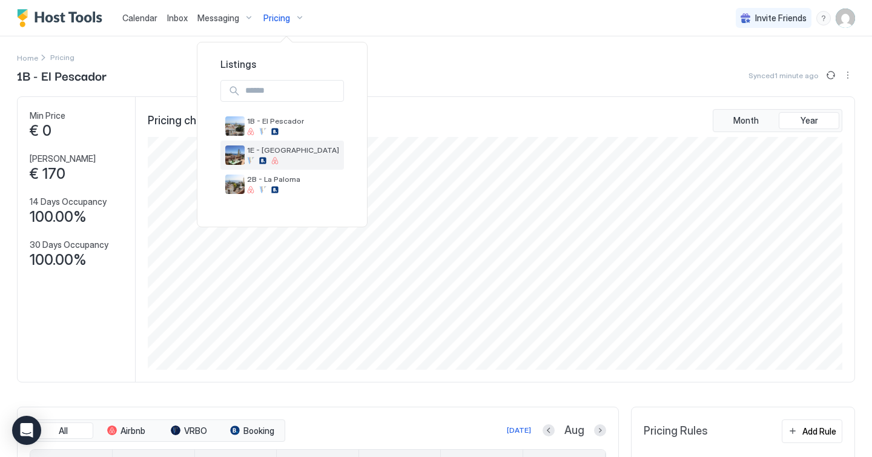
click at [262, 148] on span "1E - [GEOGRAPHIC_DATA]" at bounding box center [293, 149] width 92 height 9
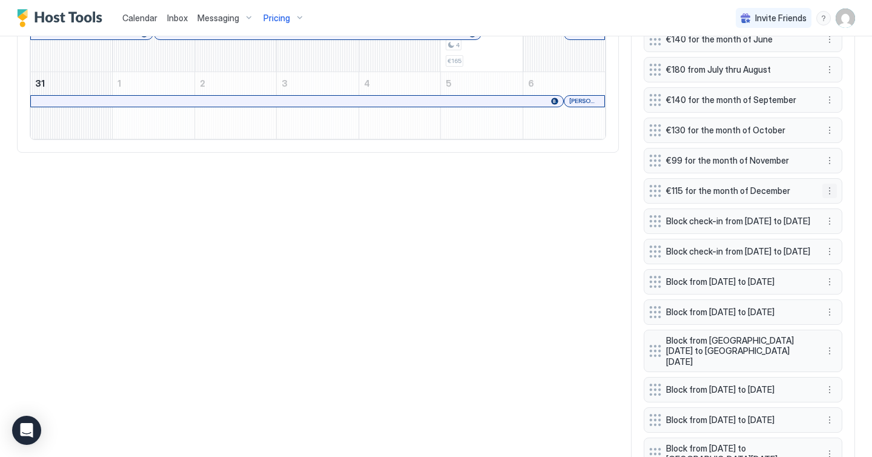
click at [831, 189] on button "More options" at bounding box center [829, 190] width 15 height 15
click at [842, 213] on div "Edit" at bounding box center [845, 207] width 45 height 19
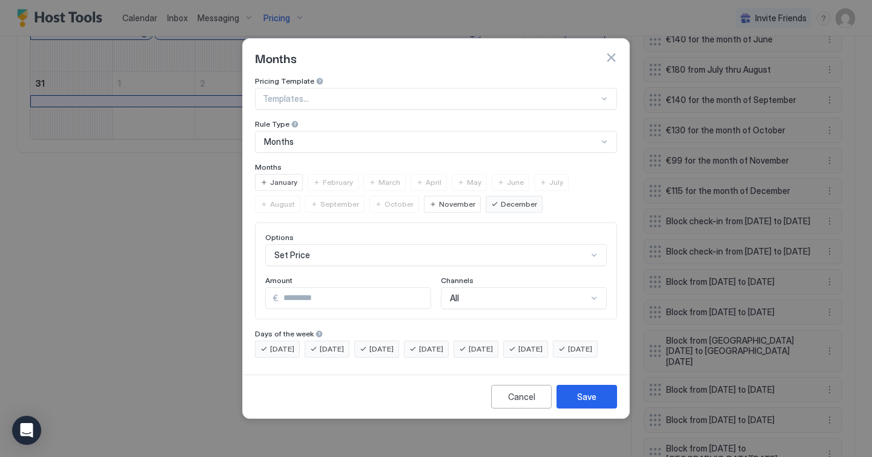
click at [328, 293] on input "***" at bounding box center [355, 298] width 152 height 21
type input "*"
type input "**"
click at [601, 408] on button "Save" at bounding box center [586, 396] width 61 height 24
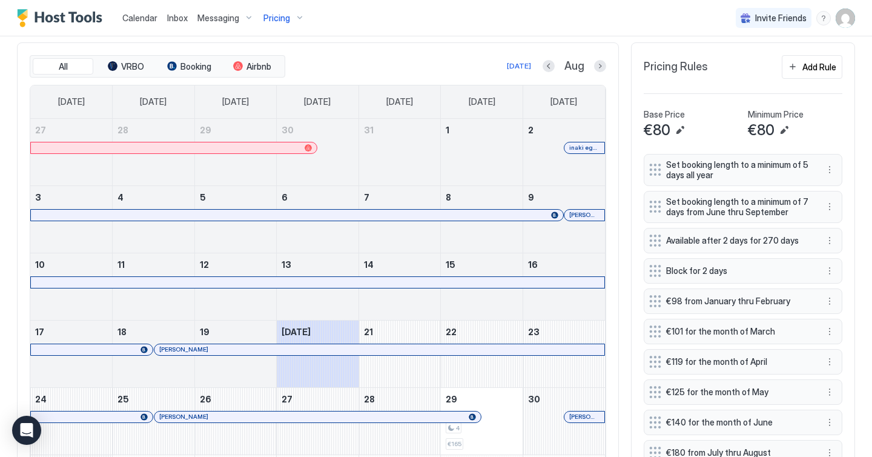
scroll to position [361, 0]
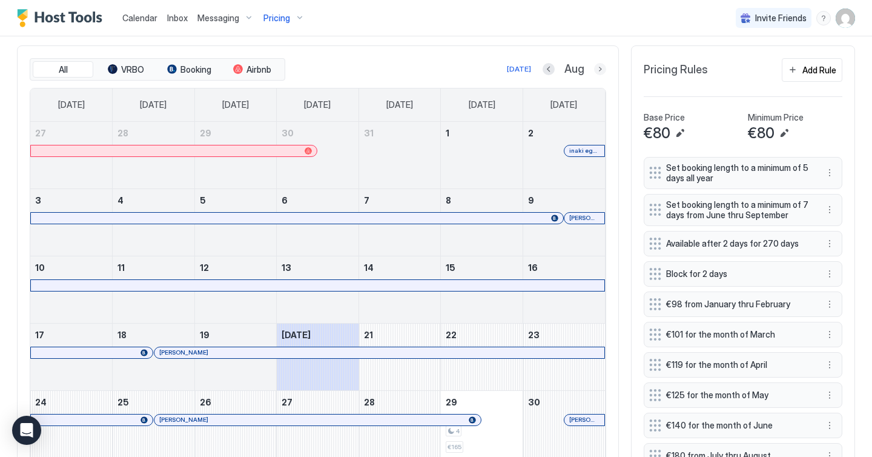
click at [602, 68] on button "Next month" at bounding box center [600, 69] width 12 height 12
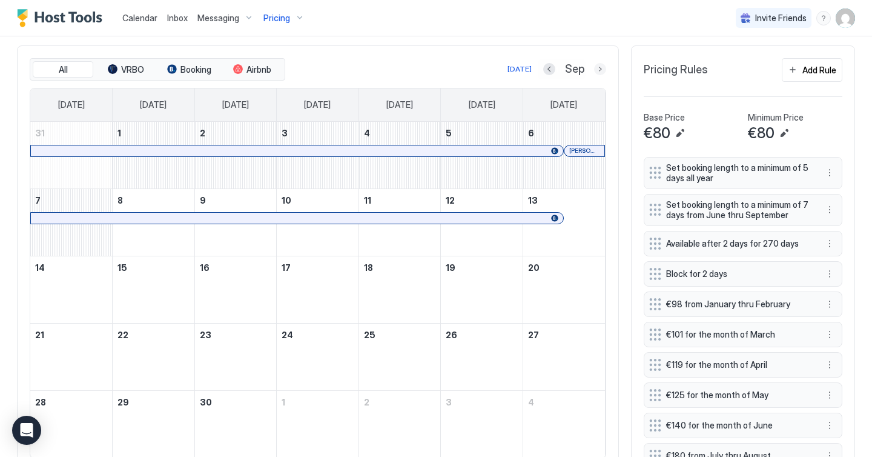
click at [602, 68] on button "Next month" at bounding box center [600, 69] width 12 height 12
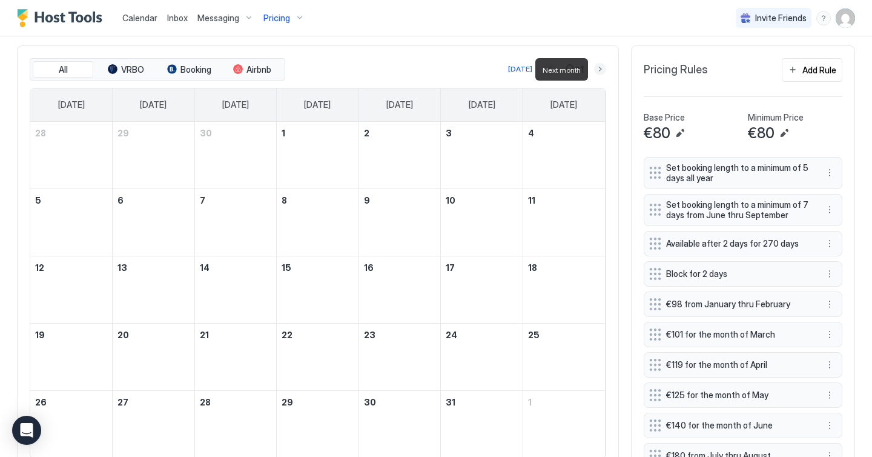
click at [602, 68] on button "Next month" at bounding box center [600, 69] width 12 height 12
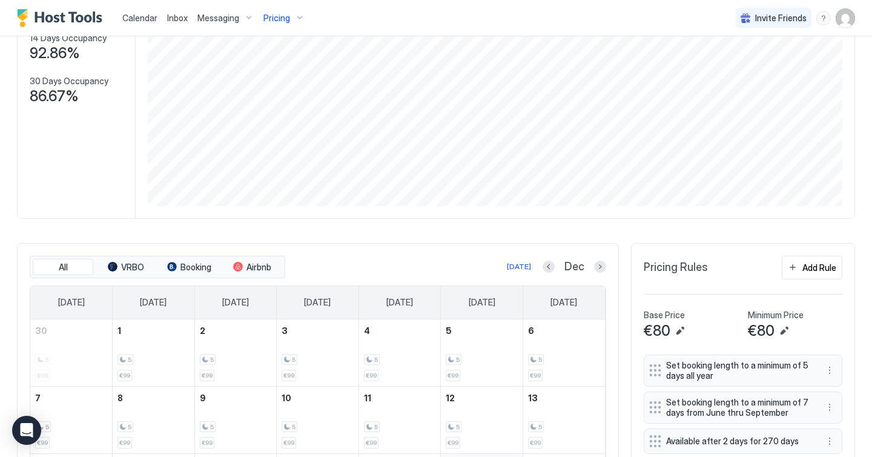
scroll to position [0, 0]
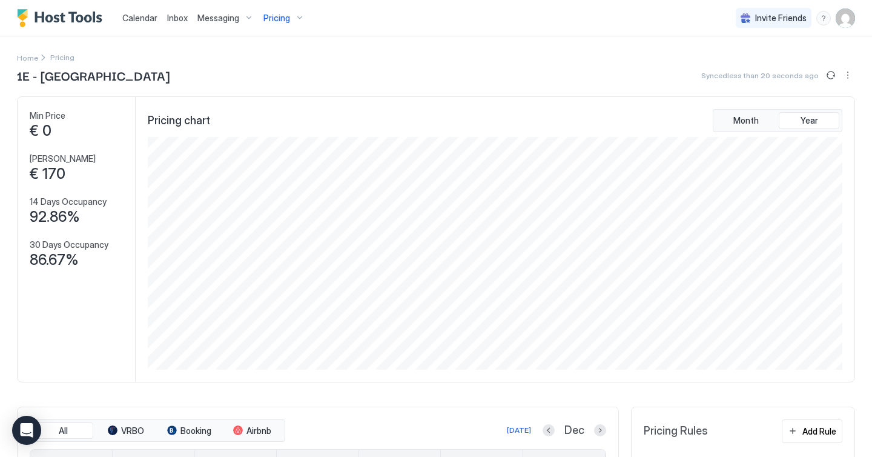
click at [272, 15] on span "Pricing" at bounding box center [276, 18] width 27 height 11
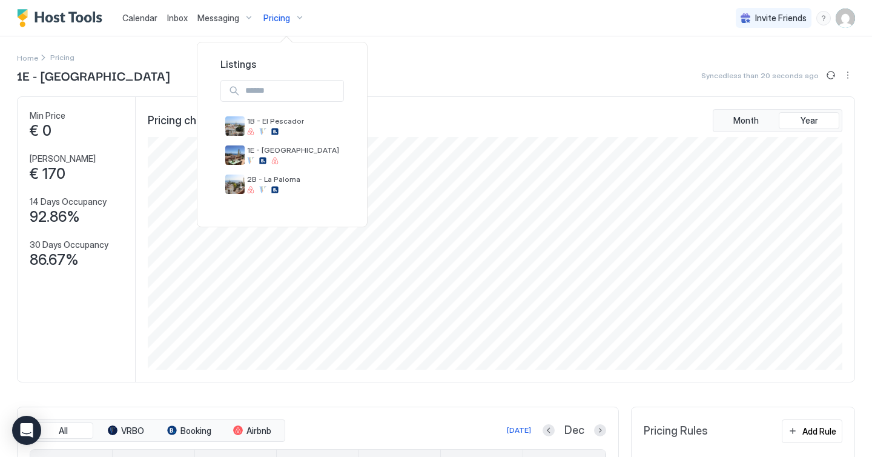
click at [272, 15] on div at bounding box center [436, 228] width 872 height 457
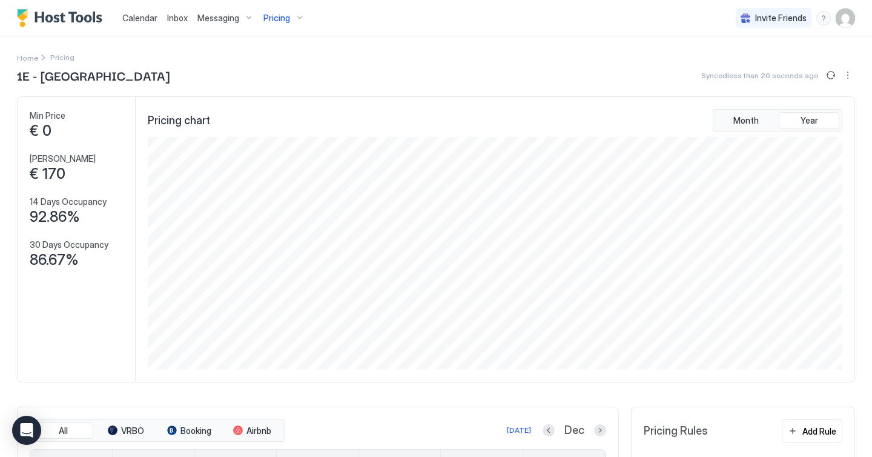
click at [122, 17] on span "Calendar" at bounding box center [139, 18] width 35 height 10
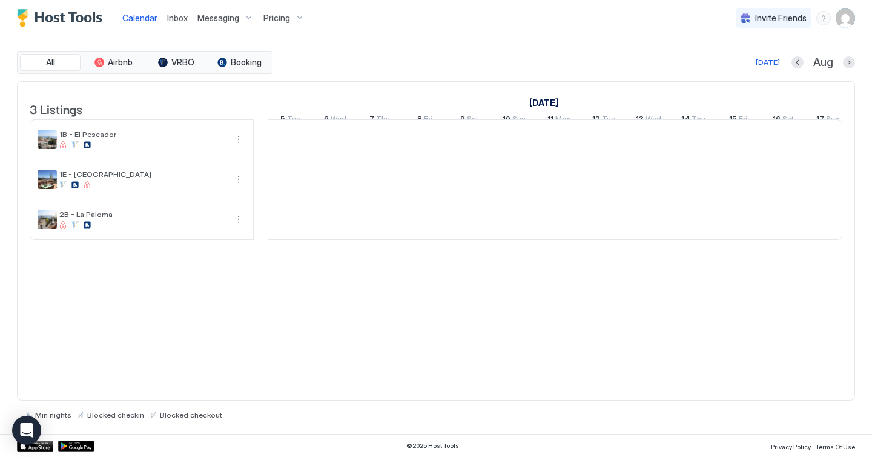
scroll to position [0, 673]
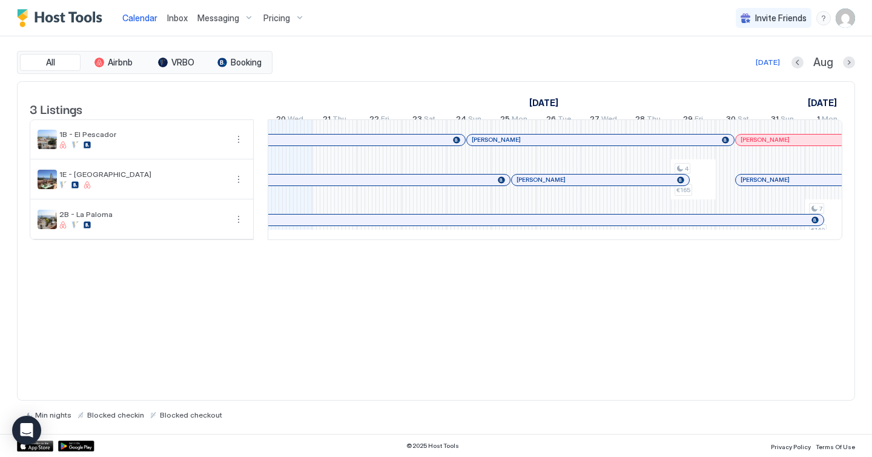
click at [841, 65] on div "Aug" at bounding box center [823, 63] width 64 height 14
click at [846, 63] on button "Next month" at bounding box center [849, 62] width 12 height 12
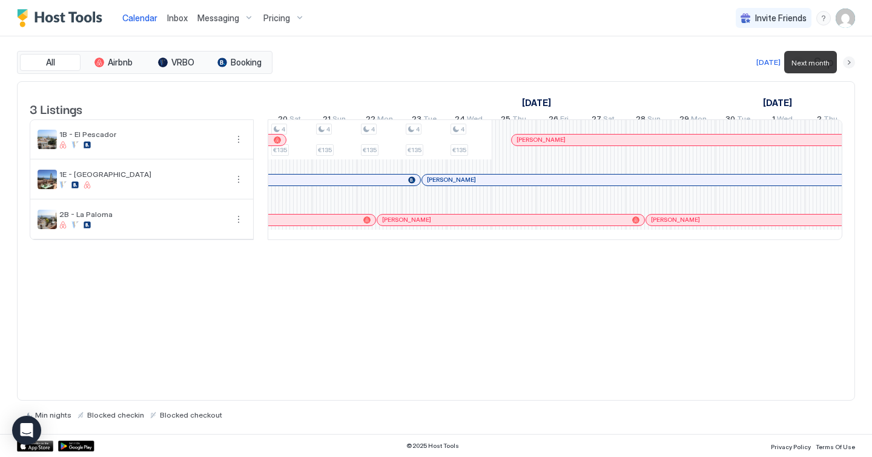
click at [846, 63] on button "Next month" at bounding box center [849, 62] width 12 height 12
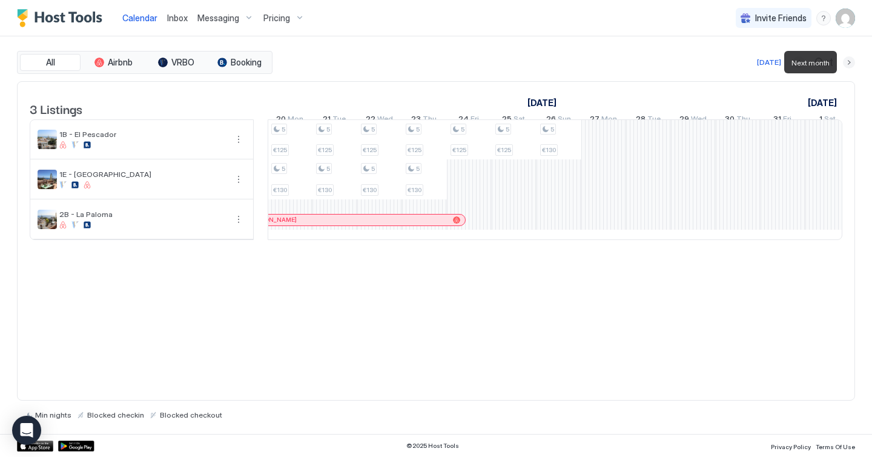
click at [846, 63] on button "Next month" at bounding box center [849, 62] width 12 height 12
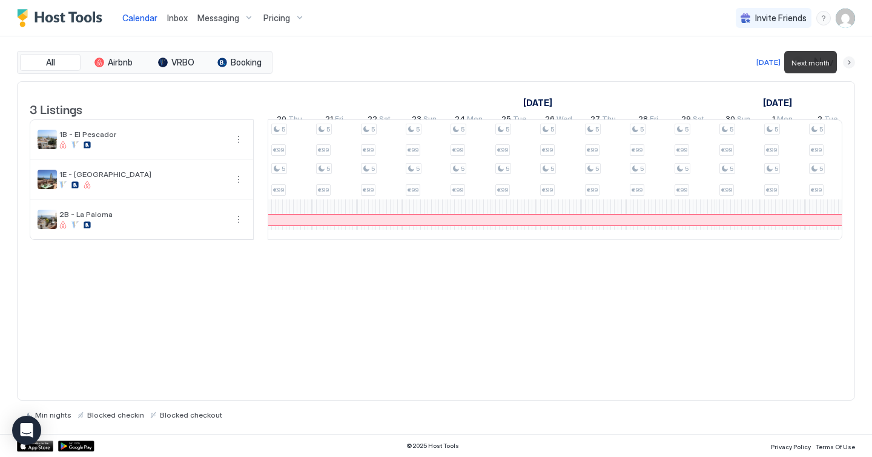
click at [846, 63] on button "Next month" at bounding box center [849, 62] width 12 height 12
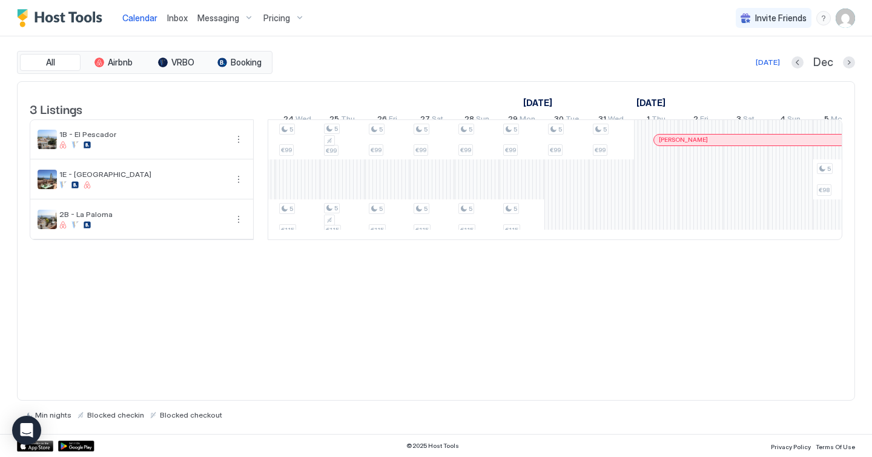
scroll to position [0, 880]
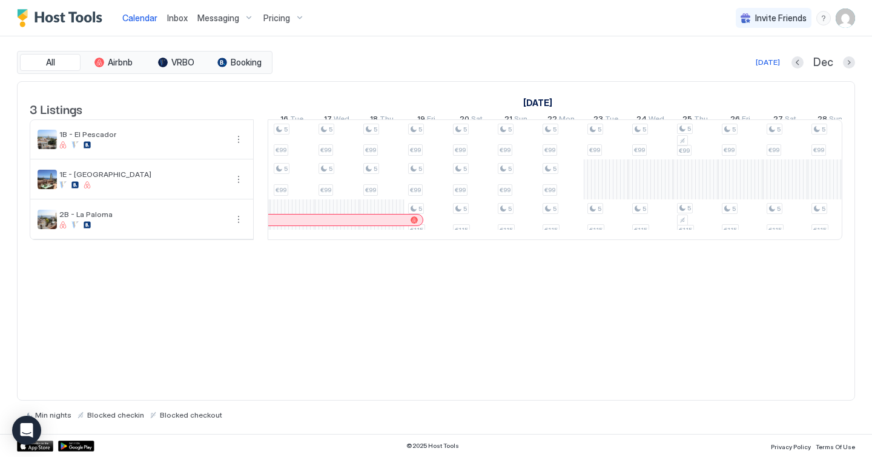
click at [279, 19] on span "Pricing" at bounding box center [276, 18] width 27 height 11
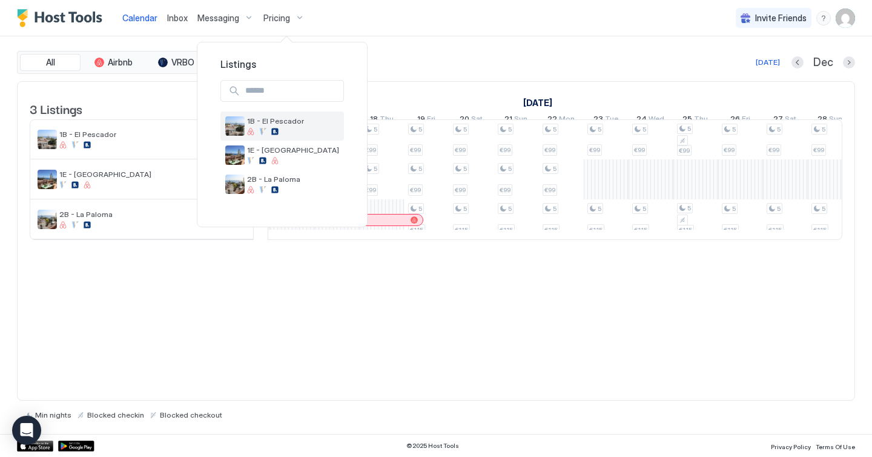
click at [268, 117] on span "1B - El Pescador" at bounding box center [293, 120] width 92 height 9
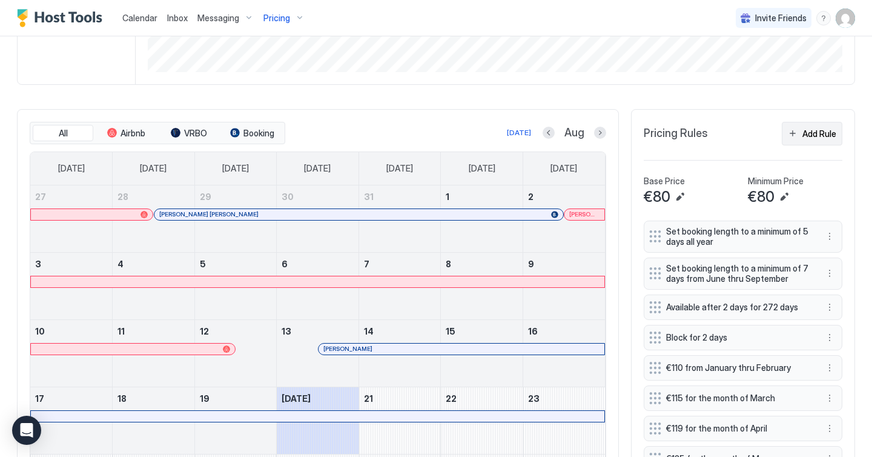
click at [817, 130] on div "Add Rule" at bounding box center [819, 133] width 34 height 13
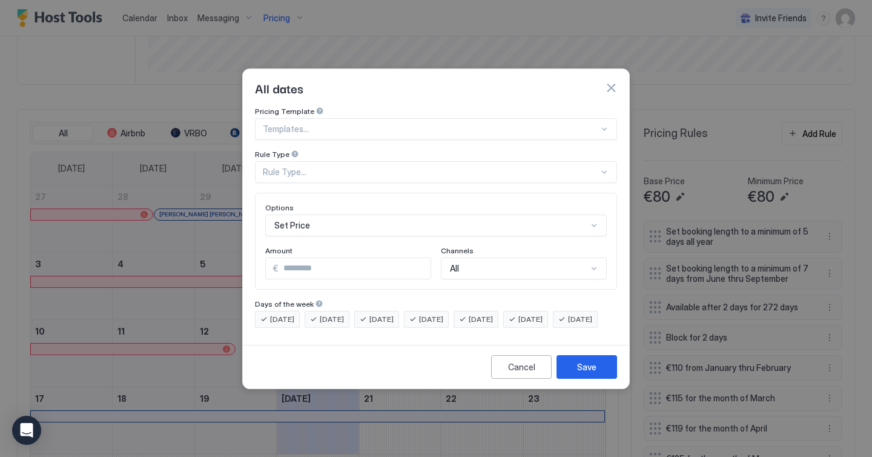
click at [388, 166] on div "Rule Type..." at bounding box center [431, 171] width 336 height 11
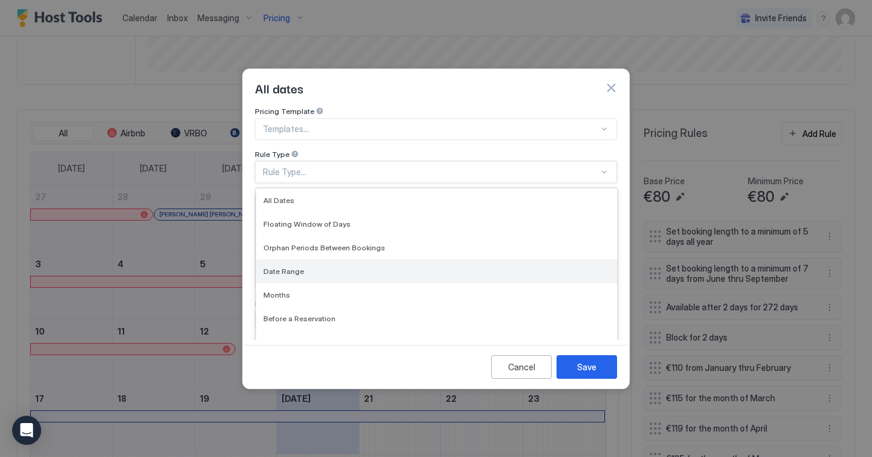
click at [312, 266] on div "Date Range" at bounding box center [436, 270] width 346 height 9
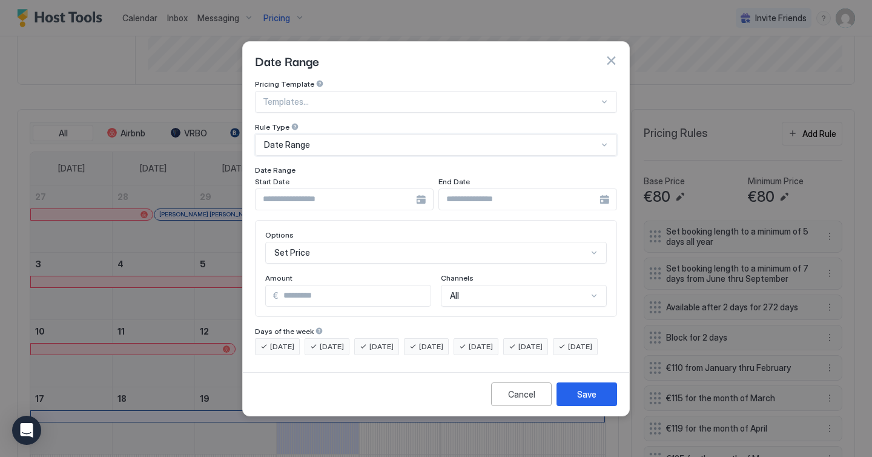
click at [337, 189] on input "Input Field" at bounding box center [335, 199] width 160 height 21
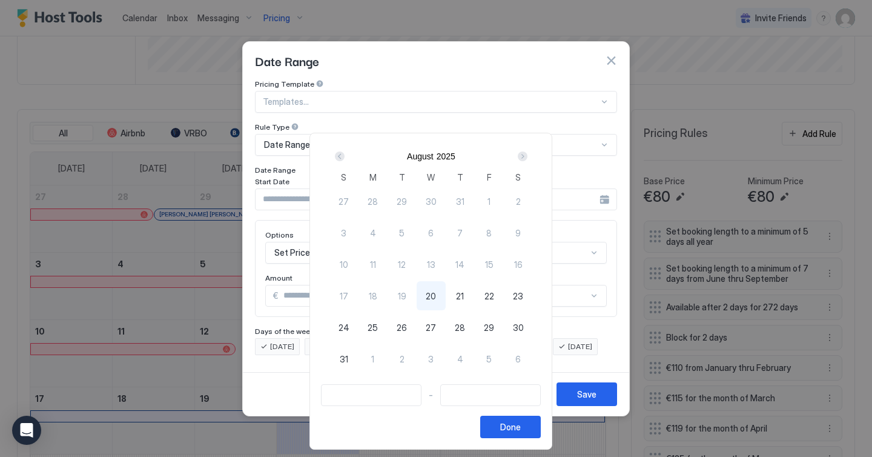
click at [526, 157] on div "Next" at bounding box center [523, 156] width 10 height 10
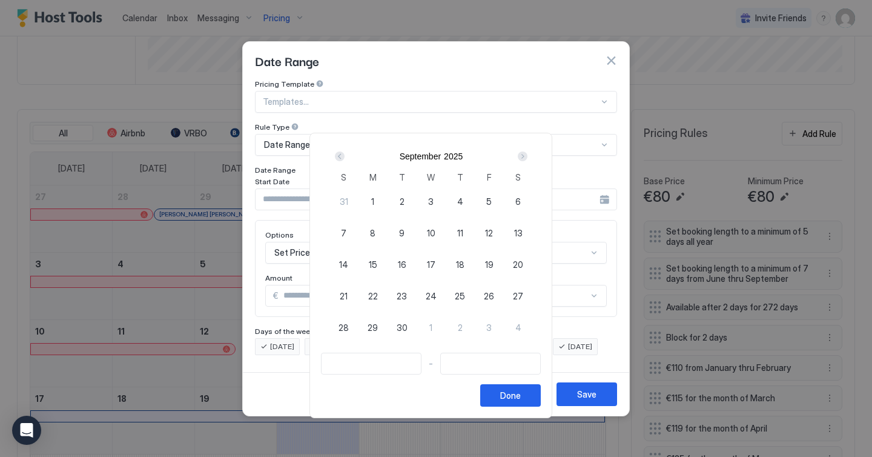
click at [526, 157] on div "Next" at bounding box center [523, 156] width 10 height 10
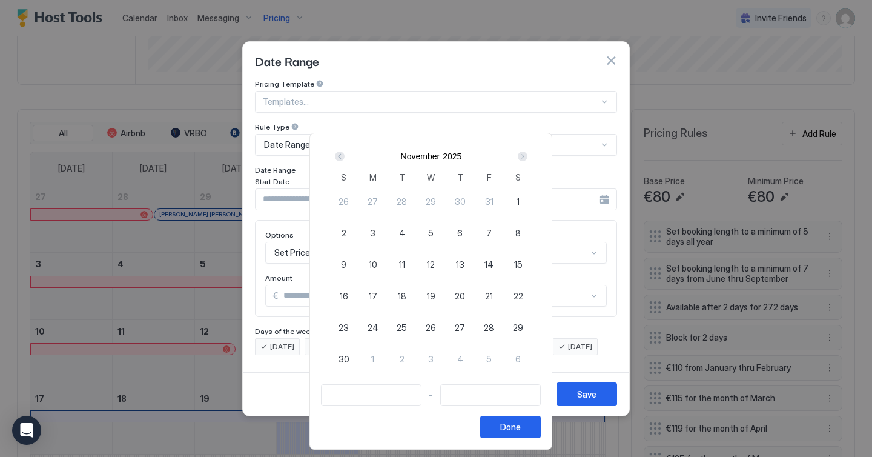
click at [526, 157] on div "Next" at bounding box center [523, 156] width 10 height 10
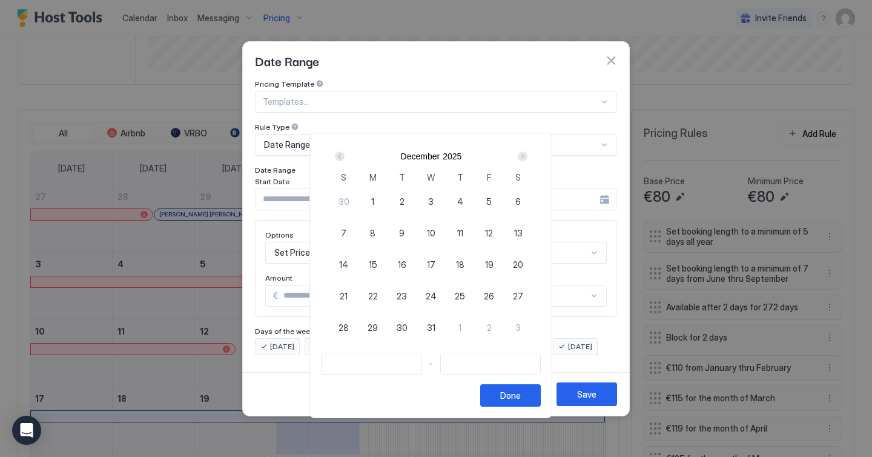
click at [493, 264] on span "19" at bounding box center [489, 264] width 8 height 13
type input "**********"
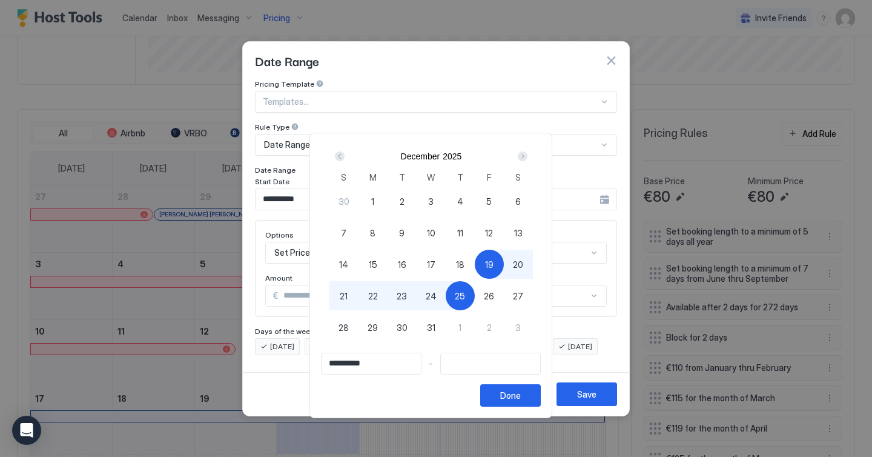
type input "**********"
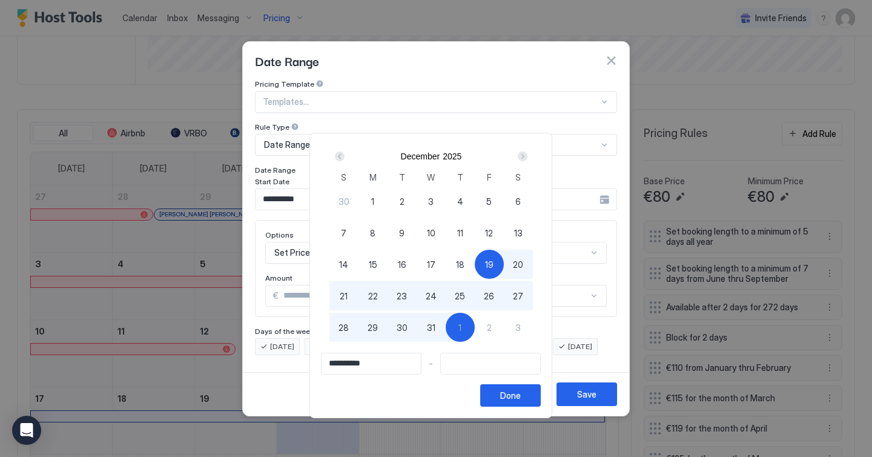
click at [466, 325] on div "1" at bounding box center [460, 326] width 29 height 29
type input "**********"
click at [506, 391] on button "Done" at bounding box center [510, 395] width 61 height 22
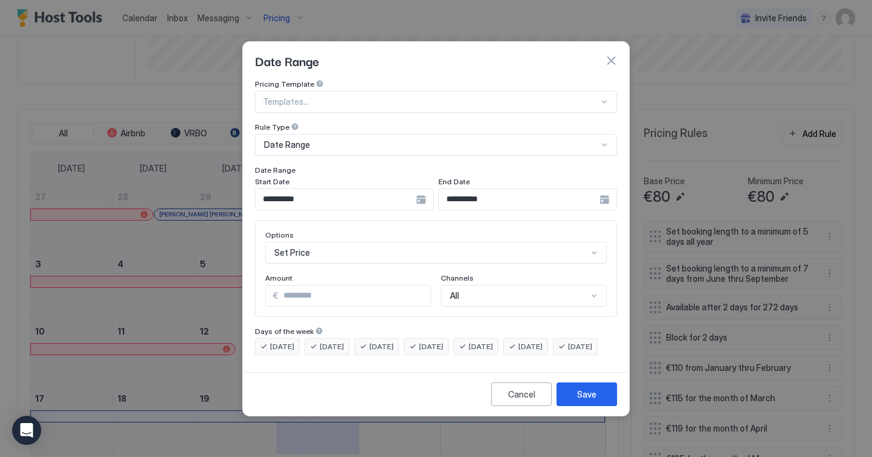
click at [323, 285] on input "*" at bounding box center [355, 295] width 152 height 21
type input "*"
type input "***"
click at [580, 400] on div "Save" at bounding box center [586, 393] width 19 height 13
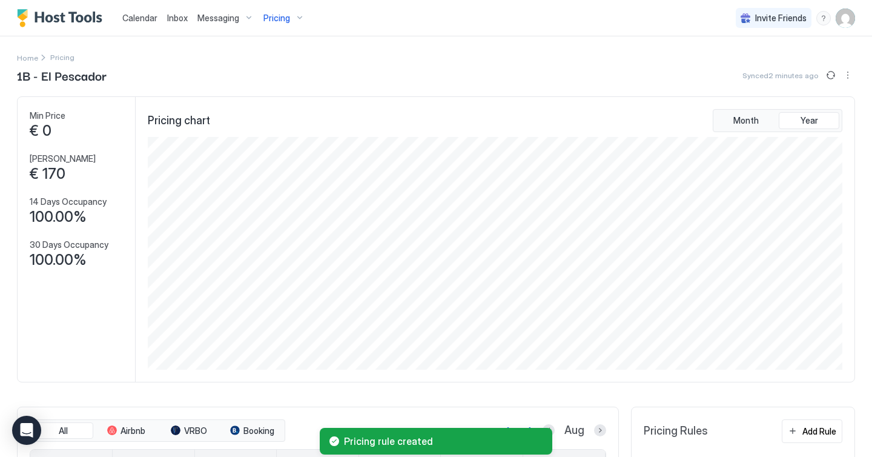
click at [296, 16] on div "Pricing" at bounding box center [284, 18] width 51 height 21
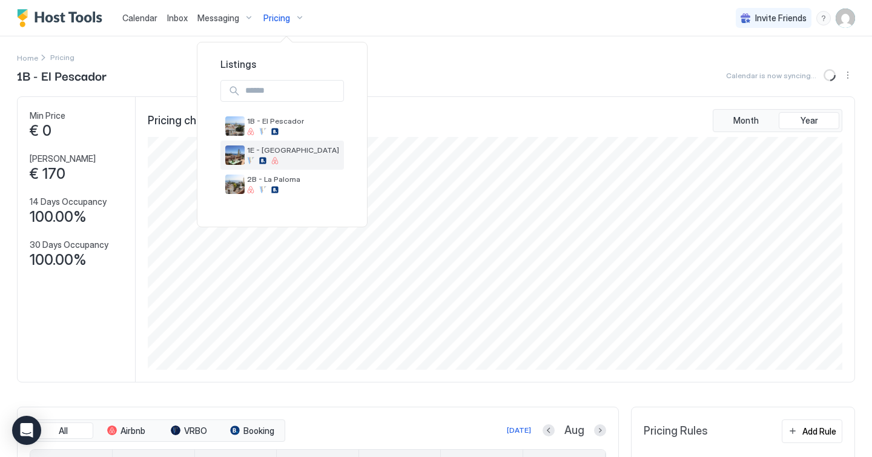
click at [270, 153] on span "1E - [GEOGRAPHIC_DATA]" at bounding box center [293, 149] width 92 height 9
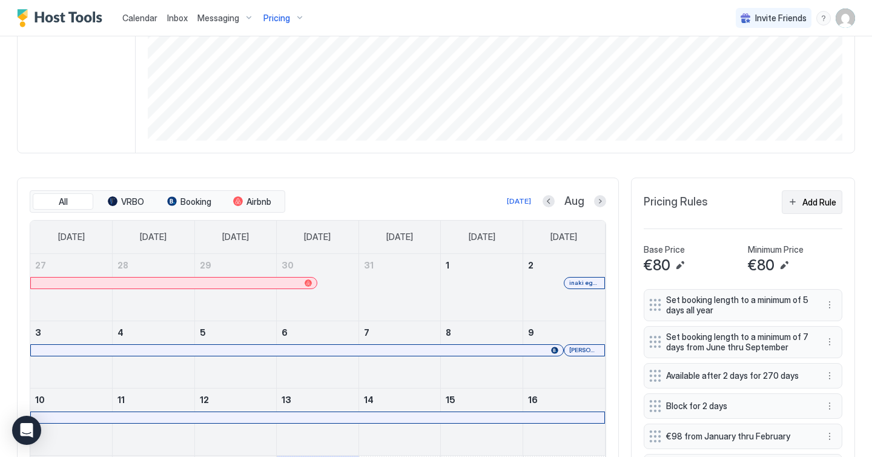
click at [822, 205] on div "Add Rule" at bounding box center [819, 202] width 34 height 13
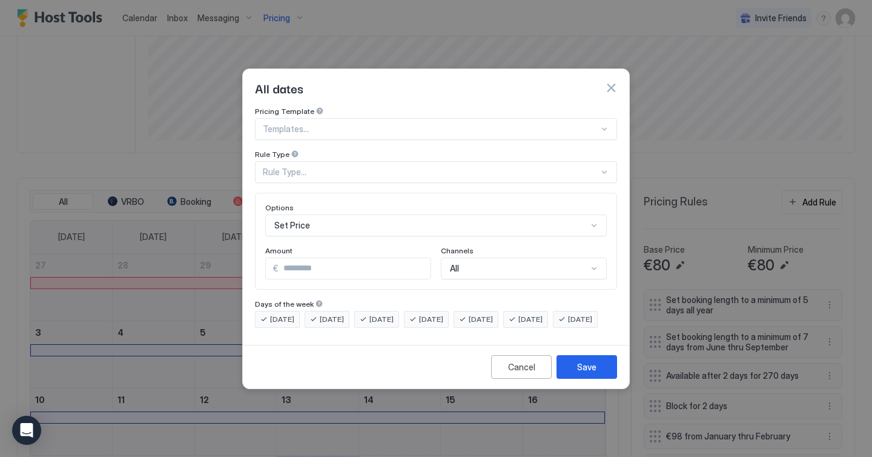
click at [386, 166] on div "Rule Type..." at bounding box center [431, 171] width 336 height 11
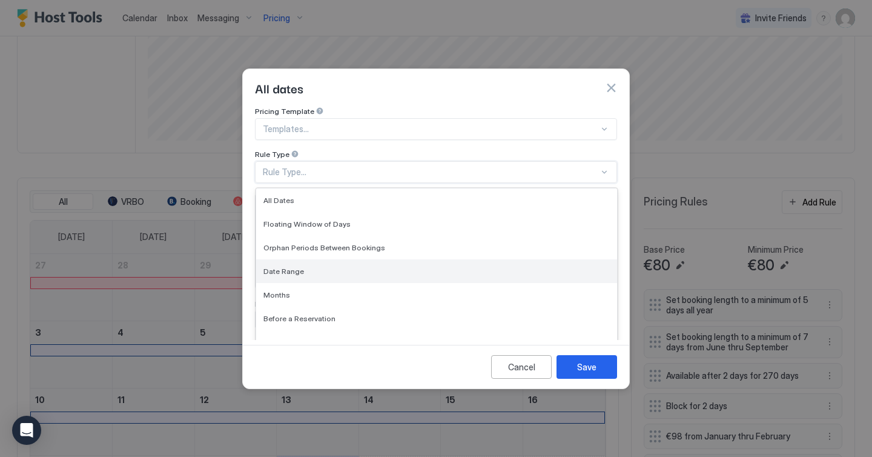
click at [311, 259] on div "Date Range" at bounding box center [436, 271] width 361 height 24
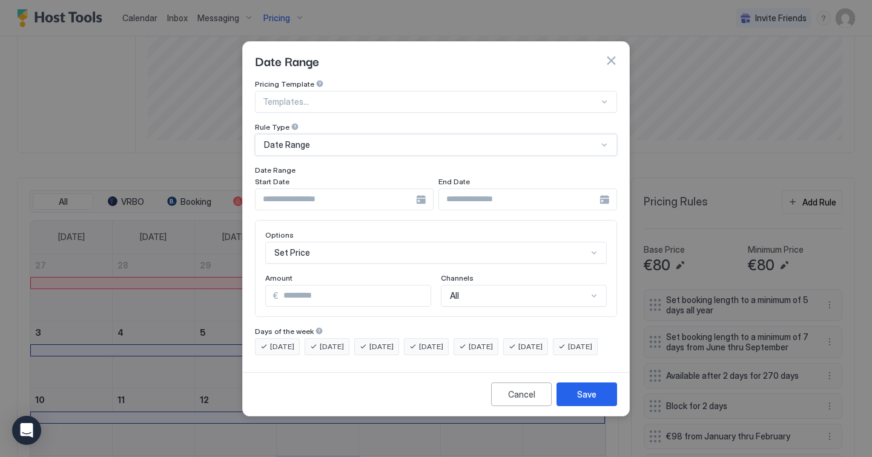
click at [330, 190] on input "Input Field" at bounding box center [335, 199] width 160 height 21
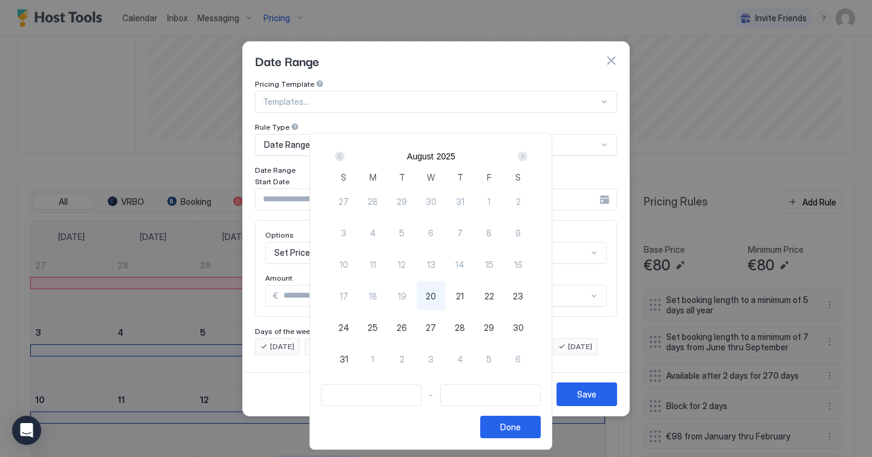
click at [527, 156] on div "Next" at bounding box center [523, 156] width 10 height 10
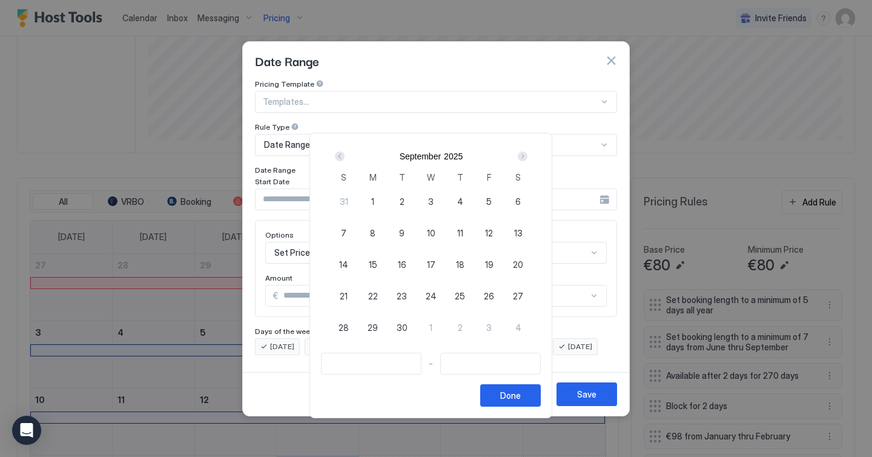
click at [527, 156] on div "Next" at bounding box center [523, 156] width 10 height 10
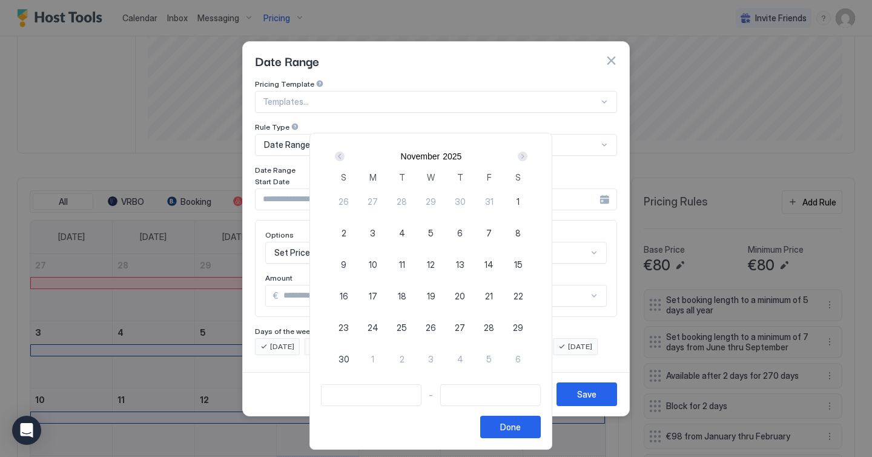
click at [527, 156] on div "Next" at bounding box center [523, 156] width 10 height 10
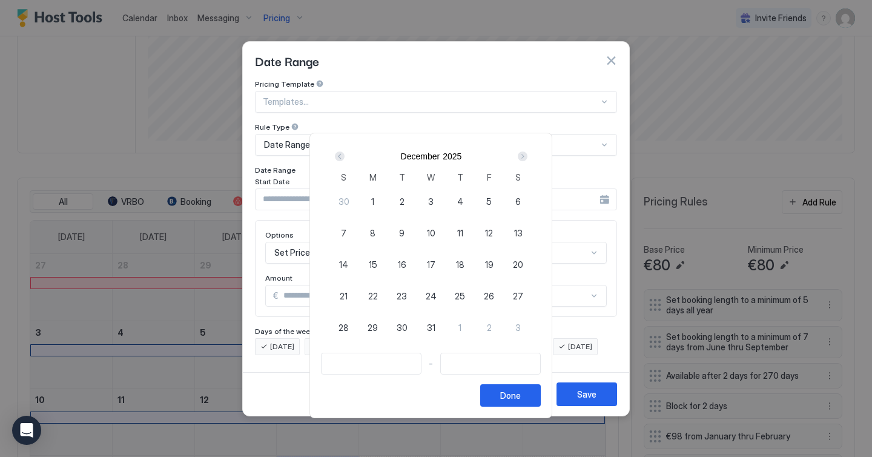
click at [487, 262] on div "19" at bounding box center [489, 263] width 29 height 29
type input "**********"
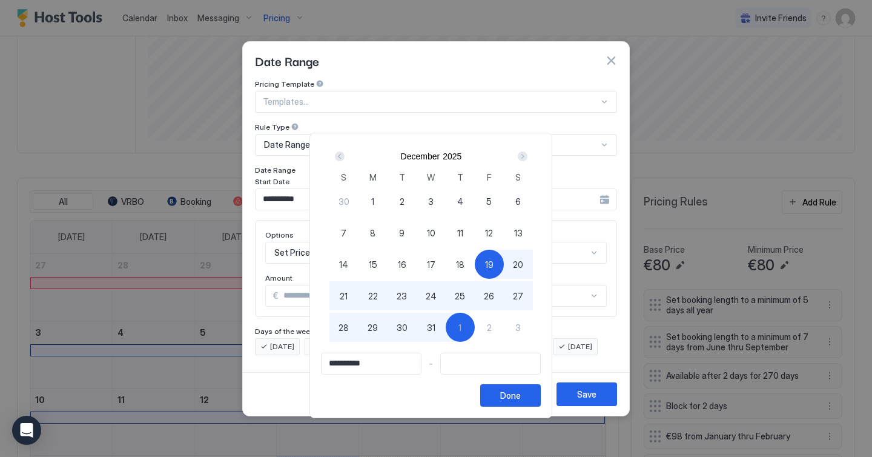
click at [470, 321] on div "1" at bounding box center [460, 326] width 29 height 29
type input "**********"
click at [518, 391] on div "Done" at bounding box center [510, 395] width 21 height 13
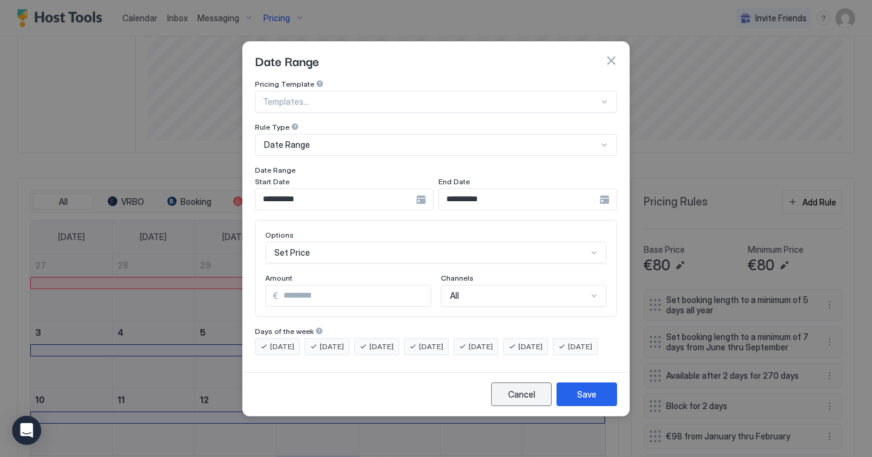
click at [518, 400] on div "Cancel" at bounding box center [521, 393] width 27 height 13
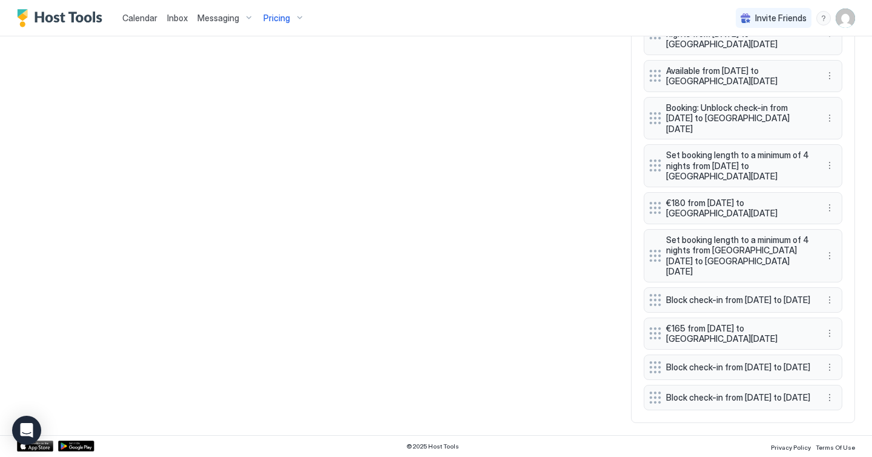
scroll to position [1273, 0]
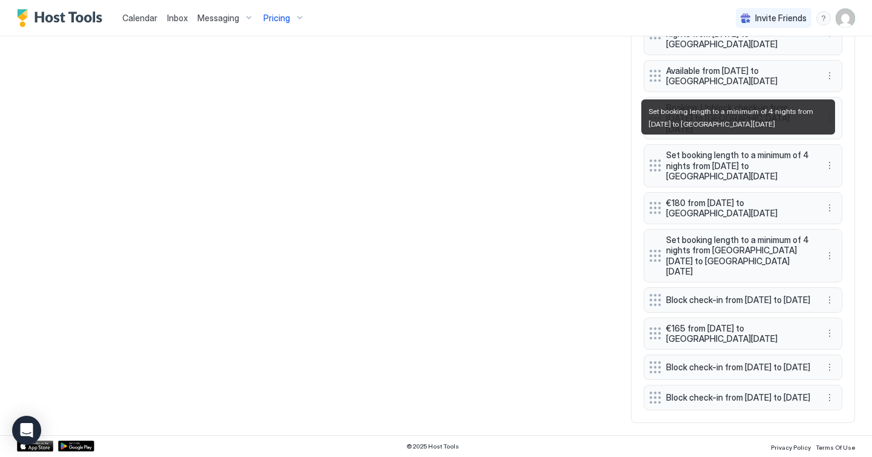
click at [701, 166] on span "Set booking length to a minimum of 4 nights from [DATE] to [GEOGRAPHIC_DATA][DA…" at bounding box center [738, 166] width 144 height 32
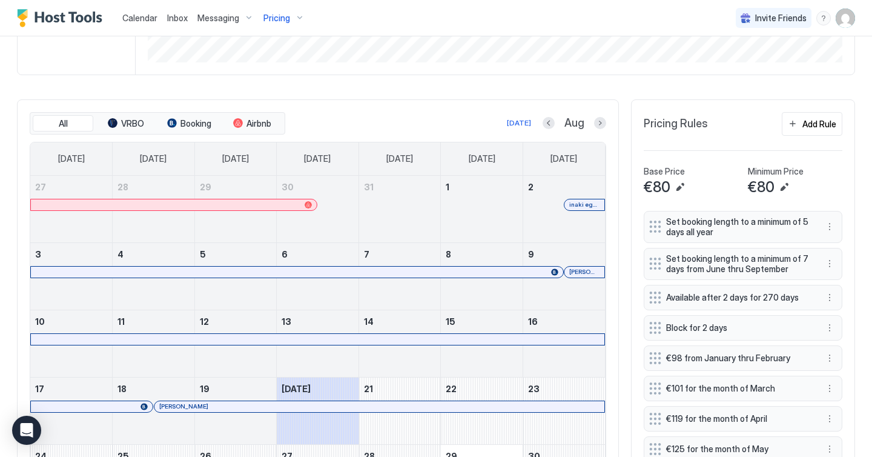
scroll to position [305, 0]
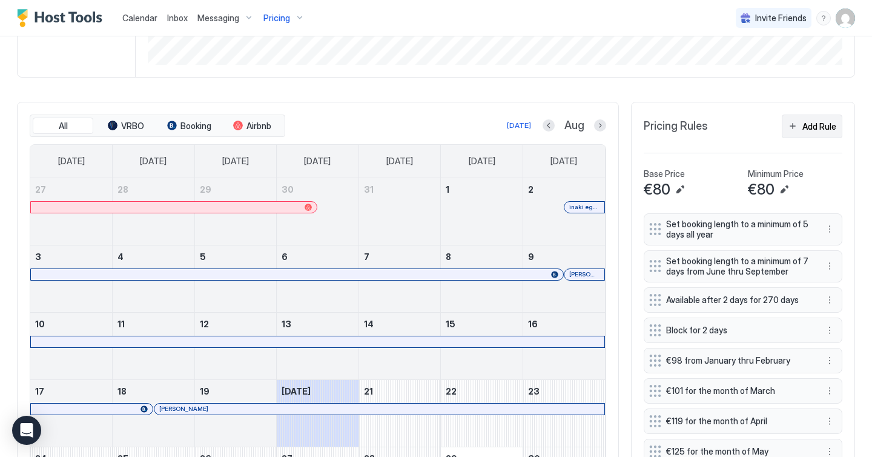
click at [805, 127] on div "Add Rule" at bounding box center [819, 126] width 34 height 13
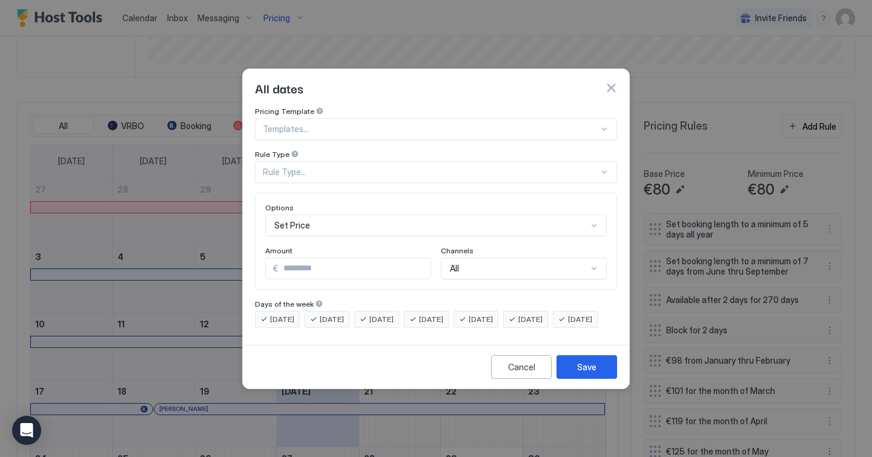
click at [369, 166] on div "Rule Type..." at bounding box center [431, 171] width 336 height 11
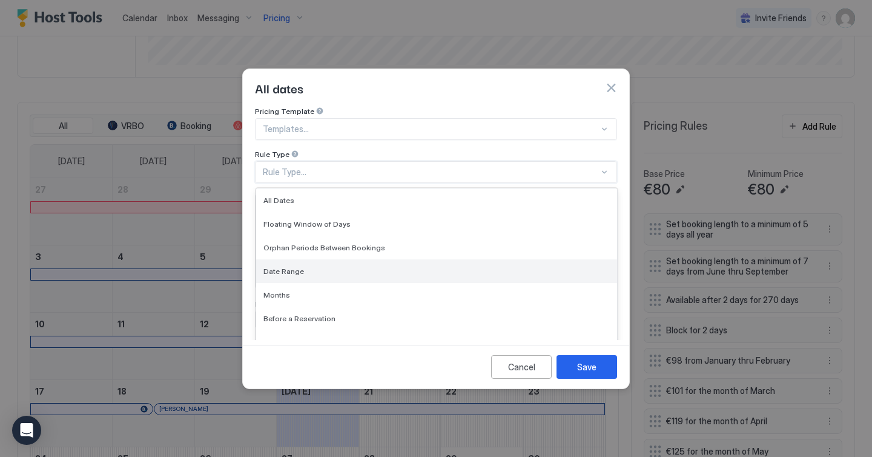
click at [308, 259] on div "Date Range" at bounding box center [436, 271] width 361 height 24
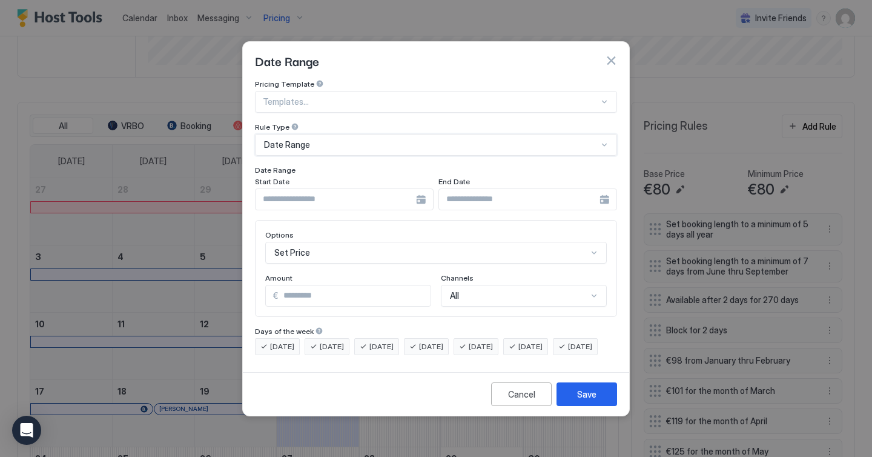
click at [329, 190] on input "Input Field" at bounding box center [335, 199] width 160 height 21
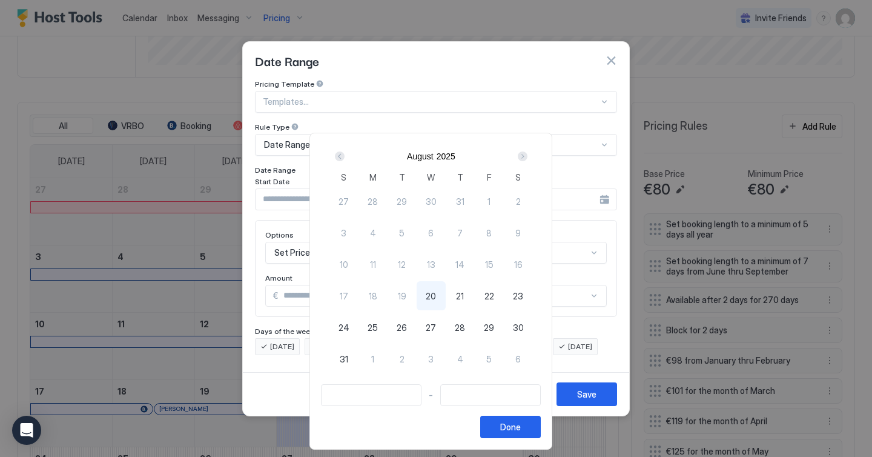
click at [525, 156] on div "Next" at bounding box center [523, 156] width 10 height 10
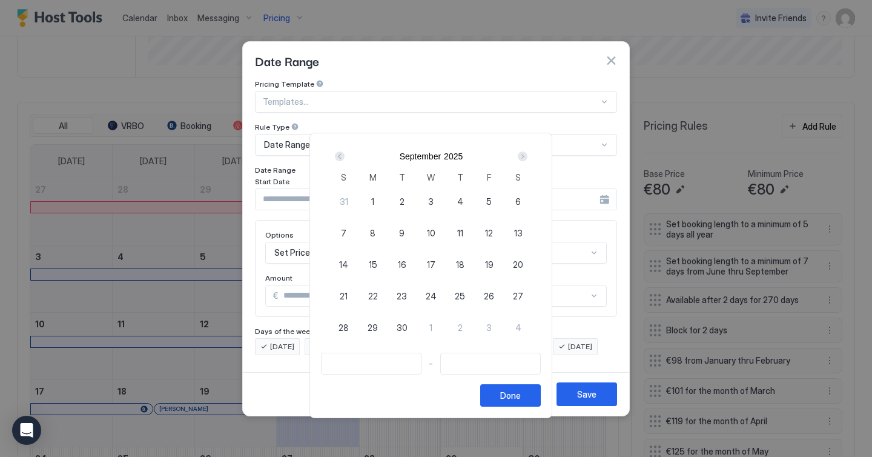
click at [525, 156] on div "Next" at bounding box center [523, 156] width 10 height 10
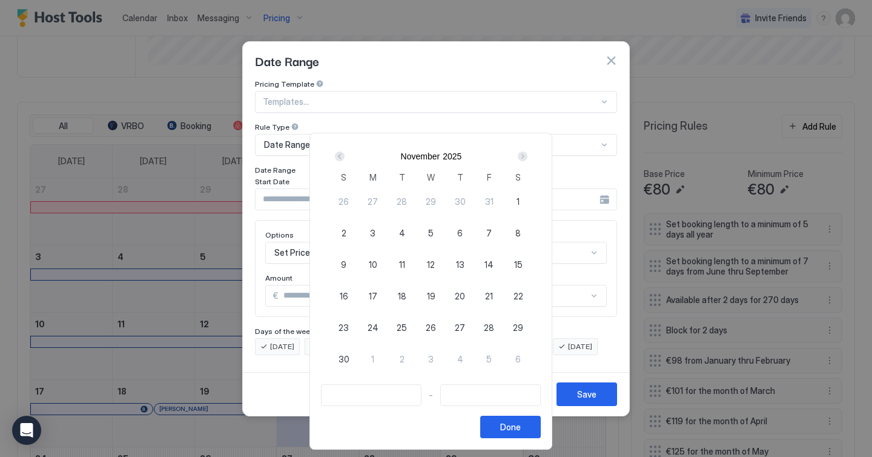
click at [525, 156] on div "Next" at bounding box center [523, 156] width 10 height 10
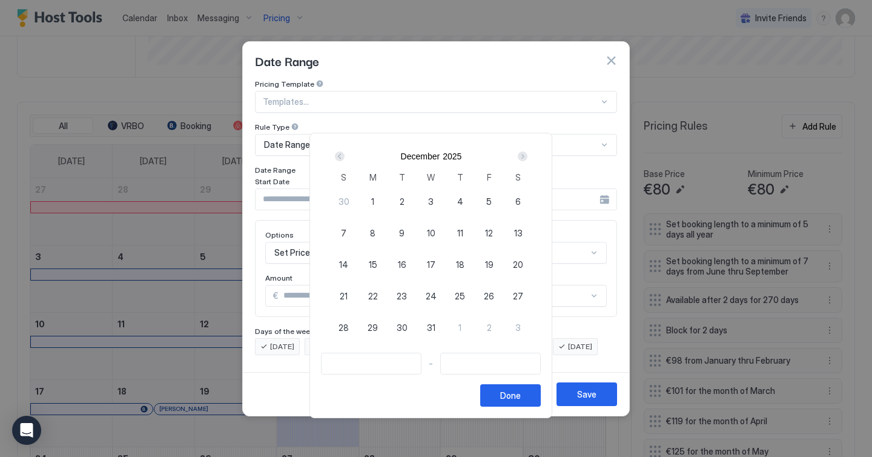
click at [489, 262] on div "19" at bounding box center [489, 263] width 29 height 29
type input "**********"
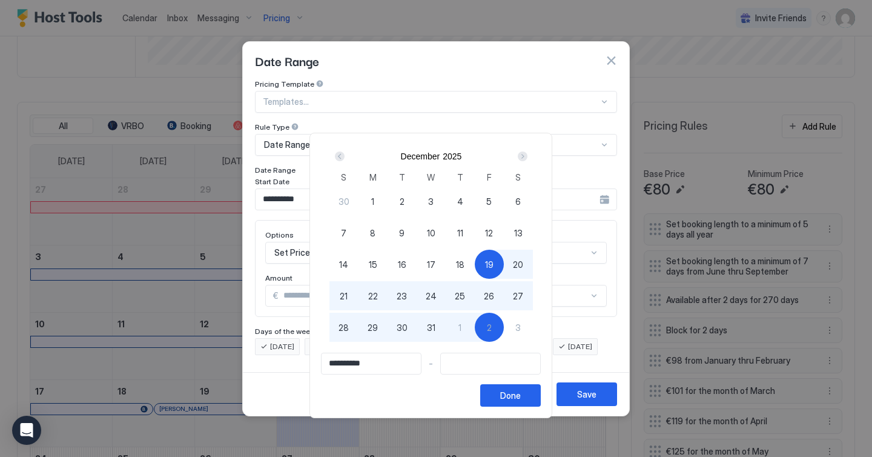
type input "**********"
click at [470, 325] on div "1" at bounding box center [460, 326] width 29 height 29
type input "**********"
click at [506, 399] on button "Done" at bounding box center [510, 395] width 61 height 22
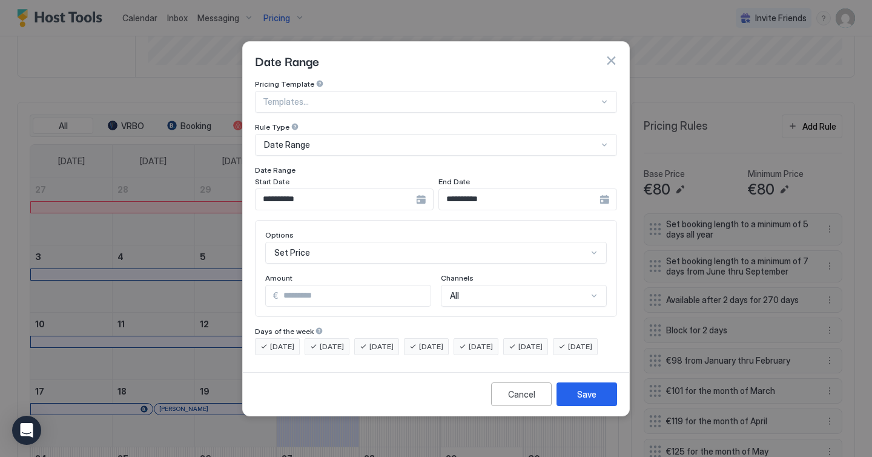
click at [362, 285] on input "*" at bounding box center [355, 295] width 152 height 21
type input "*"
type input "***"
click at [575, 404] on button "Save" at bounding box center [586, 394] width 61 height 24
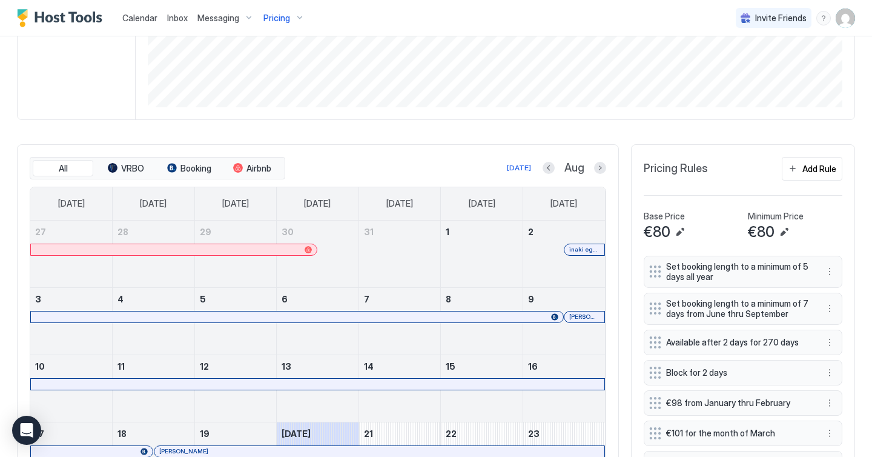
scroll to position [262, 0]
click at [598, 168] on button "Next month" at bounding box center [600, 168] width 12 height 12
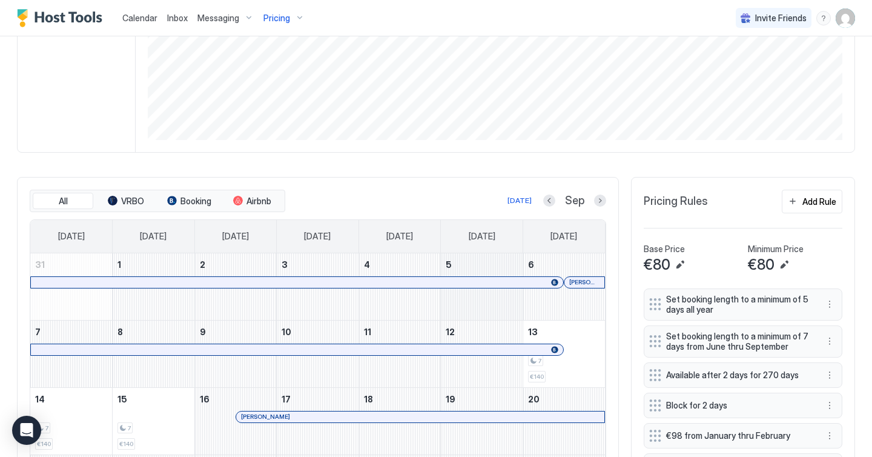
scroll to position [315, 0]
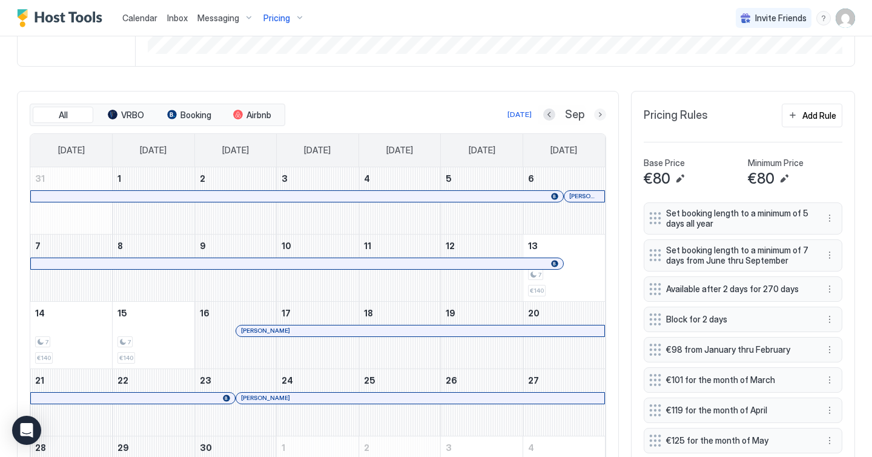
click at [598, 113] on button "Next month" at bounding box center [600, 114] width 12 height 12
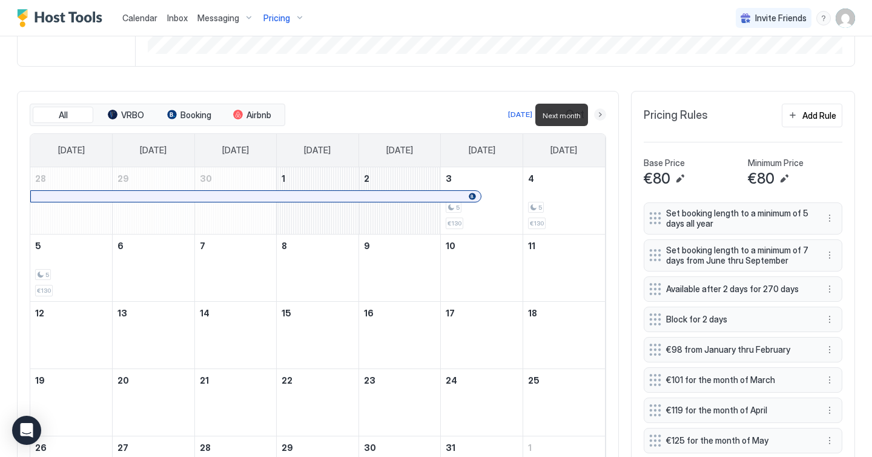
click at [598, 113] on button "Next month" at bounding box center [600, 114] width 12 height 12
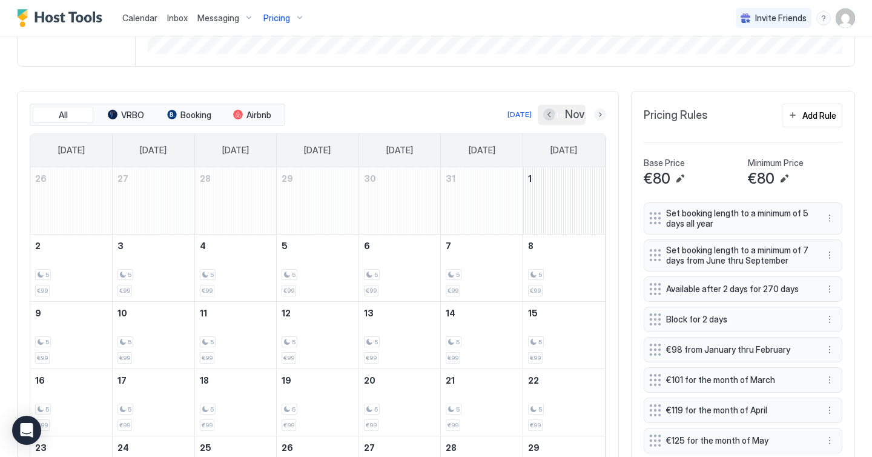
click at [600, 114] on button "Next month" at bounding box center [600, 114] width 12 height 12
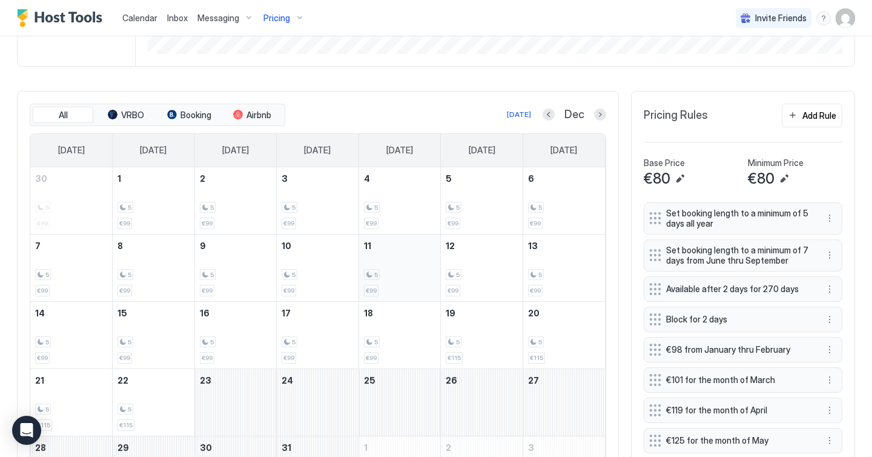
scroll to position [0, 0]
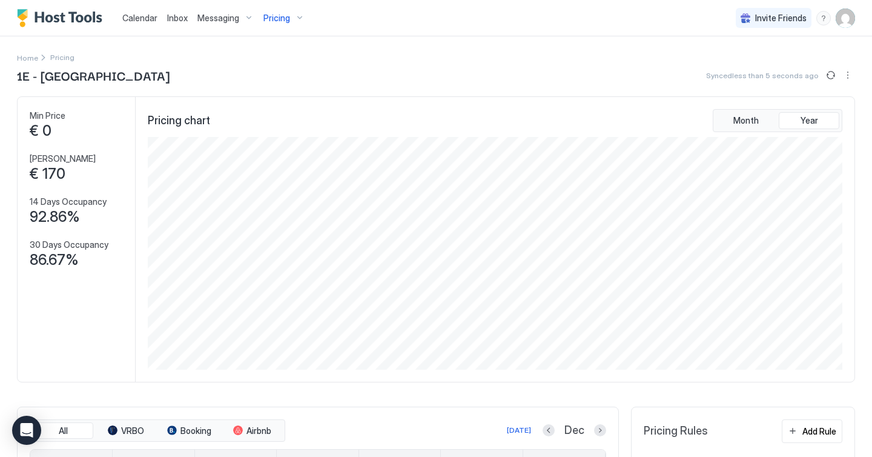
click at [138, 13] on span "Calendar" at bounding box center [139, 18] width 35 height 10
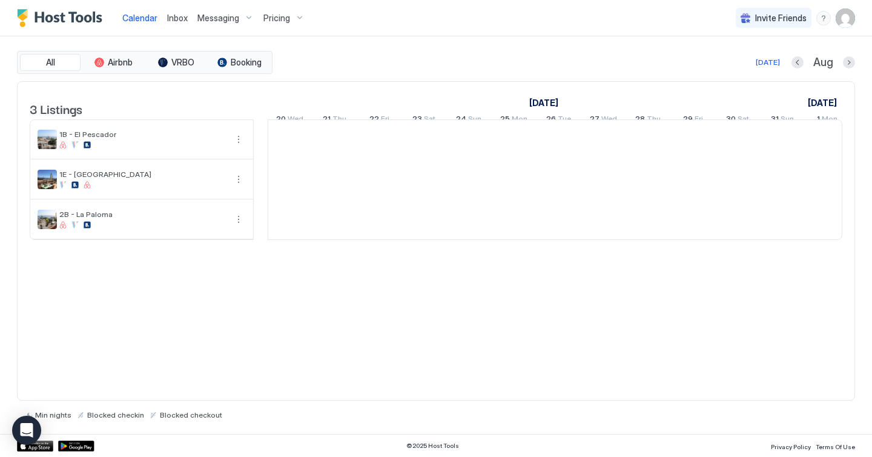
scroll to position [0, 673]
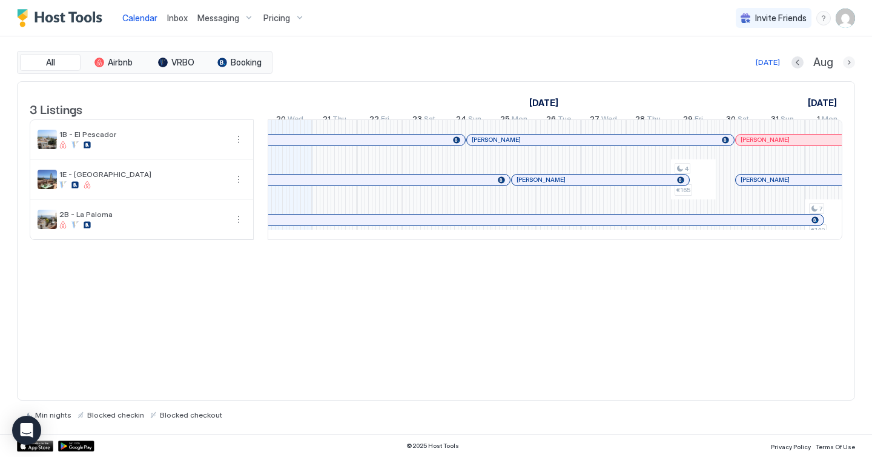
click at [849, 67] on button "Next month" at bounding box center [849, 62] width 12 height 12
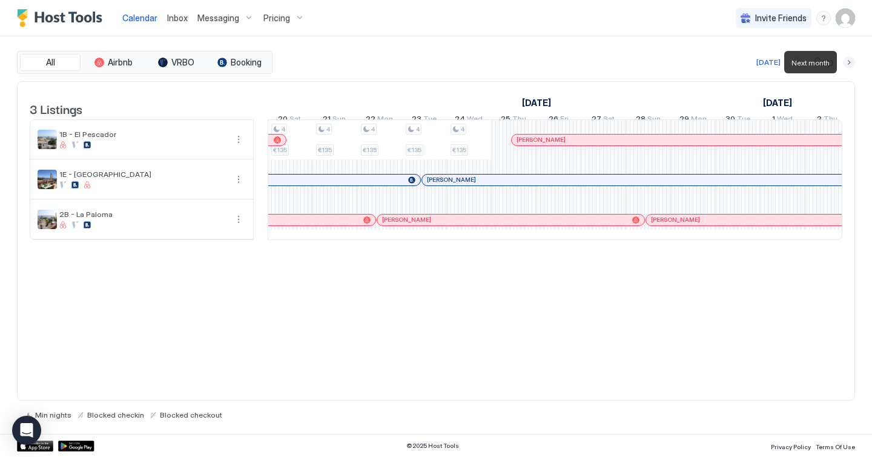
click at [849, 67] on button "Next month" at bounding box center [849, 62] width 12 height 12
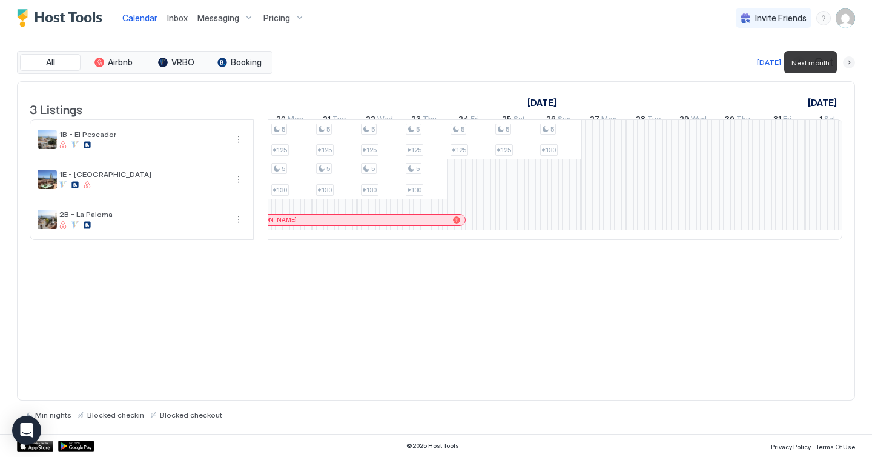
click at [849, 67] on button "Next month" at bounding box center [849, 62] width 12 height 12
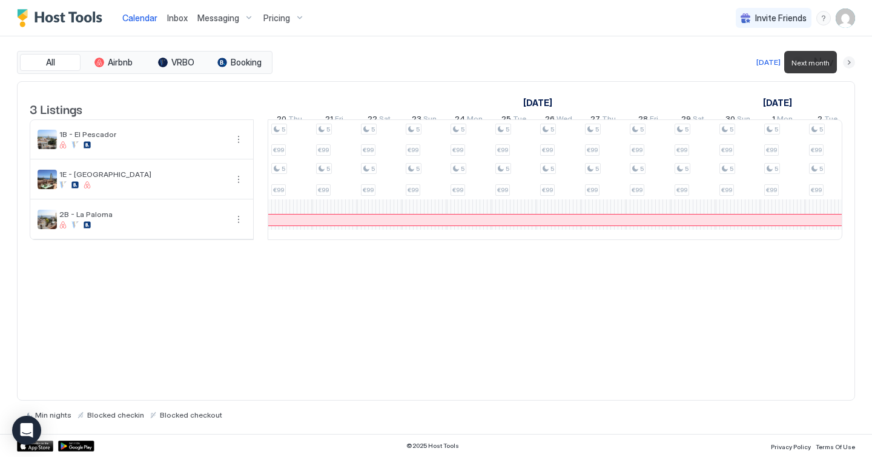
click at [849, 67] on button "Next month" at bounding box center [849, 62] width 12 height 12
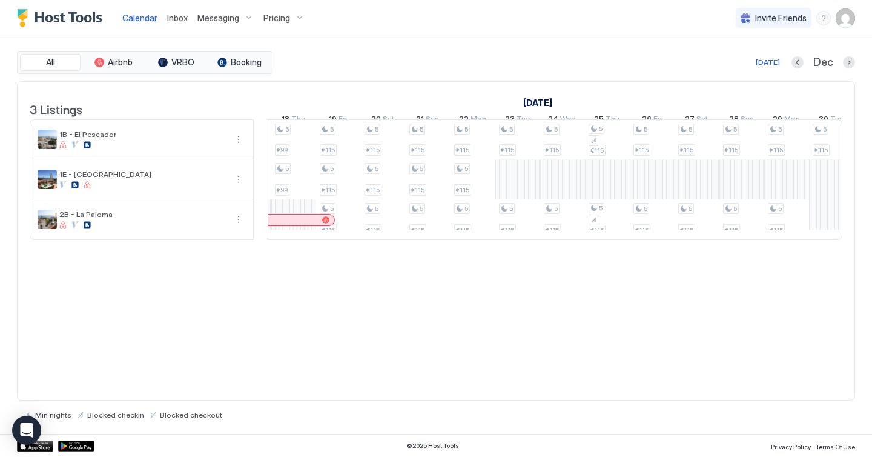
scroll to position [0, 578]
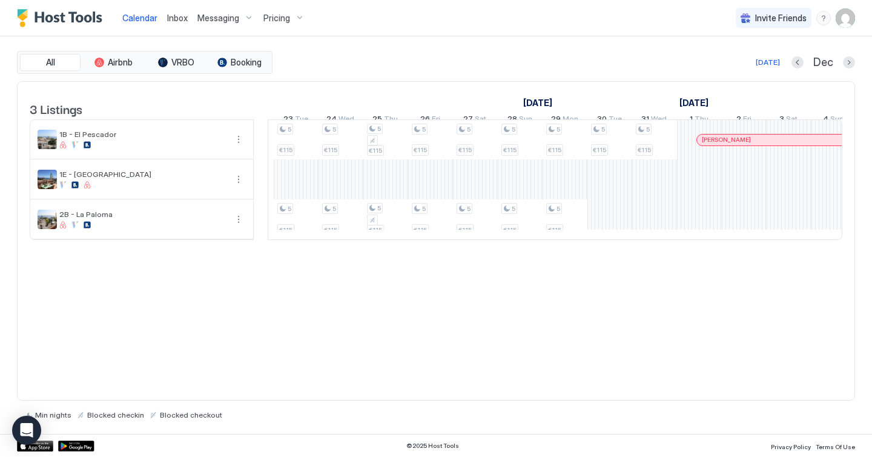
click at [469, 46] on div "All Airbnb VRBO Booking [DATE] [DATE] Listings [DATE] [DATE] 5 Fri 6 Sat 7 Sun …" at bounding box center [436, 234] width 838 height 397
click at [407, 19] on div "Calendar Inbox Messaging Pricing Invite Friends [PERSON_NAME]" at bounding box center [436, 18] width 872 height 36
